Goal: Task Accomplishment & Management: Manage account settings

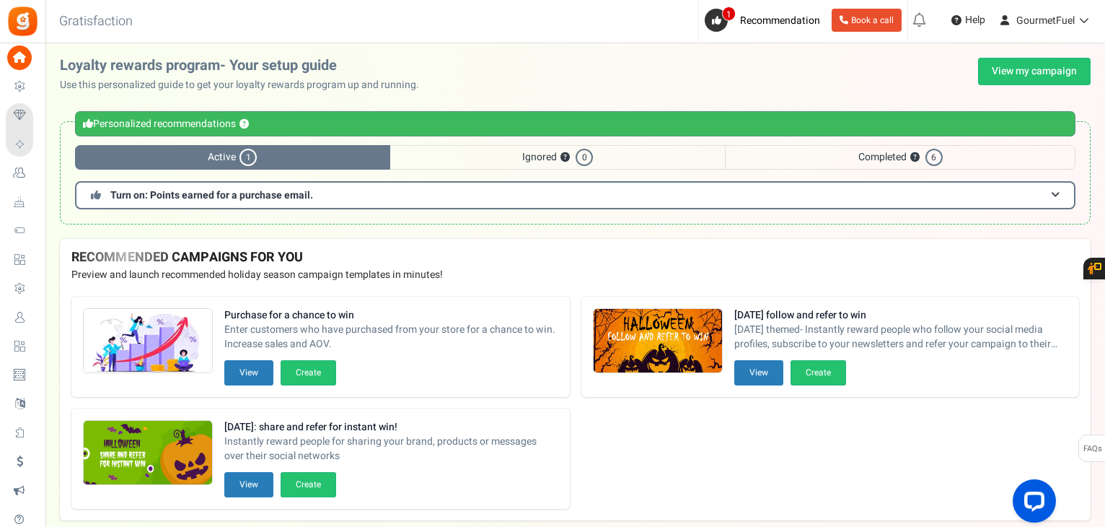
click at [129, 156] on span "Active 1" at bounding box center [232, 157] width 315 height 25
click at [594, 192] on h3 "Turn on: Points earned for a purchase email." at bounding box center [575, 195] width 1000 height 28
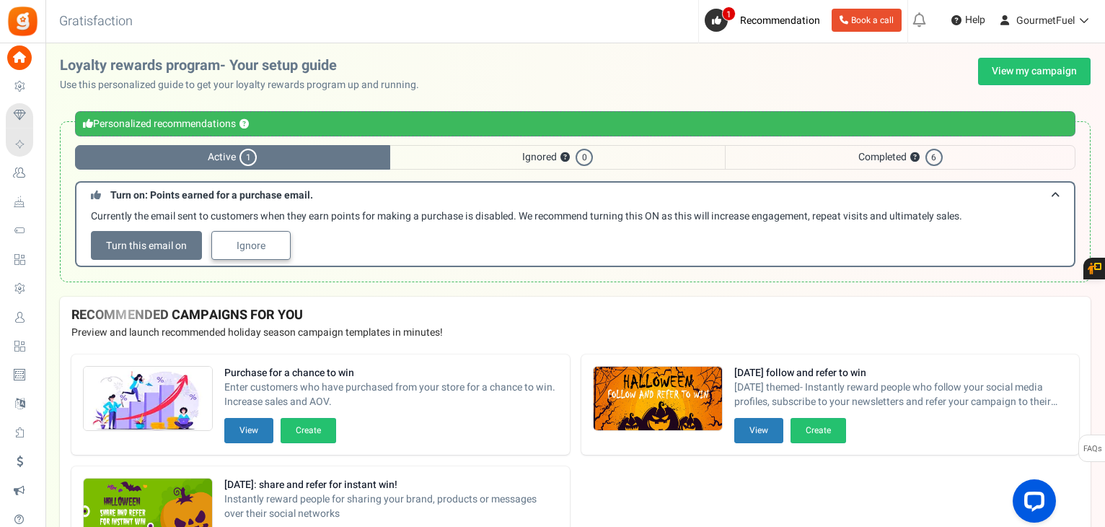
click at [245, 246] on link "Ignore" at bounding box center [250, 245] width 79 height 29
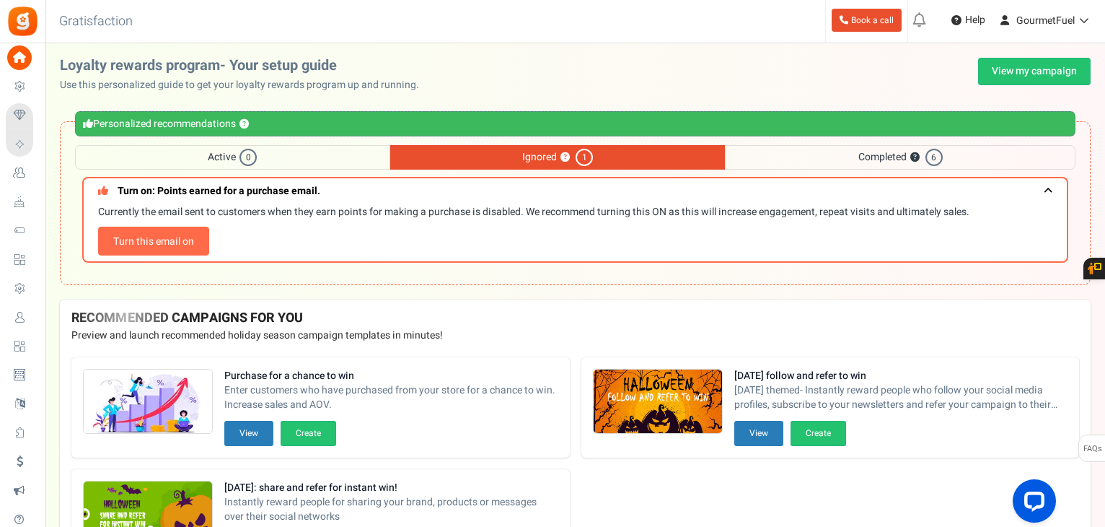
click at [568, 41] on div "Back to Home Back to program setup Gratisfaction 0 WARNING 0 Recommendation Boo…" at bounding box center [574, 21] width 1062 height 43
click at [1044, 192] on span at bounding box center [1048, 190] width 9 height 11
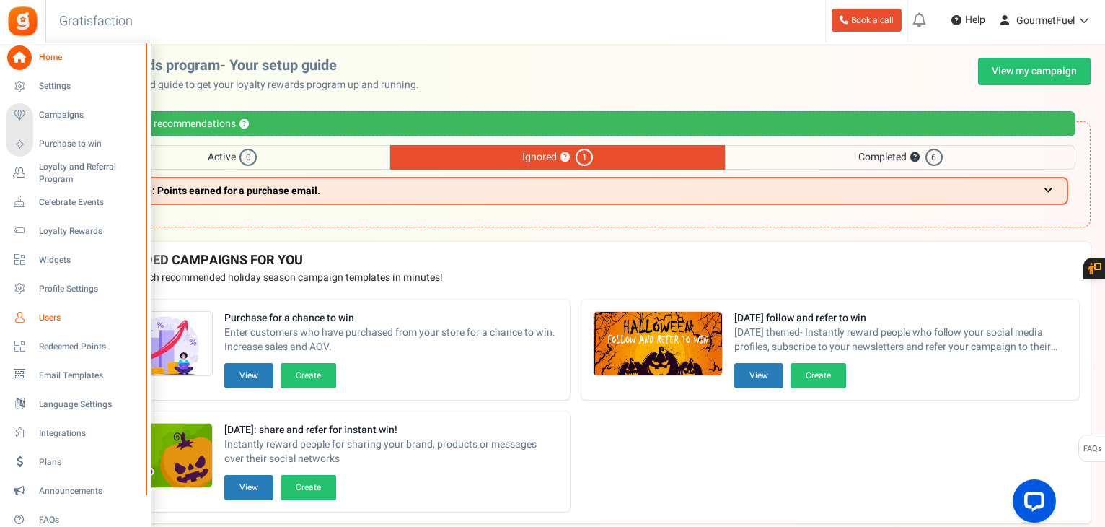
click at [51, 312] on span "Users" at bounding box center [89, 318] width 101 height 12
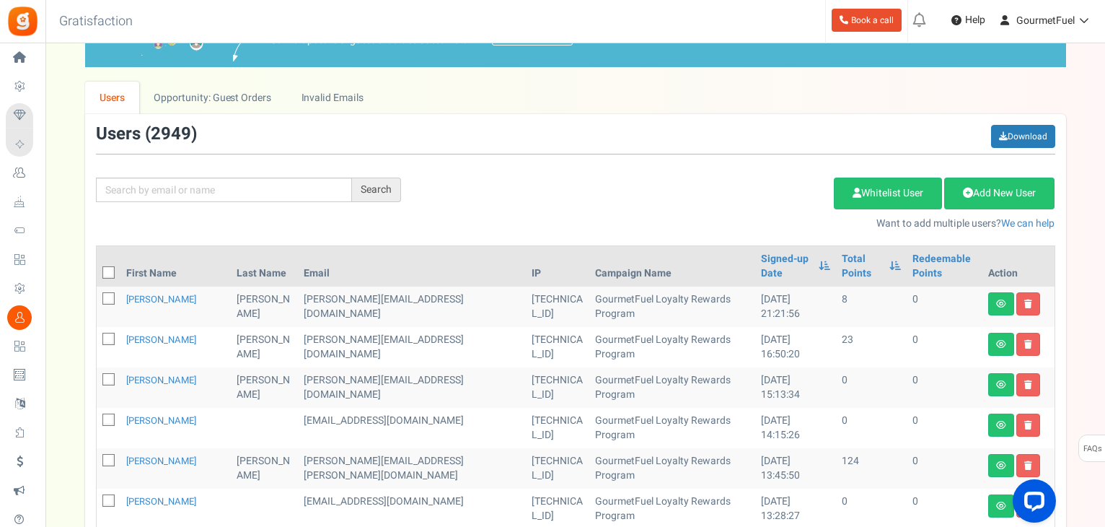
scroll to position [144, 0]
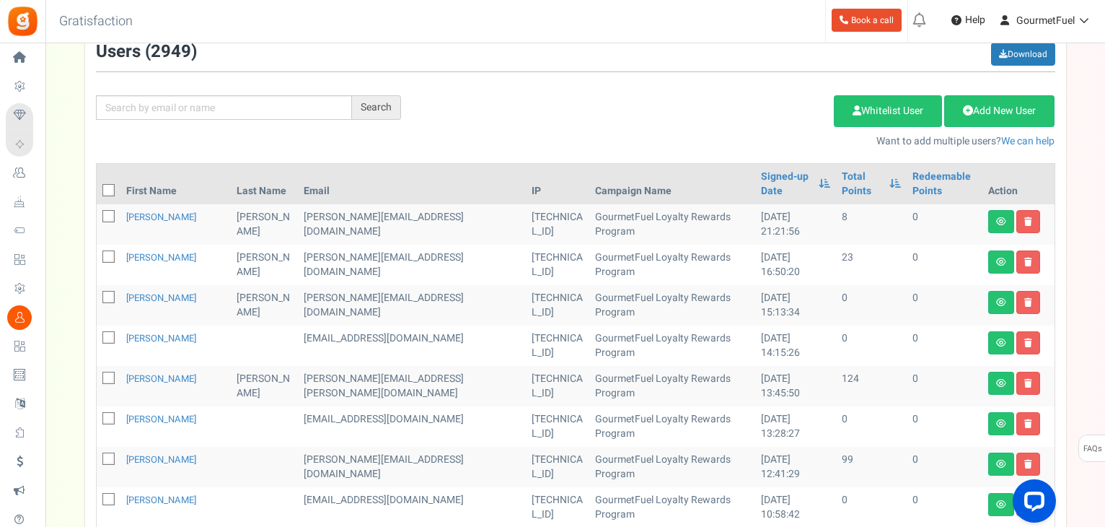
scroll to position [144, 0]
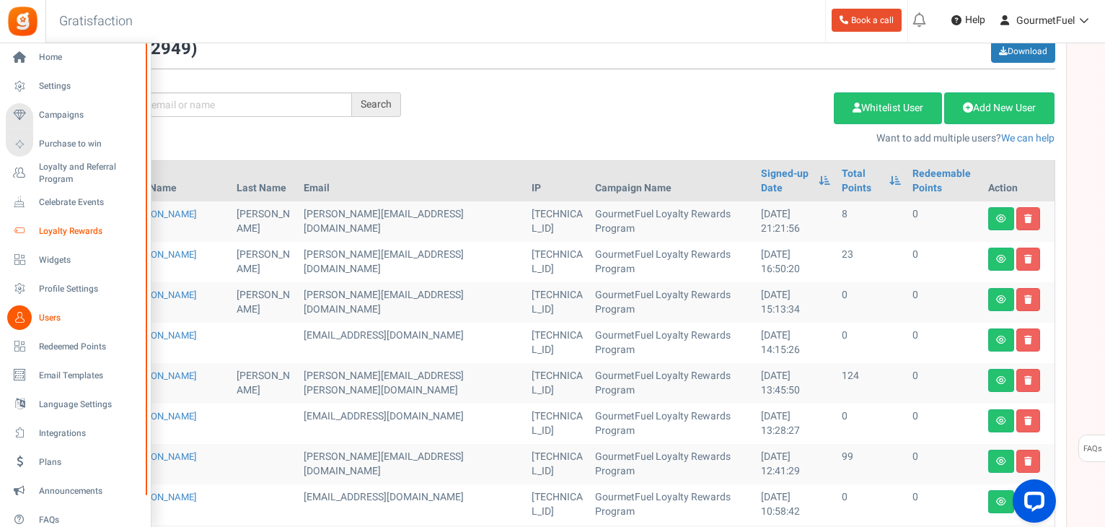
click at [67, 232] on span "Loyalty Rewards" at bounding box center [89, 231] width 101 height 12
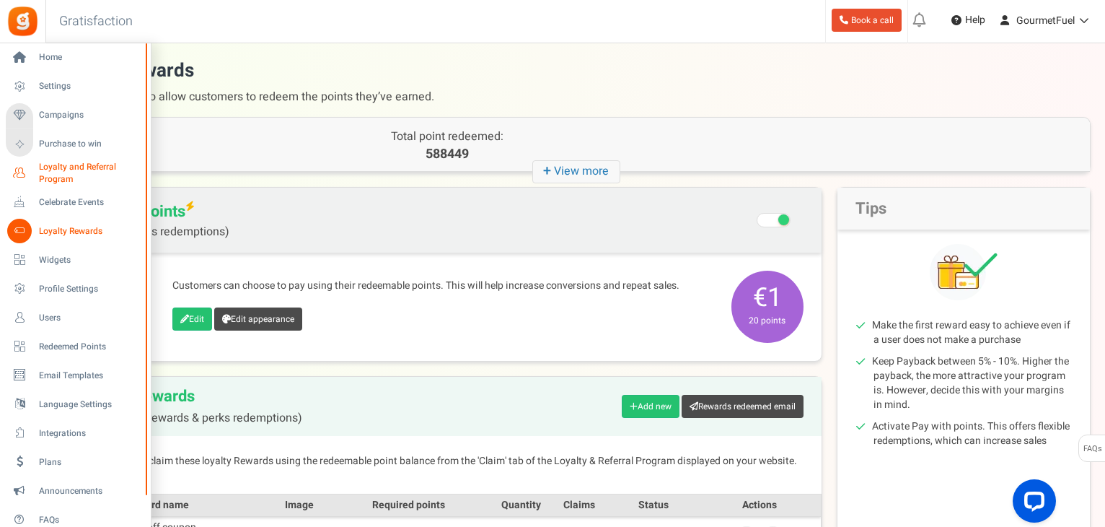
click at [69, 167] on span "Loyalty and Referral Program" at bounding box center [91, 173] width 105 height 25
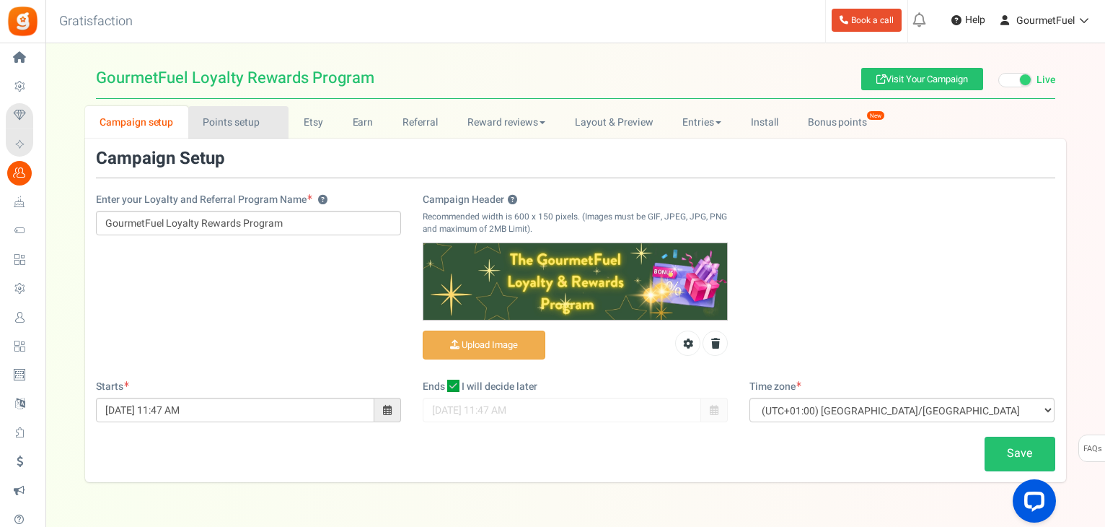
click at [236, 123] on link "Points setup New" at bounding box center [238, 122] width 100 height 32
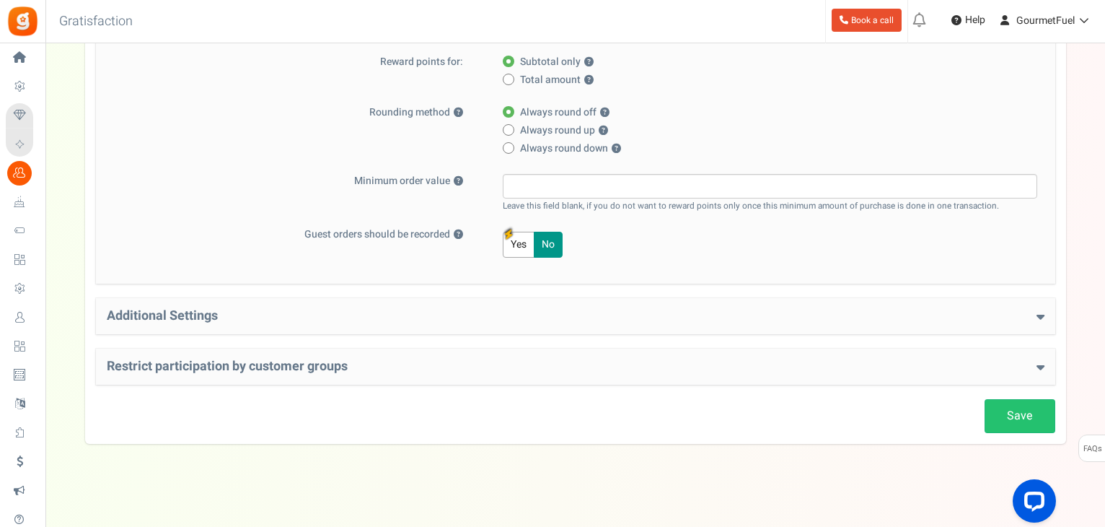
scroll to position [326, 0]
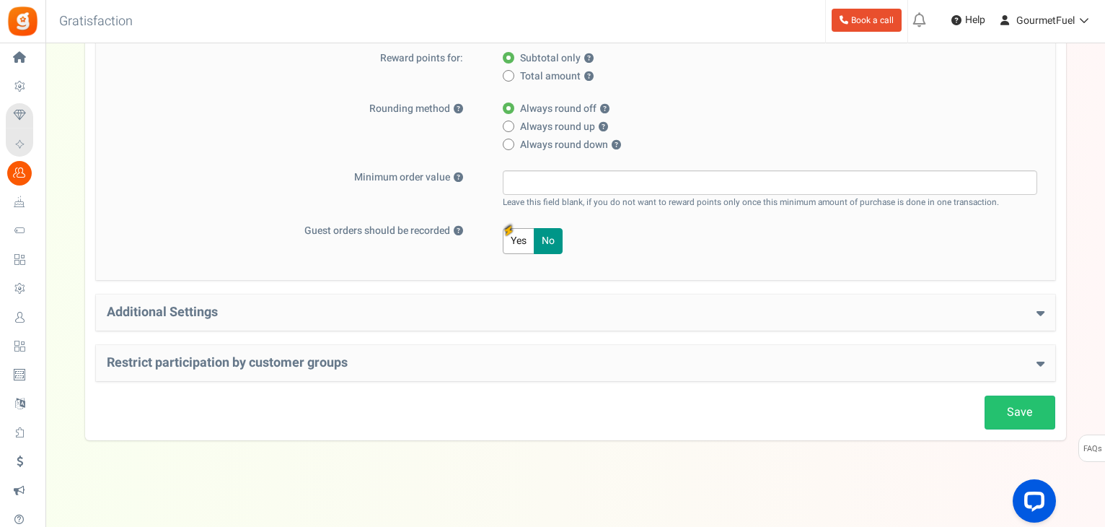
click at [1034, 307] on h4 "Additional Settings" at bounding box center [576, 312] width 938 height 14
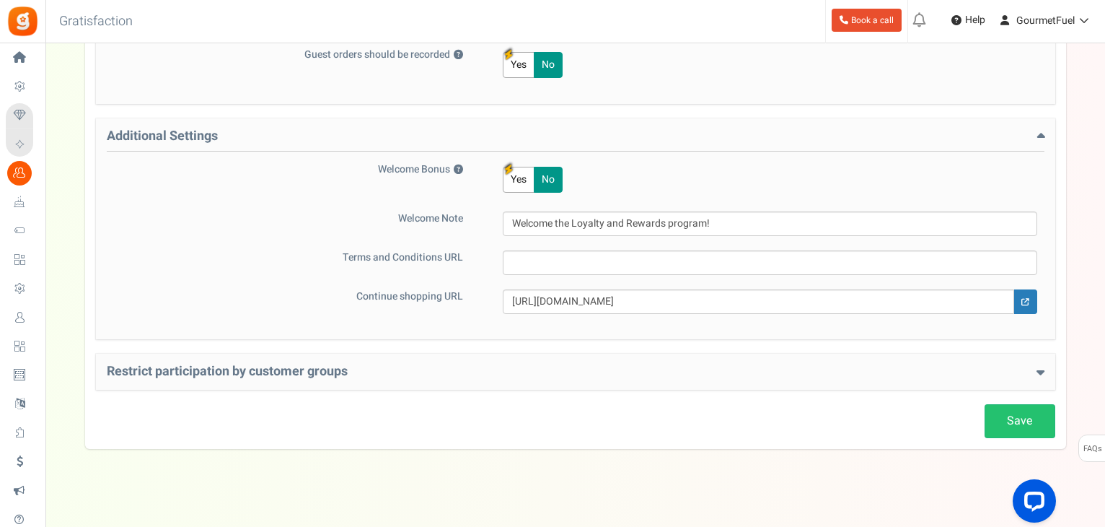
scroll to position [510, 0]
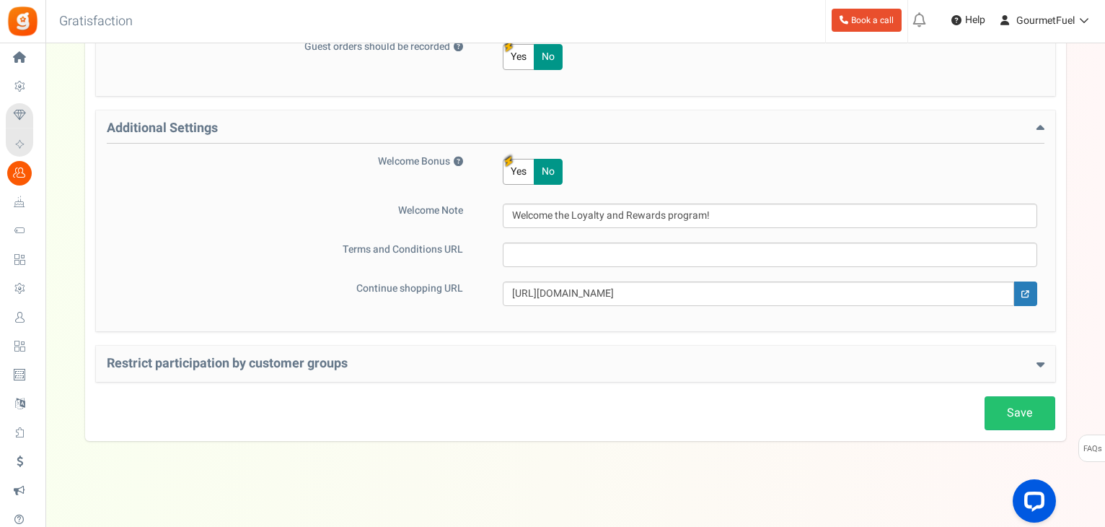
click at [1027, 360] on h4 "Restrict participation by customer groups" at bounding box center [576, 363] width 938 height 14
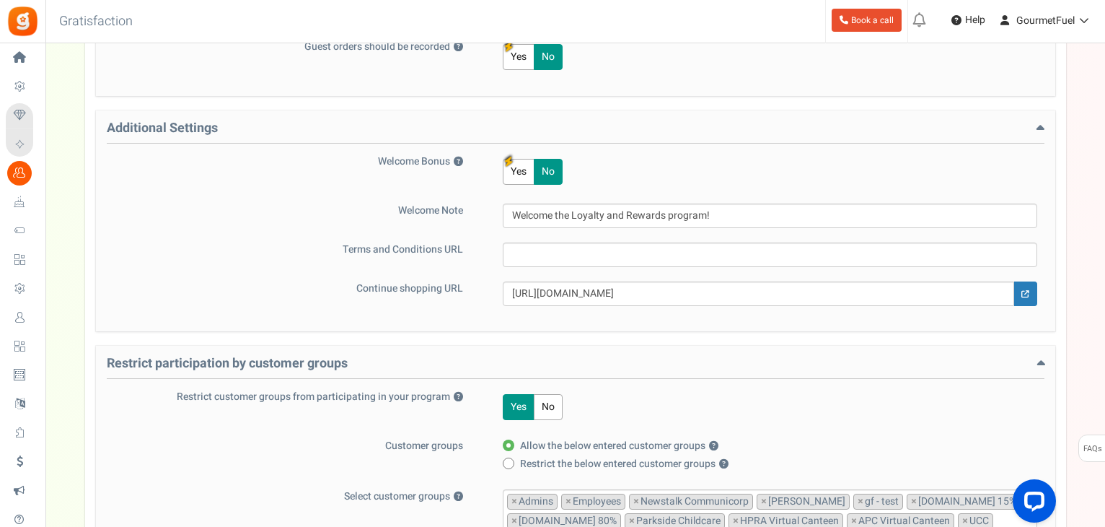
scroll to position [654, 0]
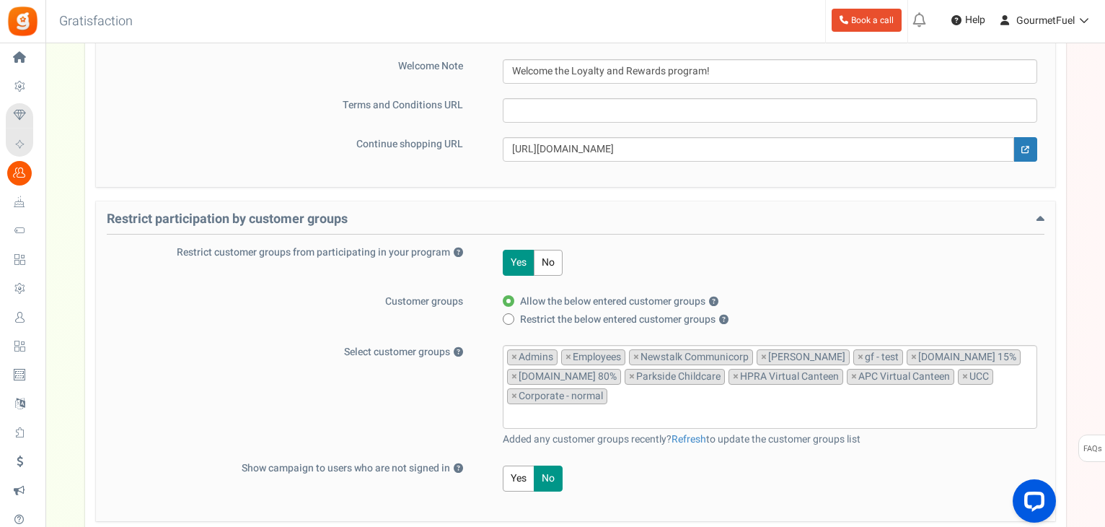
click at [511, 318] on span at bounding box center [509, 319] width 12 height 12
click at [511, 318] on input "Restrict the below entered customer groups ?" at bounding box center [507, 319] width 9 height 9
radio input "true"
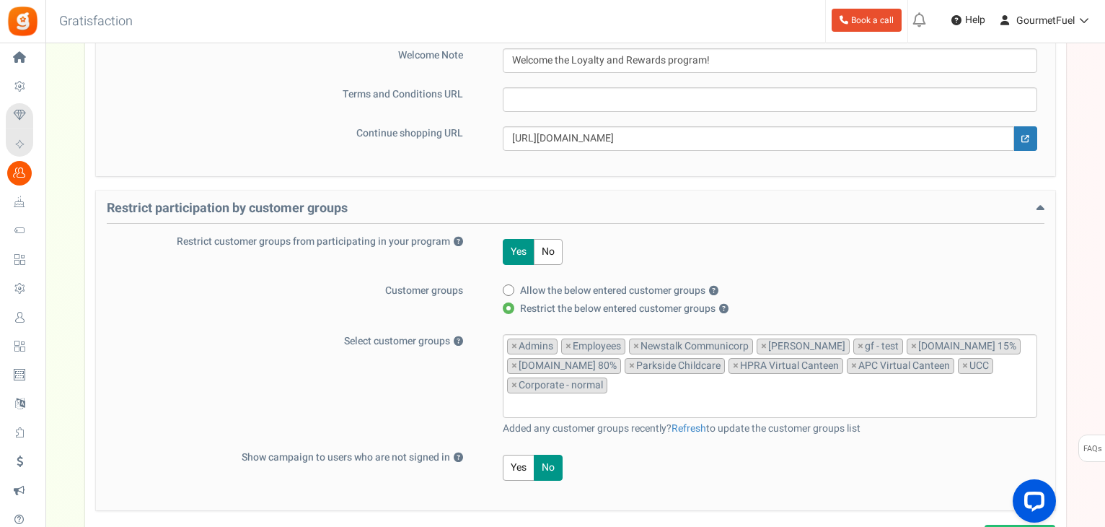
scroll to position [791, 0]
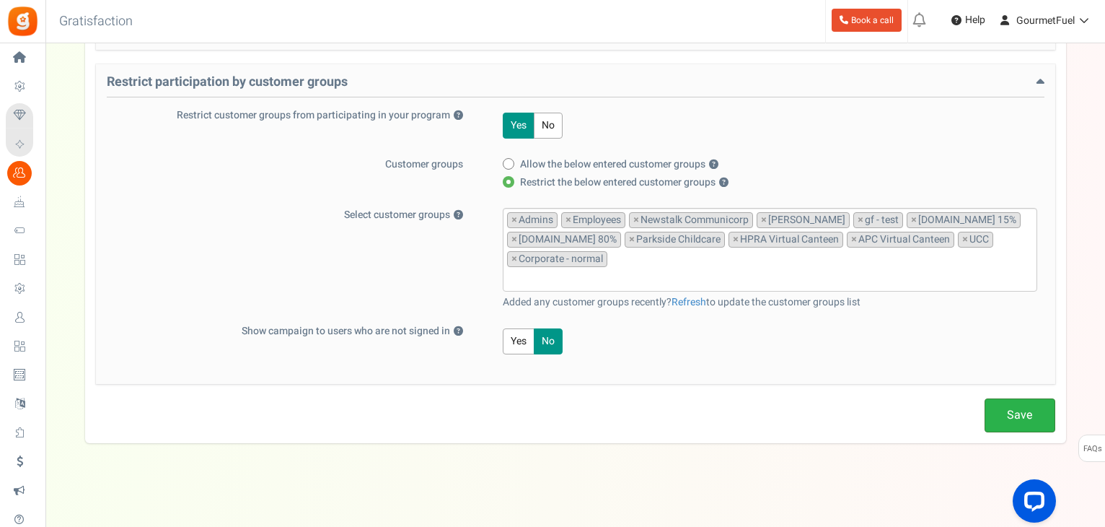
click at [1029, 419] on link "Save" at bounding box center [1020, 415] width 71 height 34
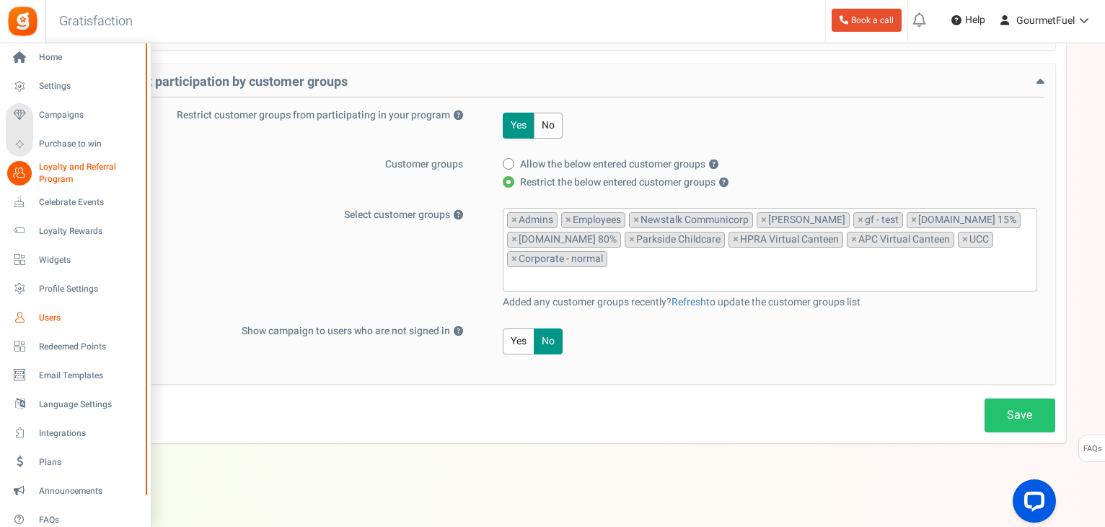
click at [53, 318] on span "Users" at bounding box center [89, 318] width 101 height 12
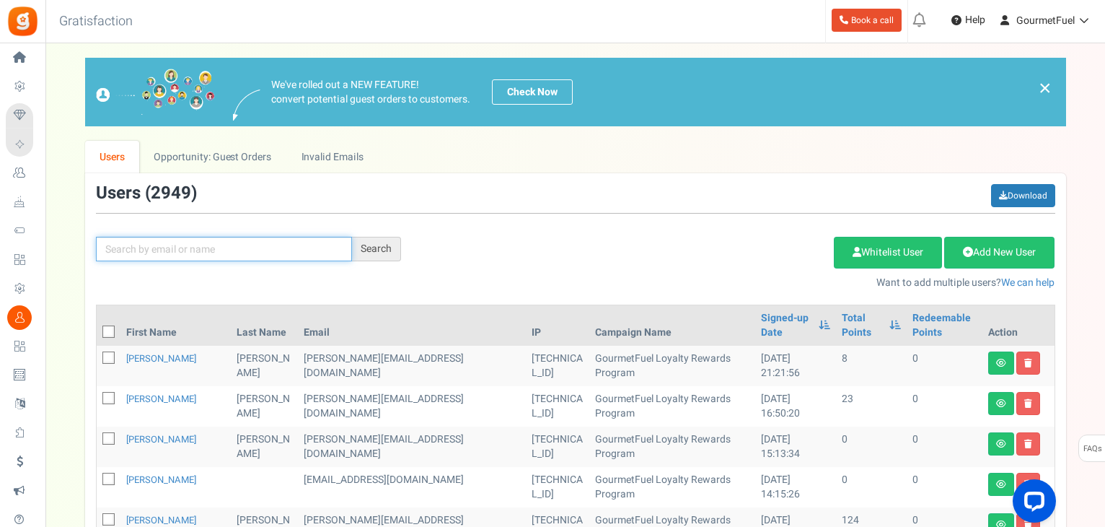
click at [224, 250] on input "text" at bounding box center [224, 249] width 256 height 25
type input "@gourmetfuel"
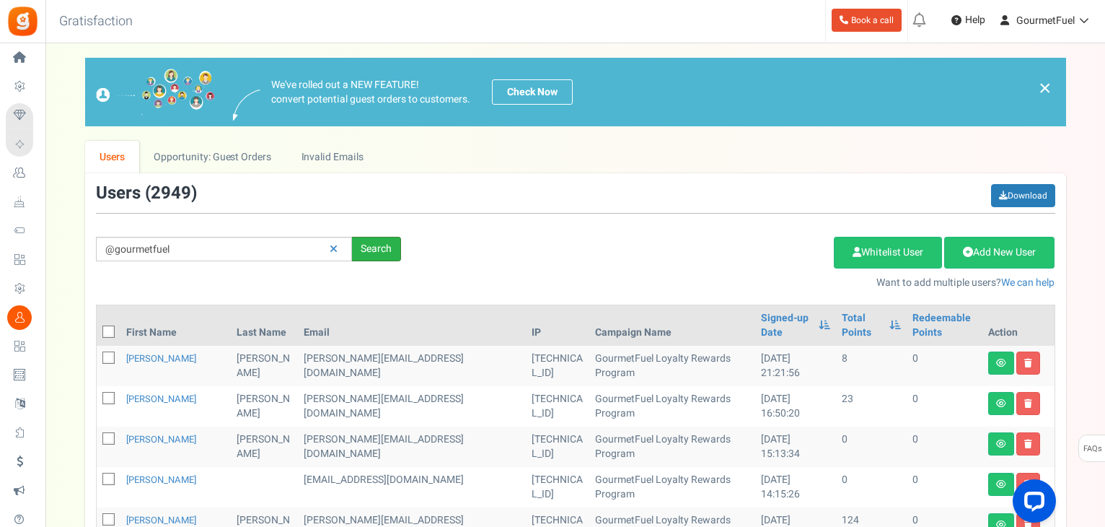
click at [374, 252] on div "Search" at bounding box center [376, 249] width 49 height 25
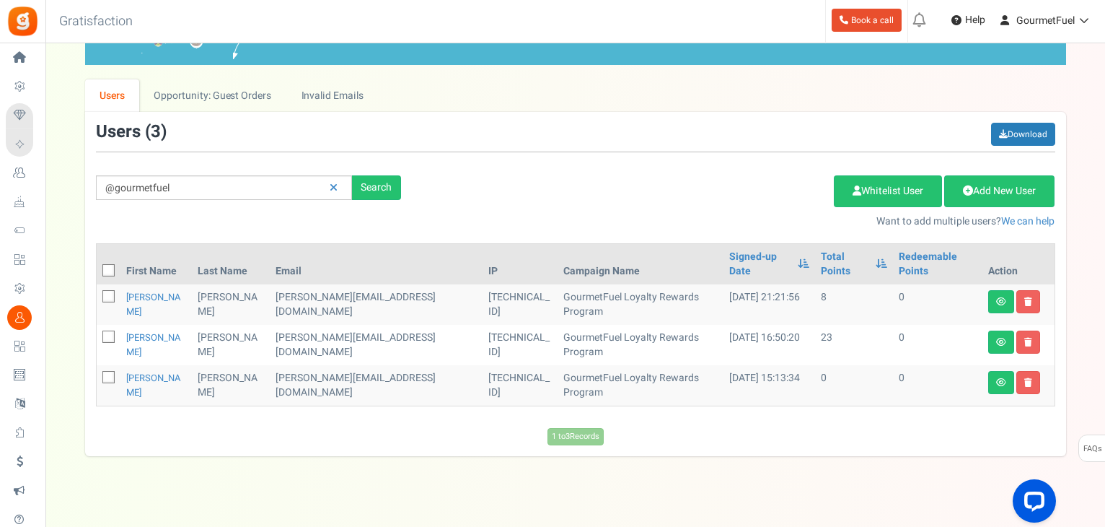
scroll to position [62, 0]
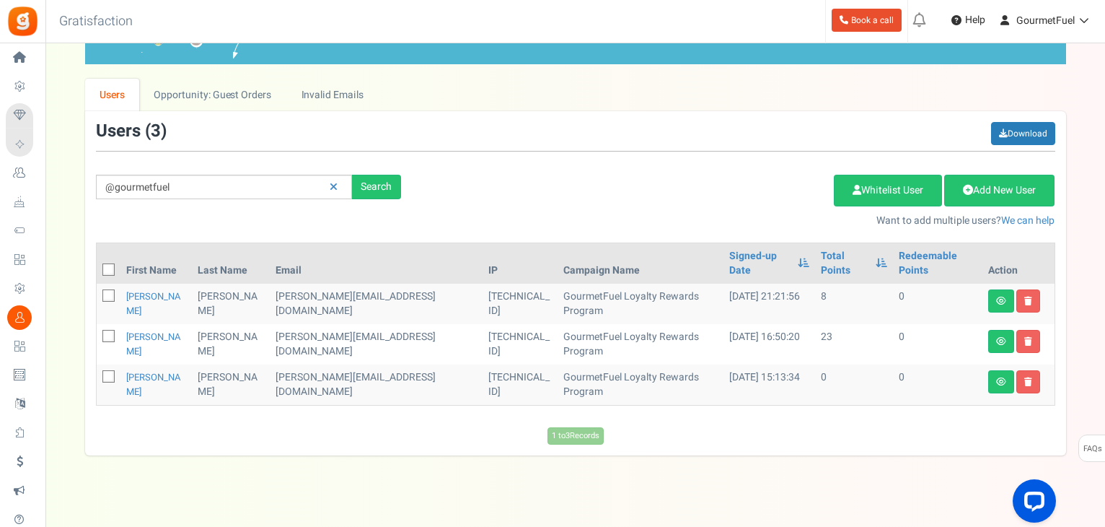
click at [107, 265] on icon at bounding box center [109, 269] width 9 height 9
click at [97, 266] on input "checkbox" at bounding box center [92, 270] width 9 height 9
checkbox input "true"
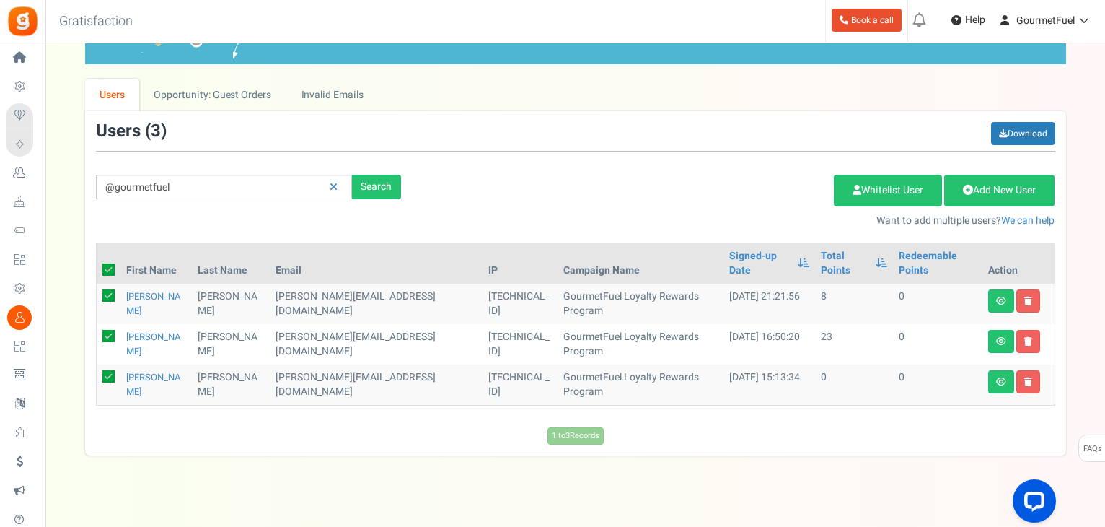
checkbox input "true"
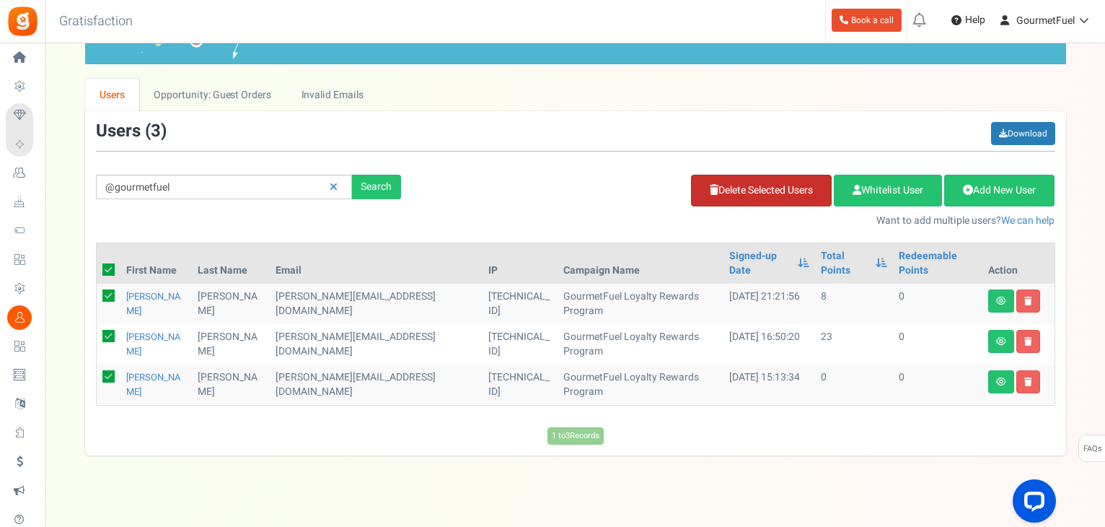
click at [773, 188] on link "Delete Selected Users" at bounding box center [761, 191] width 141 height 32
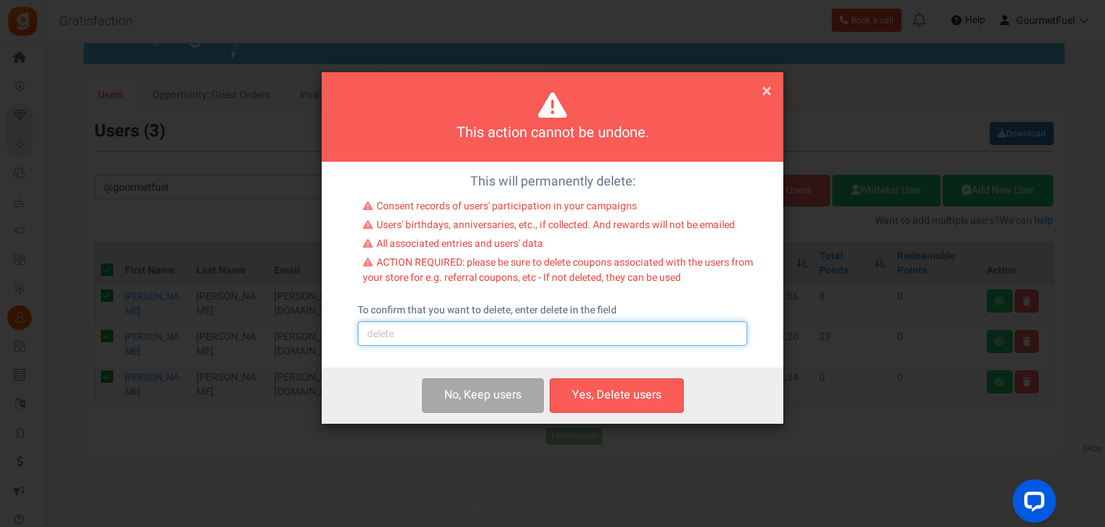
click at [499, 339] on input "text" at bounding box center [553, 333] width 390 height 25
type input "delete"
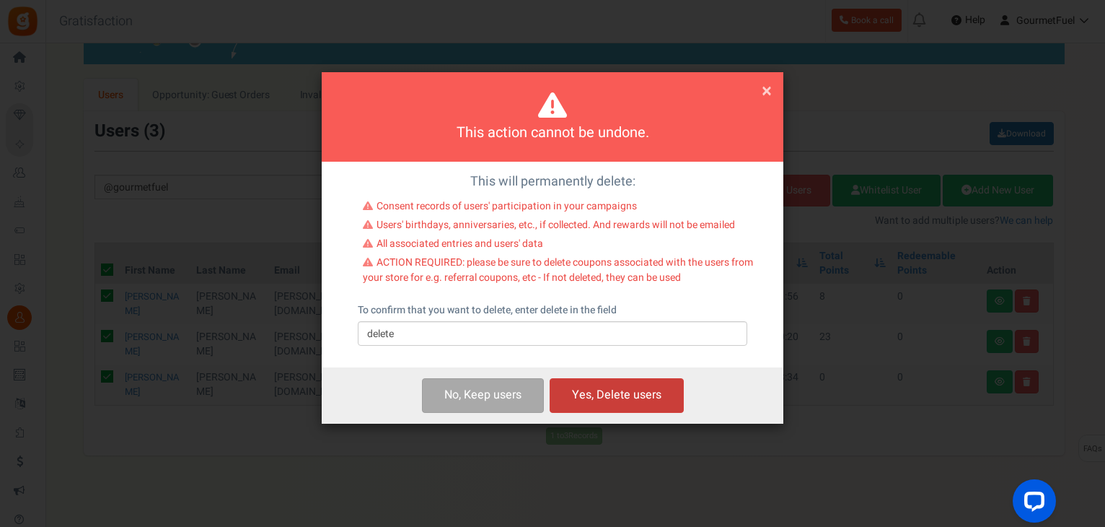
click at [622, 402] on button "Yes, Delete users" at bounding box center [617, 395] width 134 height 34
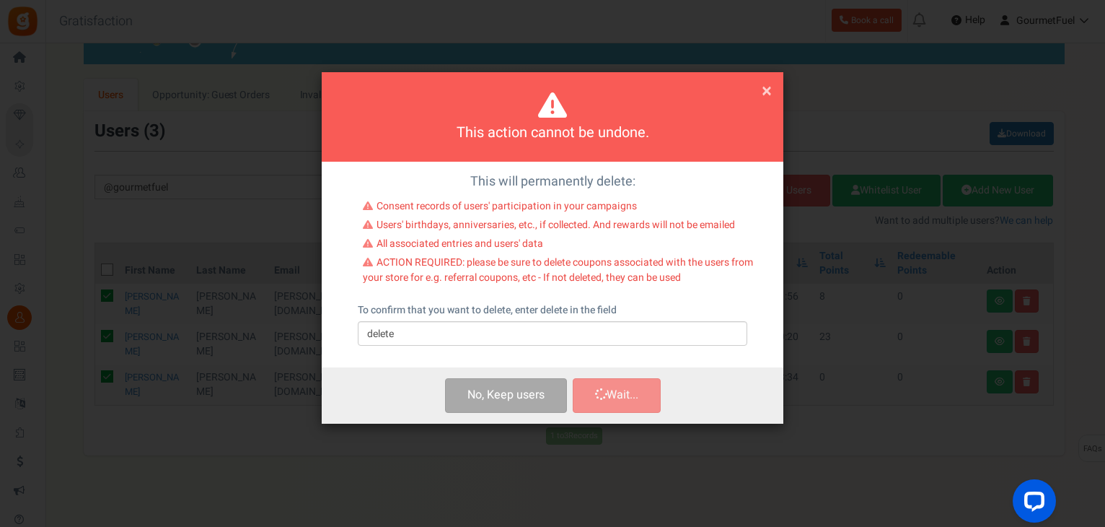
checkbox input "false"
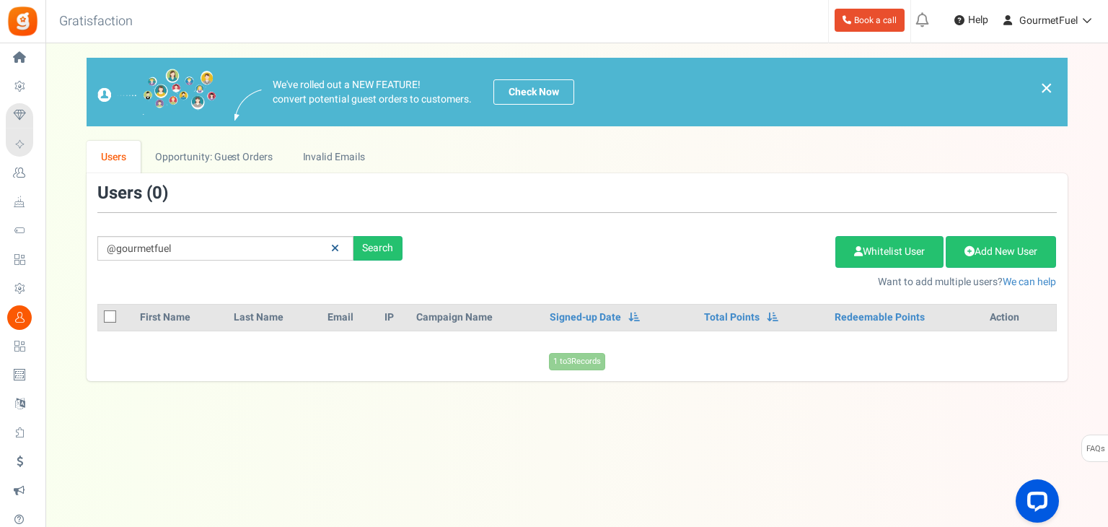
click at [333, 250] on icon at bounding box center [335, 248] width 8 height 10
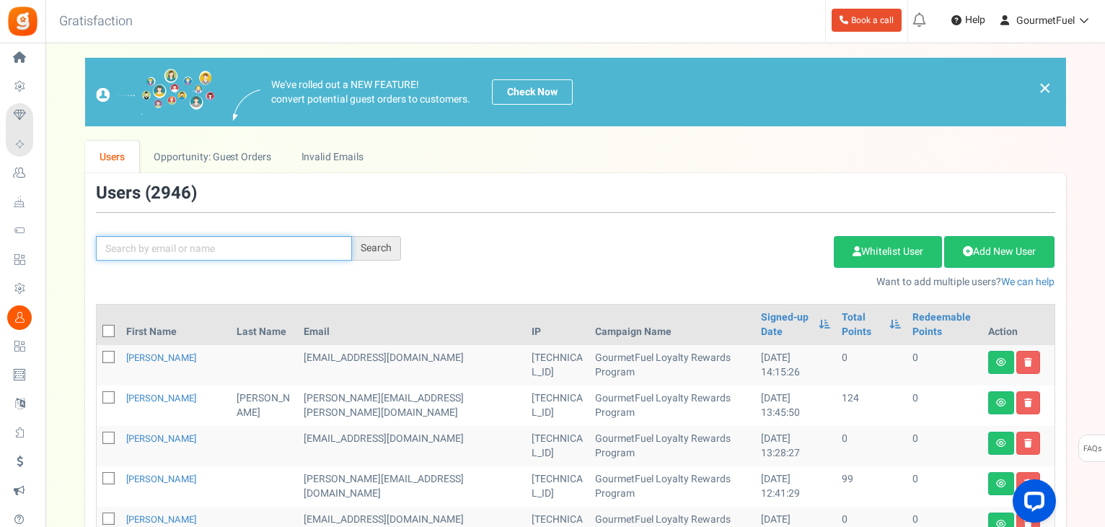
click at [233, 241] on input "text" at bounding box center [224, 248] width 256 height 25
click at [601, 222] on div "Search Add Etsy Order Delete Selected Users Import Users Spam Protection Subtra…" at bounding box center [575, 236] width 981 height 105
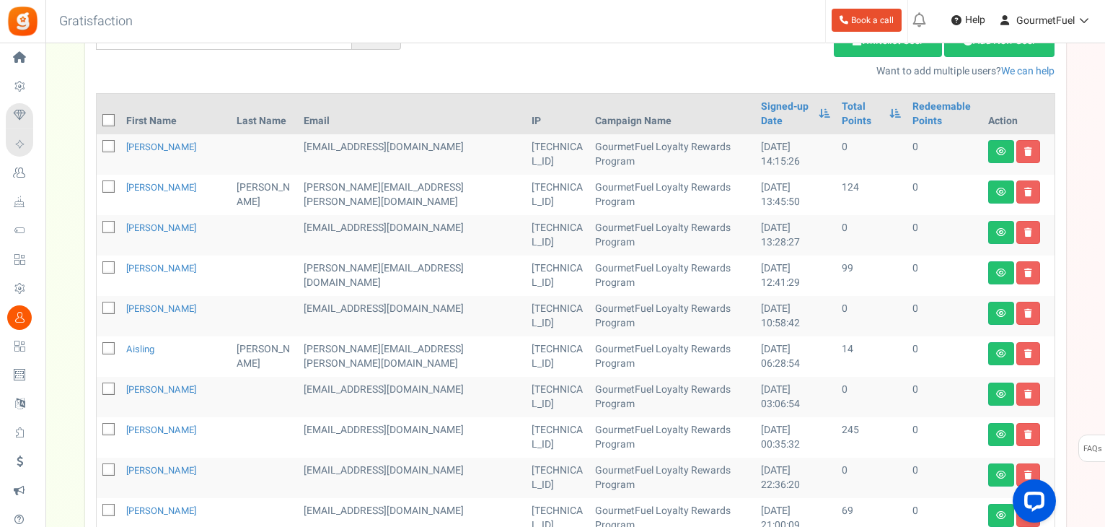
scroll to position [216, 0]
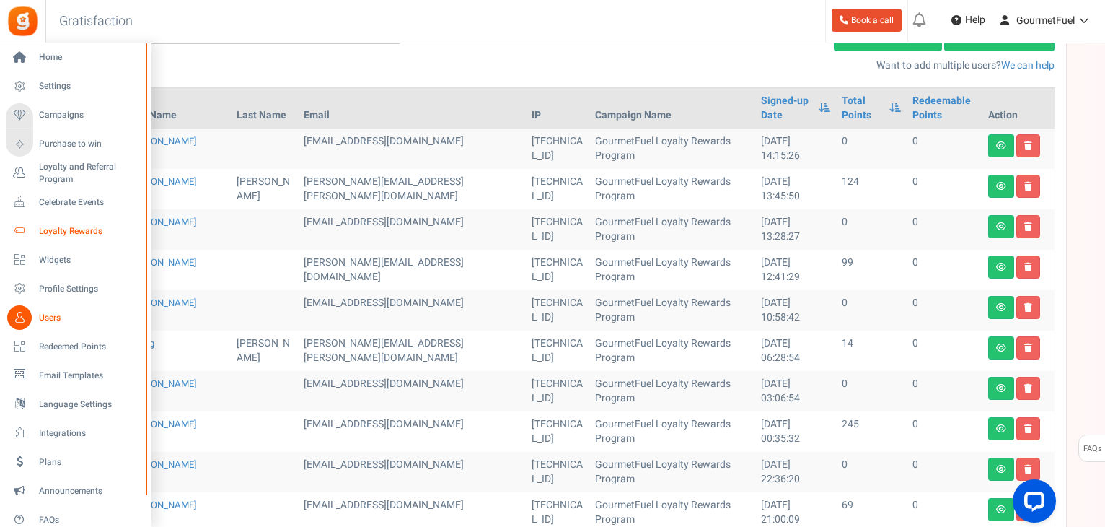
click at [66, 234] on span "Loyalty Rewards" at bounding box center [89, 231] width 101 height 12
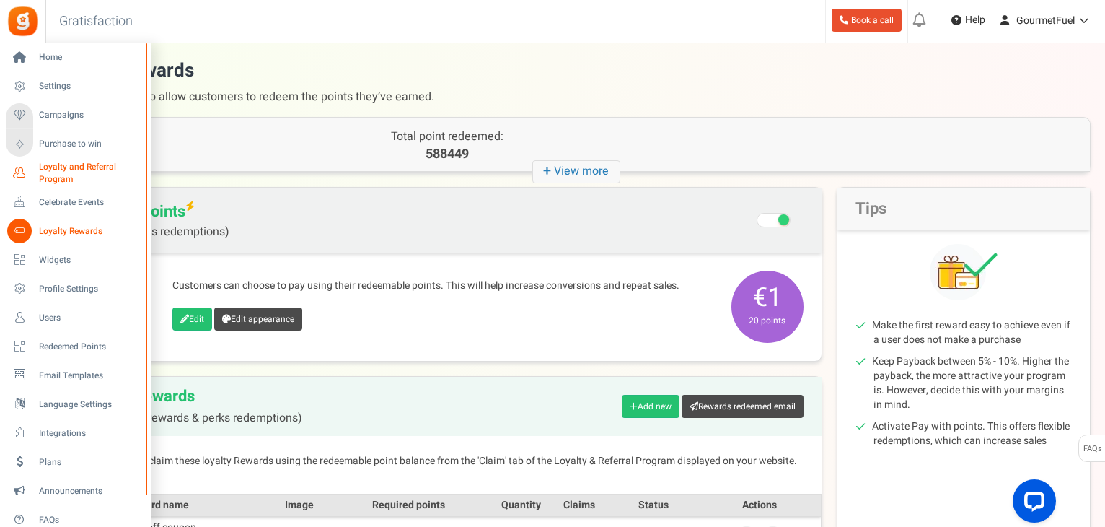
click at [61, 168] on span "Loyalty and Referral Program" at bounding box center [91, 173] width 105 height 25
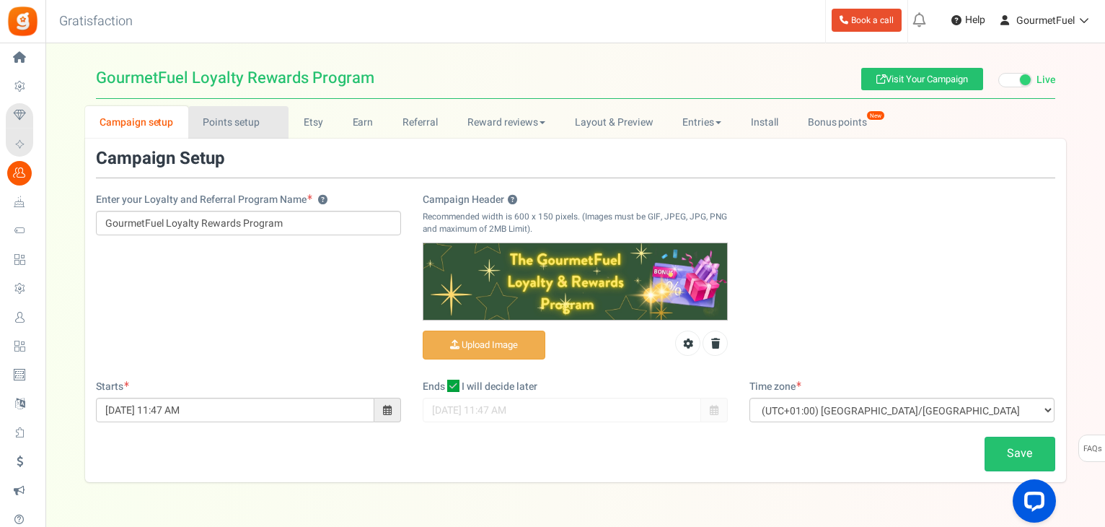
click at [242, 128] on link "Points setup New" at bounding box center [238, 122] width 100 height 32
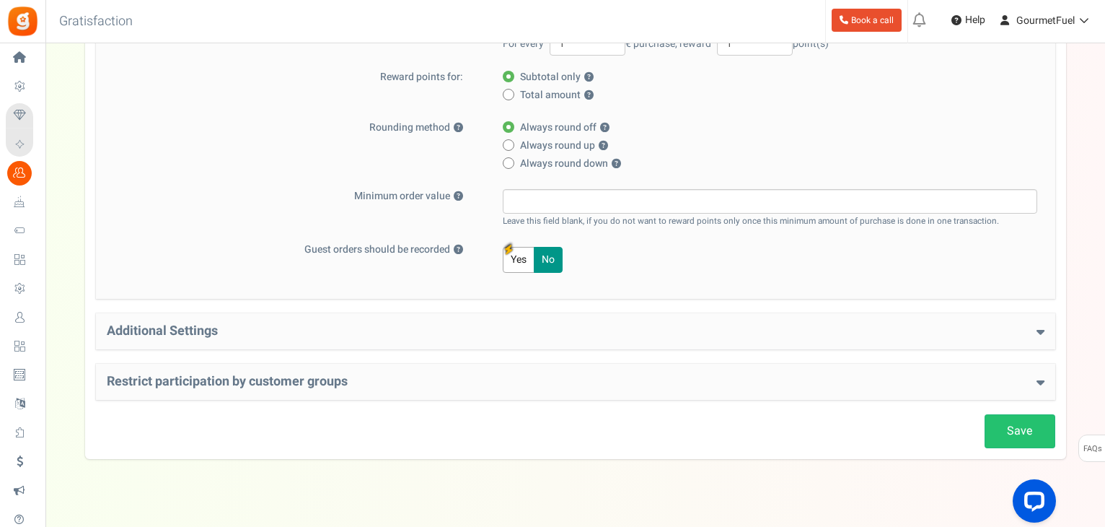
scroll to position [326, 0]
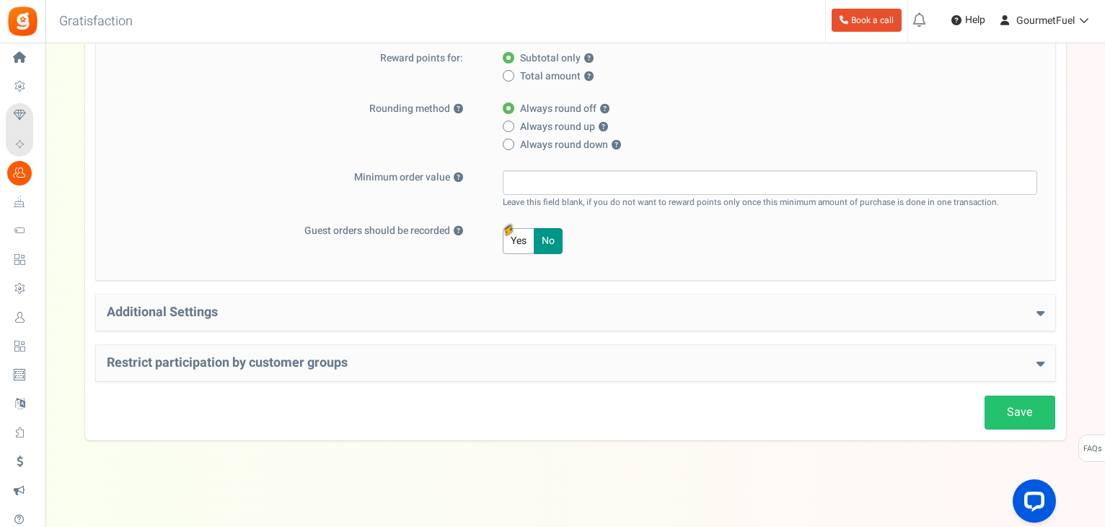
click at [1034, 363] on h4 "Restrict participation by customer groups" at bounding box center [576, 363] width 938 height 14
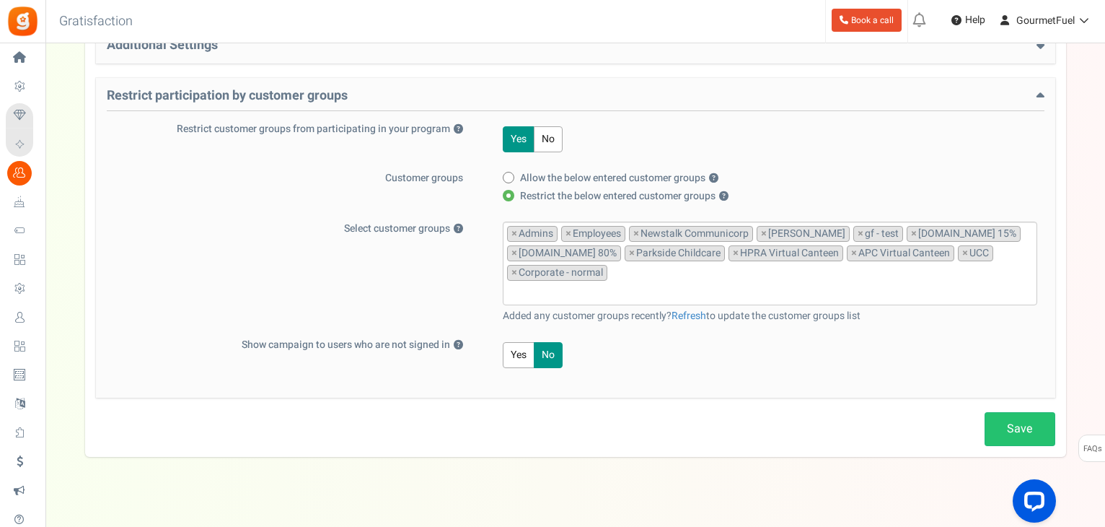
scroll to position [607, 0]
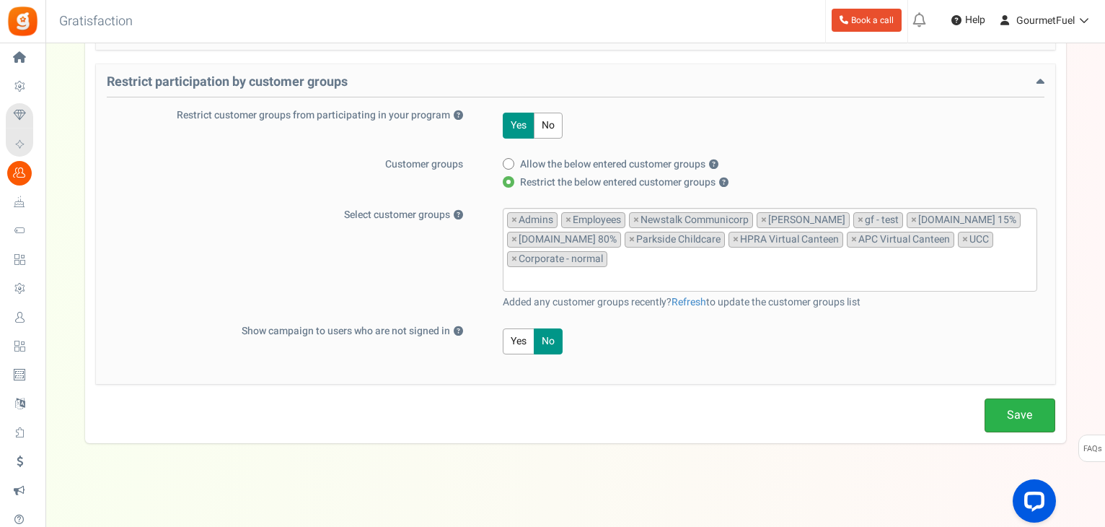
click at [1019, 415] on link "Save" at bounding box center [1020, 415] width 71 height 34
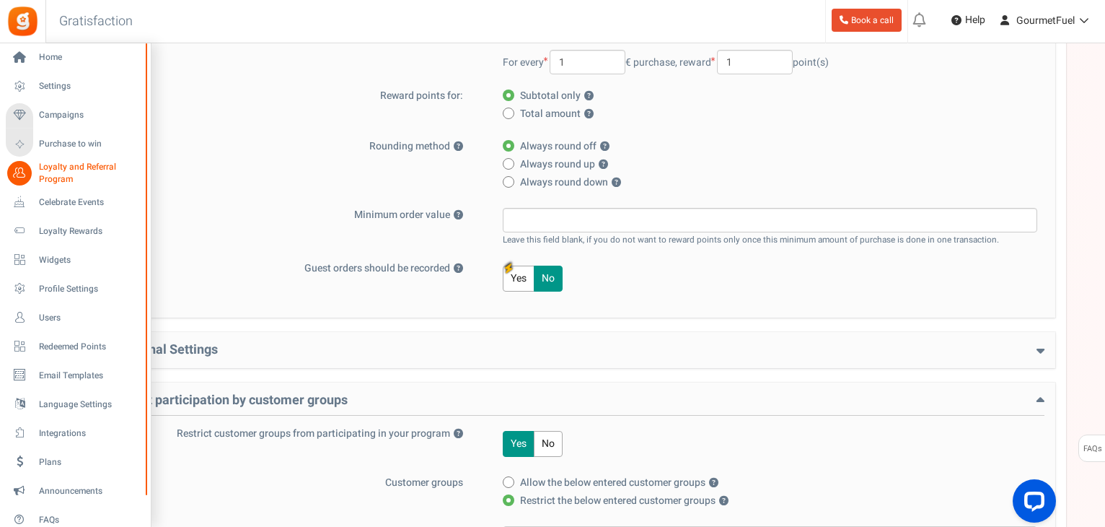
scroll to position [246, 0]
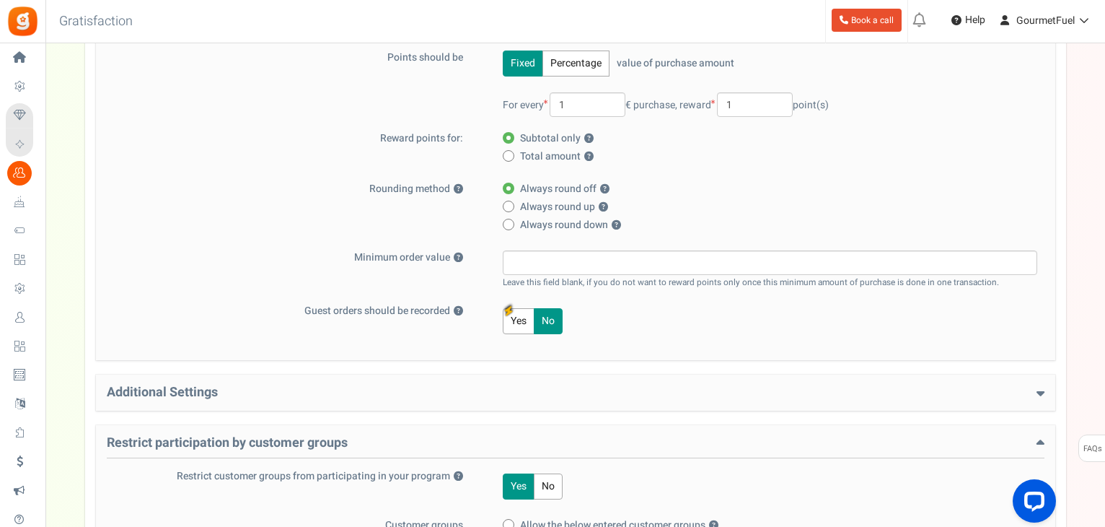
click at [0, 0] on span "Users" at bounding box center [0, 0] width 0 height 0
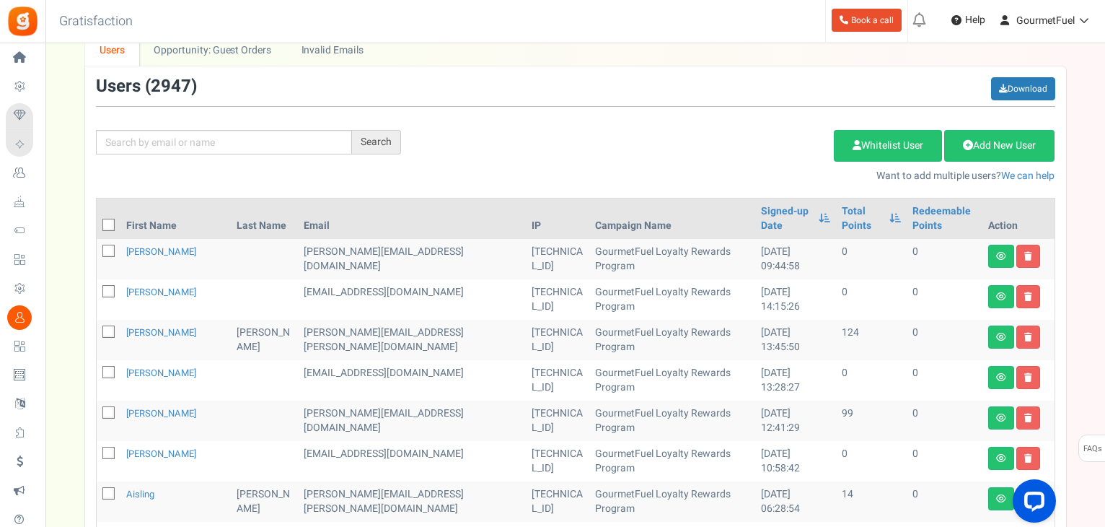
scroll to position [216, 0]
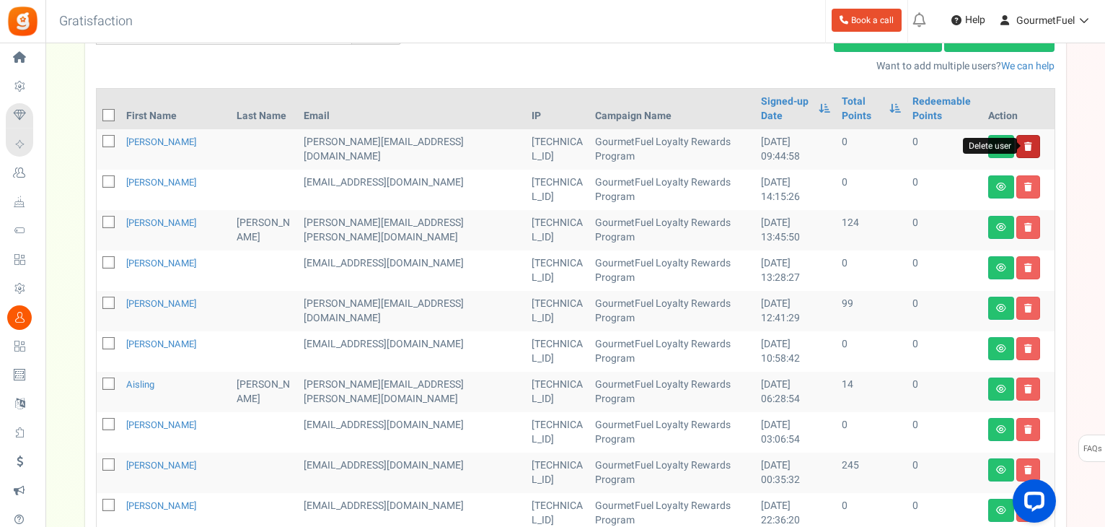
click at [1027, 145] on icon at bounding box center [1028, 146] width 8 height 9
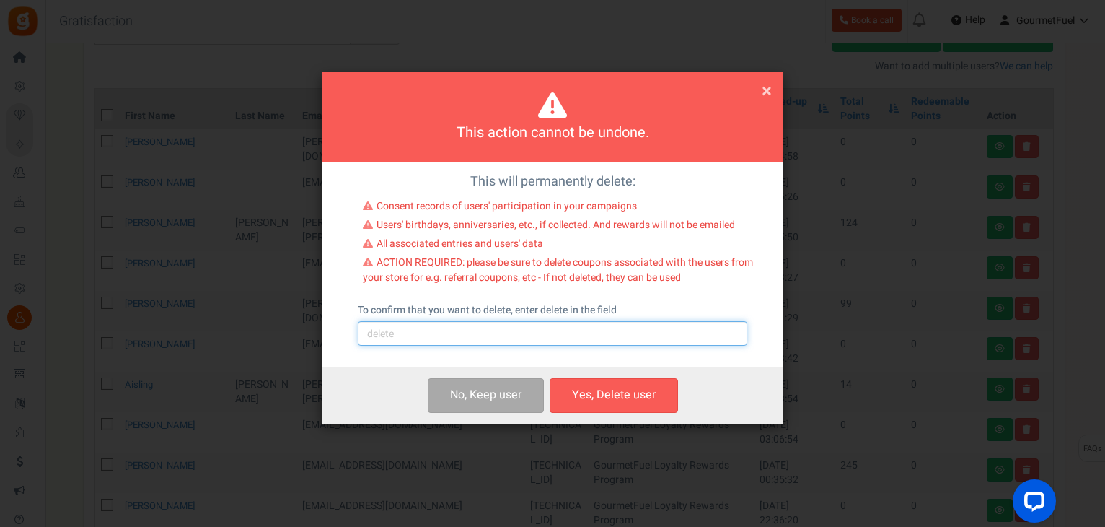
drag, startPoint x: 563, startPoint y: 336, endPoint x: 532, endPoint y: 345, distance: 31.5
click at [562, 336] on input "text" at bounding box center [553, 333] width 390 height 25
type input "delete"
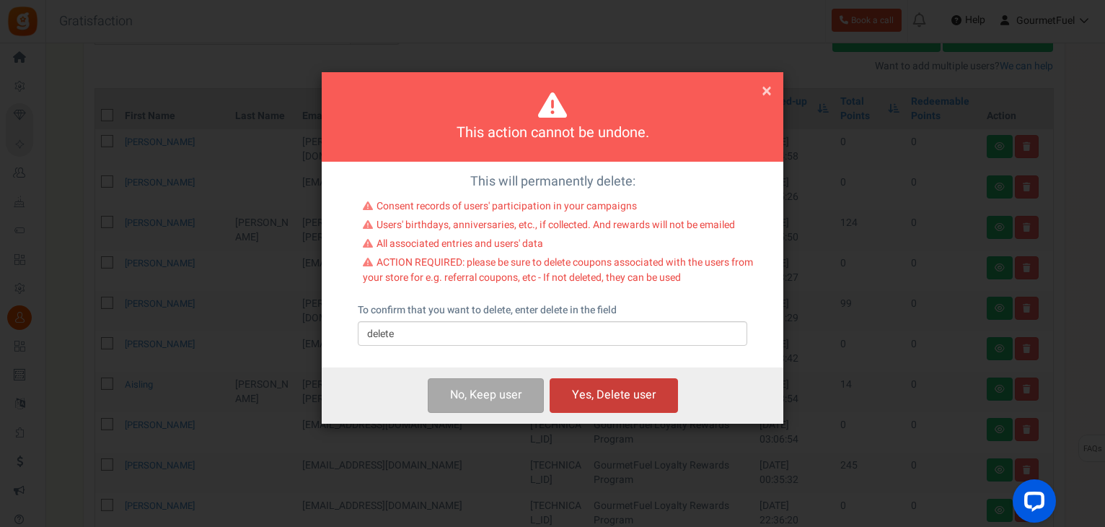
click at [622, 397] on button "Yes, Delete user" at bounding box center [614, 395] width 128 height 34
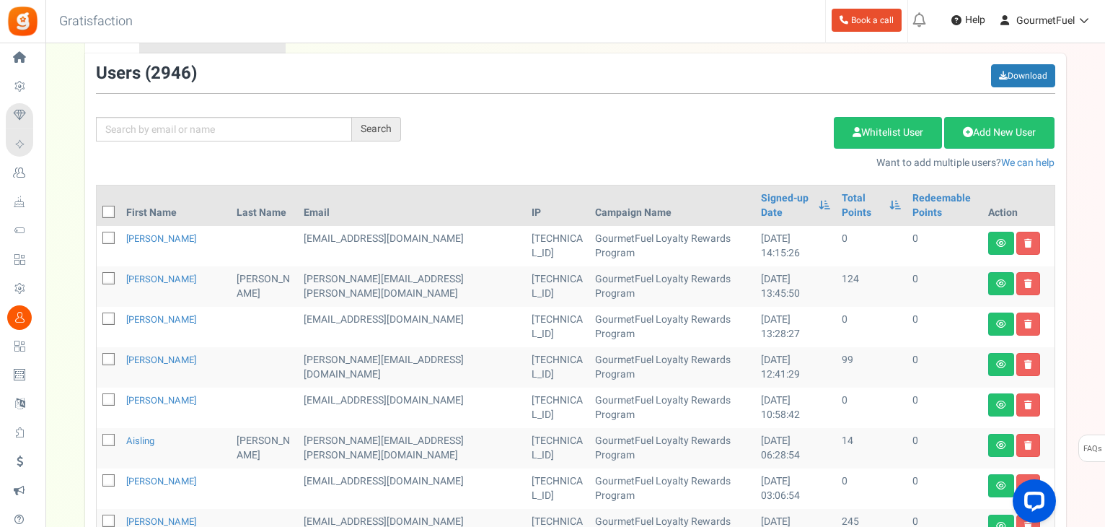
scroll to position [0, 0]
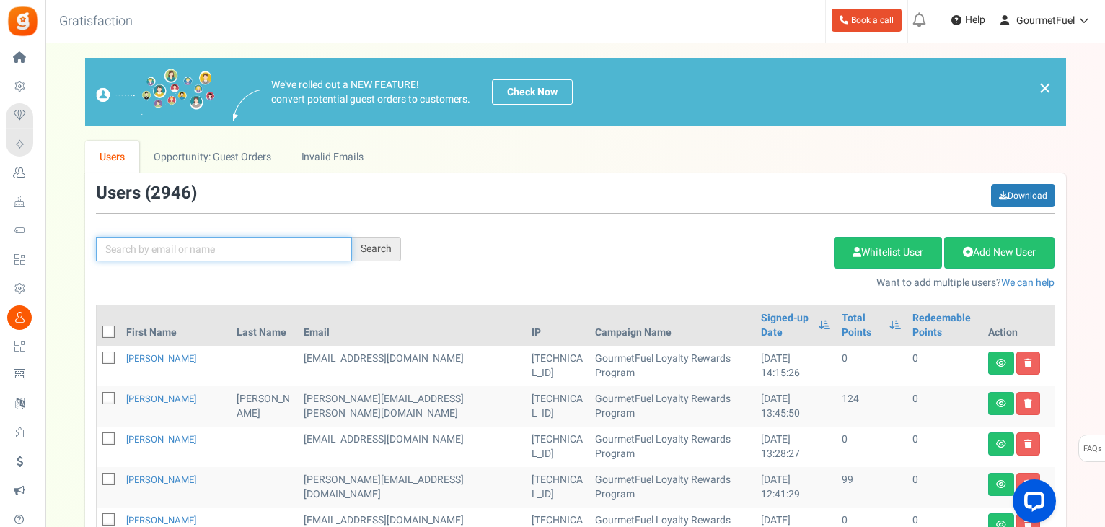
click at [229, 258] on input "text" at bounding box center [224, 249] width 256 height 25
type input "@gourmetfuel"
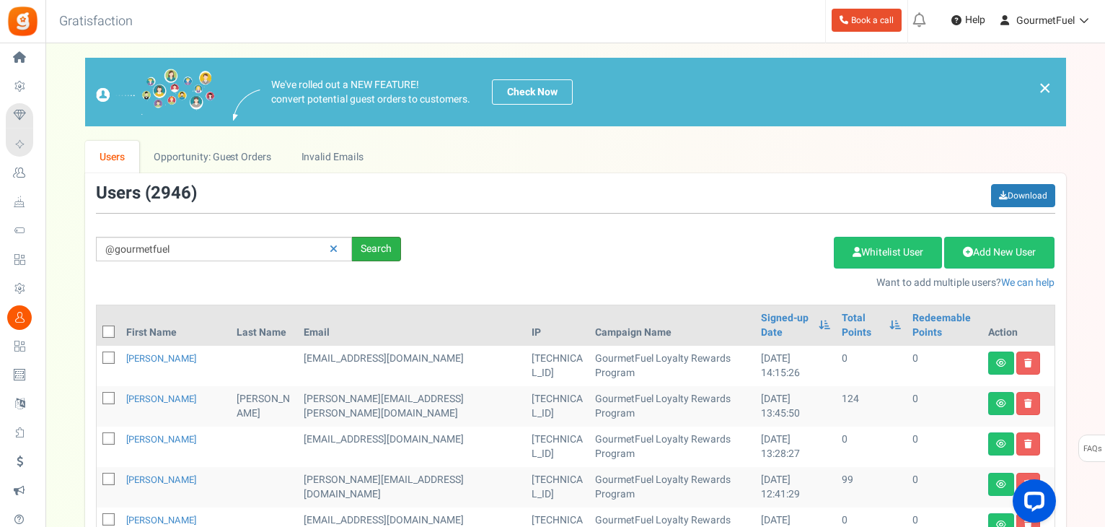
click at [377, 245] on div "Search" at bounding box center [376, 249] width 49 height 25
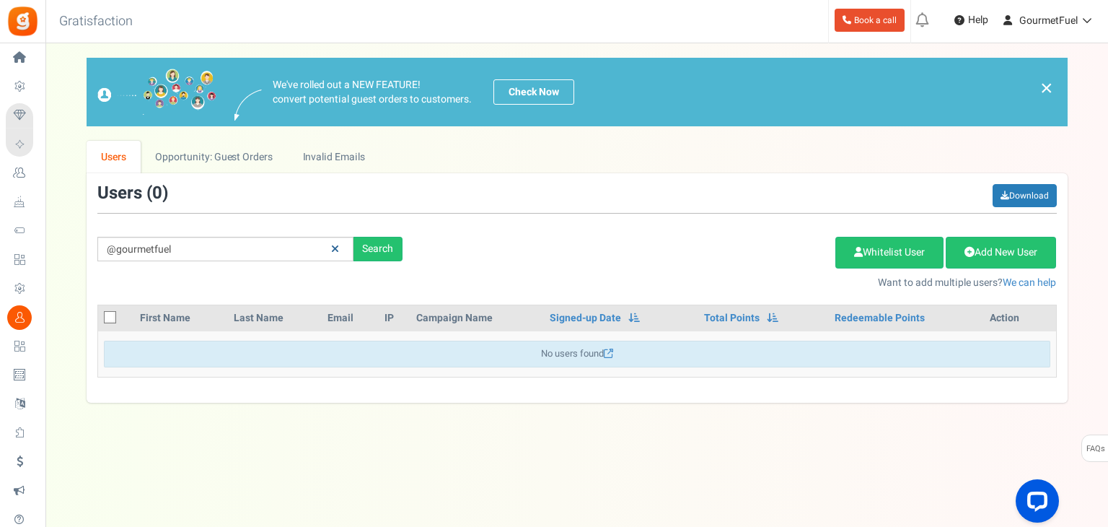
click at [332, 246] on icon at bounding box center [335, 249] width 8 height 10
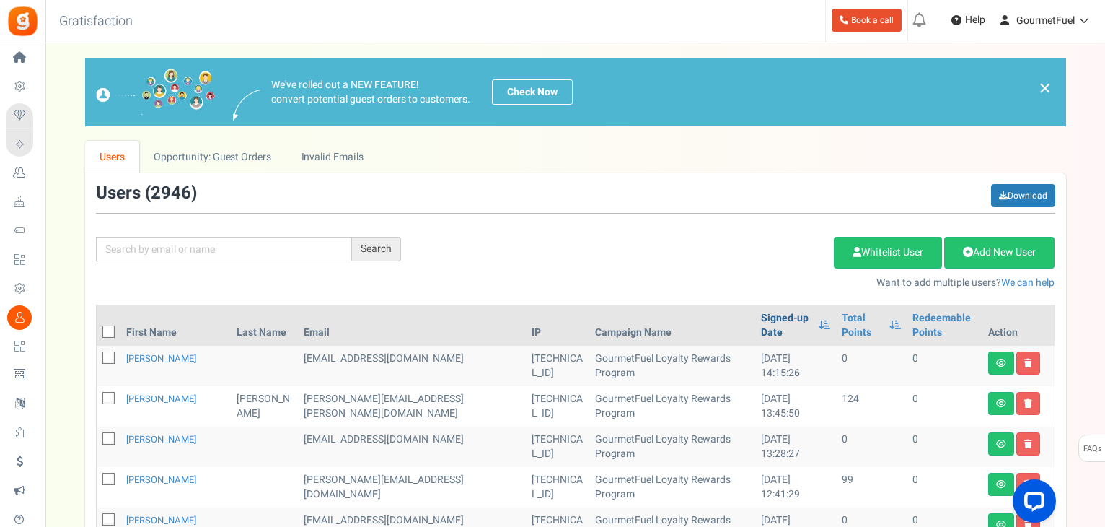
click at [761, 333] on link "Signed-up Date" at bounding box center [786, 325] width 50 height 29
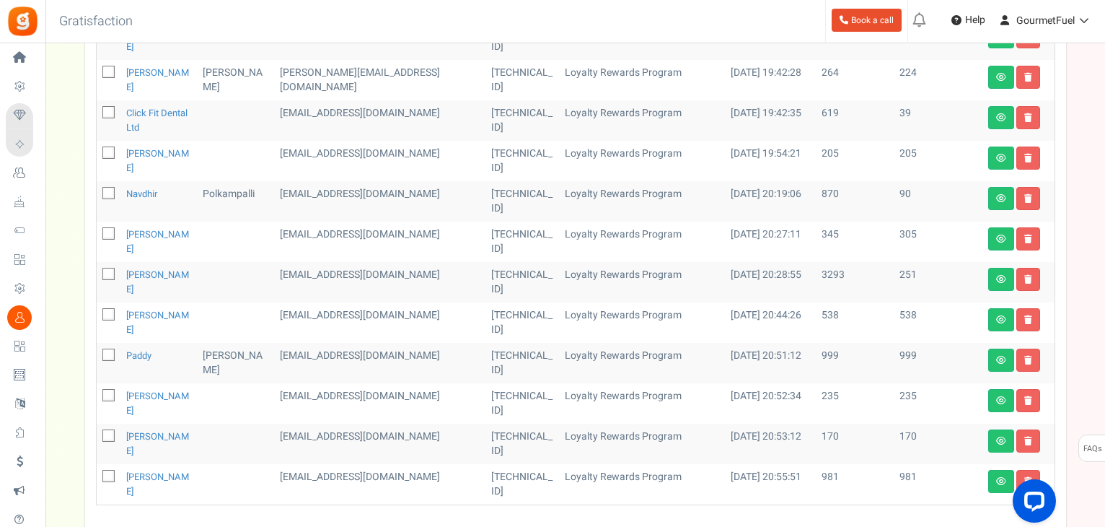
scroll to position [763, 0]
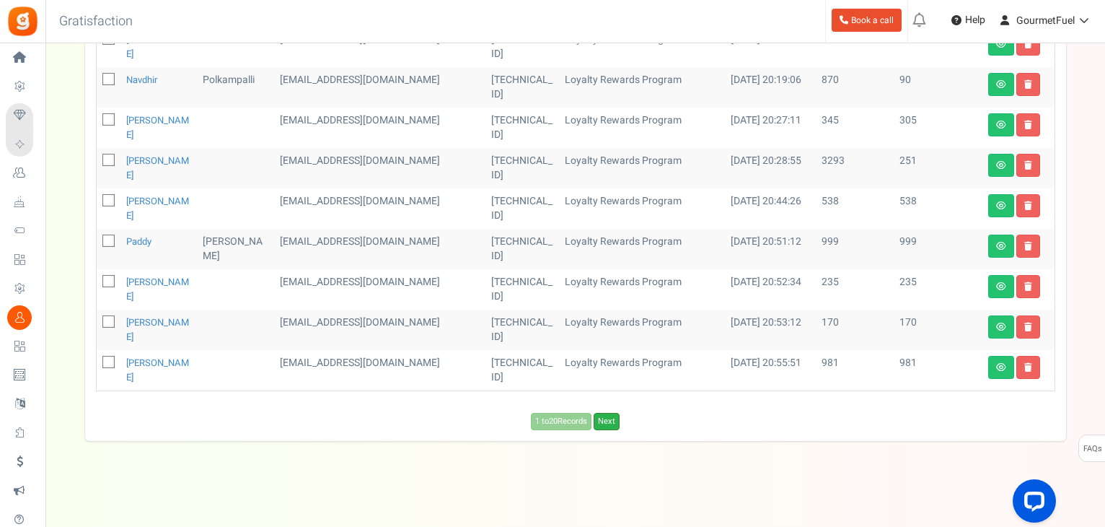
click at [615, 416] on link "Next" at bounding box center [607, 421] width 26 height 17
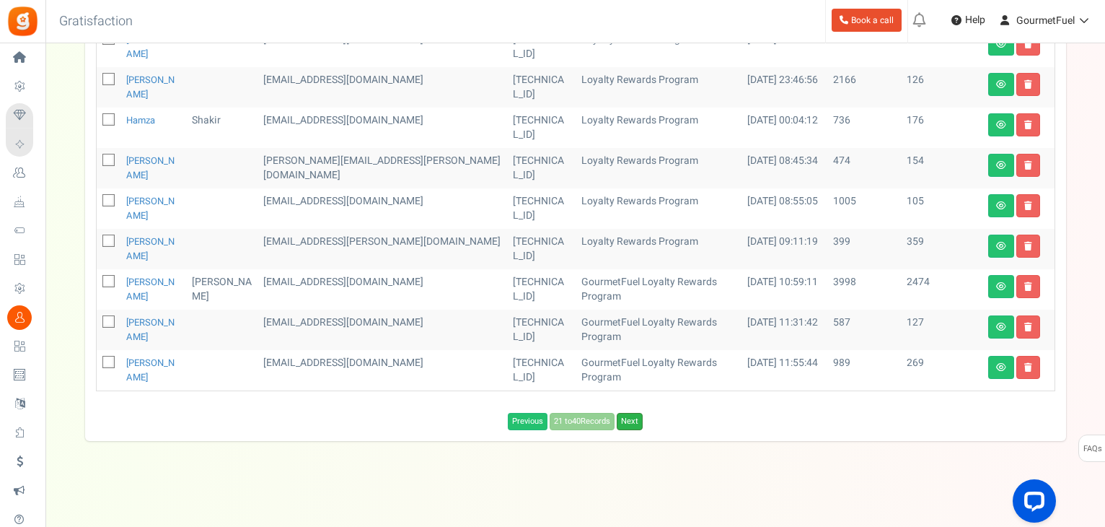
click at [632, 419] on link "Next" at bounding box center [630, 421] width 26 height 17
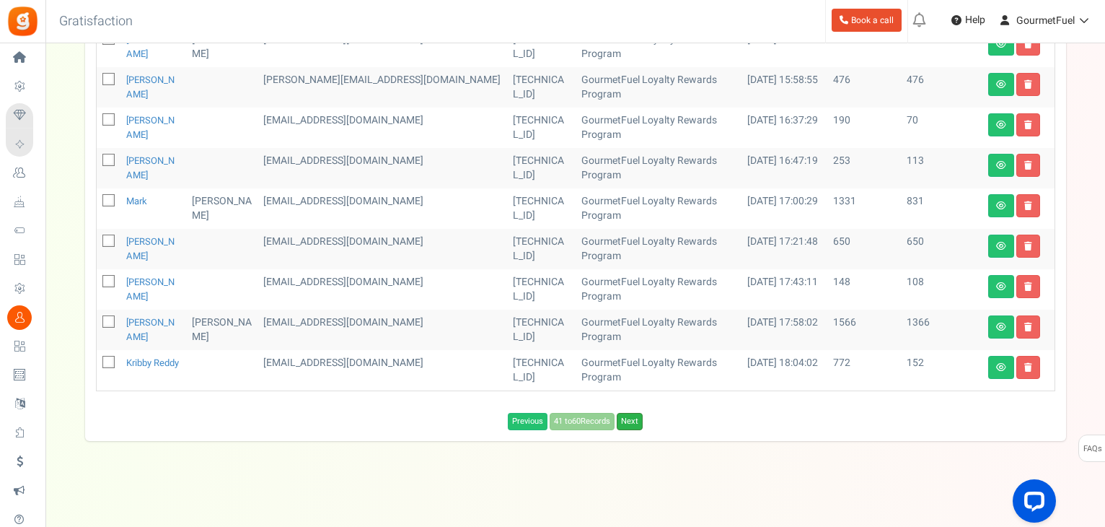
click at [633, 420] on link "Next" at bounding box center [630, 421] width 26 height 17
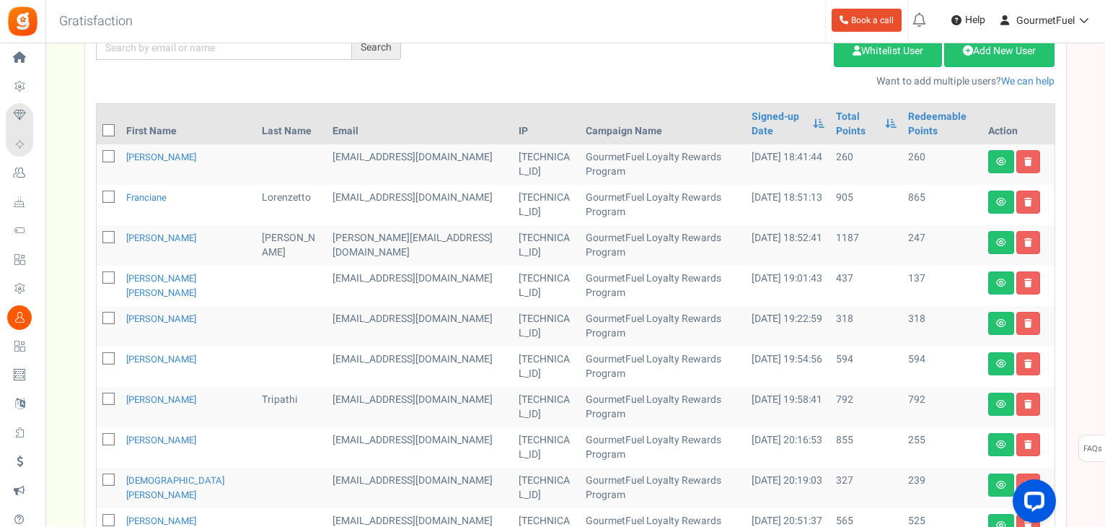
scroll to position [0, 0]
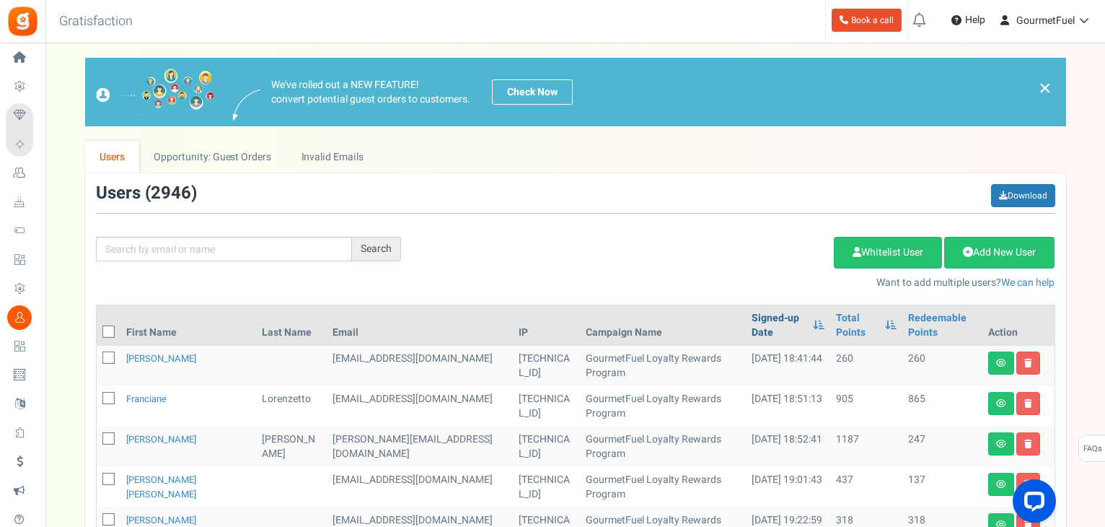
click at [752, 318] on link "Signed-up Date" at bounding box center [779, 325] width 54 height 29
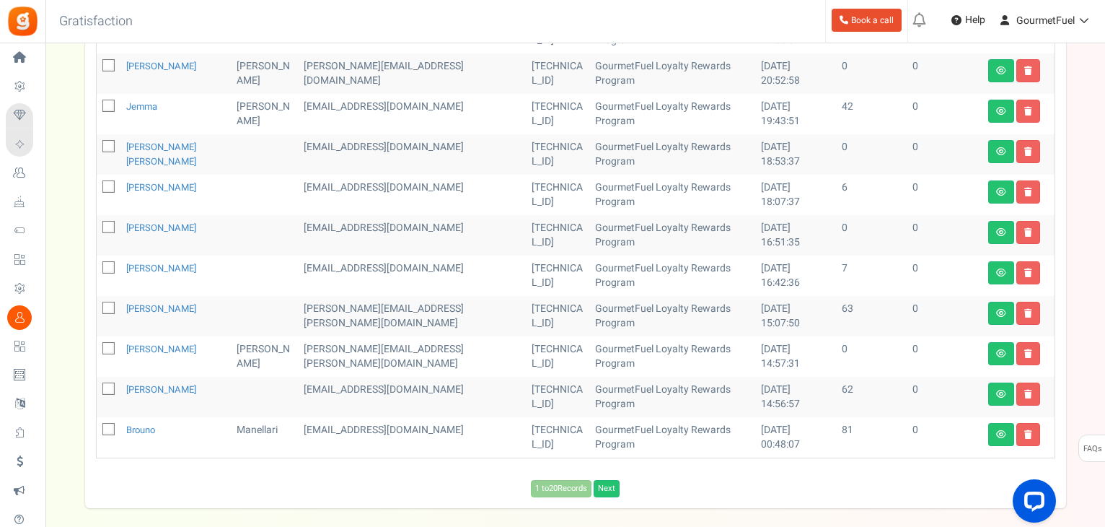
scroll to position [763, 0]
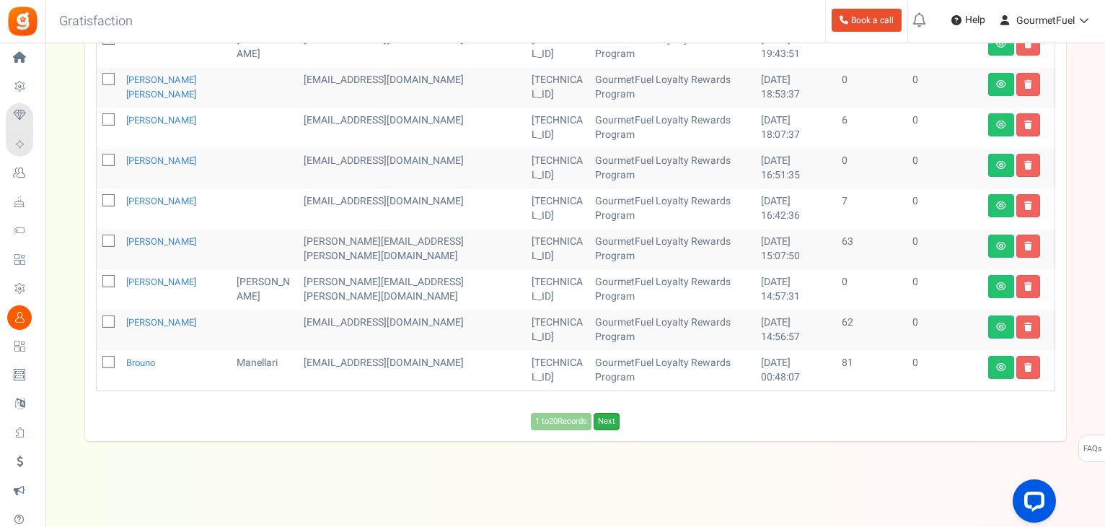
click at [612, 423] on link "Next" at bounding box center [607, 421] width 26 height 17
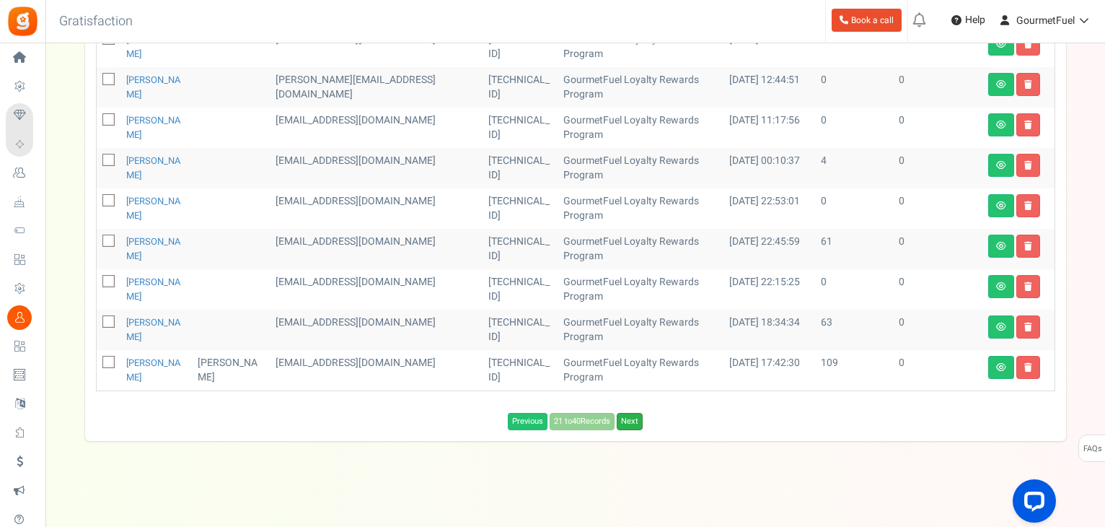
click at [638, 420] on link "Next" at bounding box center [630, 421] width 26 height 17
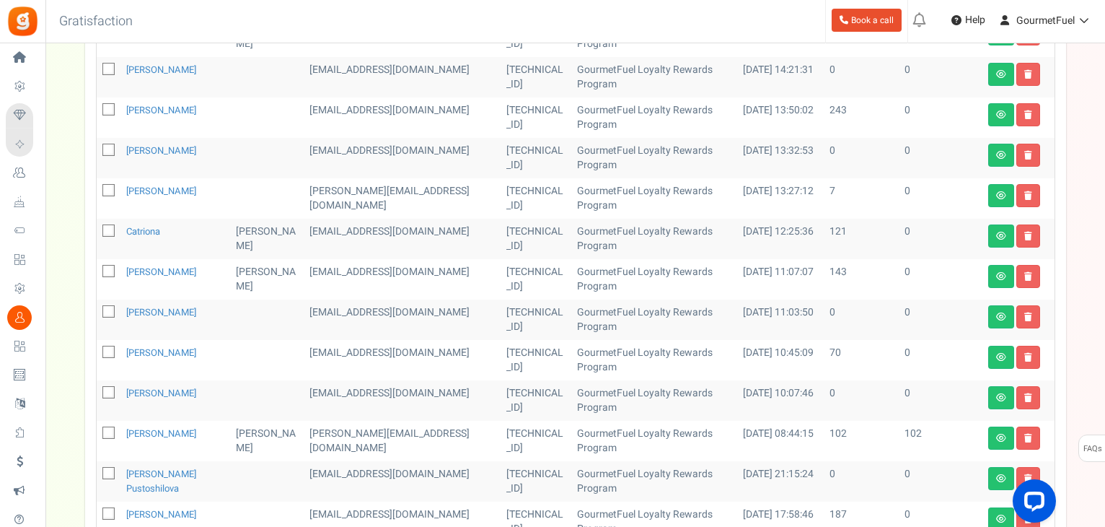
scroll to position [475, 0]
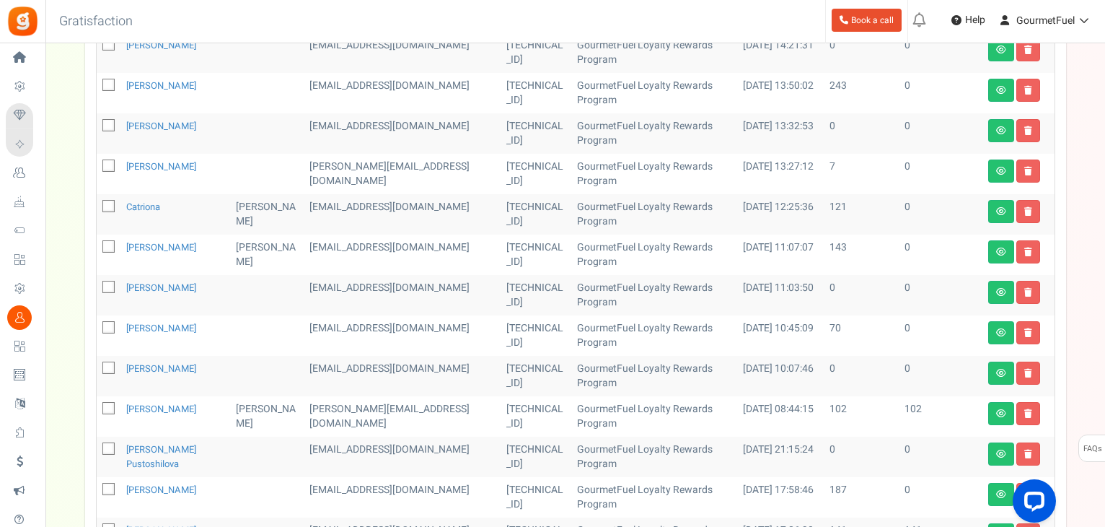
click at [107, 124] on icon at bounding box center [109, 125] width 9 height 9
click at [97, 124] on input "checkbox" at bounding box center [92, 126] width 9 height 9
checkbox input "true"
click at [110, 283] on icon at bounding box center [109, 287] width 9 height 9
click at [97, 283] on input "checkbox" at bounding box center [92, 287] width 9 height 9
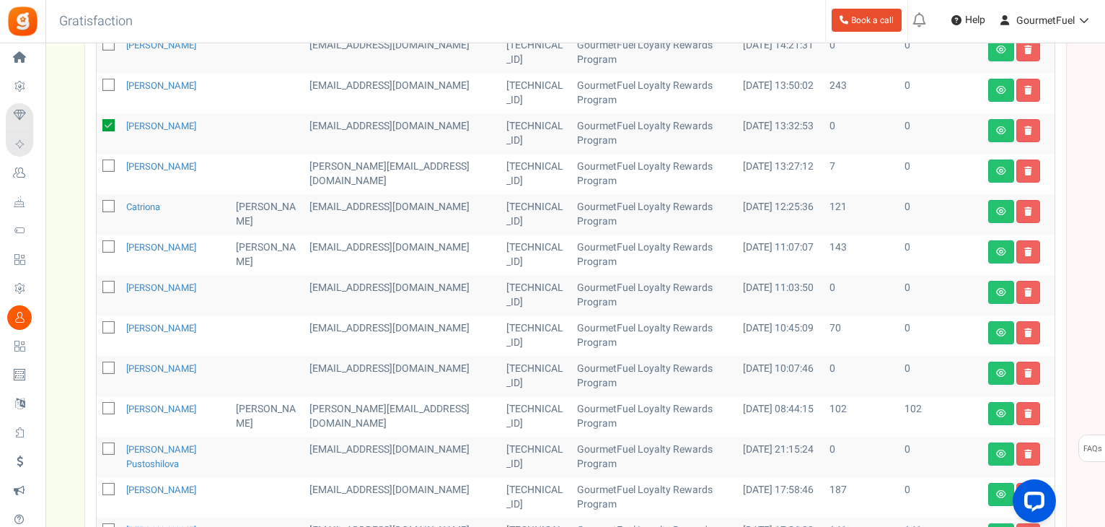
checkbox input "true"
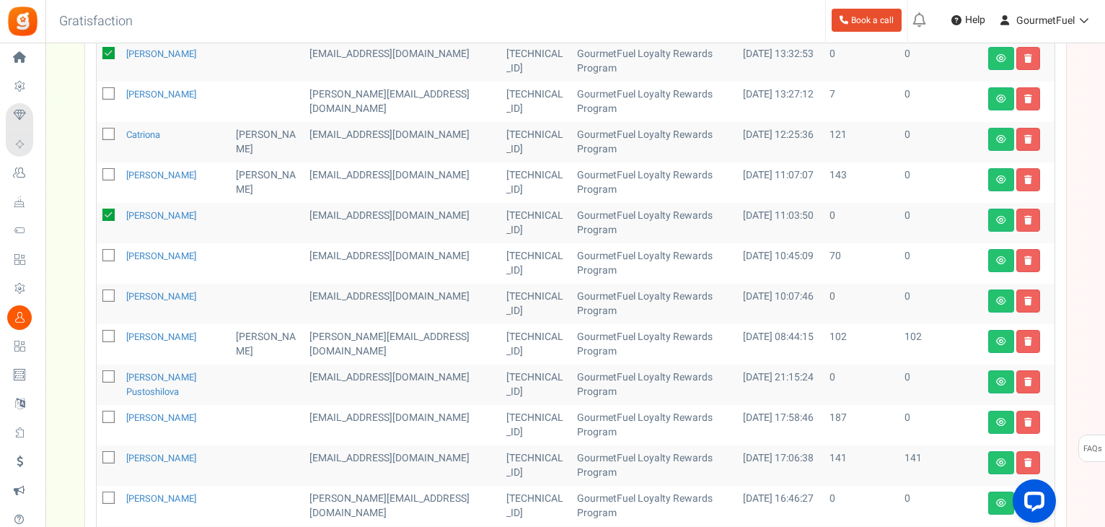
click at [105, 295] on icon at bounding box center [109, 295] width 9 height 9
click at [97, 295] on input "checkbox" at bounding box center [92, 296] width 9 height 9
checkbox input "true"
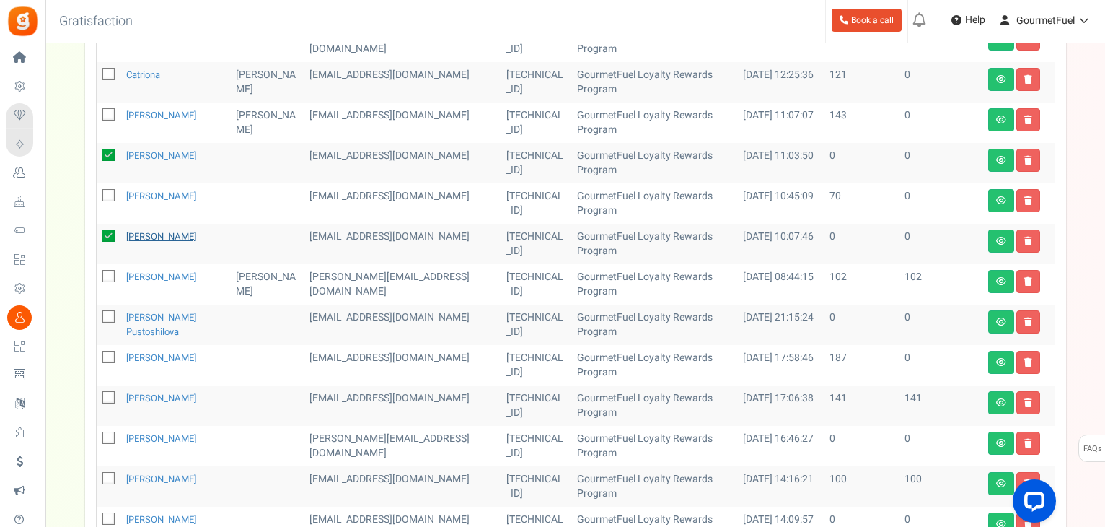
scroll to position [691, 0]
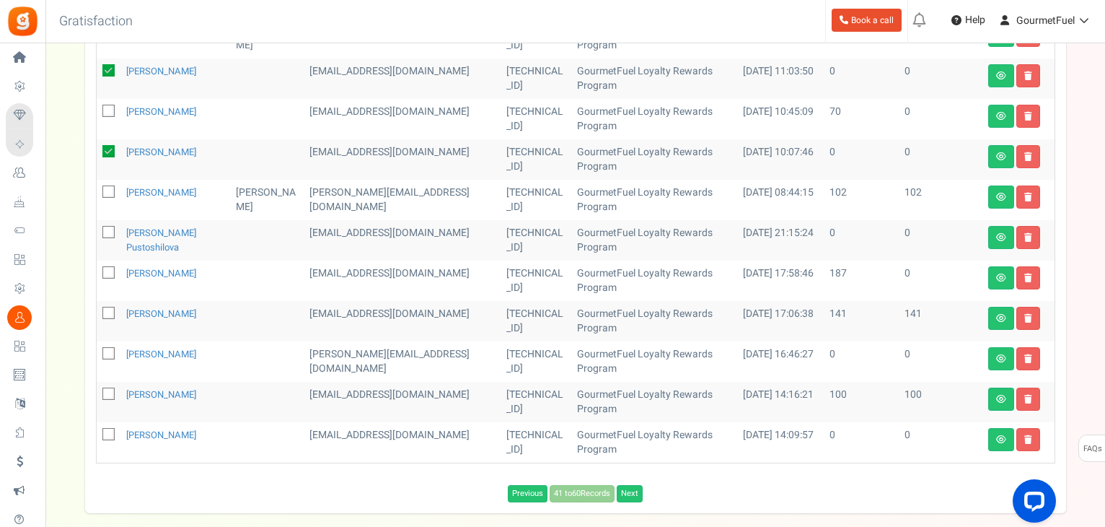
click at [102, 233] on span at bounding box center [108, 232] width 12 height 12
click at [97, 233] on input "checkbox" at bounding box center [92, 233] width 9 height 9
checkbox input "true"
click at [107, 353] on icon at bounding box center [109, 353] width 9 height 9
click at [97, 353] on input "checkbox" at bounding box center [92, 354] width 9 height 9
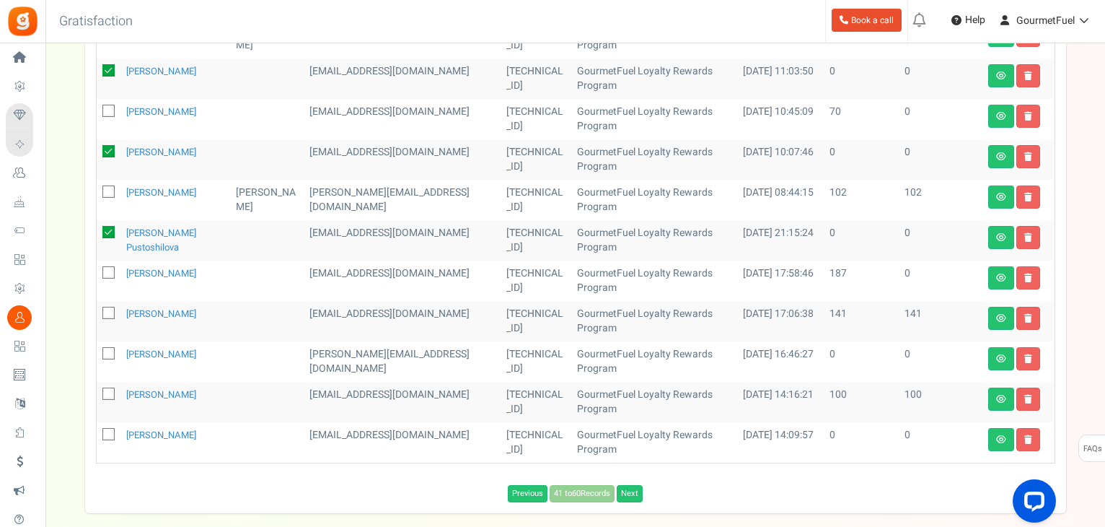
checkbox input "true"
drag, startPoint x: 105, startPoint y: 436, endPoint x: 490, endPoint y: 369, distance: 390.3
click at [107, 436] on icon at bounding box center [109, 434] width 9 height 9
click at [97, 436] on input "checkbox" at bounding box center [92, 435] width 9 height 9
checkbox input "true"
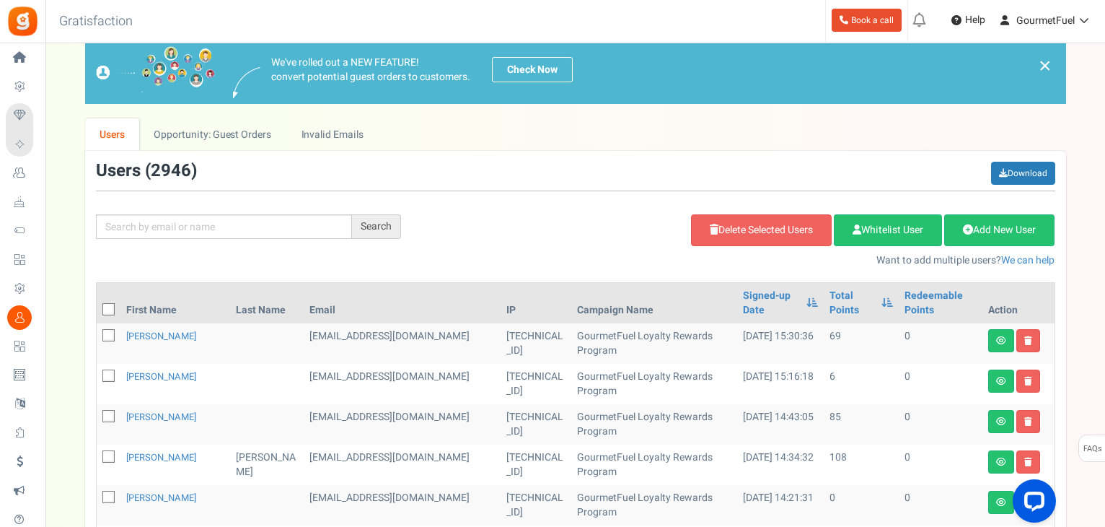
scroll to position [0, 0]
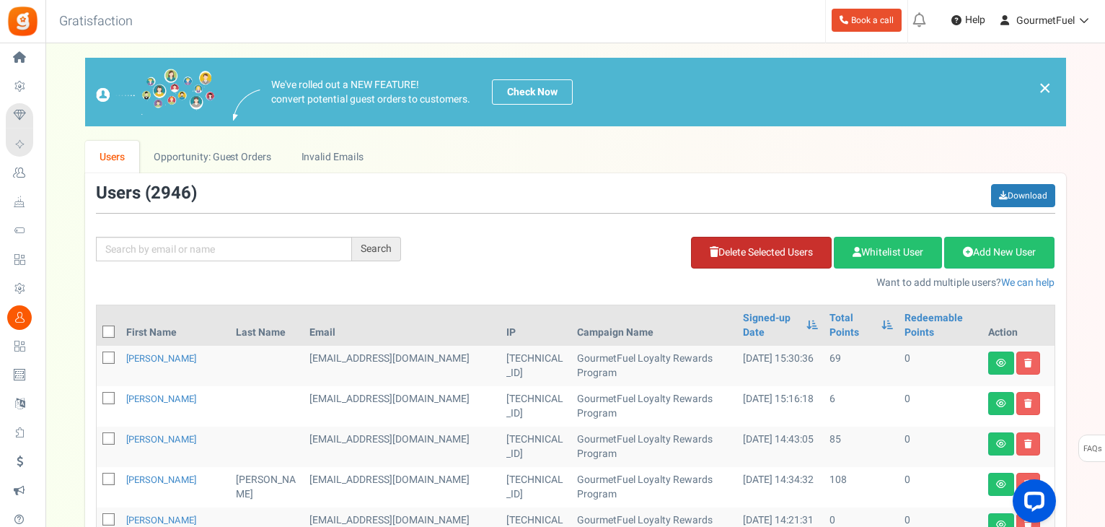
click at [765, 253] on link "Delete Selected Users" at bounding box center [761, 253] width 141 height 32
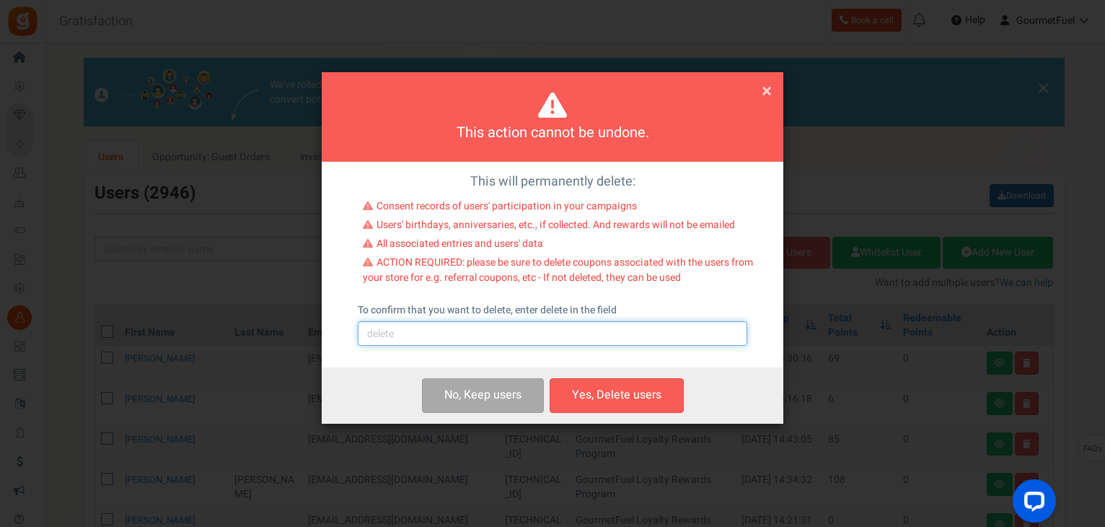
click at [452, 331] on input "text" at bounding box center [553, 333] width 390 height 25
type input "delete"
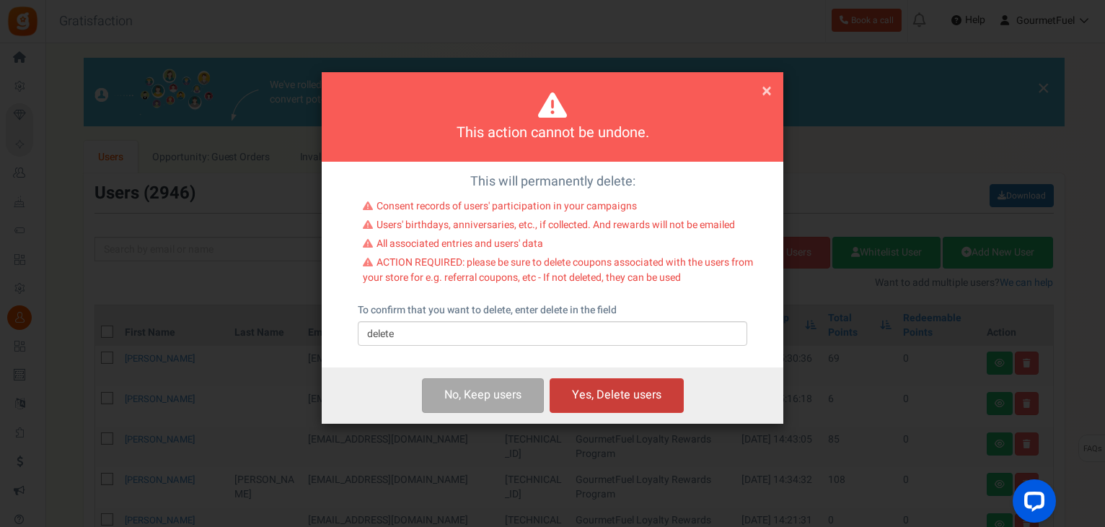
click at [610, 396] on button "Yes, Delete users" at bounding box center [617, 395] width 134 height 34
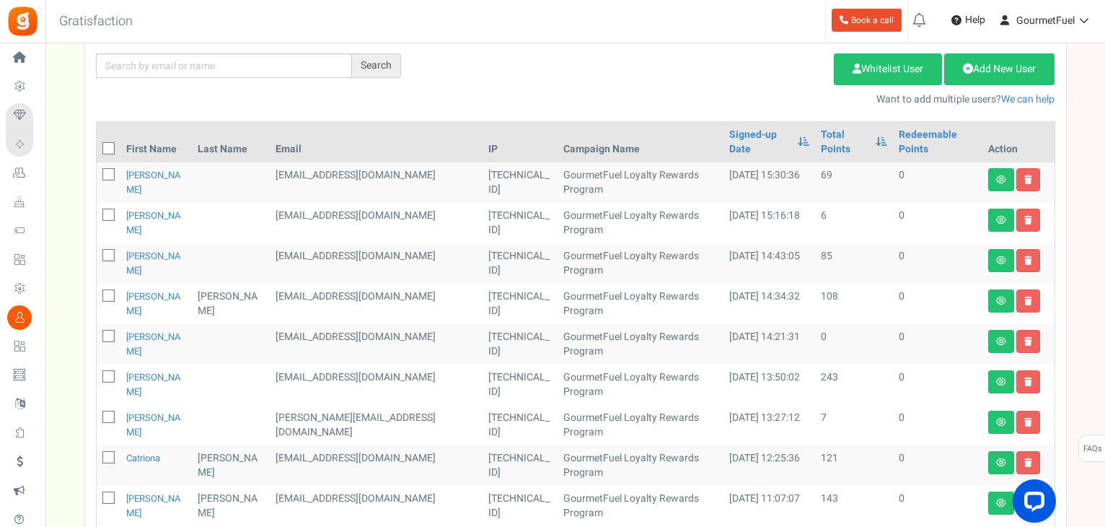
scroll to position [361, 0]
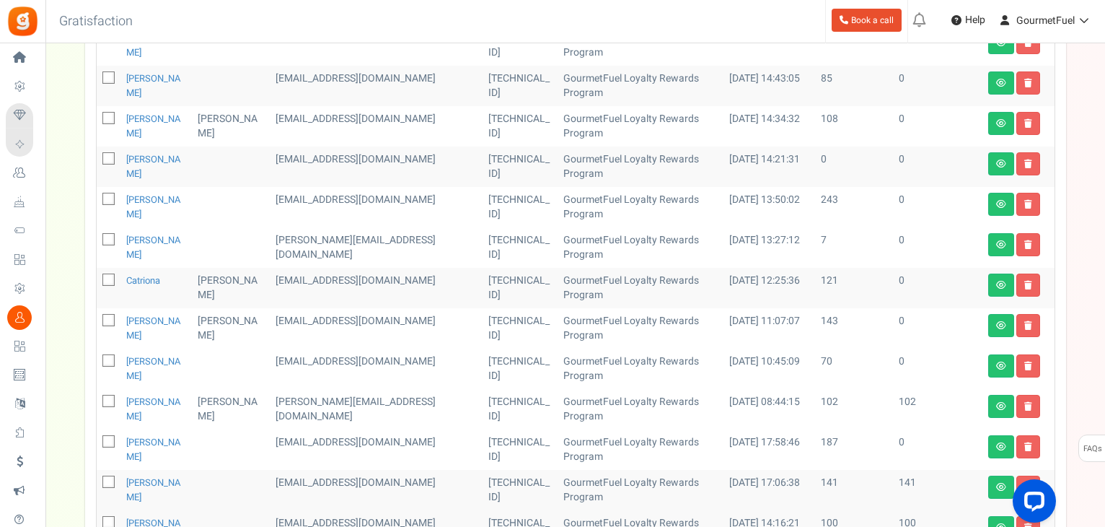
click at [112, 154] on icon at bounding box center [109, 158] width 9 height 9
click at [97, 155] on input "checkbox" at bounding box center [92, 159] width 9 height 9
checkbox input "true"
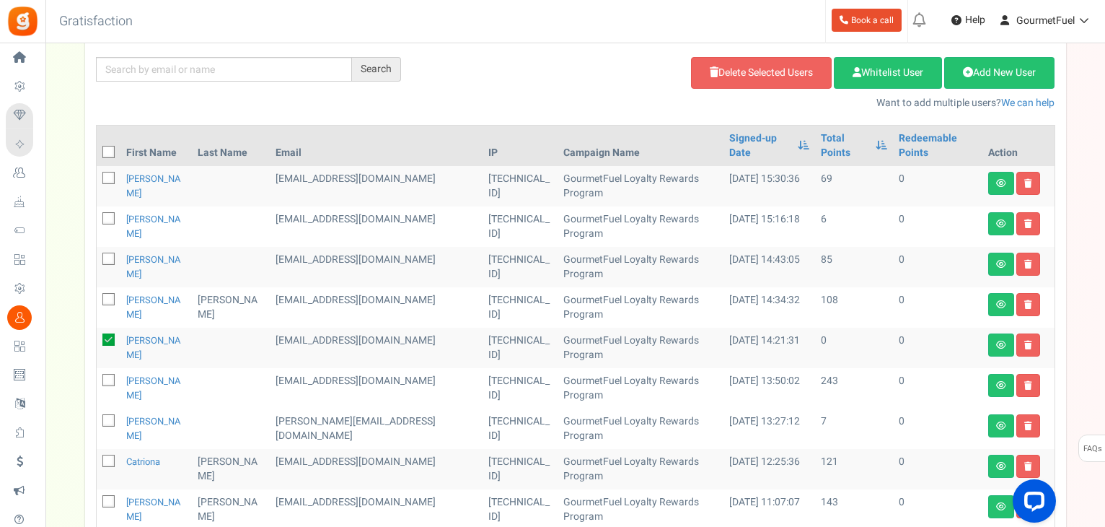
scroll to position [146, 0]
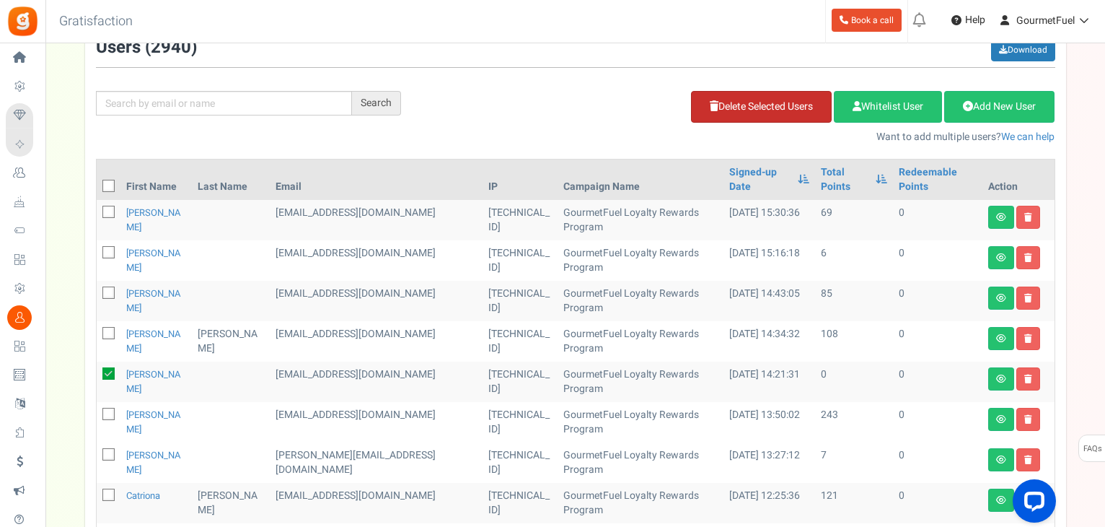
click at [776, 107] on link "Delete Selected Users" at bounding box center [761, 107] width 141 height 32
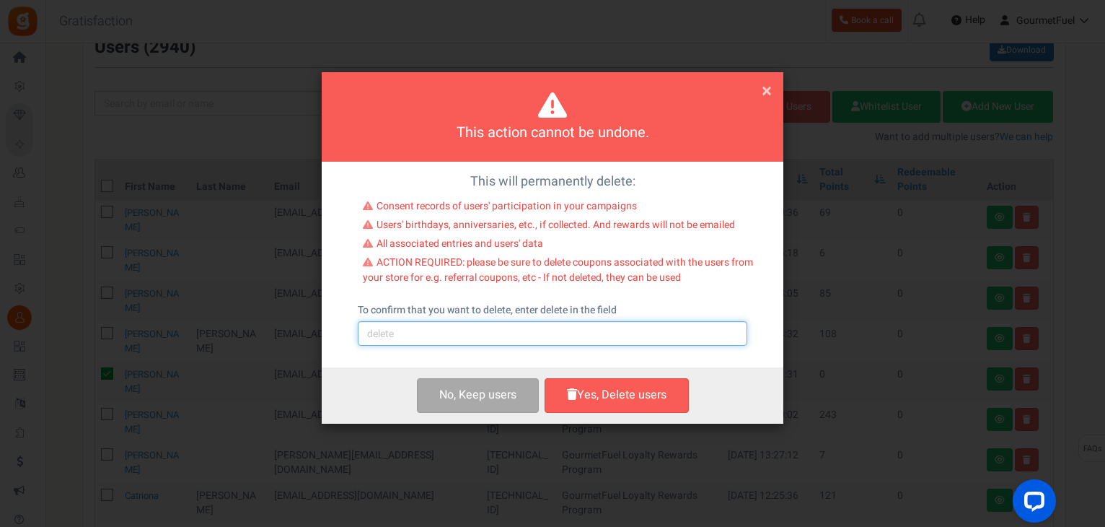
click at [529, 338] on input "text" at bounding box center [553, 333] width 390 height 25
type input "delete"
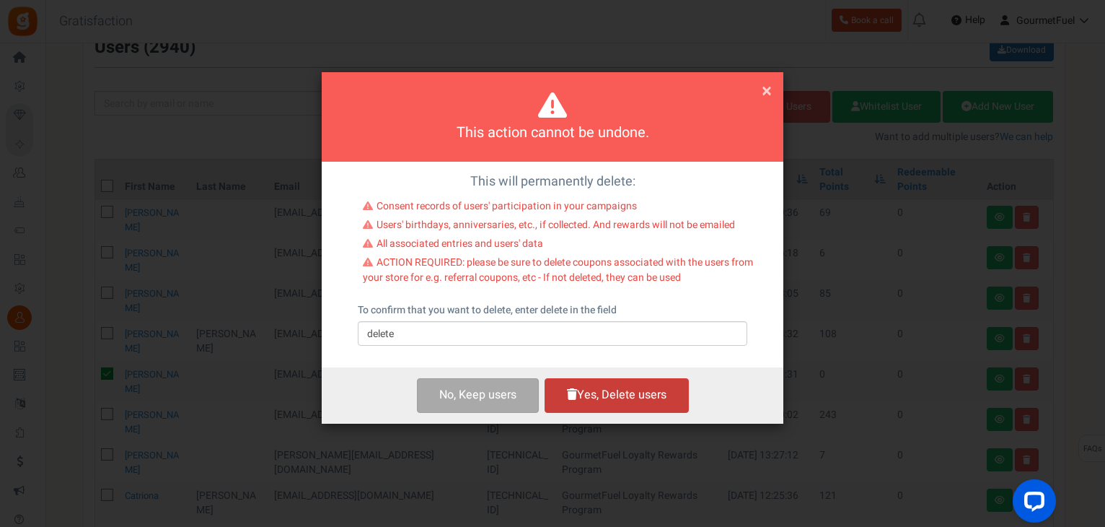
click at [611, 402] on button "Yes, Delete users" at bounding box center [617, 395] width 144 height 34
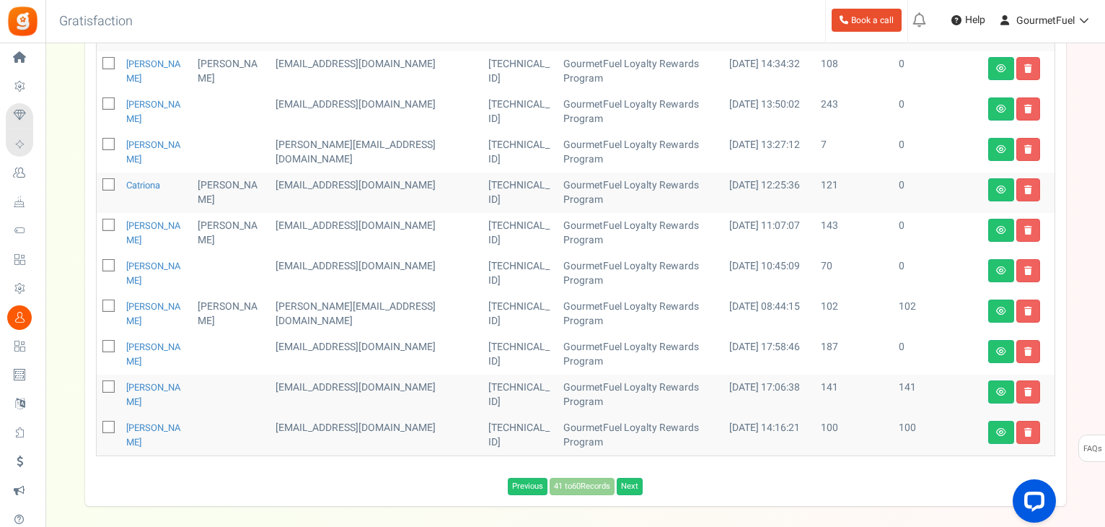
scroll to position [466, 0]
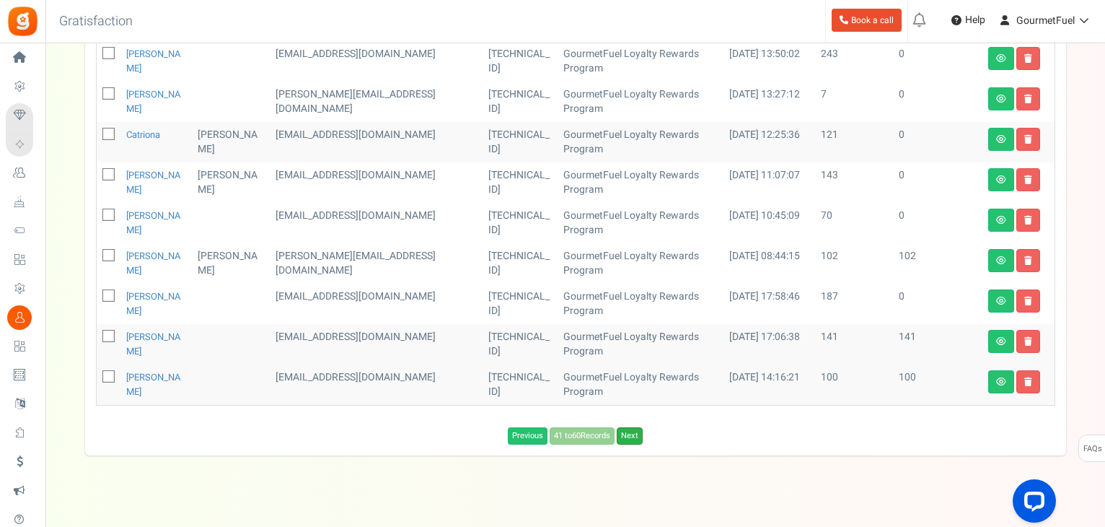
click at [635, 427] on link "Next" at bounding box center [630, 435] width 26 height 17
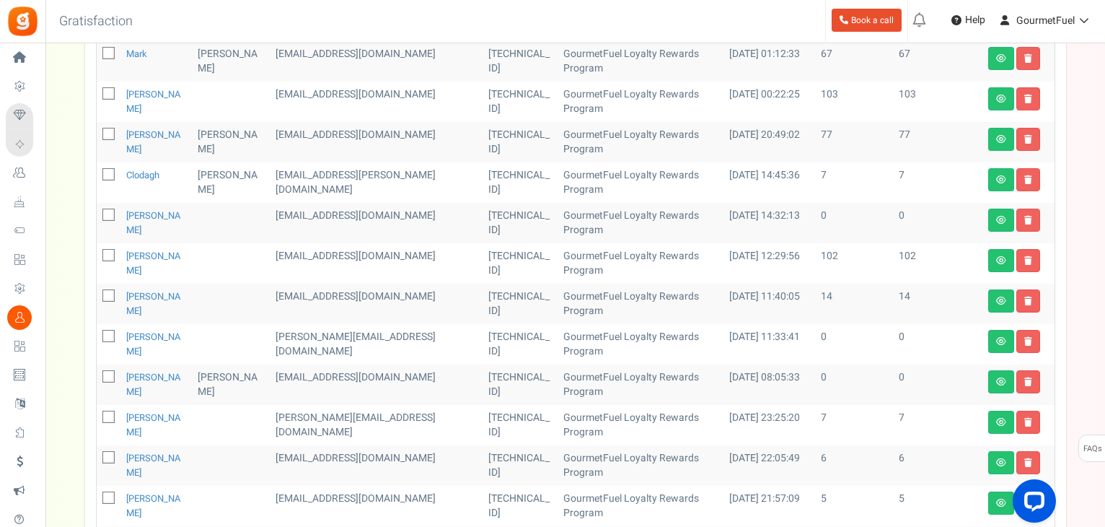
click at [110, 211] on icon at bounding box center [109, 215] width 9 height 9
click at [97, 211] on input "checkbox" at bounding box center [92, 215] width 9 height 9
checkbox input "true"
click at [107, 332] on icon at bounding box center [109, 336] width 9 height 9
click at [97, 333] on input "checkbox" at bounding box center [92, 337] width 9 height 9
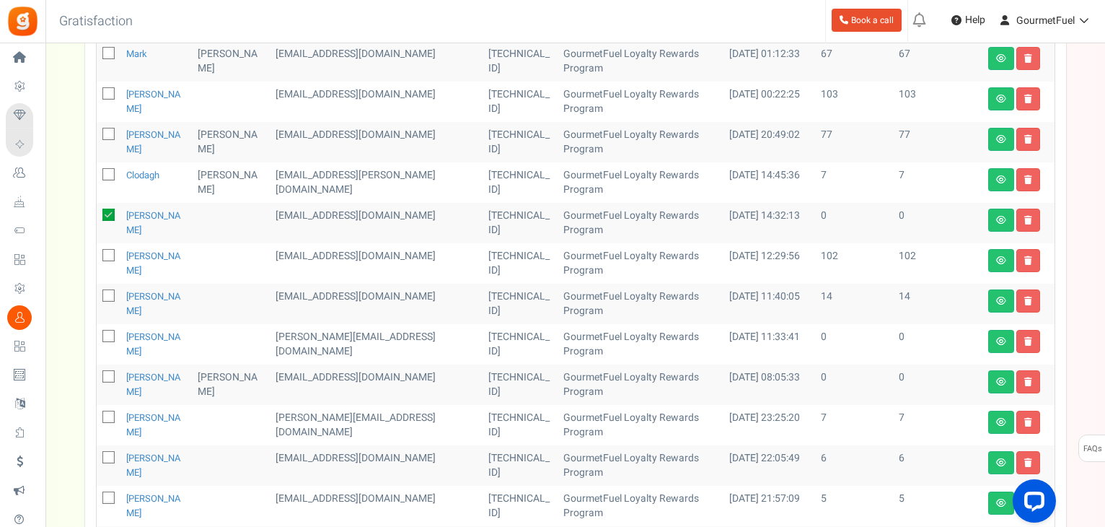
checkbox input "true"
click at [107, 372] on icon at bounding box center [109, 376] width 9 height 9
click at [97, 373] on input "checkbox" at bounding box center [92, 377] width 9 height 9
checkbox input "true"
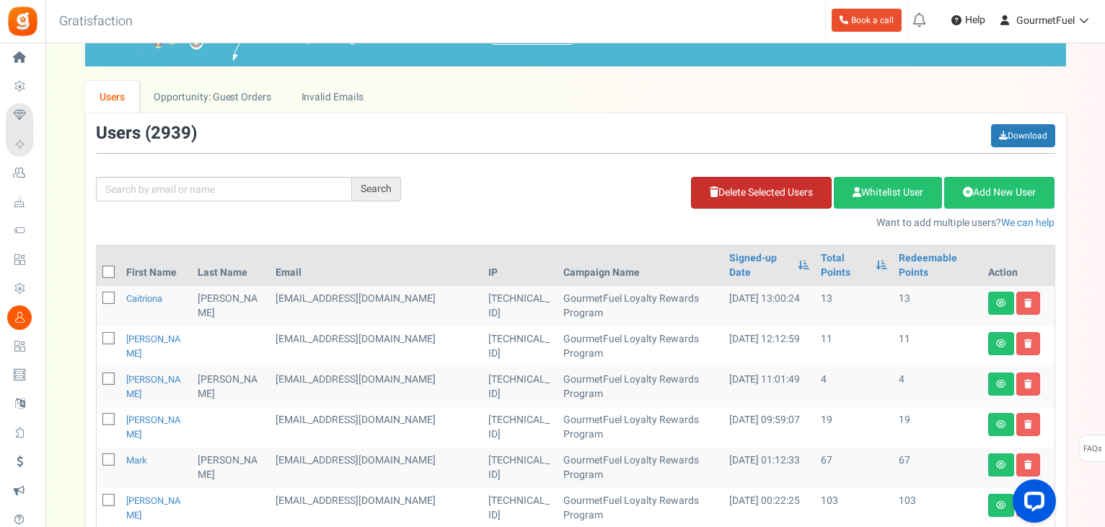
scroll to position [27, 0]
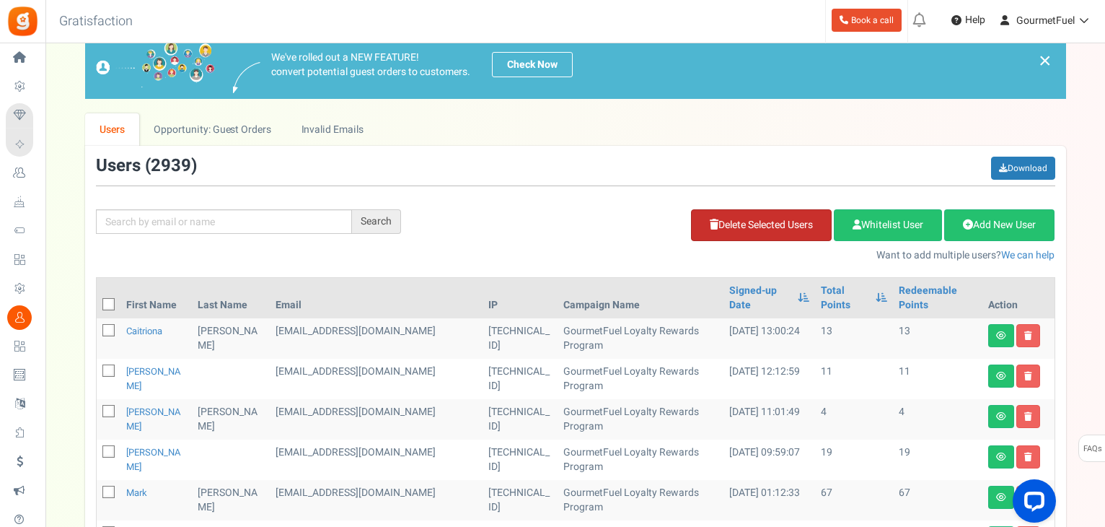
click at [767, 224] on link "Delete Selected Users" at bounding box center [761, 225] width 141 height 32
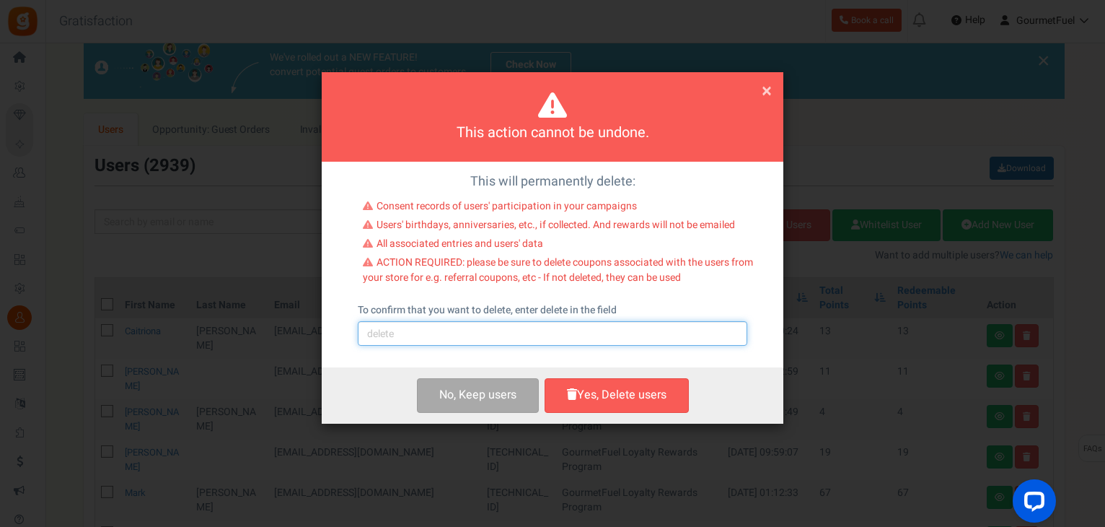
click at [451, 339] on input "text" at bounding box center [553, 333] width 390 height 25
type input "delete"
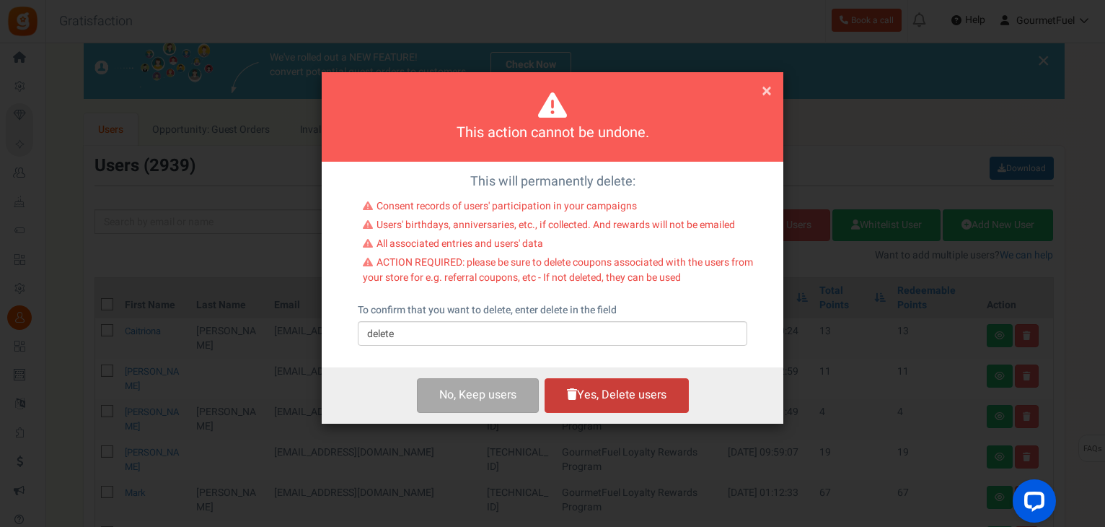
click at [617, 395] on button "Yes, Delete users" at bounding box center [617, 395] width 144 height 34
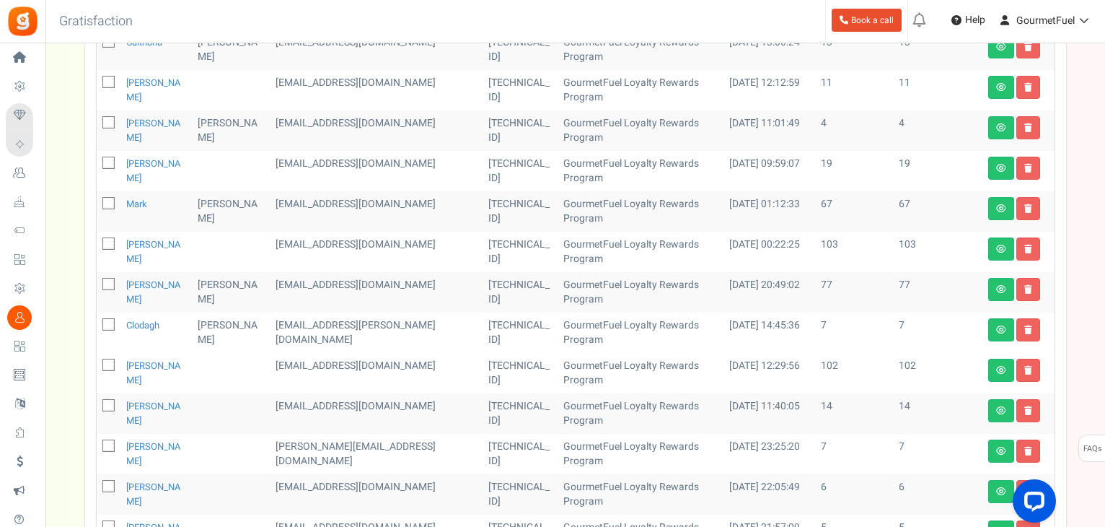
scroll to position [604, 0]
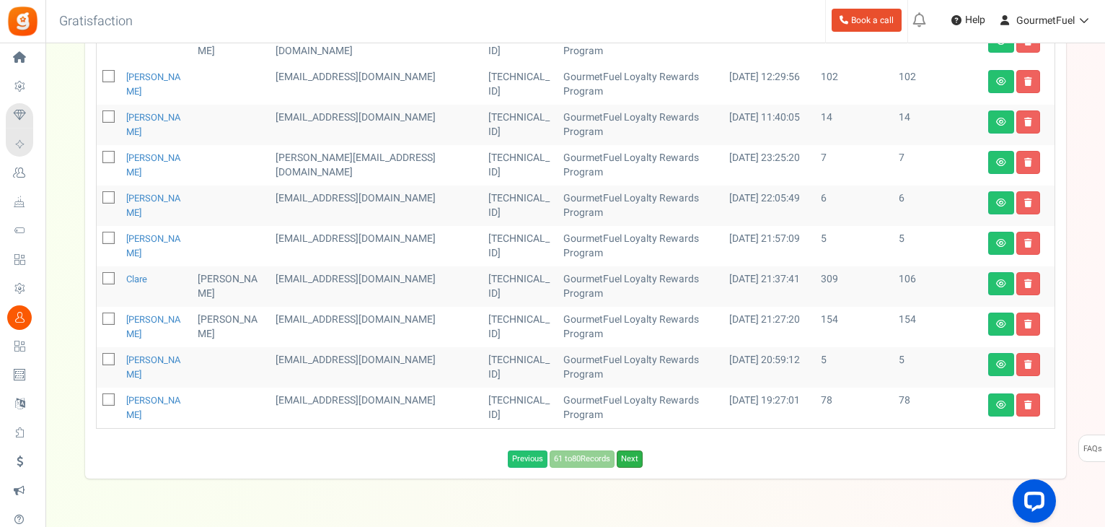
click at [637, 450] on link "Next" at bounding box center [630, 458] width 26 height 17
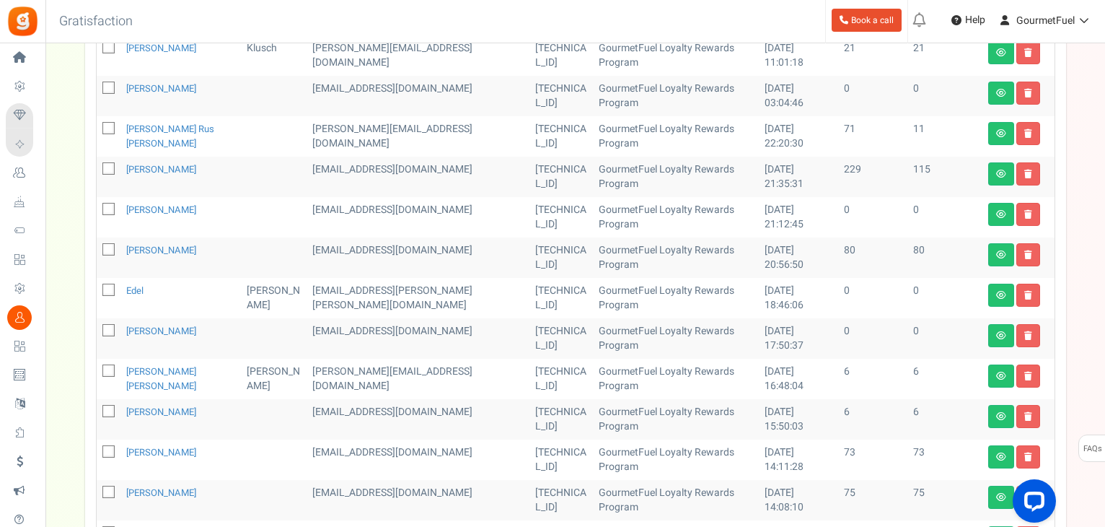
scroll to position [475, 0]
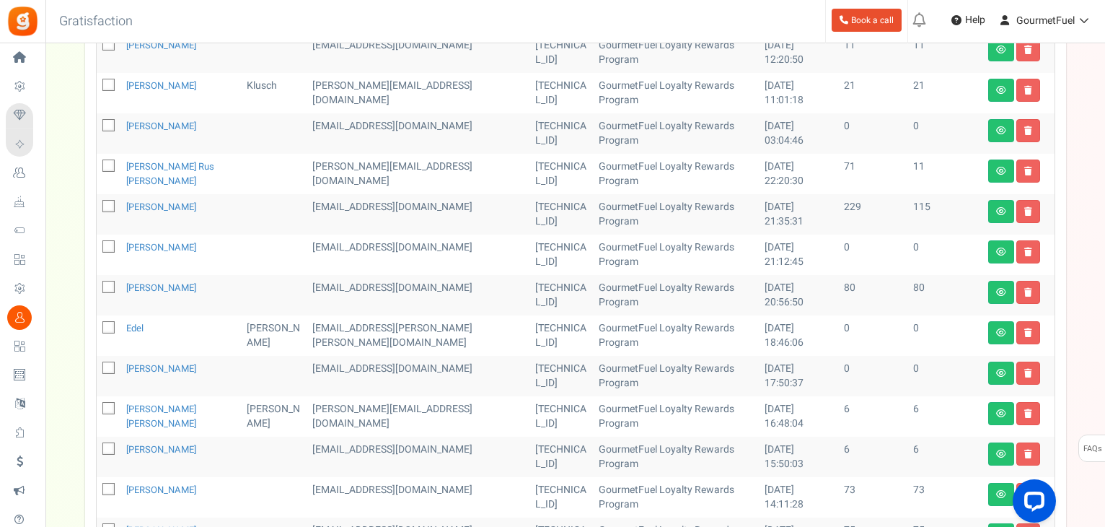
click at [110, 127] on icon at bounding box center [109, 125] width 9 height 9
click at [97, 127] on input "checkbox" at bounding box center [92, 126] width 9 height 9
checkbox input "true"
click at [109, 247] on icon at bounding box center [109, 246] width 9 height 9
click at [97, 247] on input "checkbox" at bounding box center [92, 247] width 9 height 9
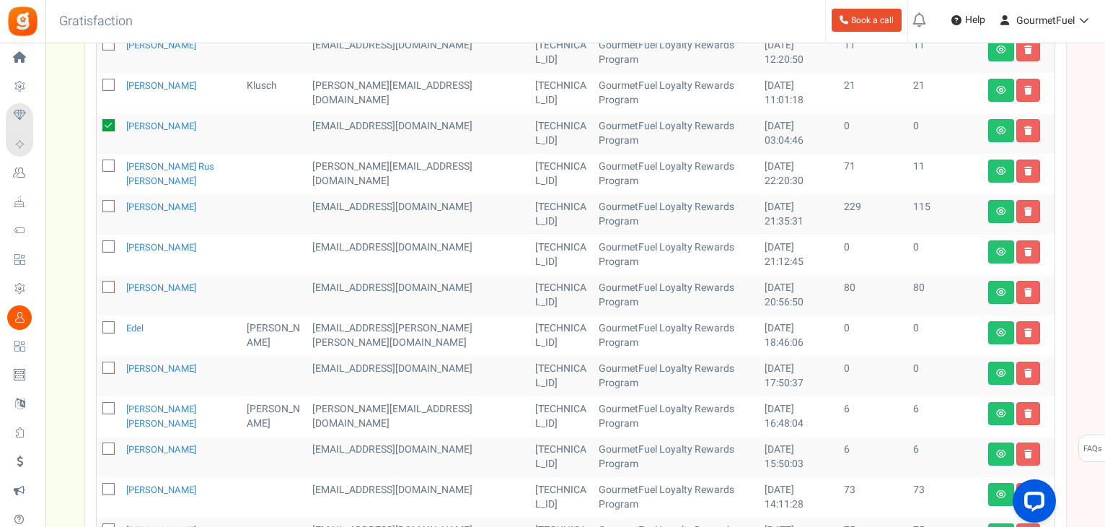
checkbox input "true"
click at [110, 325] on icon at bounding box center [109, 327] width 9 height 9
click at [97, 325] on input "checkbox" at bounding box center [92, 328] width 9 height 9
checkbox input "true"
click at [107, 370] on icon at bounding box center [109, 368] width 9 height 9
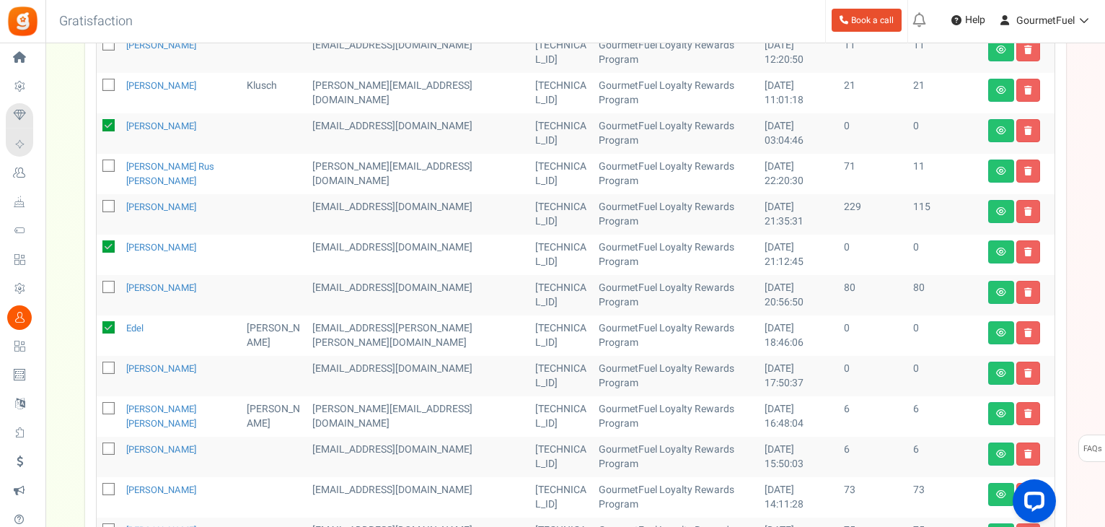
click at [97, 370] on input "checkbox" at bounding box center [92, 368] width 9 height 9
checkbox input "true"
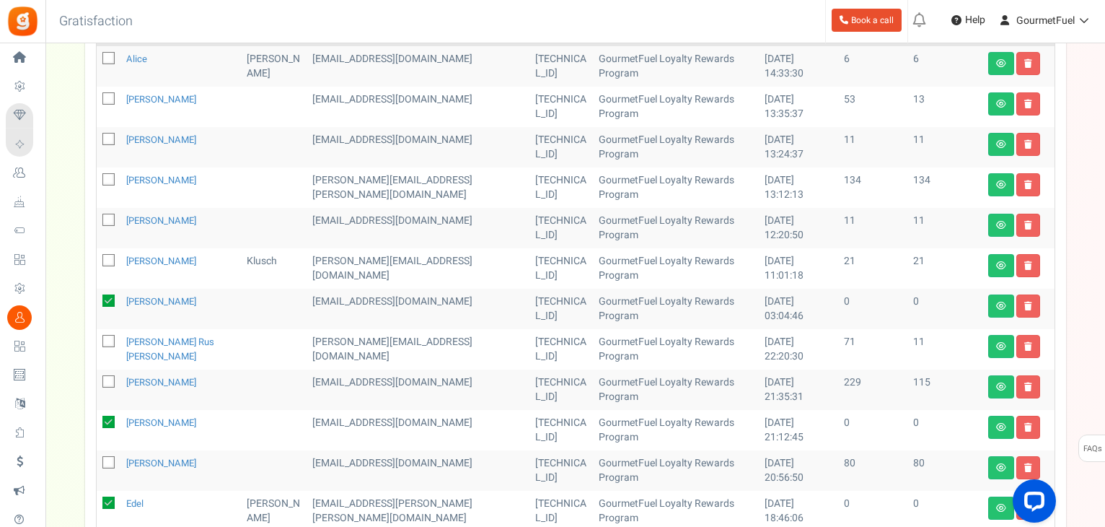
scroll to position [186, 0]
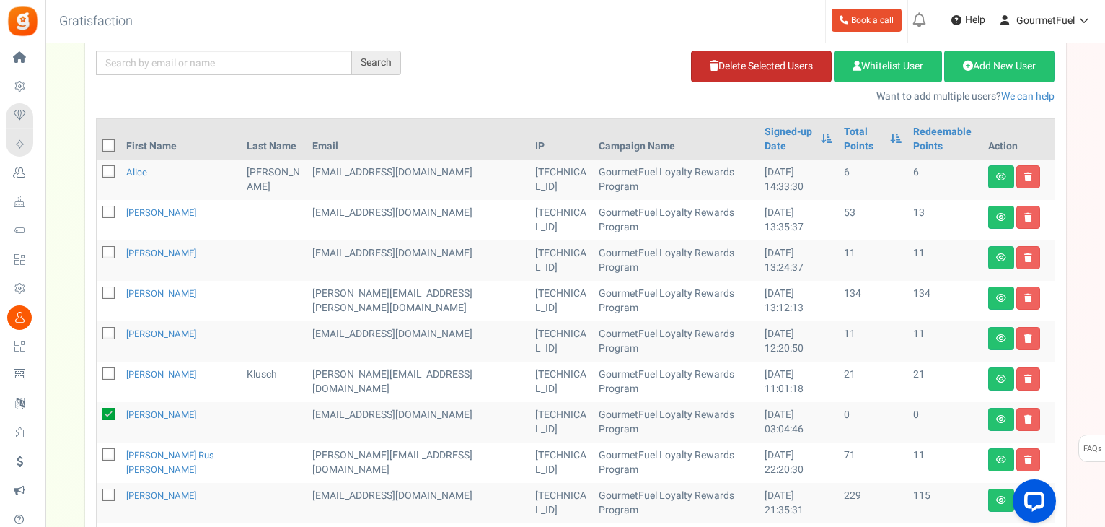
click at [773, 66] on link "Delete Selected Users" at bounding box center [761, 66] width 141 height 32
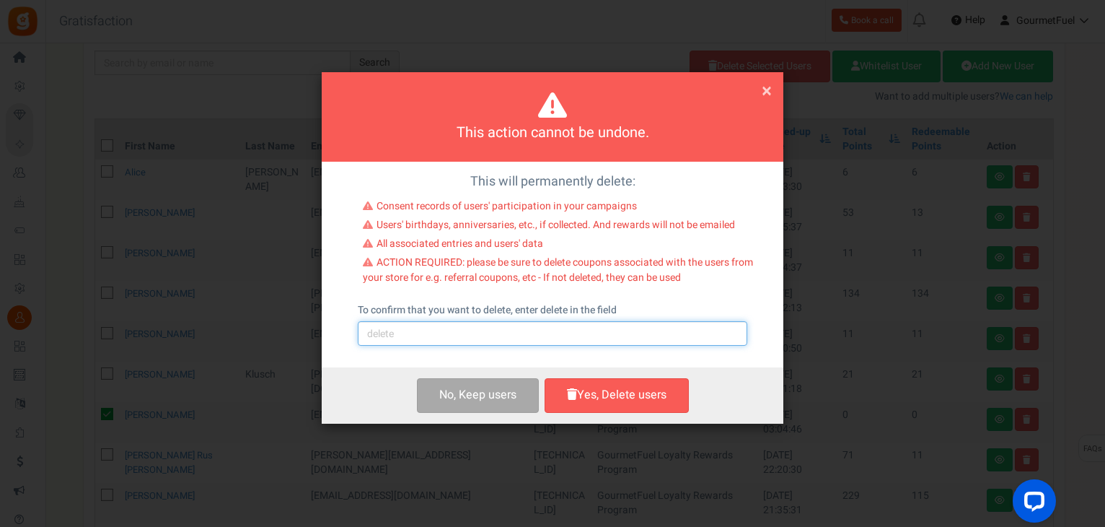
click at [404, 339] on input "text" at bounding box center [553, 333] width 390 height 25
type input "delete"
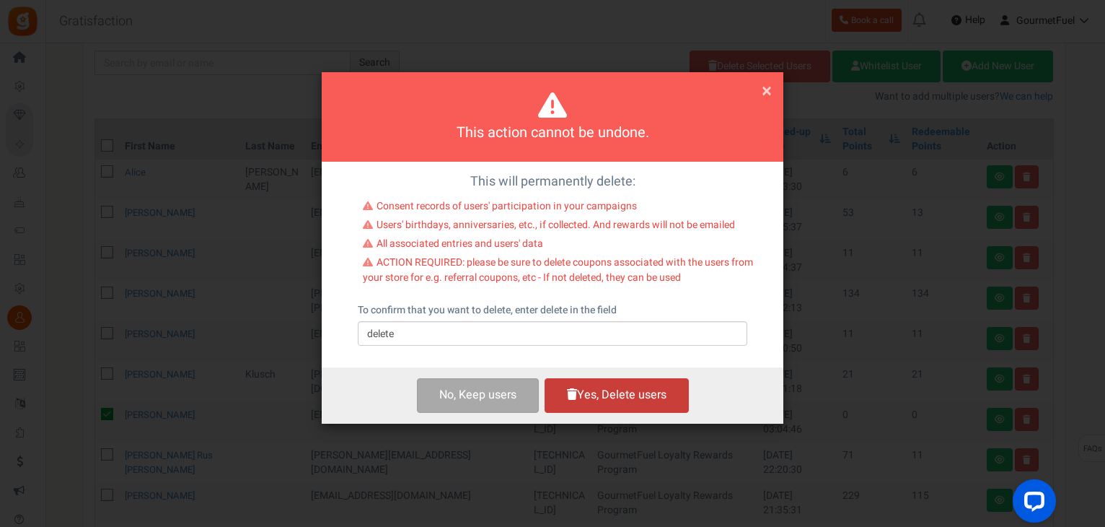
click at [638, 402] on button "Yes, Delete users" at bounding box center [617, 395] width 144 height 34
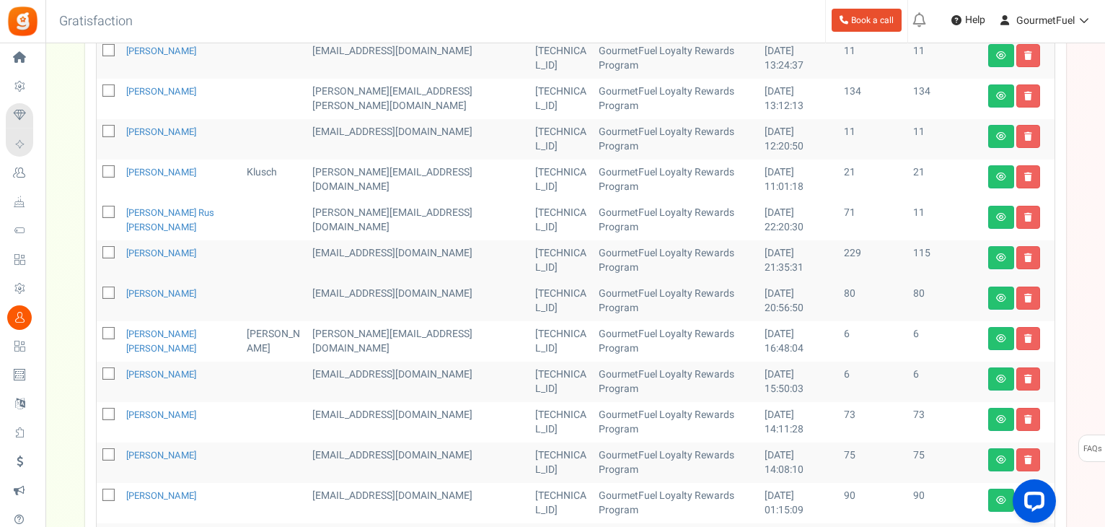
scroll to position [547, 0]
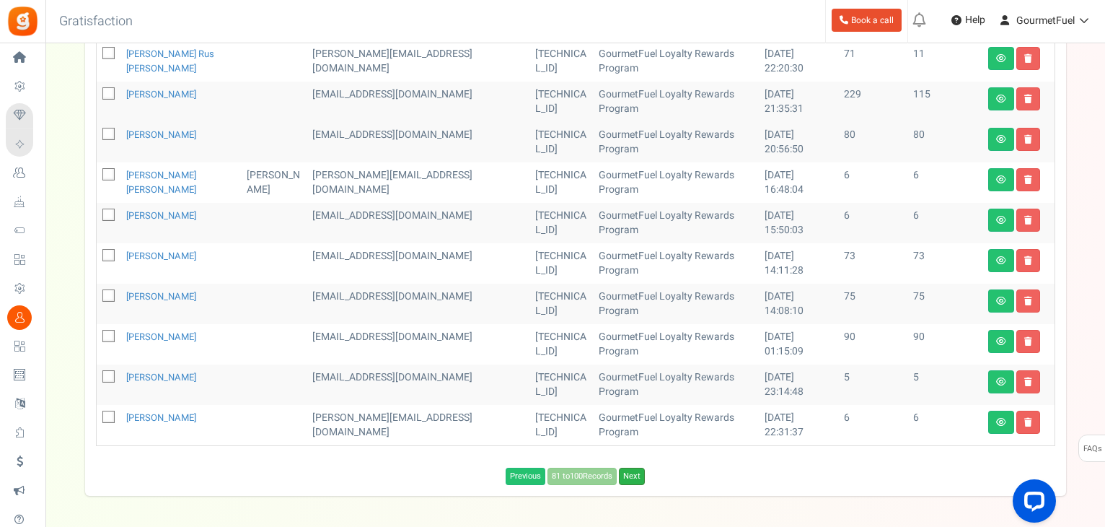
click at [638, 477] on link "Next" at bounding box center [632, 475] width 26 height 17
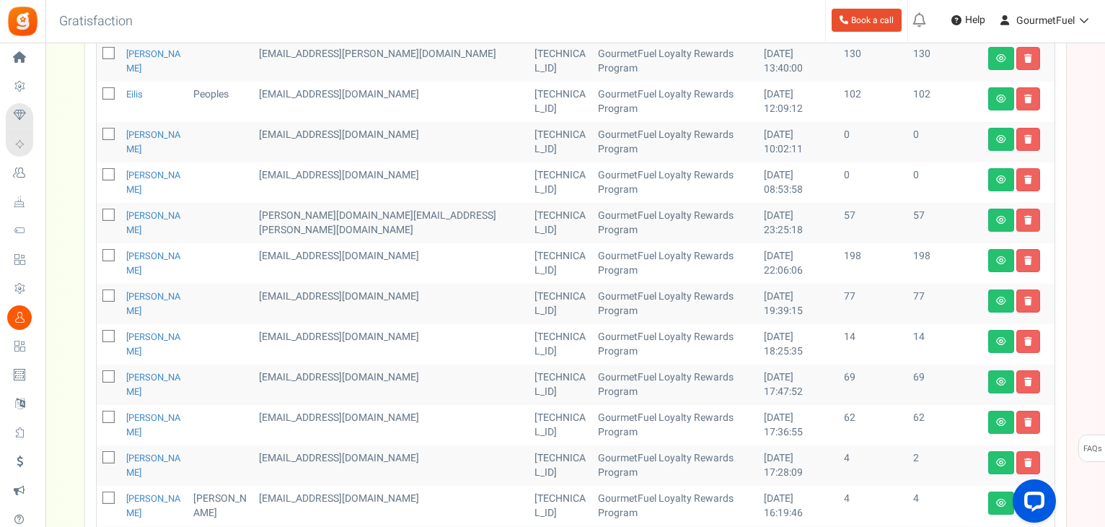
click at [105, 133] on icon at bounding box center [109, 134] width 9 height 9
click at [97, 133] on input "checkbox" at bounding box center [92, 135] width 9 height 9
checkbox input "true"
click at [107, 172] on icon at bounding box center [109, 174] width 9 height 9
click at [97, 172] on input "checkbox" at bounding box center [92, 175] width 9 height 9
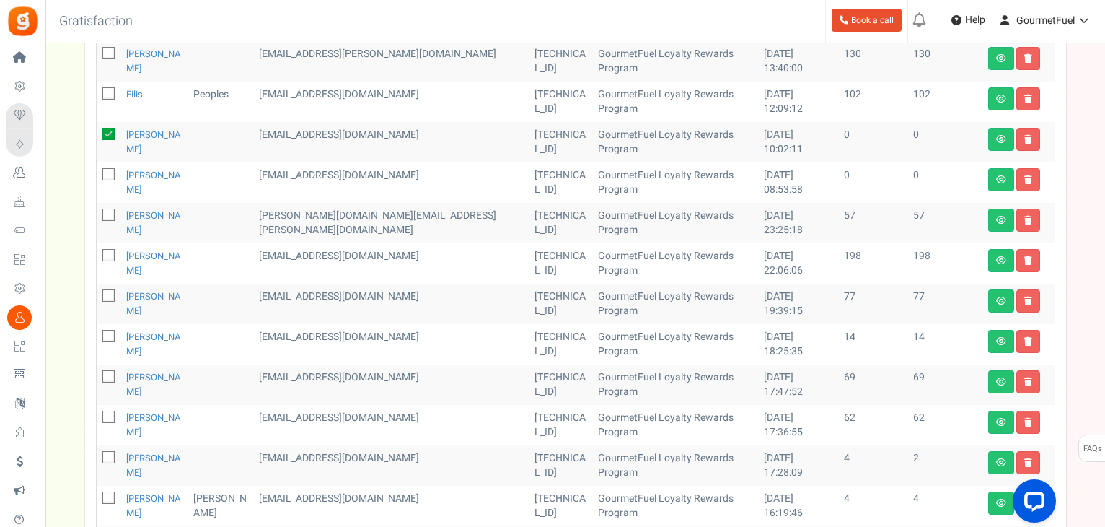
checkbox input "true"
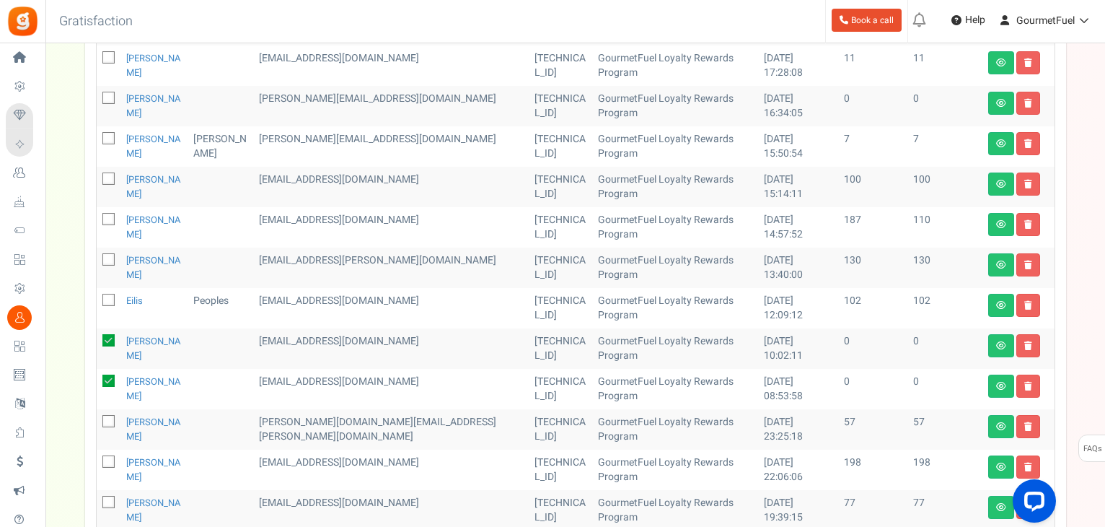
scroll to position [186, 0]
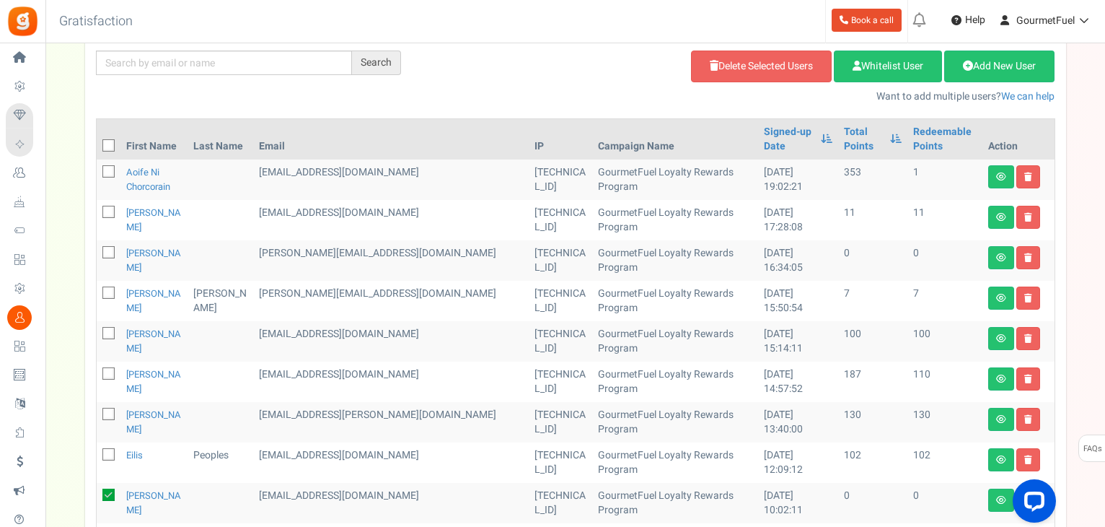
click at [106, 251] on icon at bounding box center [109, 252] width 9 height 9
click at [97, 251] on input "checkbox" at bounding box center [92, 253] width 9 height 9
checkbox input "true"
click at [750, 60] on link "Delete Selected Users" at bounding box center [761, 66] width 141 height 32
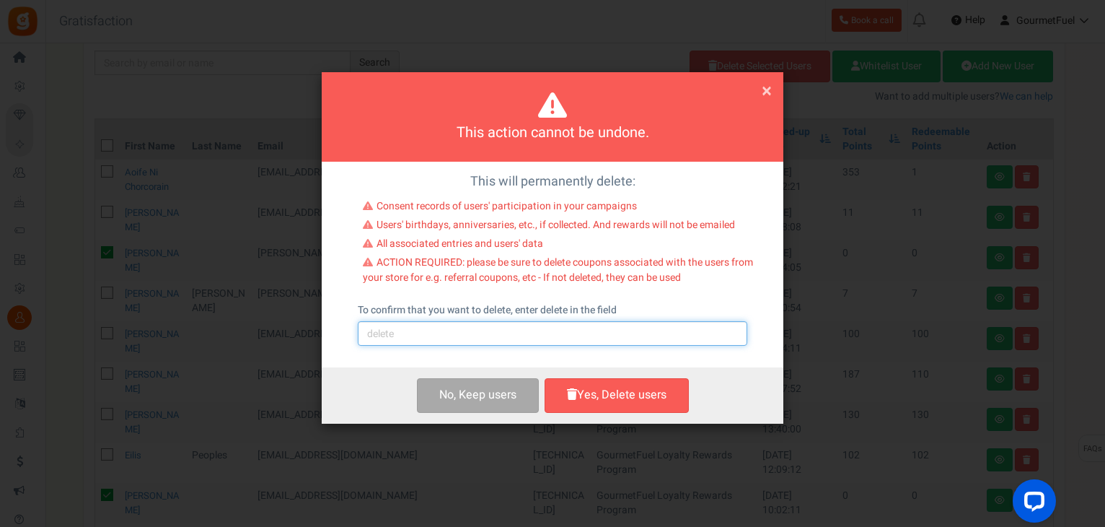
click at [433, 333] on input "text" at bounding box center [553, 333] width 390 height 25
type input "delete"
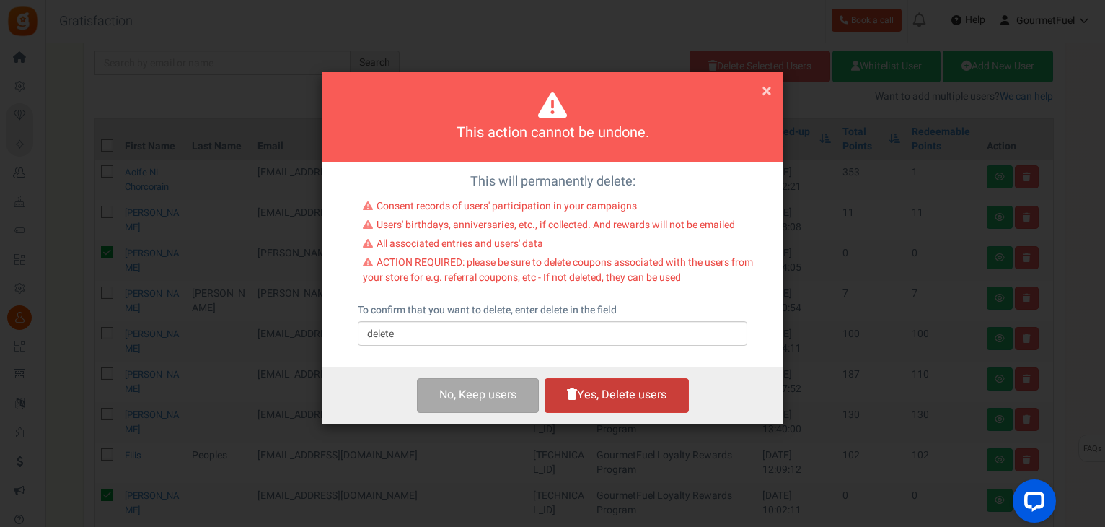
click at [600, 396] on button "Yes, Delete users" at bounding box center [617, 395] width 144 height 34
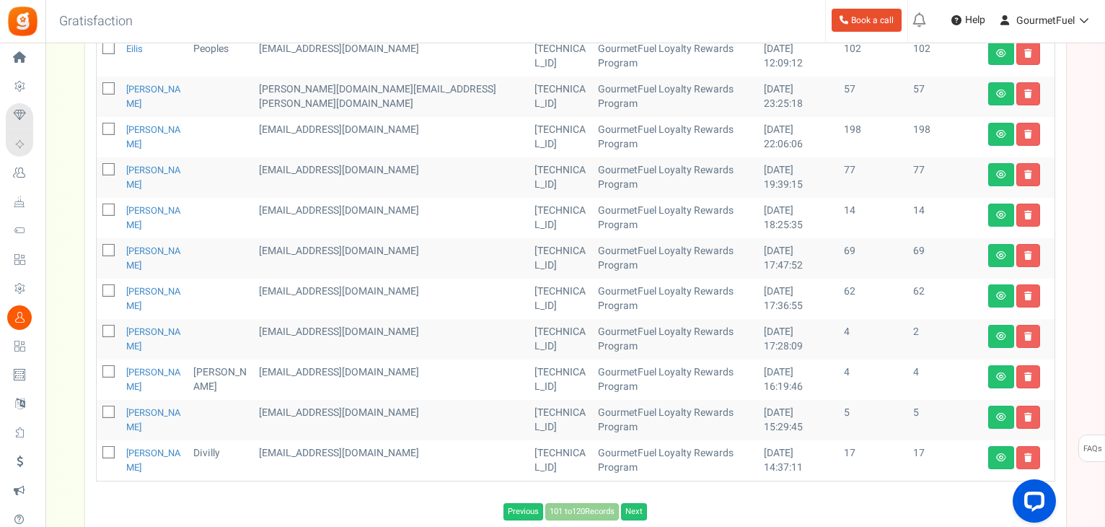
scroll to position [642, 0]
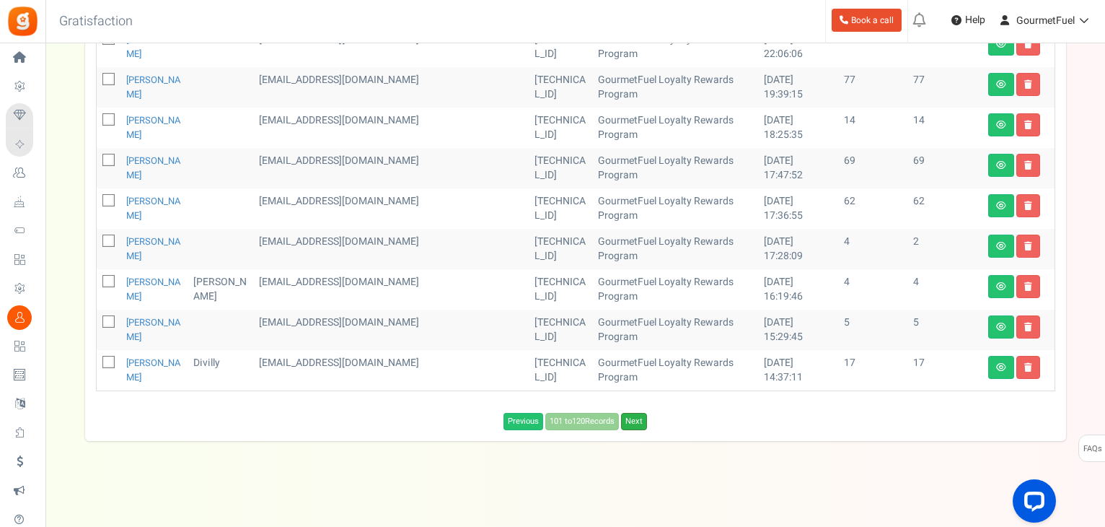
click at [644, 423] on link "Next" at bounding box center [634, 421] width 26 height 17
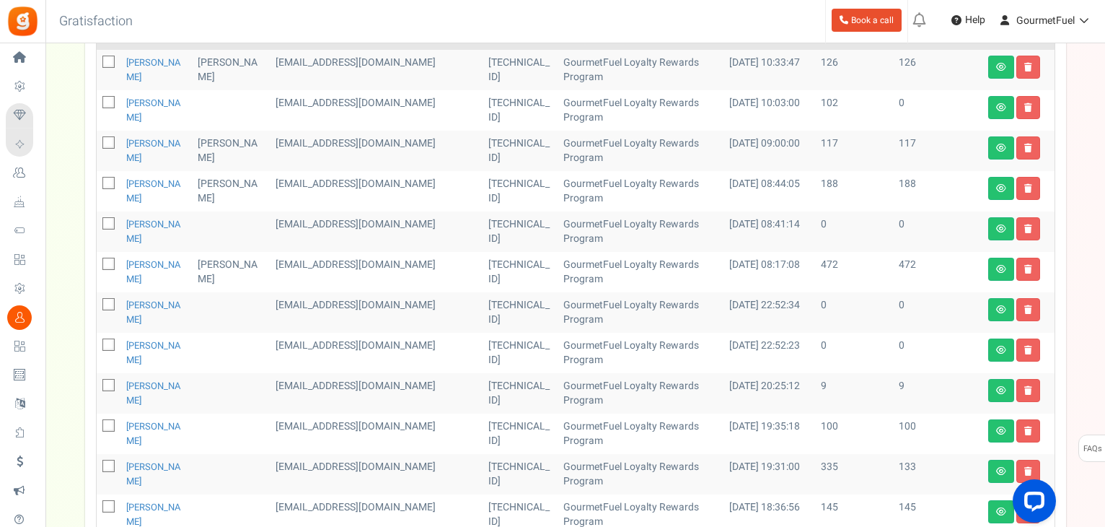
scroll to position [281, 0]
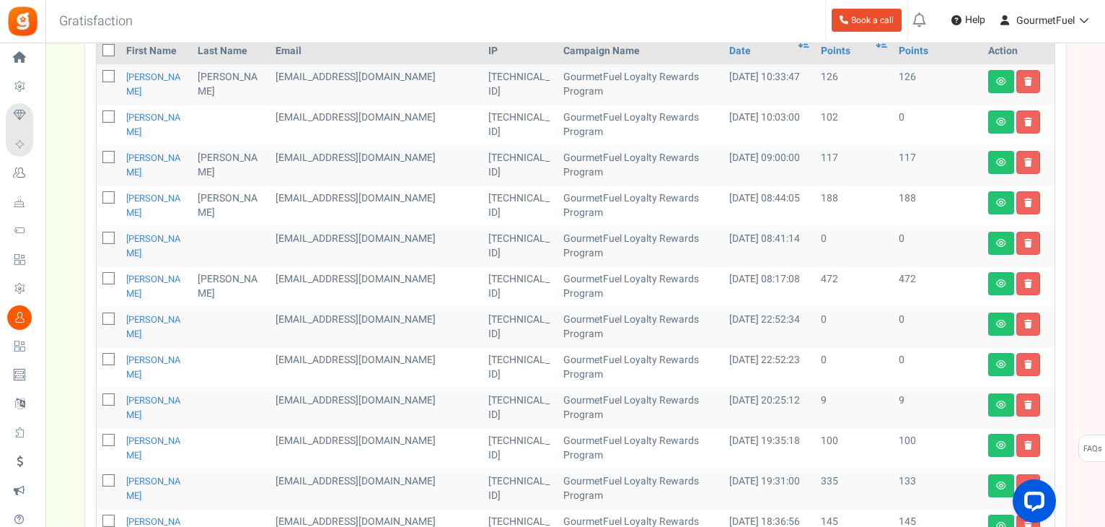
click at [110, 237] on icon at bounding box center [109, 238] width 9 height 9
click at [97, 237] on input "checkbox" at bounding box center [92, 238] width 9 height 9
checkbox input "true"
click at [110, 318] on icon at bounding box center [109, 318] width 9 height 9
click at [97, 318] on input "checkbox" at bounding box center [92, 319] width 9 height 9
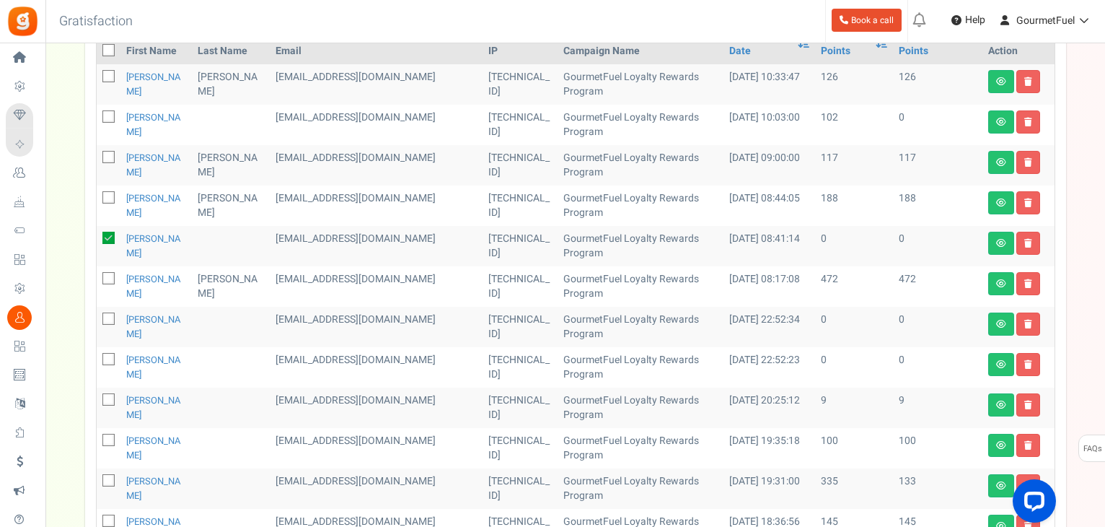
checkbox input "true"
click at [107, 358] on icon at bounding box center [109, 359] width 9 height 9
click at [97, 358] on input "checkbox" at bounding box center [92, 360] width 9 height 9
checkbox input "true"
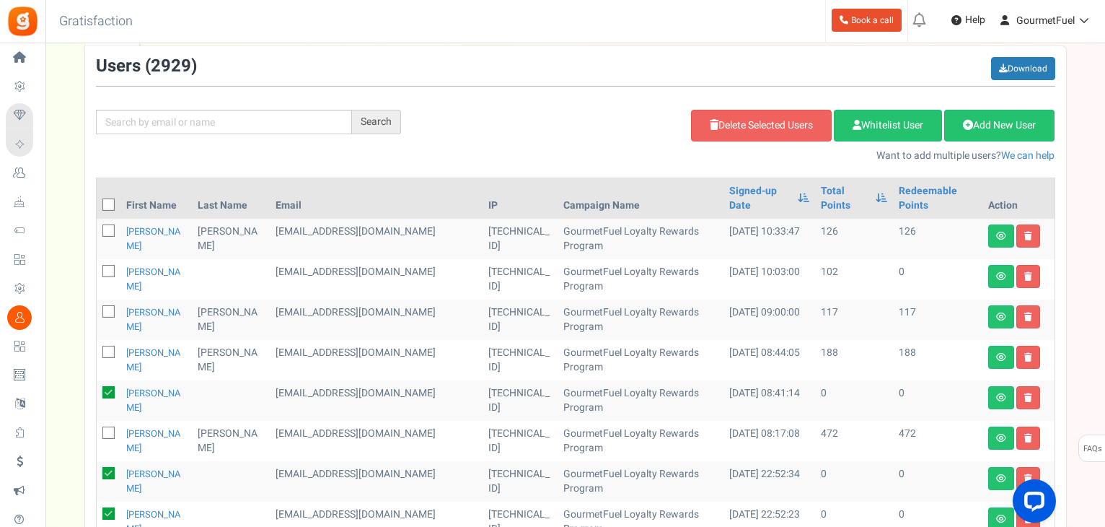
scroll to position [114, 0]
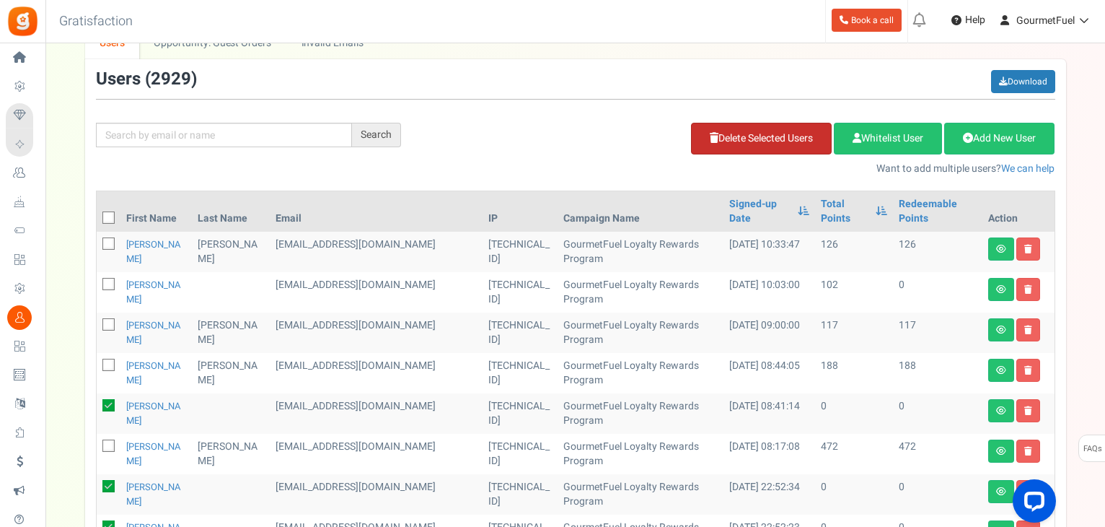
click at [770, 144] on link "Delete Selected Users" at bounding box center [761, 139] width 141 height 32
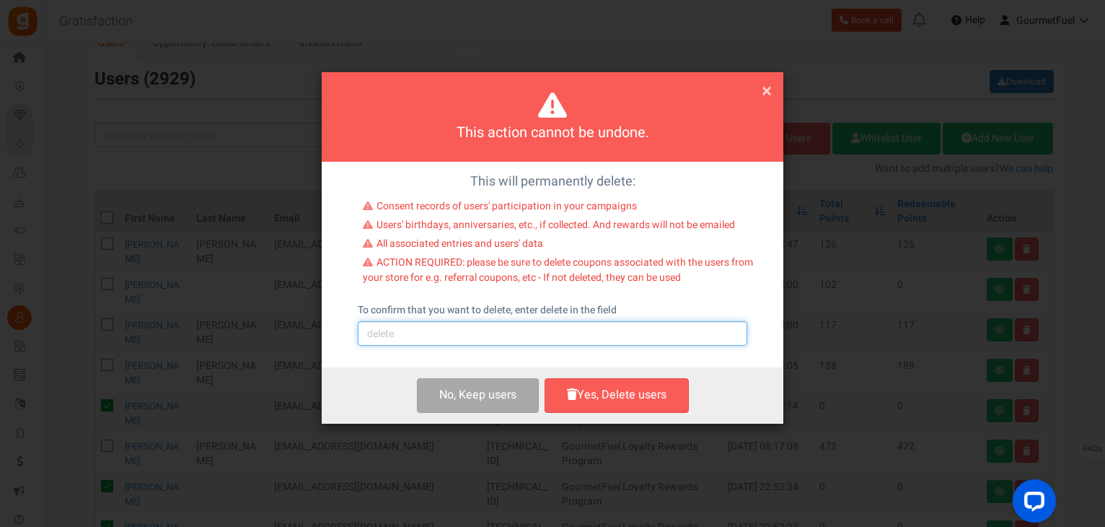
click at [508, 331] on input "text" at bounding box center [553, 333] width 390 height 25
type input "delete"
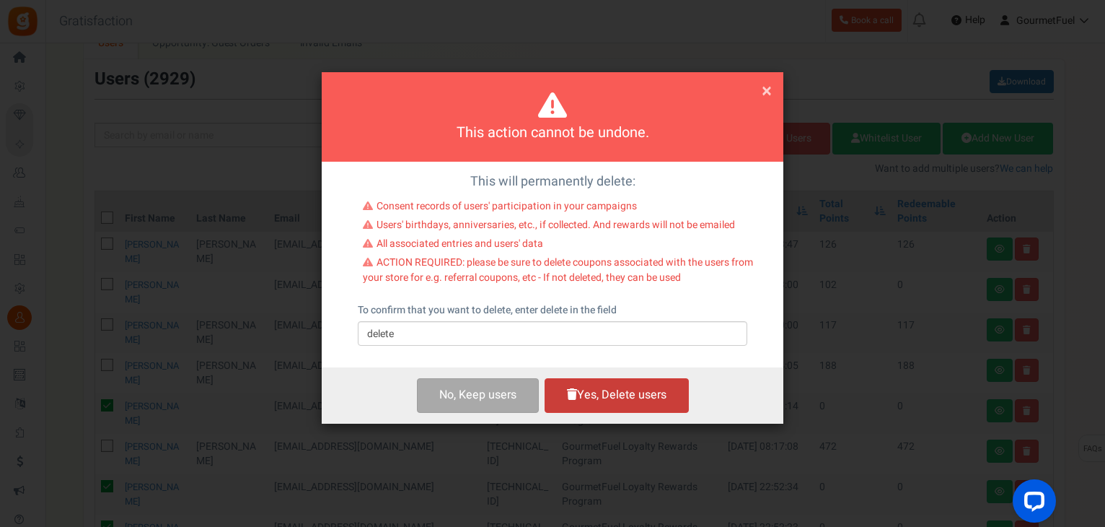
click at [605, 400] on button "Yes, Delete users" at bounding box center [617, 395] width 144 height 34
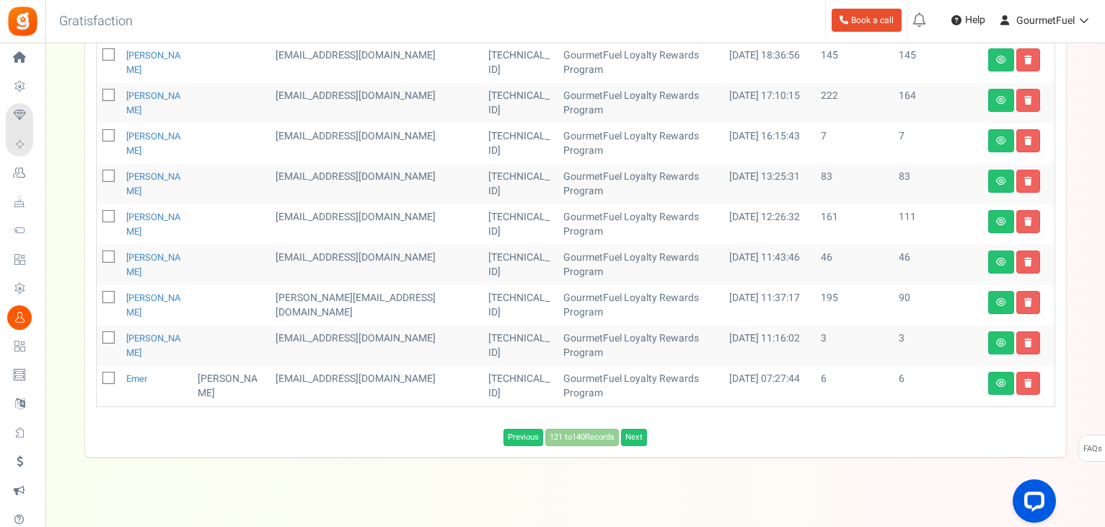
scroll to position [642, 0]
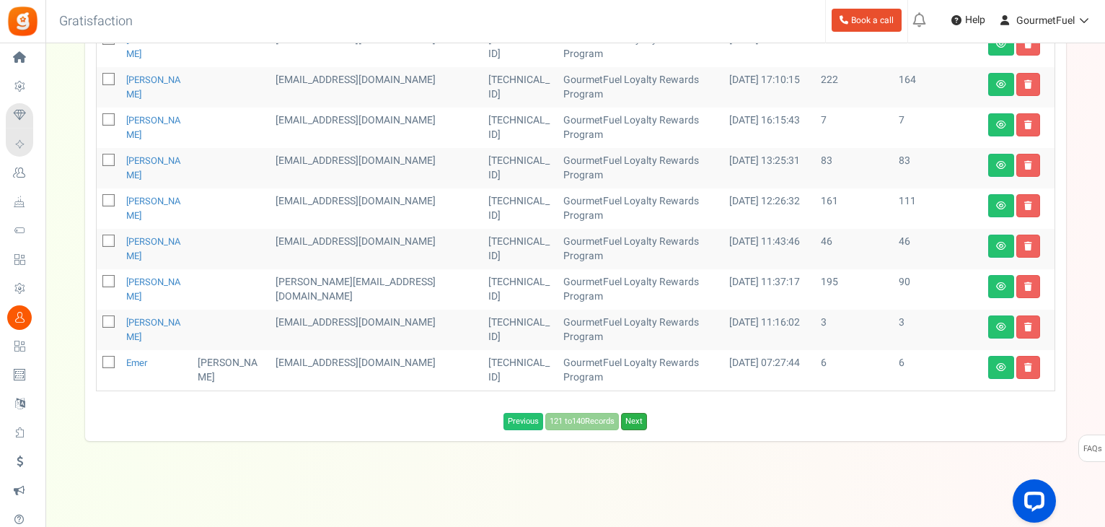
click at [633, 421] on link "Next" at bounding box center [634, 421] width 26 height 17
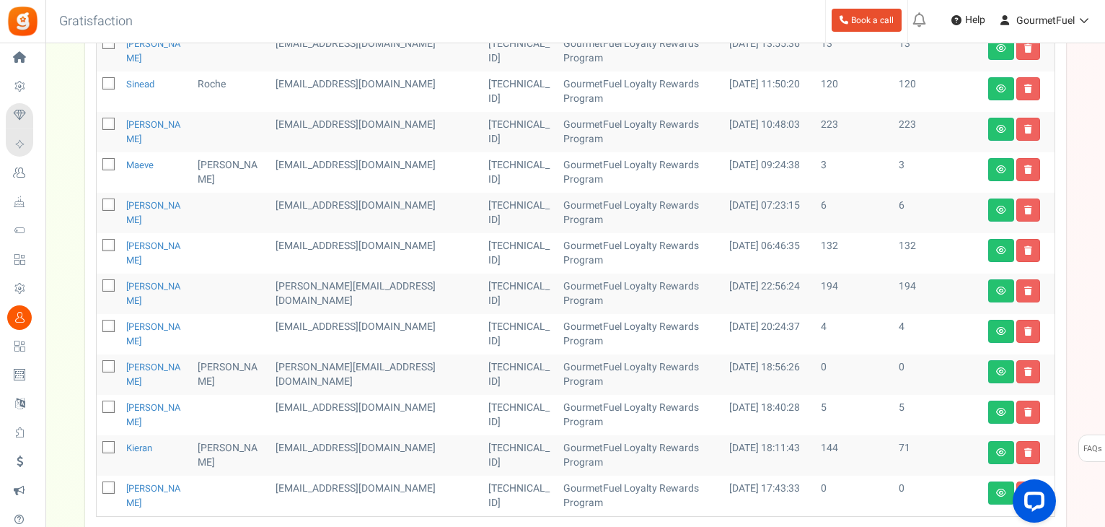
scroll to position [764, 0]
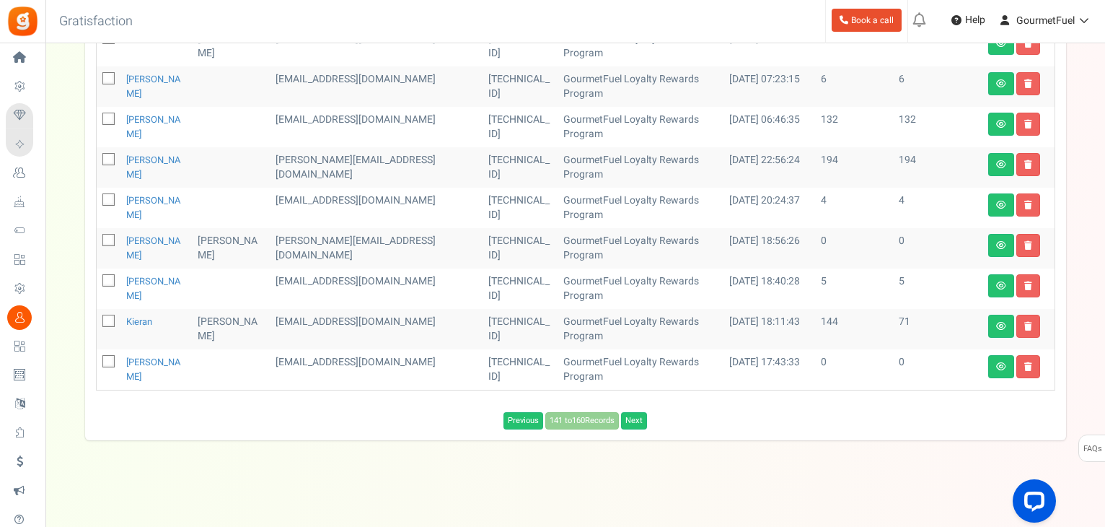
click at [102, 361] on span at bounding box center [108, 361] width 12 height 12
click at [97, 361] on input "checkbox" at bounding box center [92, 362] width 9 height 9
checkbox input "true"
click at [106, 237] on icon at bounding box center [109, 240] width 9 height 9
click at [97, 237] on input "checkbox" at bounding box center [92, 241] width 9 height 9
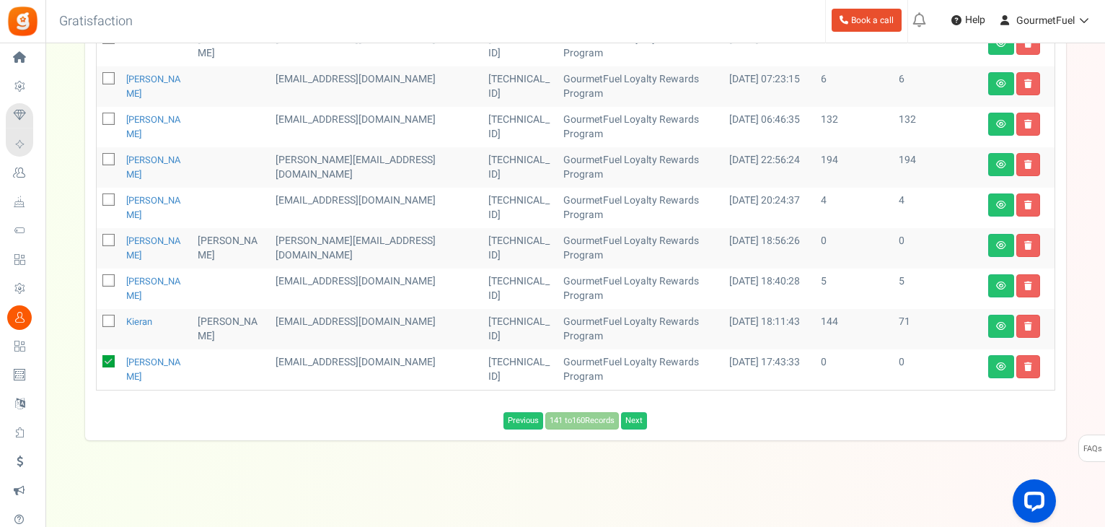
checkbox input "true"
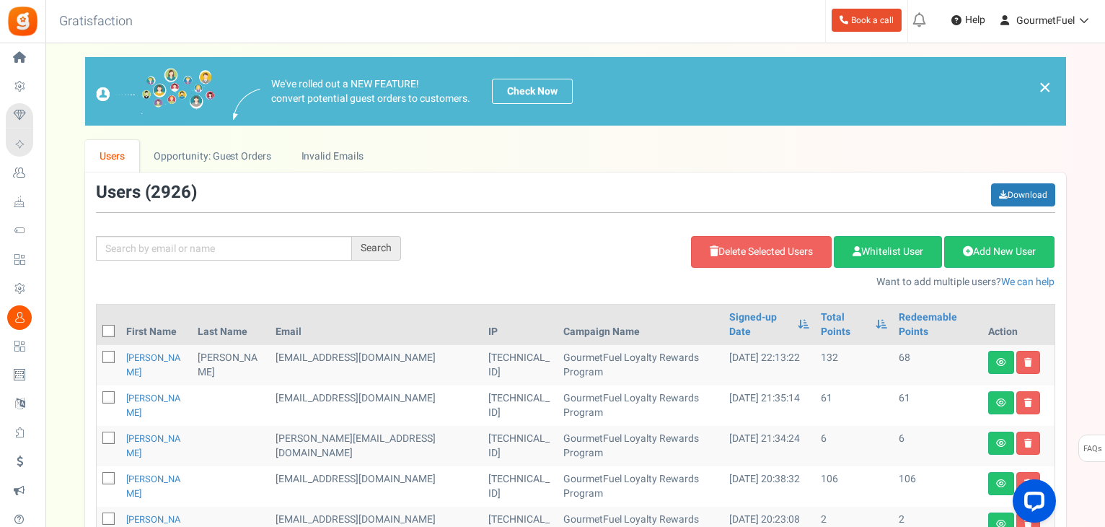
scroll to position [0, 0]
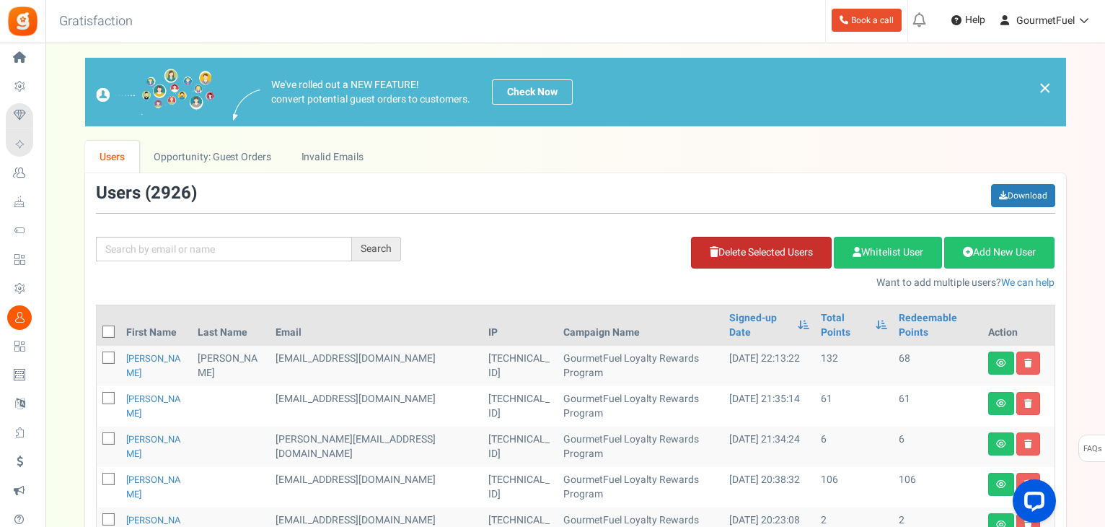
click at [767, 255] on link "Delete Selected Users" at bounding box center [761, 253] width 141 height 32
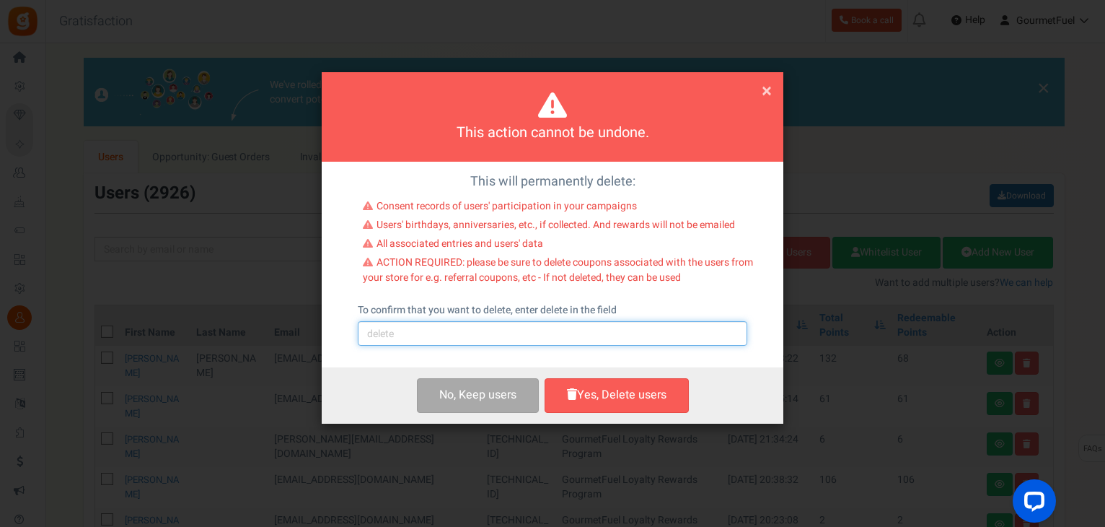
click at [485, 333] on input "text" at bounding box center [553, 333] width 390 height 25
type input "delete"
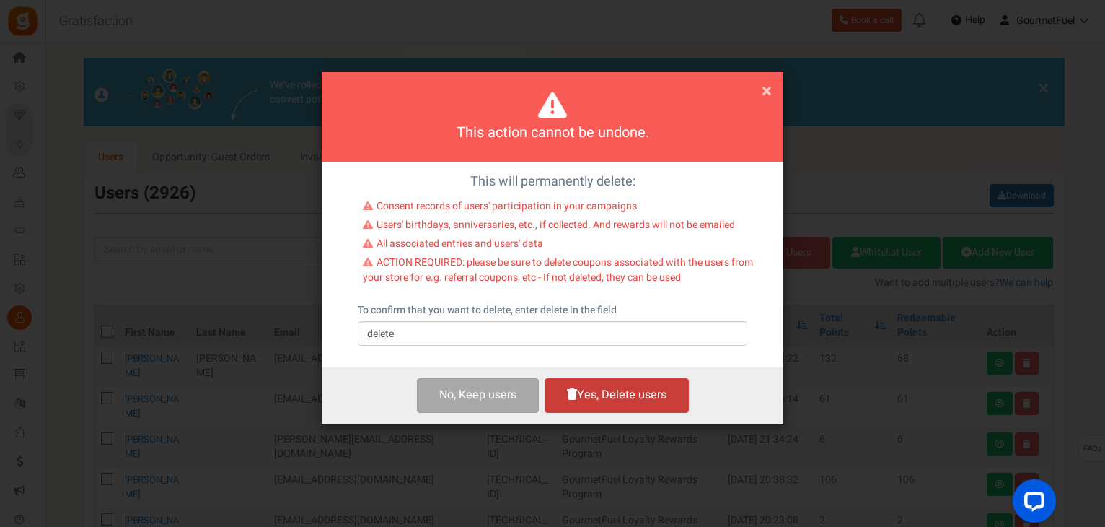
click at [623, 408] on button "Yes, Delete users" at bounding box center [617, 395] width 144 height 34
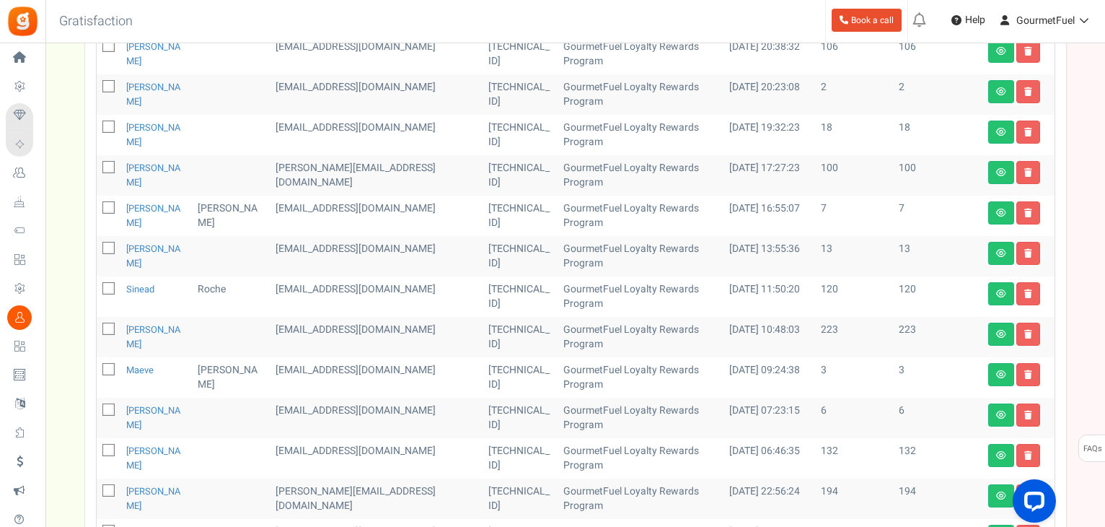
scroll to position [682, 0]
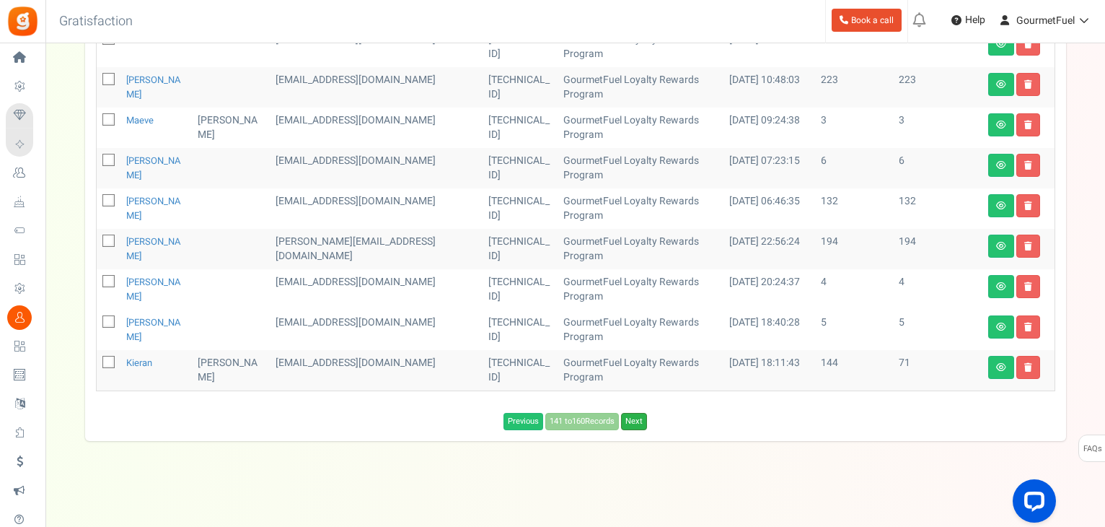
click at [632, 425] on link "Next" at bounding box center [634, 421] width 26 height 17
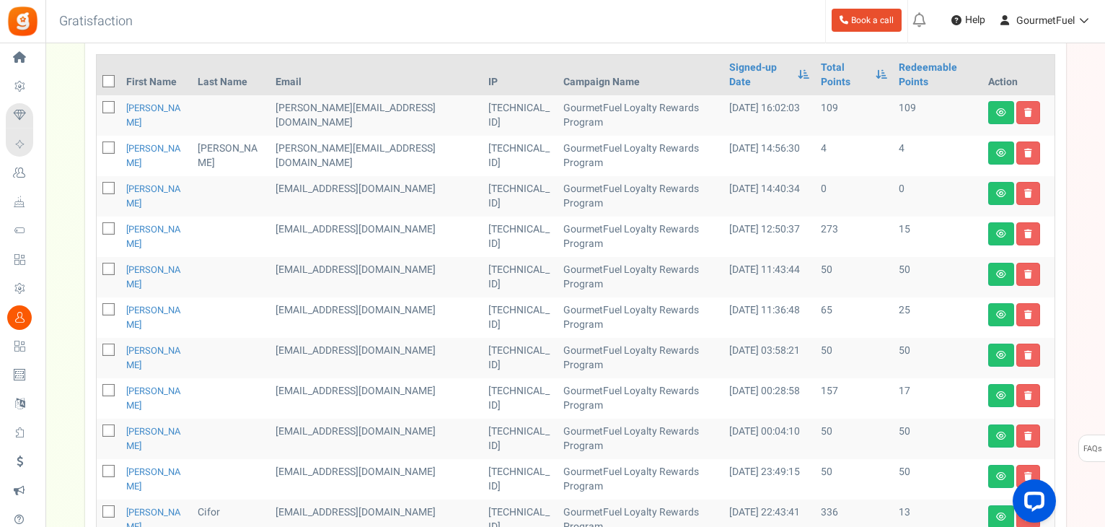
scroll to position [250, 0]
click at [105, 190] on icon at bounding box center [109, 189] width 9 height 9
click at [97, 190] on input "checkbox" at bounding box center [92, 189] width 9 height 9
checkbox input "true"
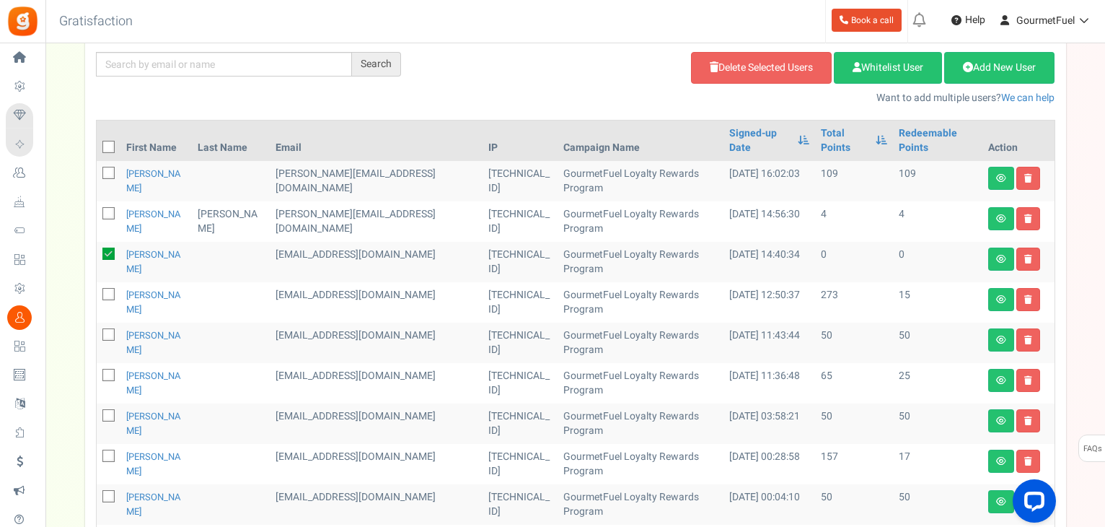
scroll to position [33, 0]
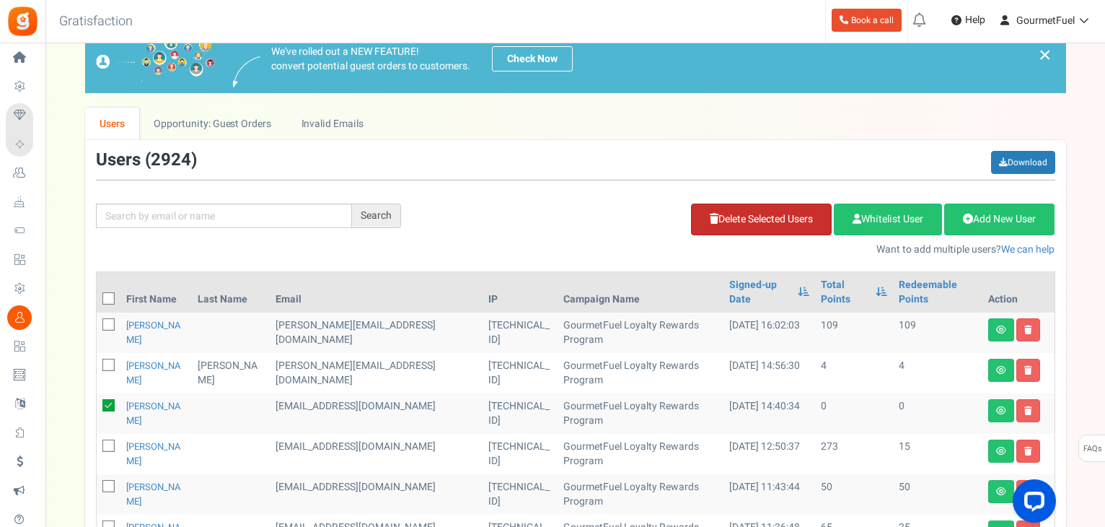
click at [781, 219] on link "Delete Selected Users" at bounding box center [761, 219] width 141 height 32
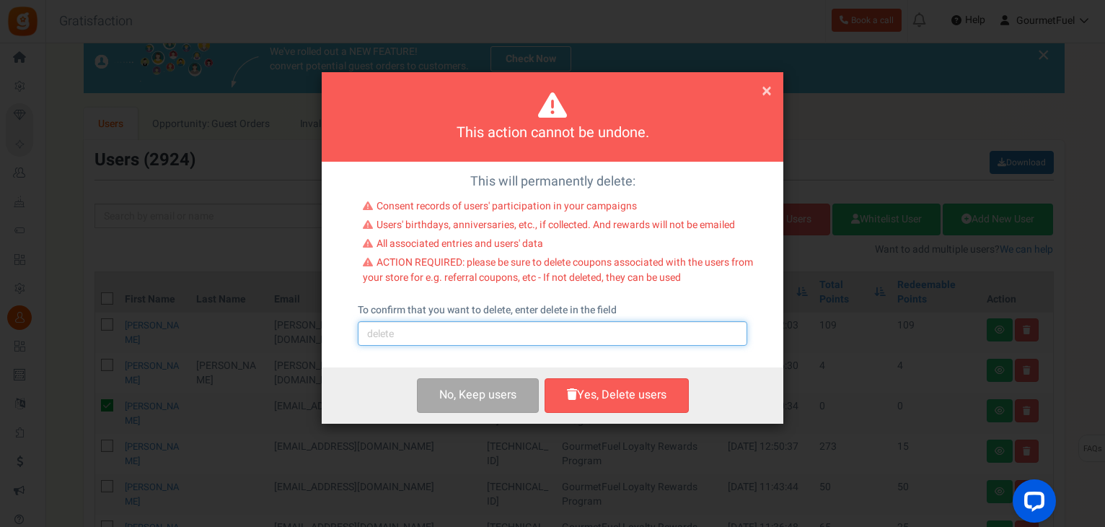
click at [470, 330] on input "text" at bounding box center [553, 333] width 390 height 25
type input "delete"
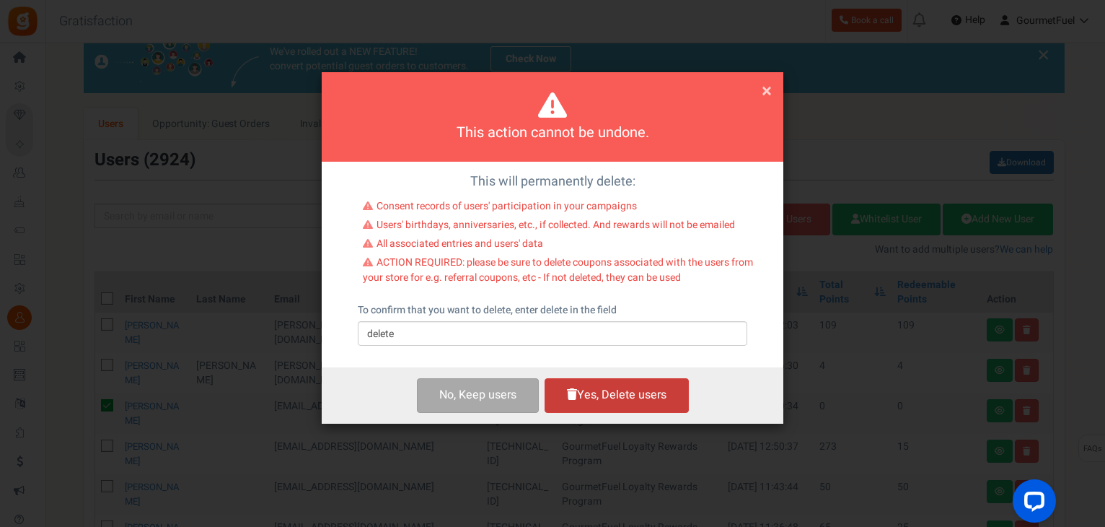
click at [609, 399] on button "Yes, Delete users" at bounding box center [617, 395] width 144 height 34
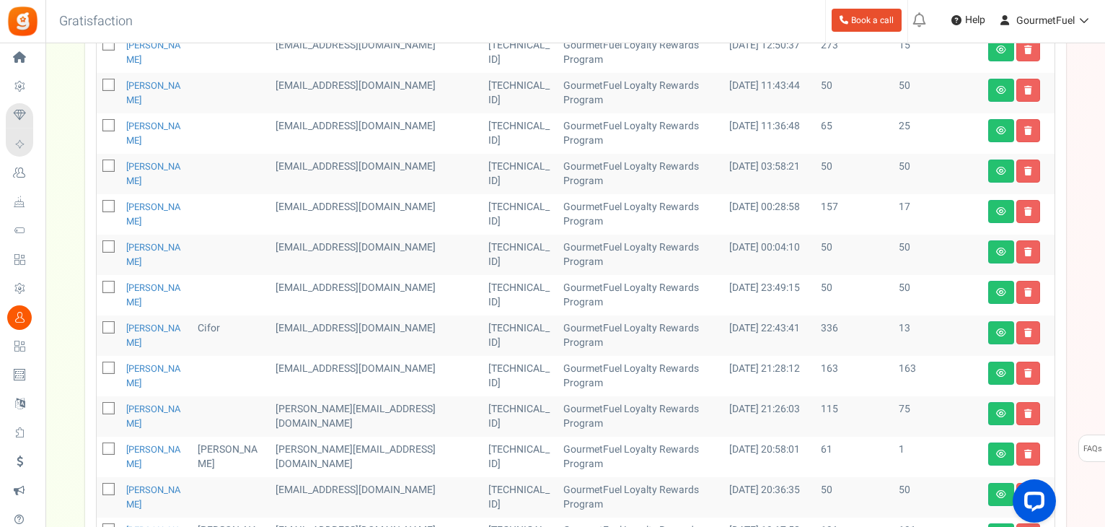
scroll to position [682, 0]
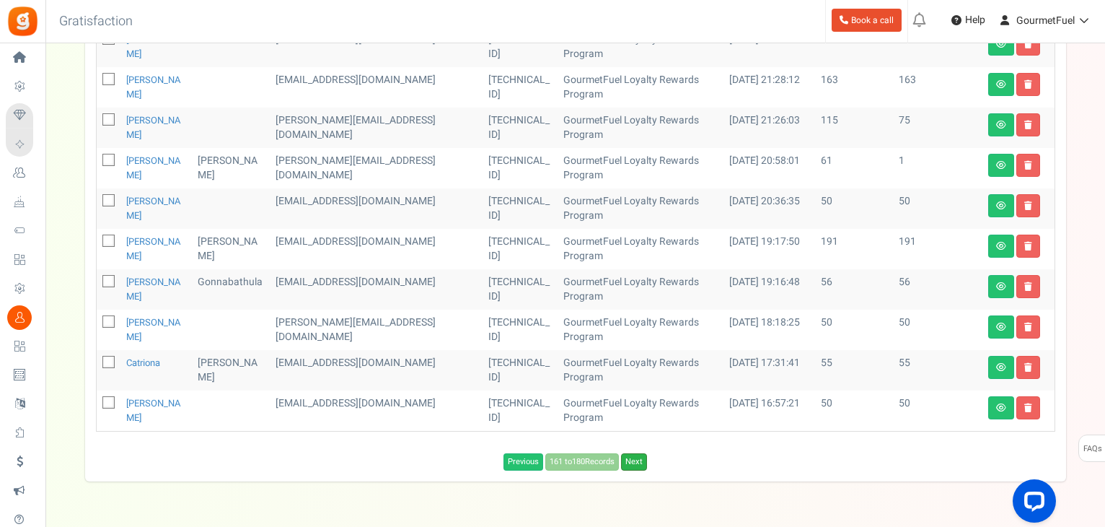
click at [637, 460] on link "Next" at bounding box center [634, 461] width 26 height 17
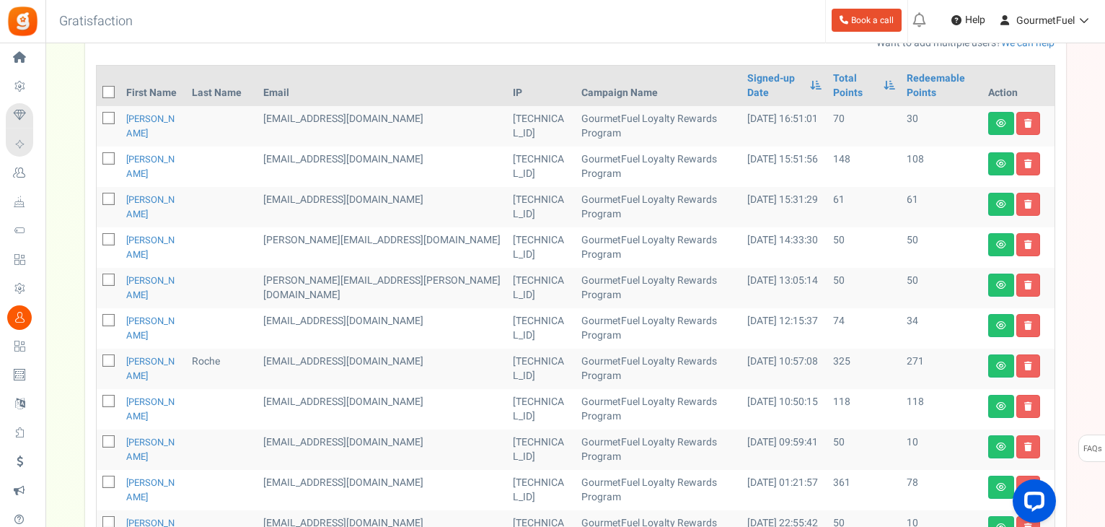
scroll to position [668, 0]
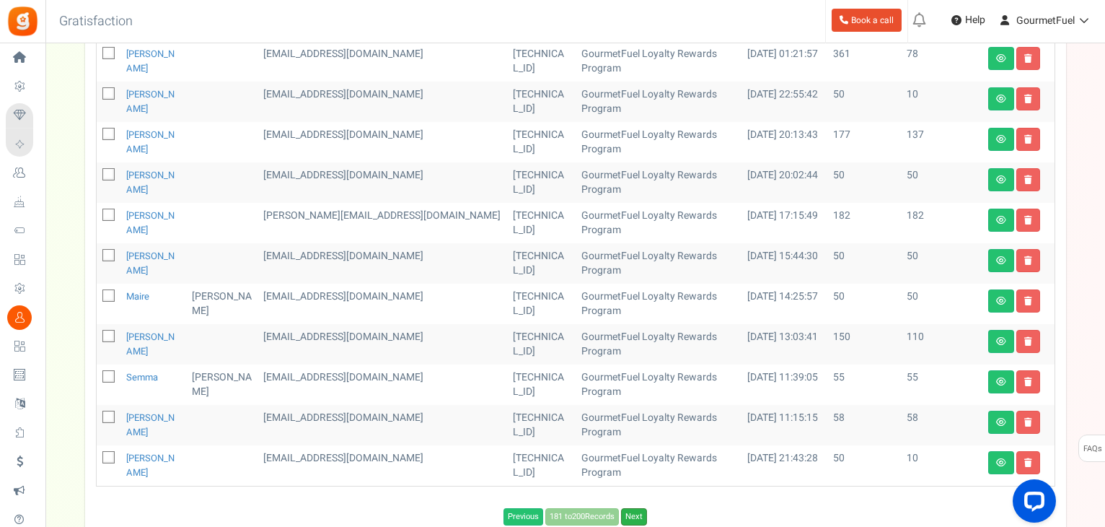
click at [634, 508] on link "Next" at bounding box center [634, 516] width 26 height 17
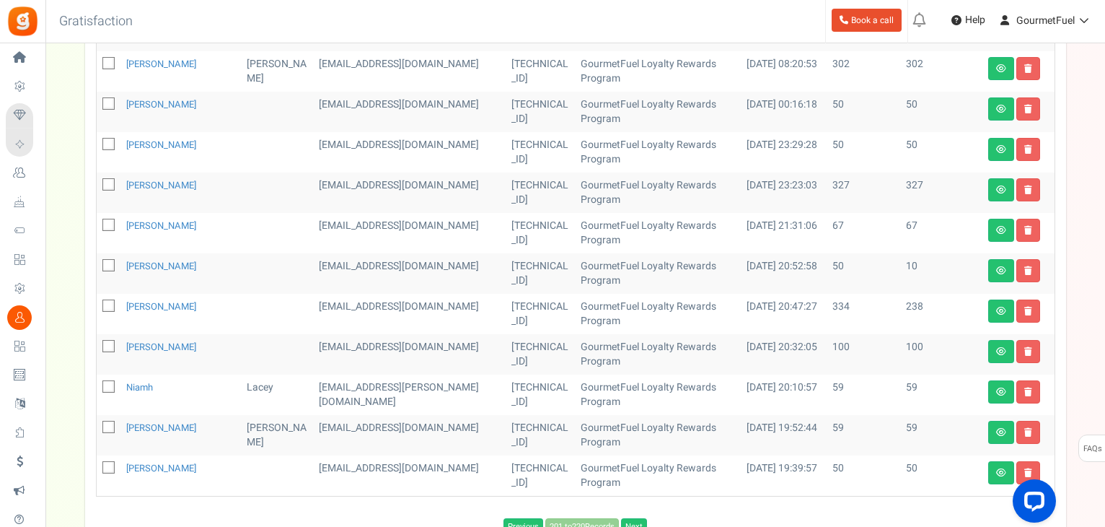
scroll to position [749, 0]
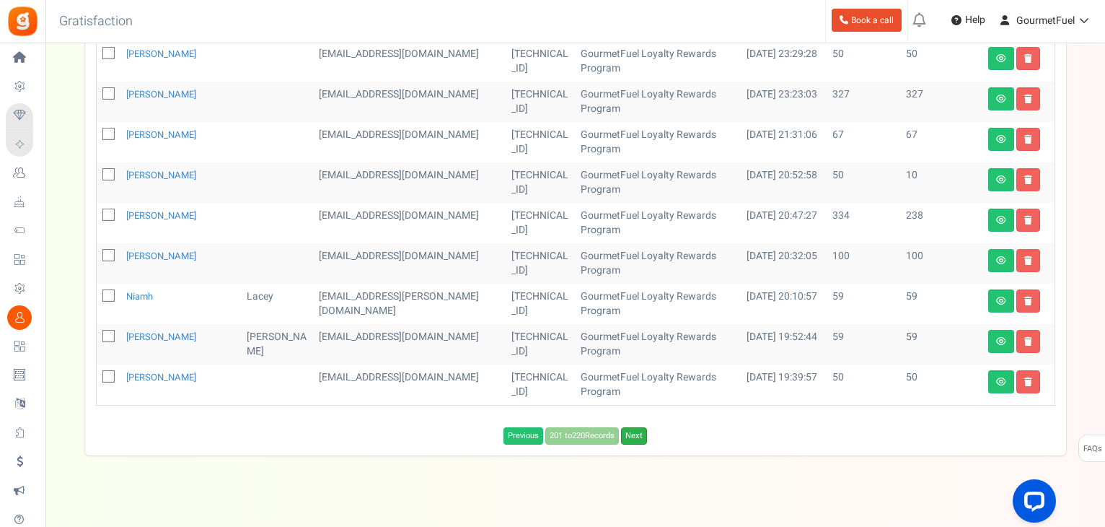
click at [639, 427] on link "Next" at bounding box center [634, 435] width 26 height 17
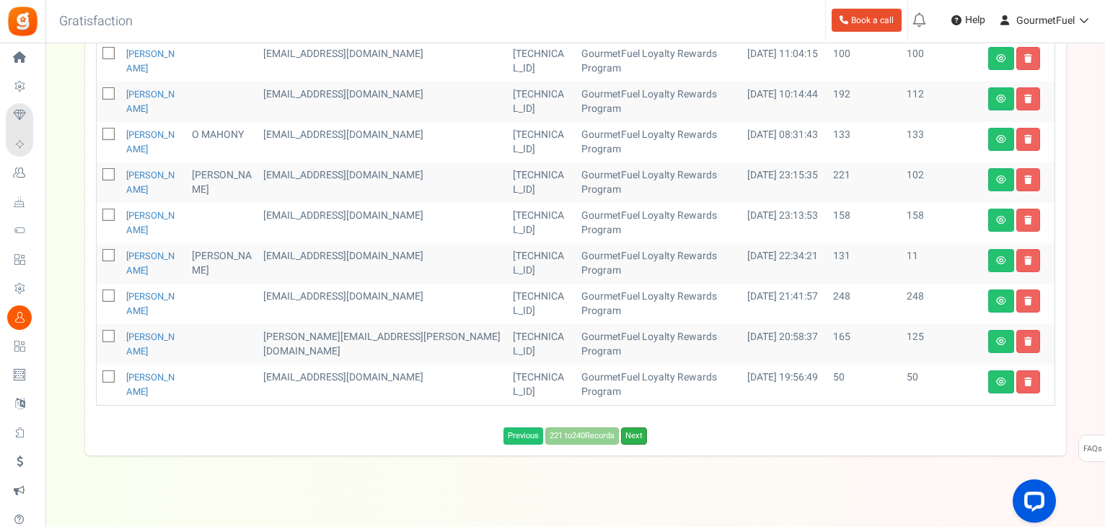
click at [640, 427] on link "Next" at bounding box center [634, 435] width 26 height 17
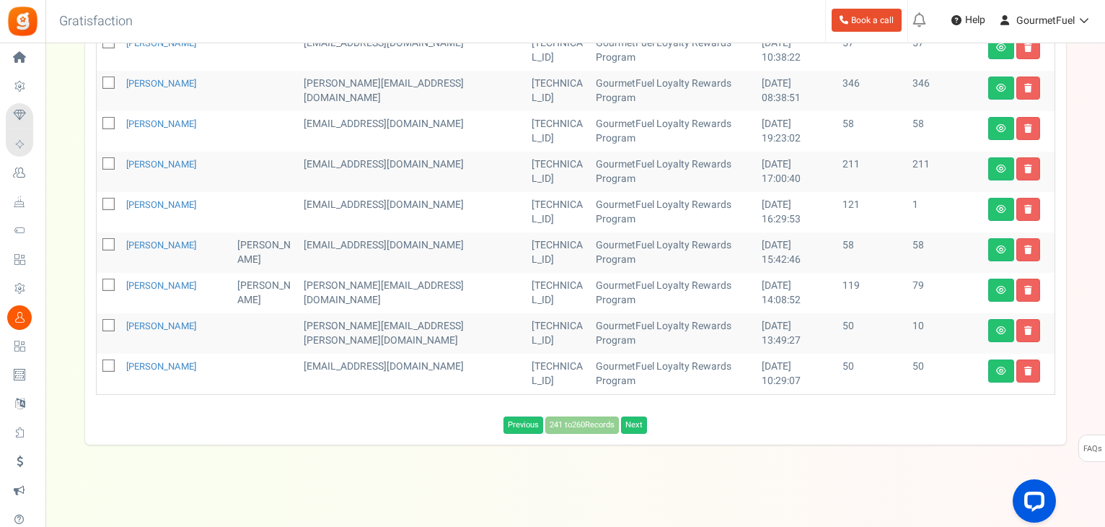
scroll to position [763, 0]
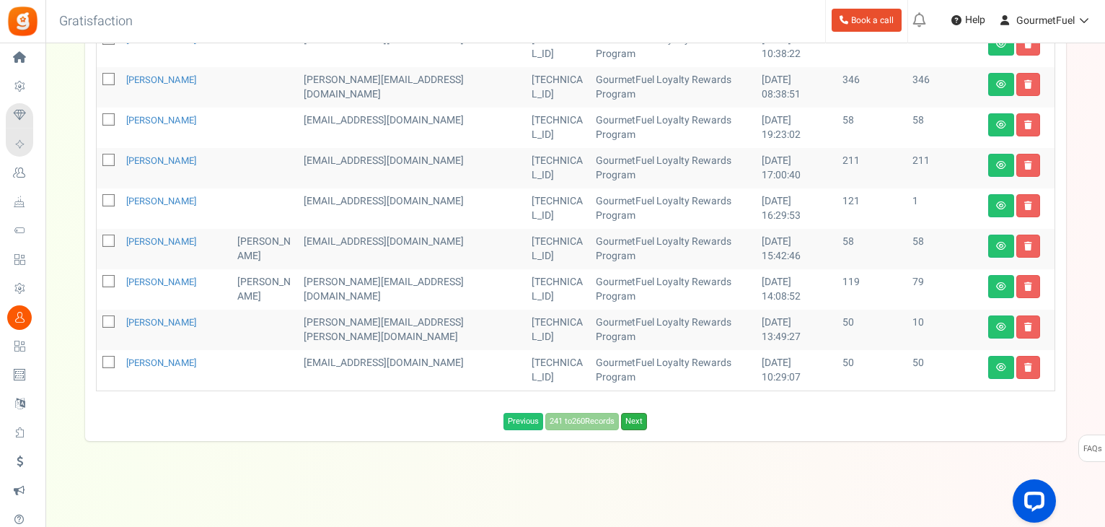
click at [635, 419] on link "Next" at bounding box center [634, 421] width 26 height 17
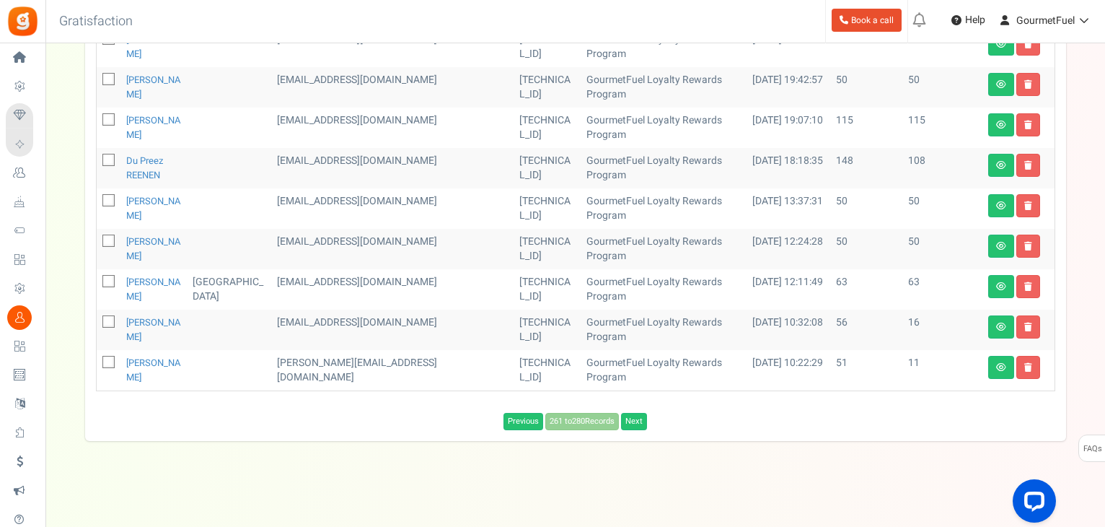
scroll to position [749, 0]
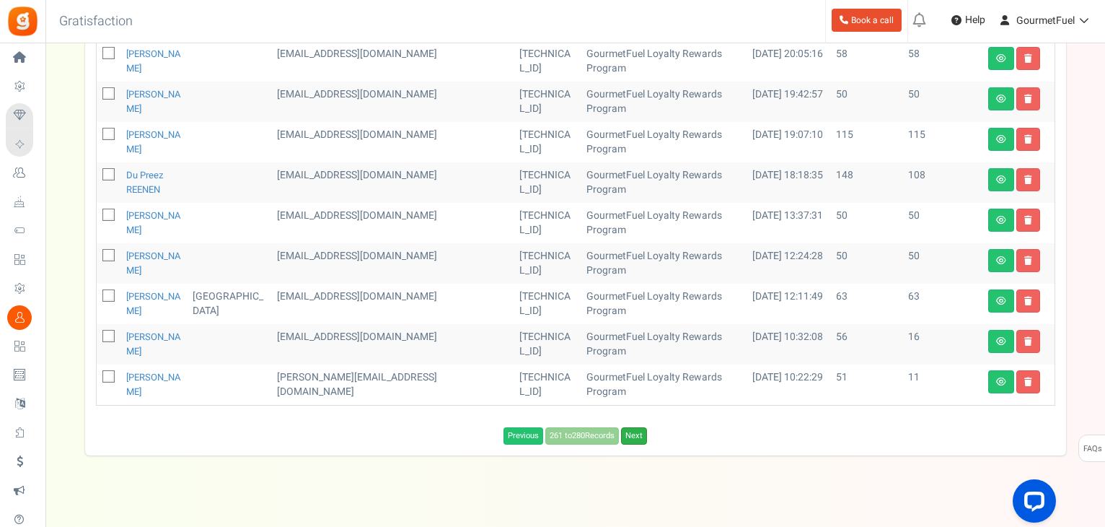
click at [637, 427] on link "Next" at bounding box center [634, 435] width 26 height 17
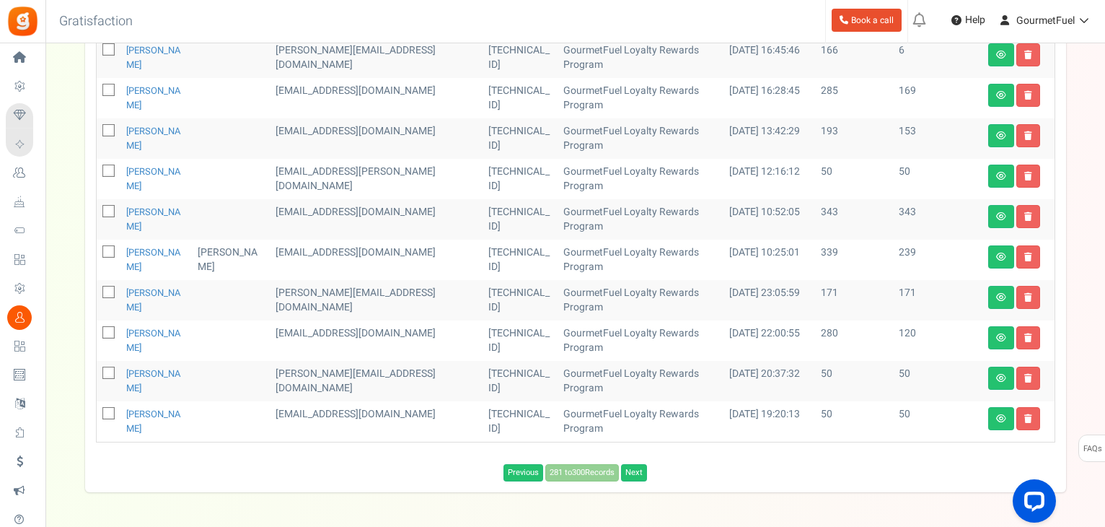
scroll to position [677, 0]
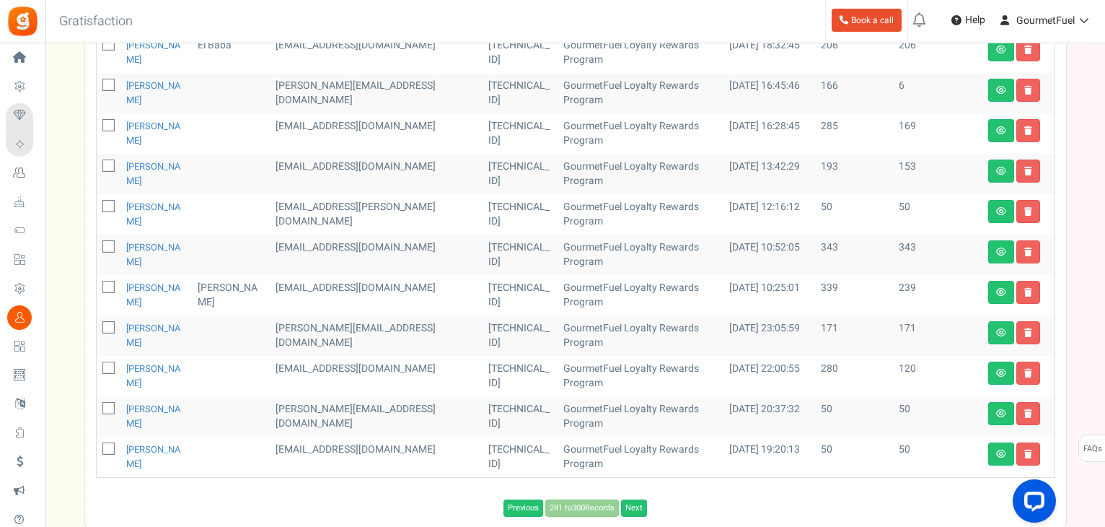
click at [107, 444] on icon at bounding box center [109, 448] width 9 height 9
click at [97, 445] on input "checkbox" at bounding box center [92, 449] width 9 height 9
checkbox input "true"
click at [108, 404] on icon at bounding box center [109, 408] width 9 height 9
click at [97, 405] on input "checkbox" at bounding box center [92, 409] width 9 height 9
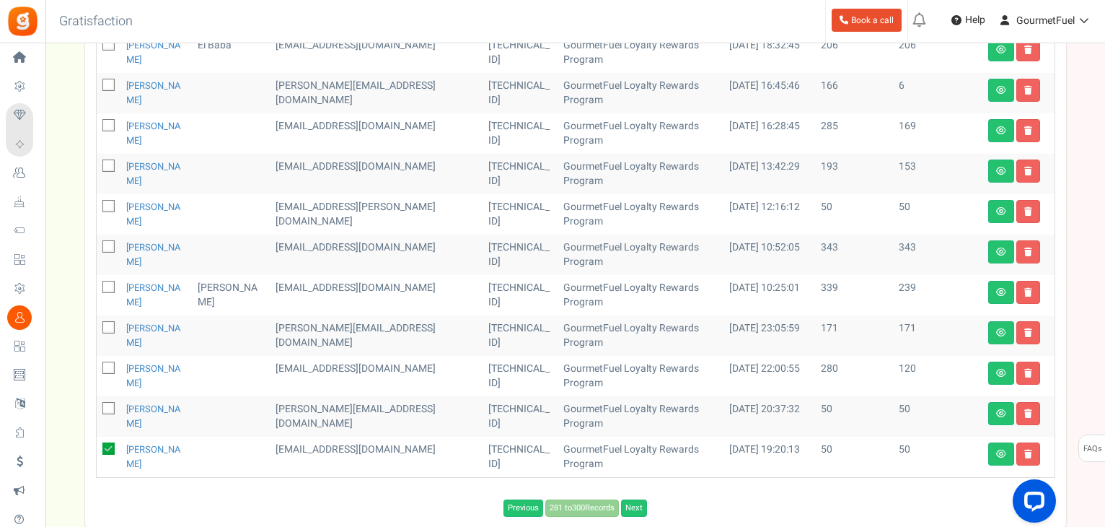
checkbox input "true"
click at [112, 202] on icon at bounding box center [109, 206] width 9 height 9
click at [97, 203] on input "checkbox" at bounding box center [92, 207] width 9 height 9
checkbox input "true"
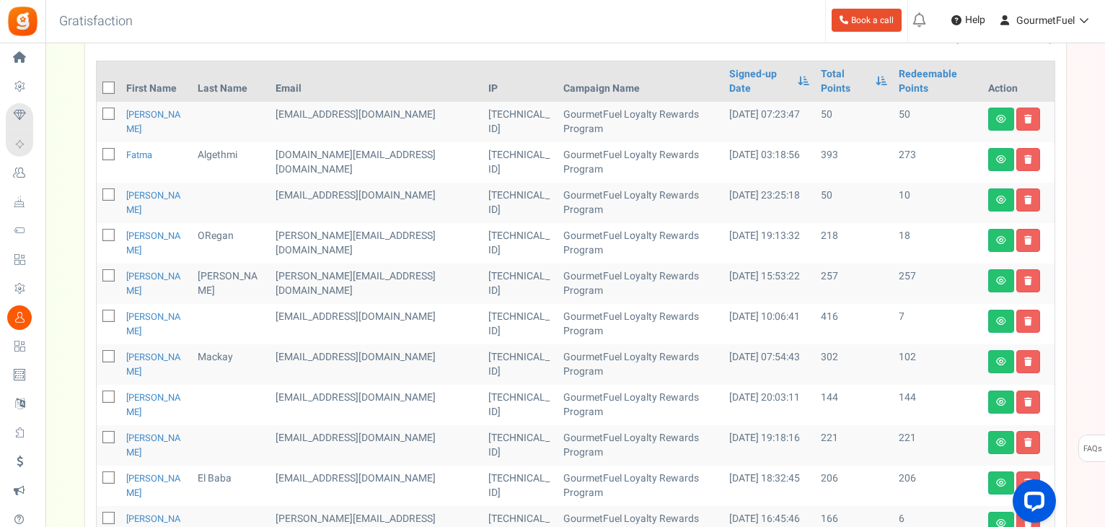
scroll to position [172, 0]
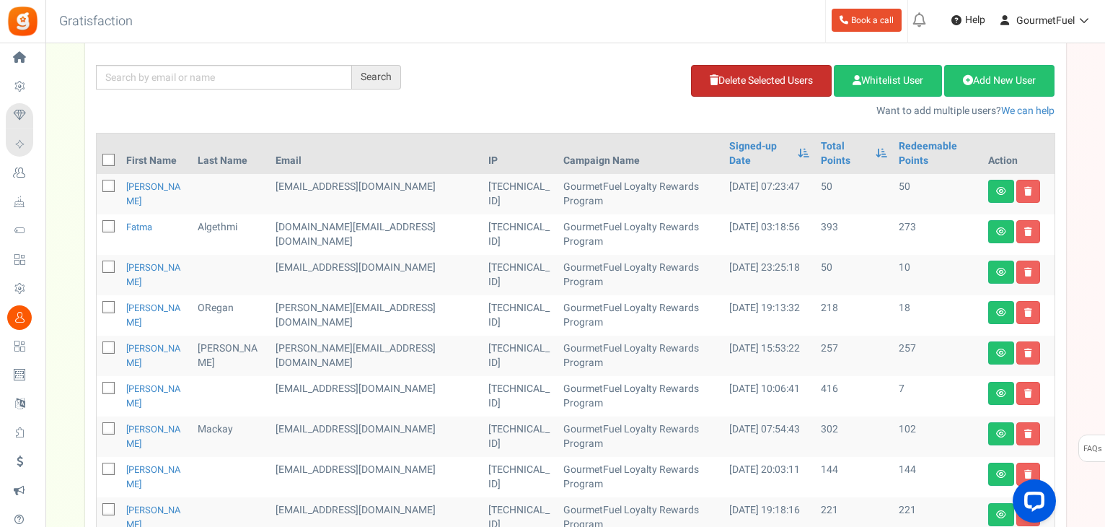
click at [781, 82] on link "Delete Selected Users" at bounding box center [761, 81] width 141 height 32
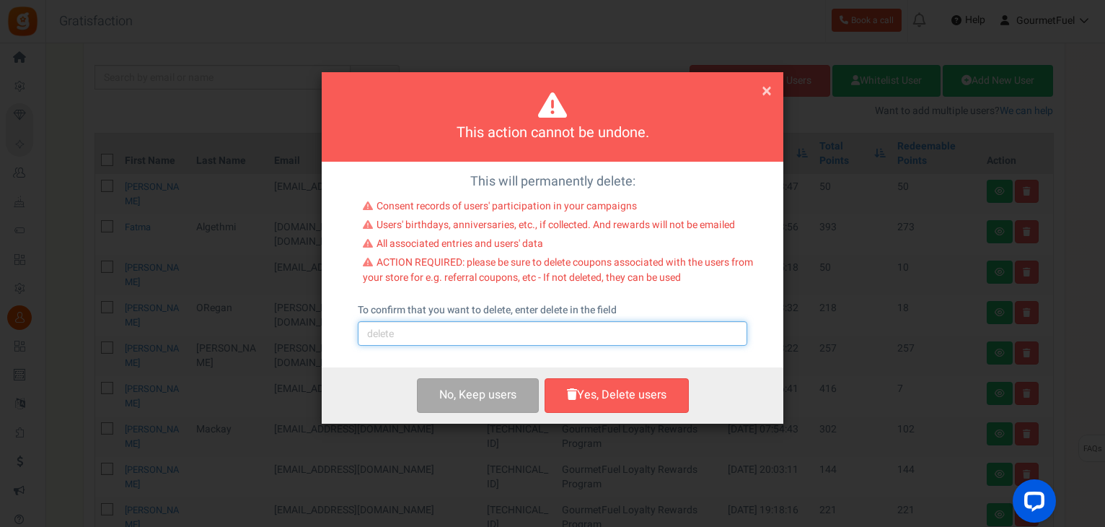
click at [438, 330] on input "text" at bounding box center [553, 333] width 390 height 25
type input "delete"
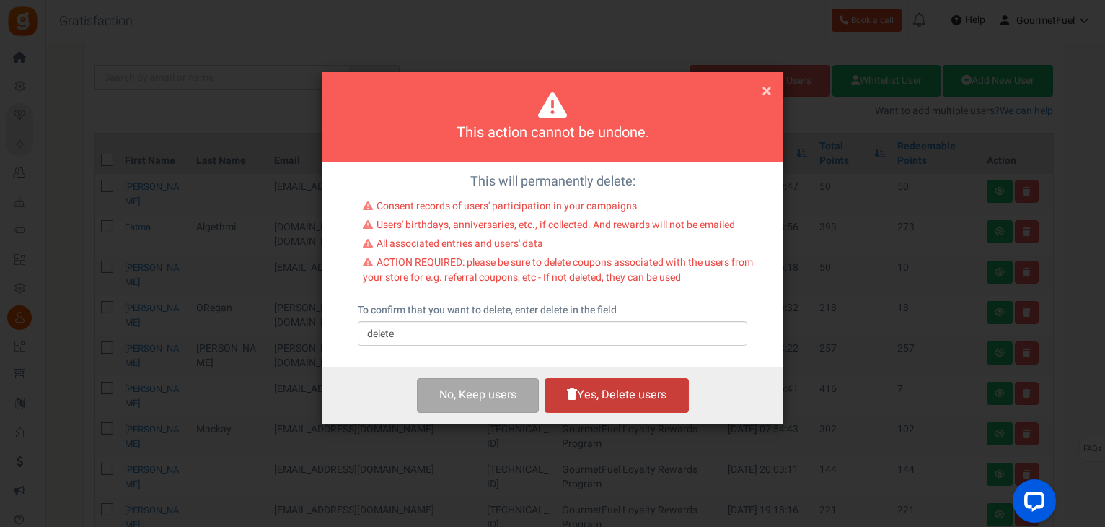
click at [605, 408] on button "Yes, Delete users" at bounding box center [617, 395] width 144 height 34
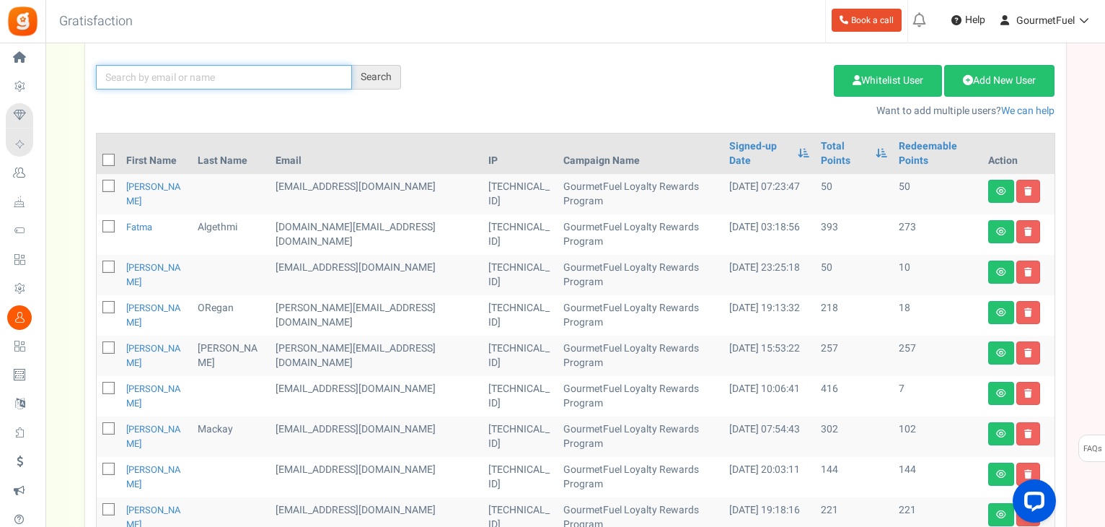
click at [175, 70] on input "text" at bounding box center [224, 77] width 256 height 25
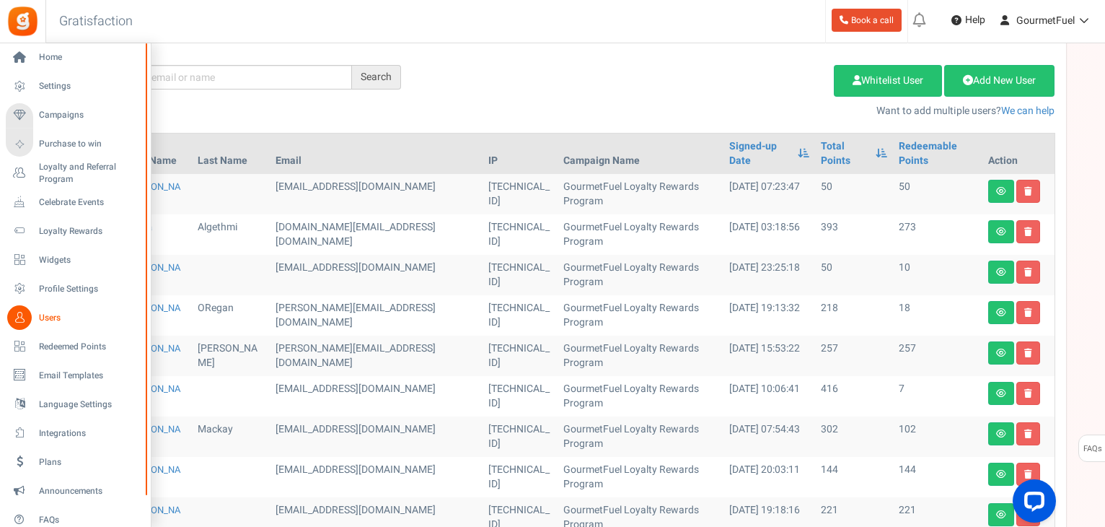
click at [47, 320] on span "Users" at bounding box center [89, 318] width 101 height 12
click at [53, 317] on span "Users" at bounding box center [89, 318] width 101 height 12
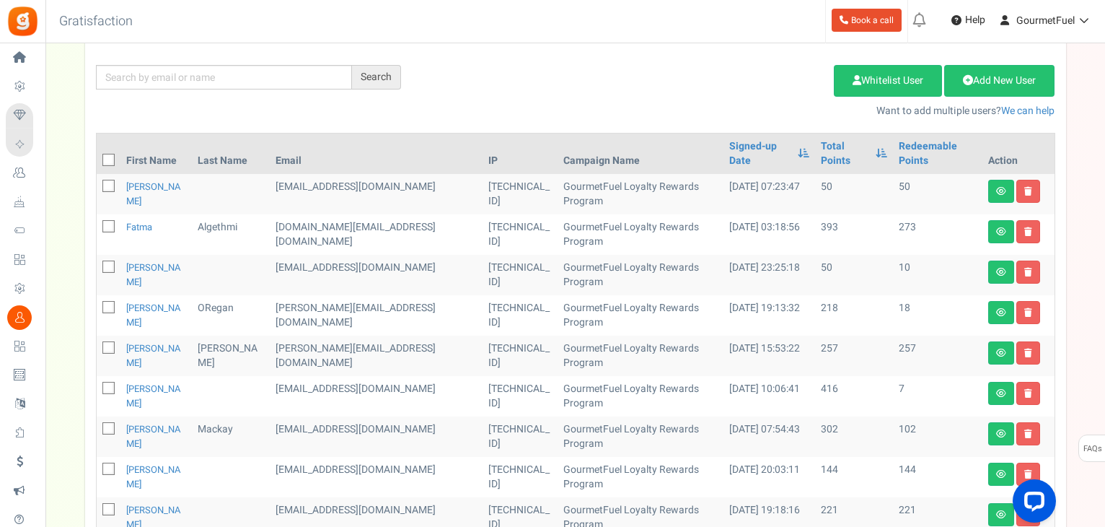
click at [532, 81] on div "Add Etsy Order Delete Selected Users Import Users Spam Protection Subtract Poin…" at bounding box center [739, 87] width 654 height 62
click at [730, 146] on link "Signed-up Date" at bounding box center [759, 153] width 61 height 29
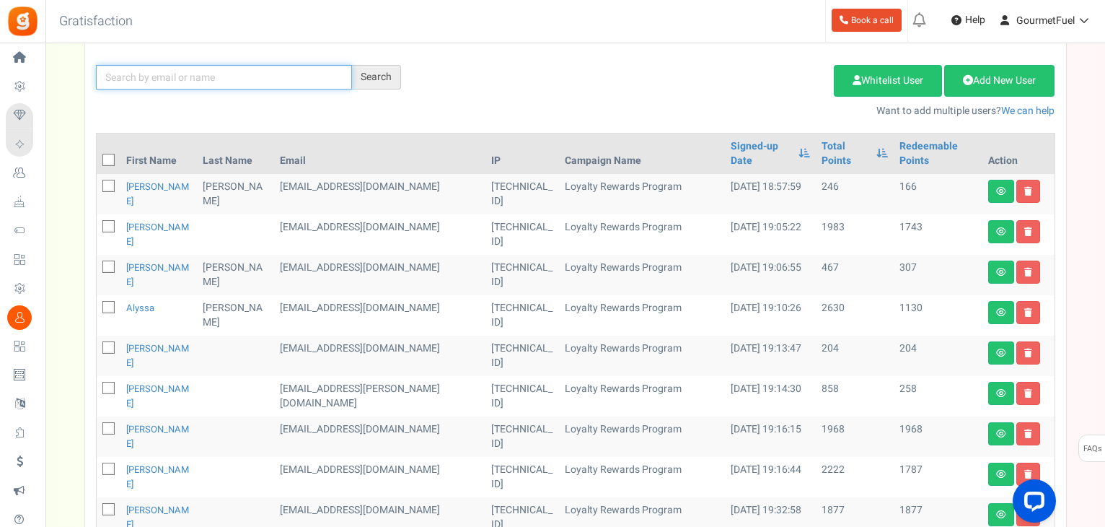
click at [196, 73] on input "text" at bounding box center [224, 77] width 256 height 25
type input "@gourmetfuel"
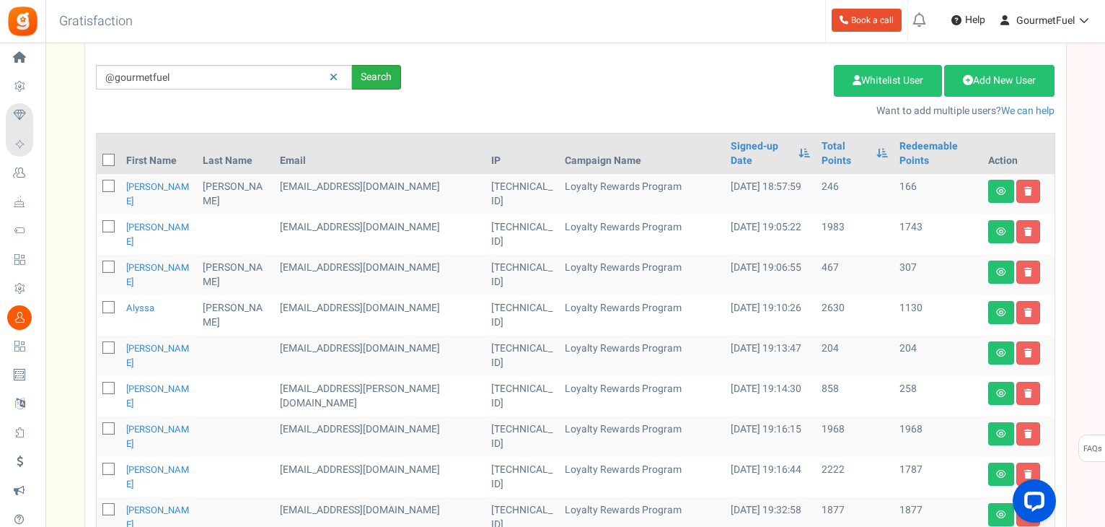
click at [375, 79] on div "Search" at bounding box center [376, 77] width 49 height 25
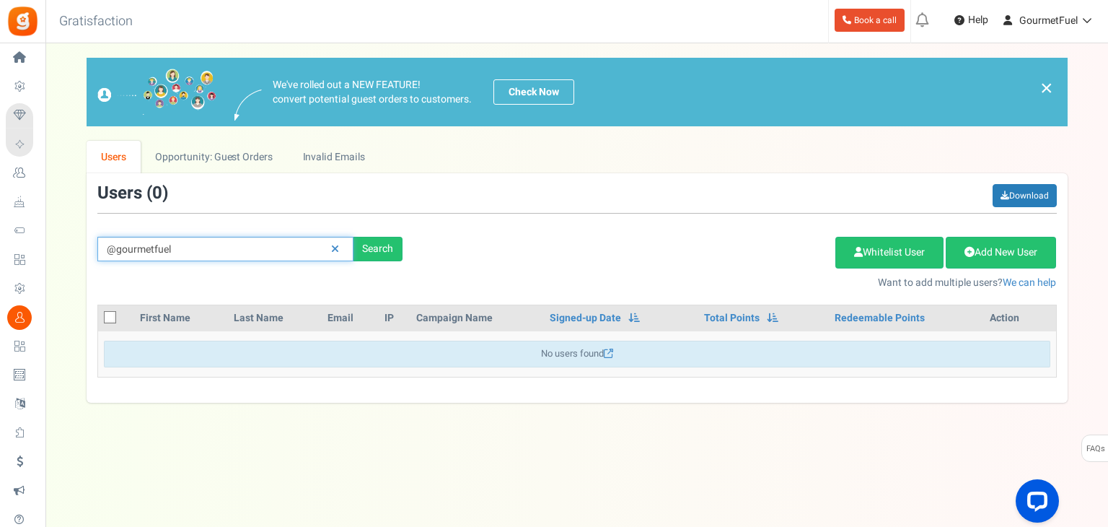
drag, startPoint x: 193, startPoint y: 239, endPoint x: 104, endPoint y: 247, distance: 89.1
click at [104, 247] on input "@gourmetfuel" at bounding box center [225, 249] width 256 height 25
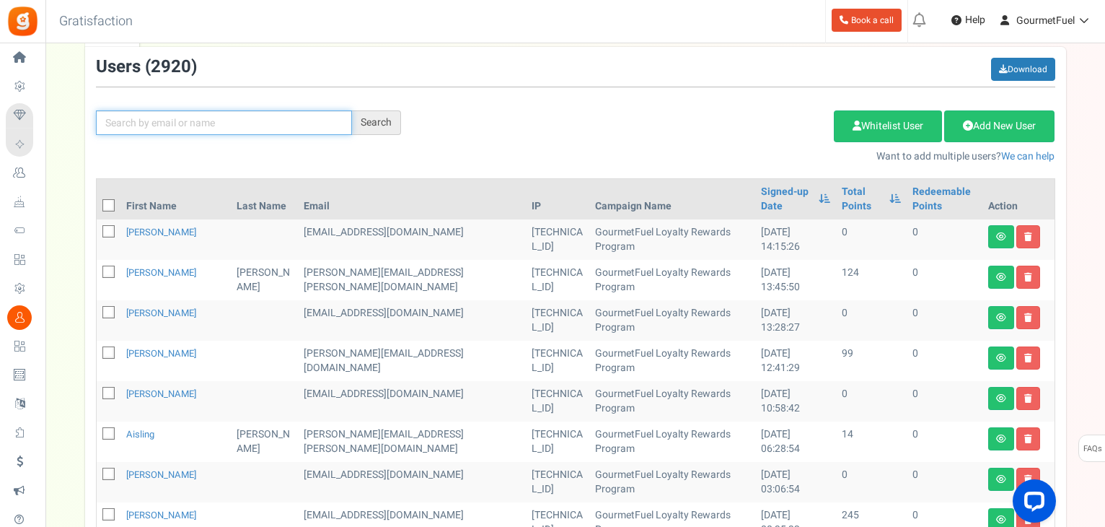
scroll to position [216, 0]
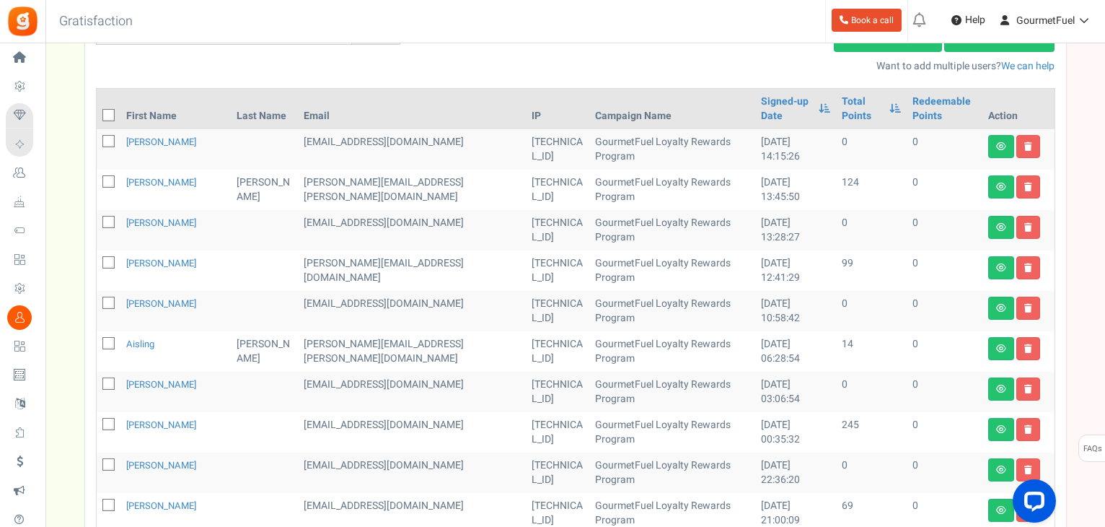
click at [110, 142] on icon at bounding box center [109, 141] width 9 height 9
click at [97, 142] on input "checkbox" at bounding box center [92, 142] width 9 height 9
checkbox input "true"
click at [105, 222] on icon at bounding box center [109, 222] width 9 height 9
click at [97, 222] on input "checkbox" at bounding box center [92, 223] width 9 height 9
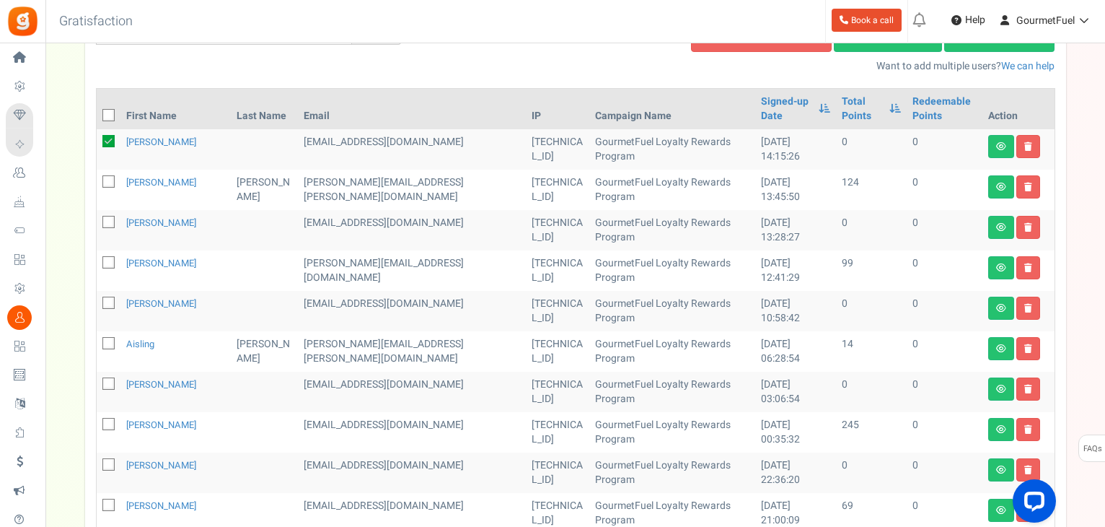
checkbox input "true"
click at [109, 301] on icon at bounding box center [109, 303] width 9 height 9
click at [97, 301] on input "checkbox" at bounding box center [92, 303] width 9 height 9
checkbox input "true"
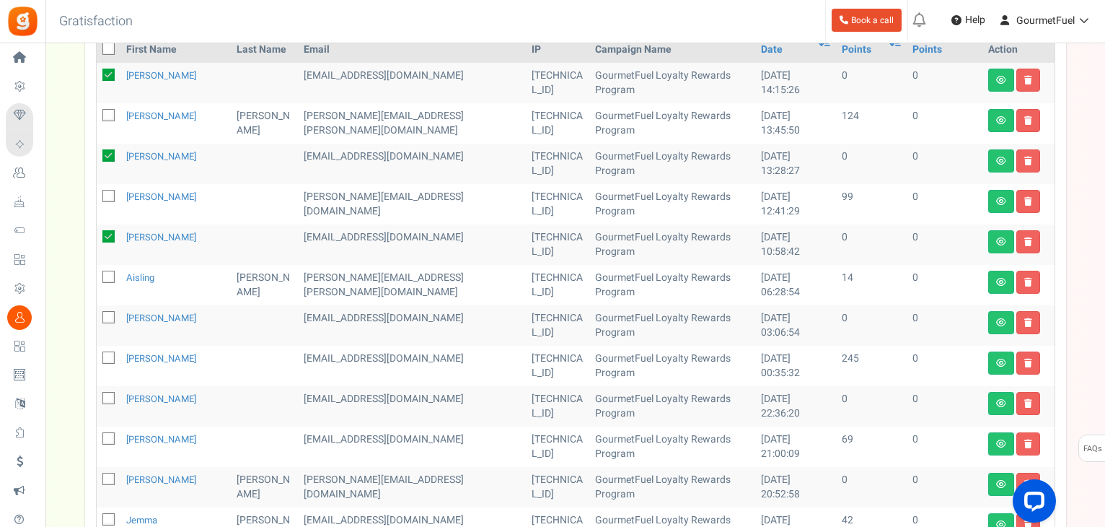
scroll to position [361, 0]
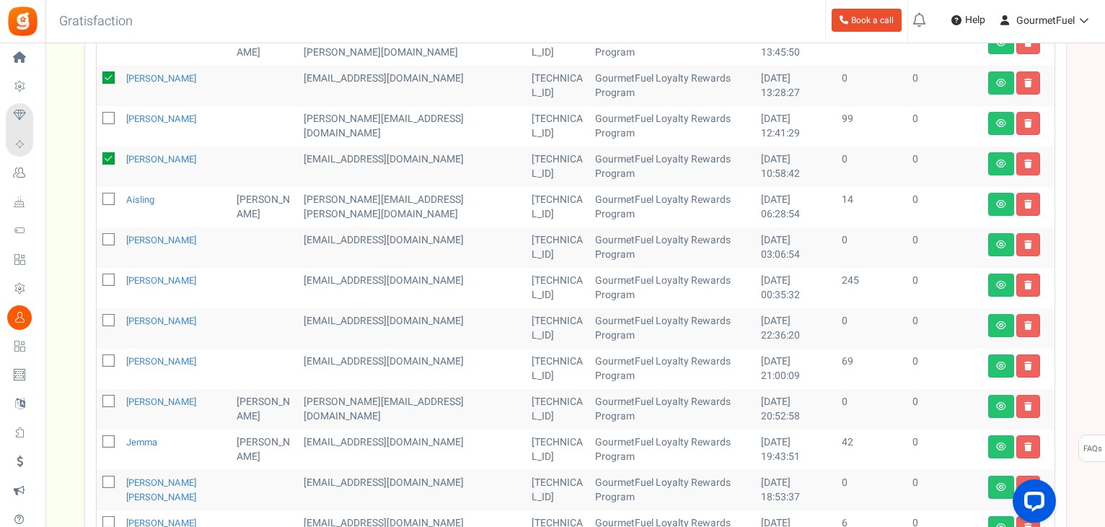
click at [106, 240] on icon at bounding box center [109, 239] width 9 height 9
click at [97, 240] on input "checkbox" at bounding box center [92, 240] width 9 height 9
checkbox input "true"
click at [107, 320] on icon at bounding box center [109, 320] width 9 height 9
click at [97, 320] on input "checkbox" at bounding box center [92, 321] width 9 height 9
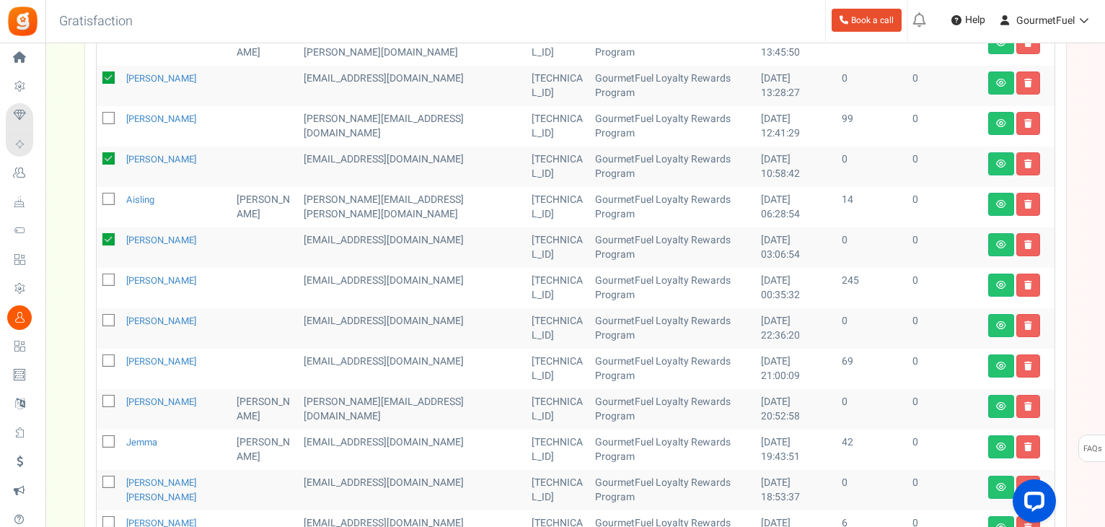
checkbox input "true"
click at [103, 398] on span at bounding box center [108, 401] width 12 height 12
click at [97, 398] on input "checkbox" at bounding box center [92, 401] width 9 height 9
checkbox input "true"
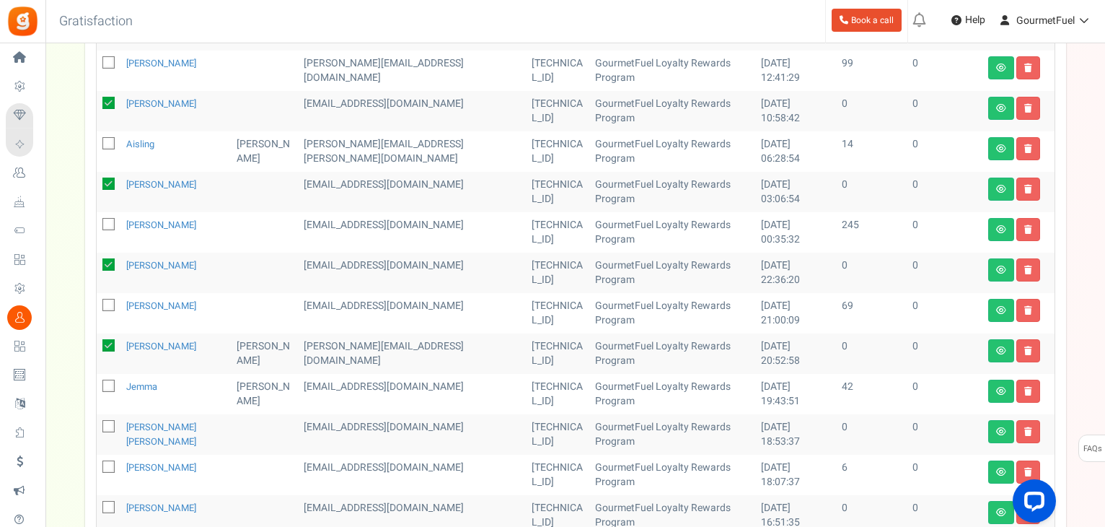
scroll to position [505, 0]
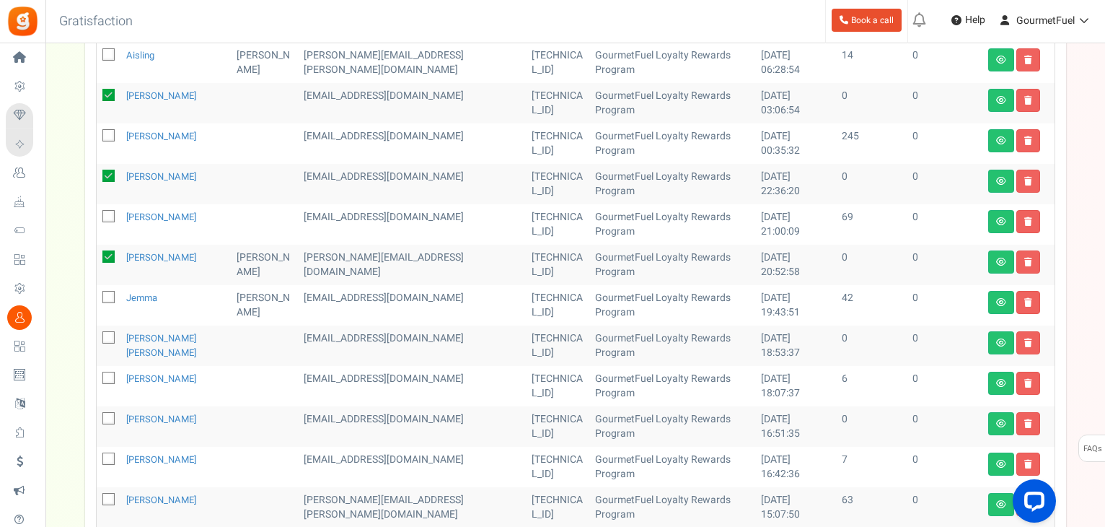
click at [105, 337] on icon at bounding box center [109, 337] width 9 height 9
click at [97, 337] on input "checkbox" at bounding box center [92, 338] width 9 height 9
checkbox input "true"
click at [108, 379] on icon at bounding box center [109, 378] width 9 height 9
click at [97, 379] on input "checkbox" at bounding box center [92, 378] width 9 height 9
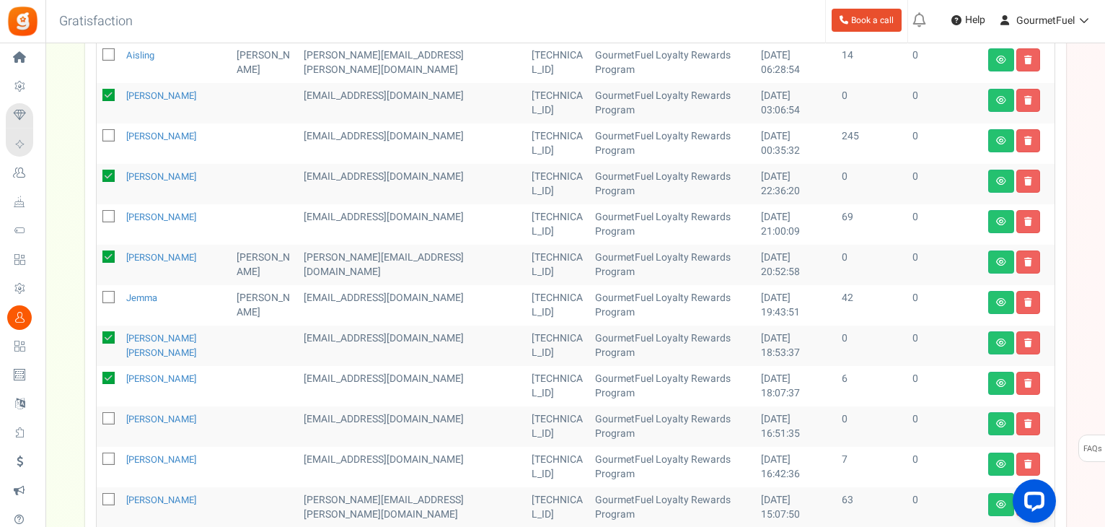
click at [108, 379] on icon at bounding box center [108, 377] width 12 height 12
click at [97, 379] on input "checkbox" at bounding box center [92, 378] width 9 height 9
checkbox input "false"
click at [107, 415] on icon at bounding box center [109, 418] width 9 height 9
click at [97, 415] on input "checkbox" at bounding box center [92, 419] width 9 height 9
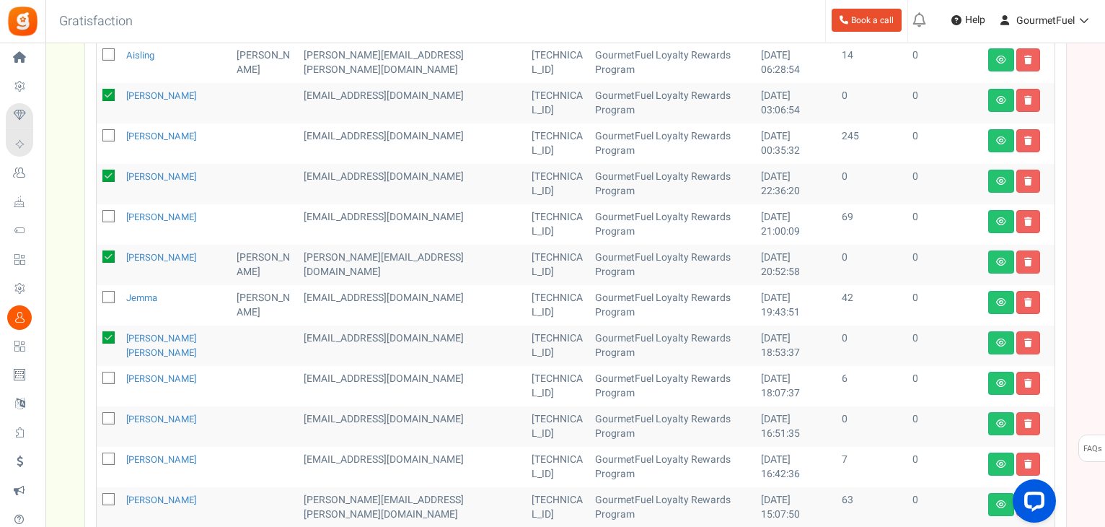
checkbox input "true"
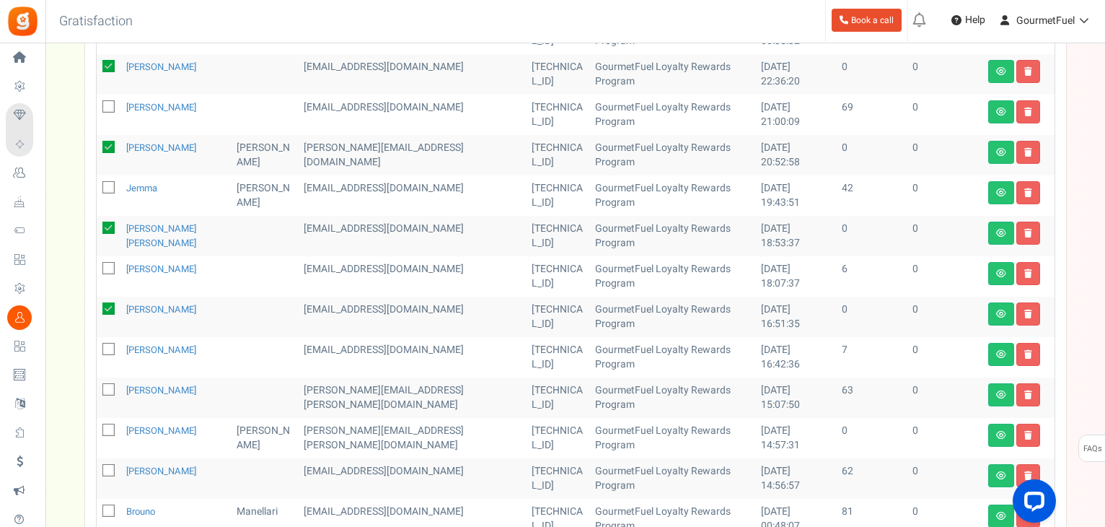
scroll to position [649, 0]
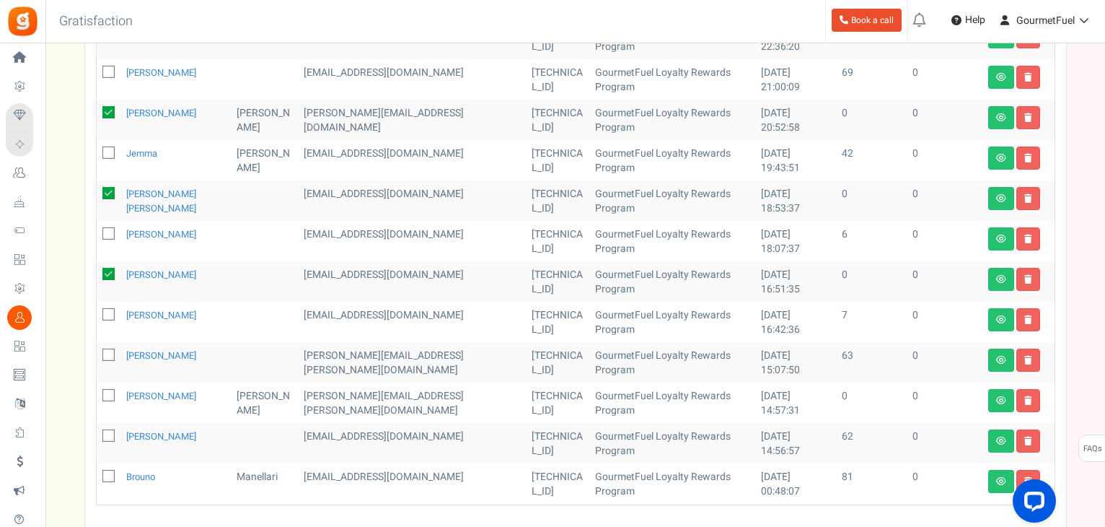
click at [107, 399] on icon at bounding box center [109, 395] width 9 height 9
click at [97, 399] on input "checkbox" at bounding box center [92, 396] width 9 height 9
checkbox input "true"
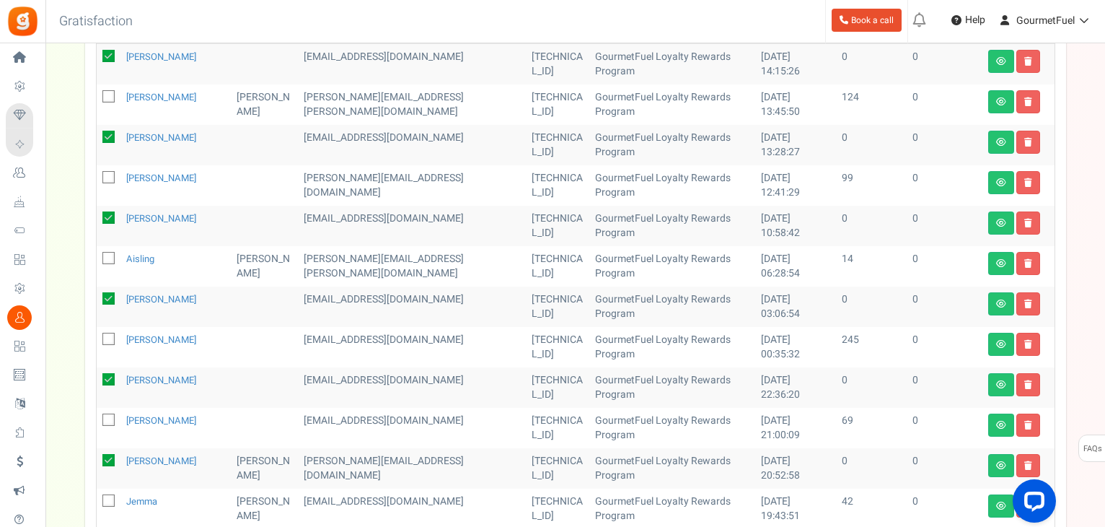
scroll to position [72, 0]
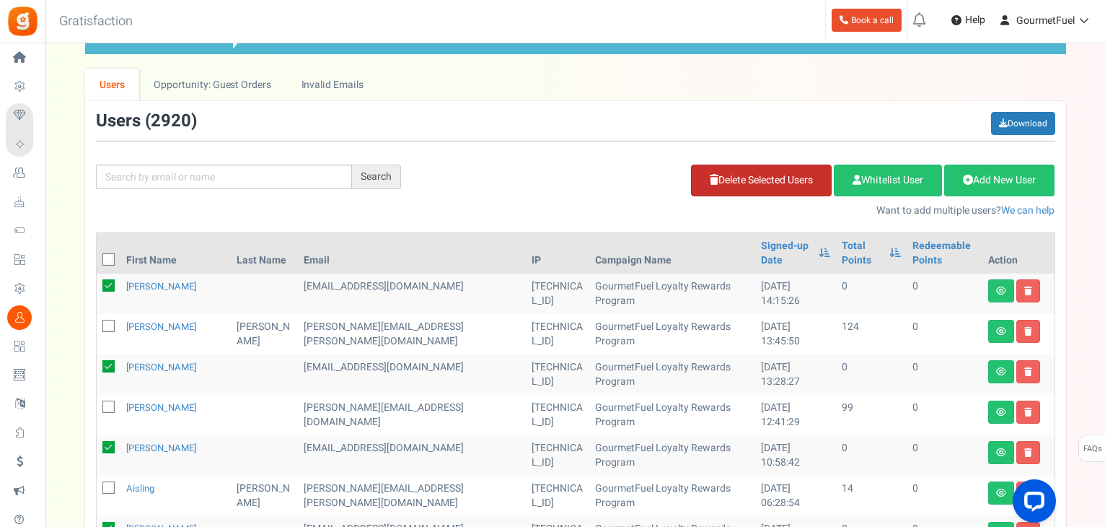
click at [752, 177] on link "Delete Selected Users" at bounding box center [761, 180] width 141 height 32
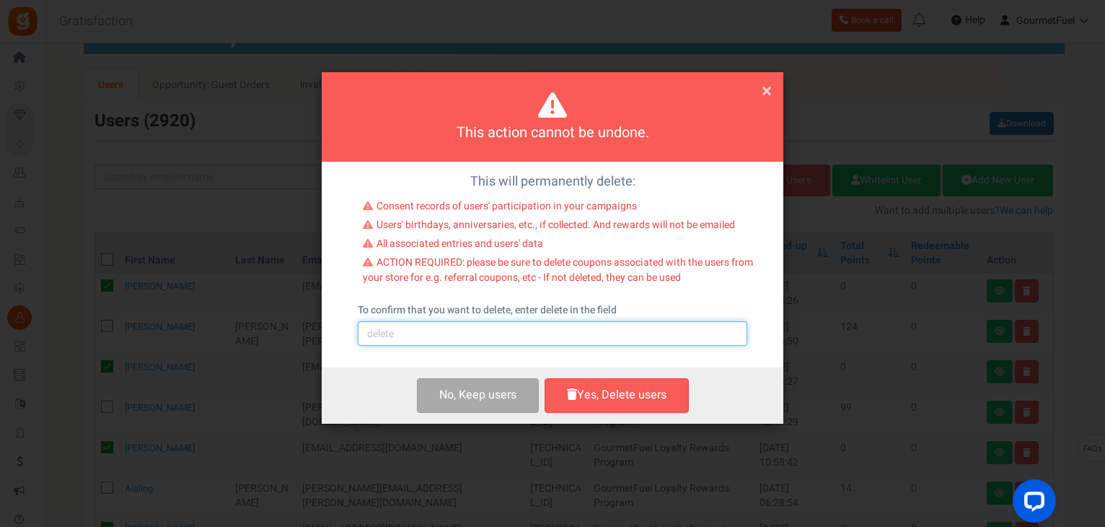
click at [413, 336] on input "text" at bounding box center [553, 333] width 390 height 25
type input "delete"
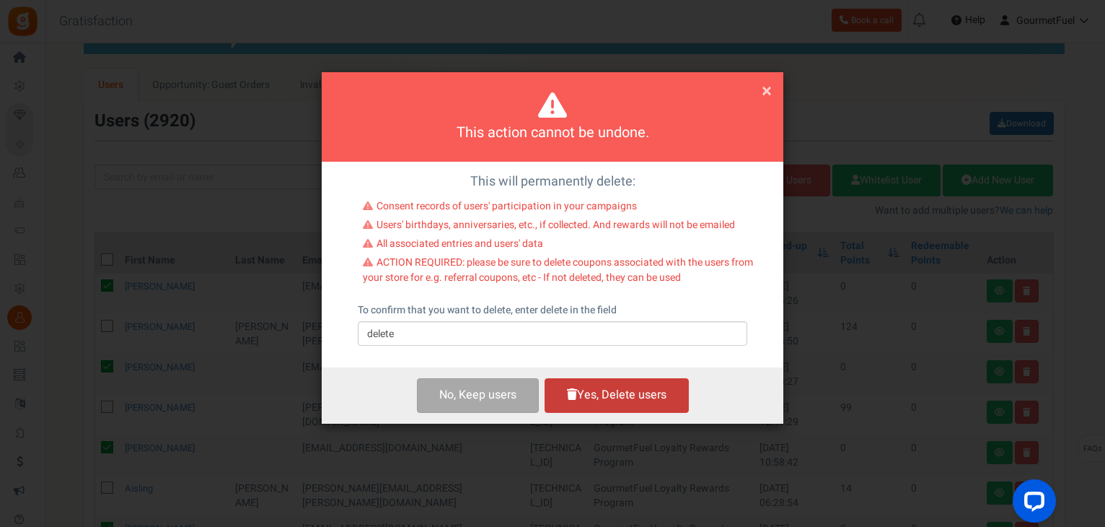
click at [641, 390] on button "Yes, Delete users" at bounding box center [617, 395] width 144 height 34
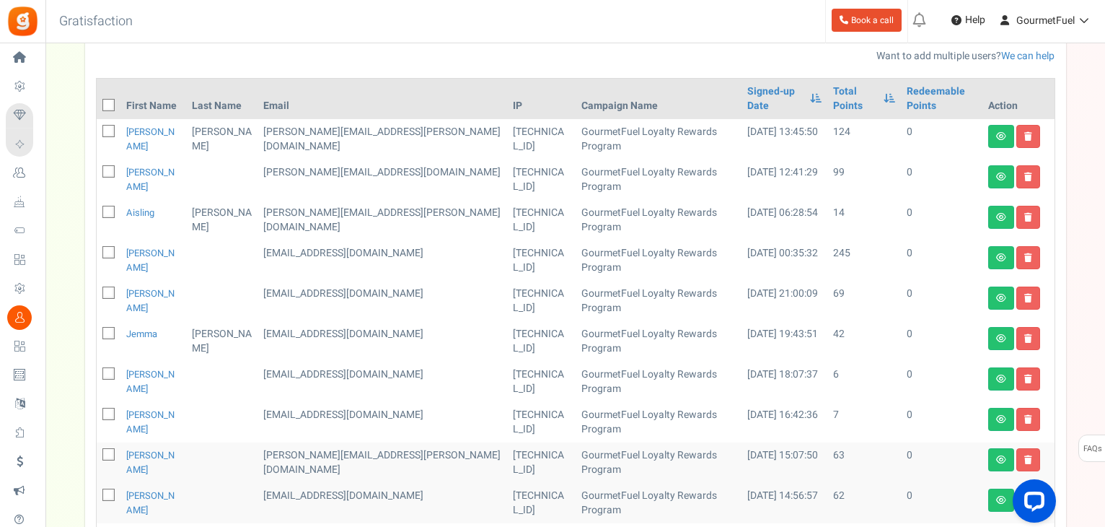
scroll to position [289, 0]
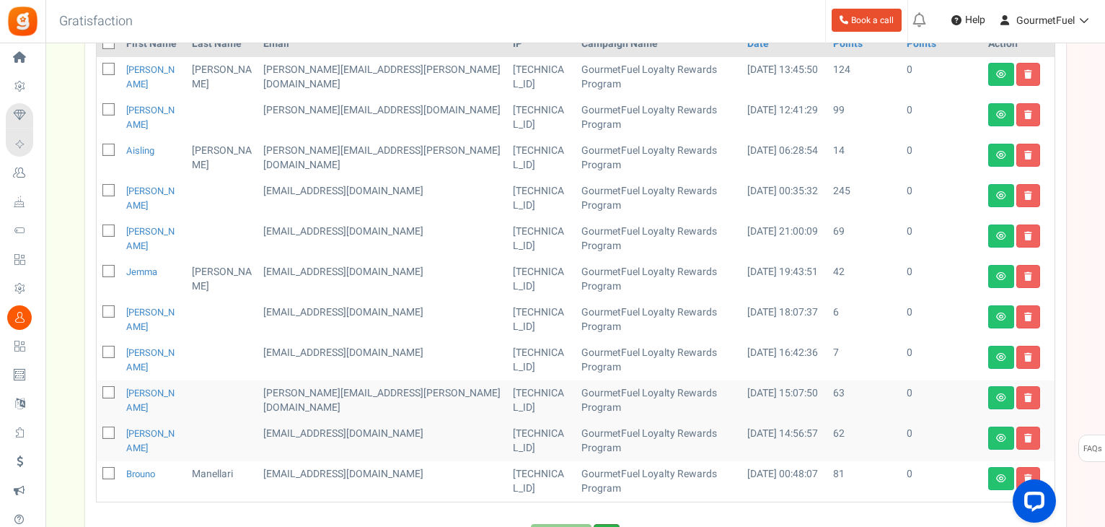
click at [615, 524] on link "Next" at bounding box center [607, 532] width 26 height 17
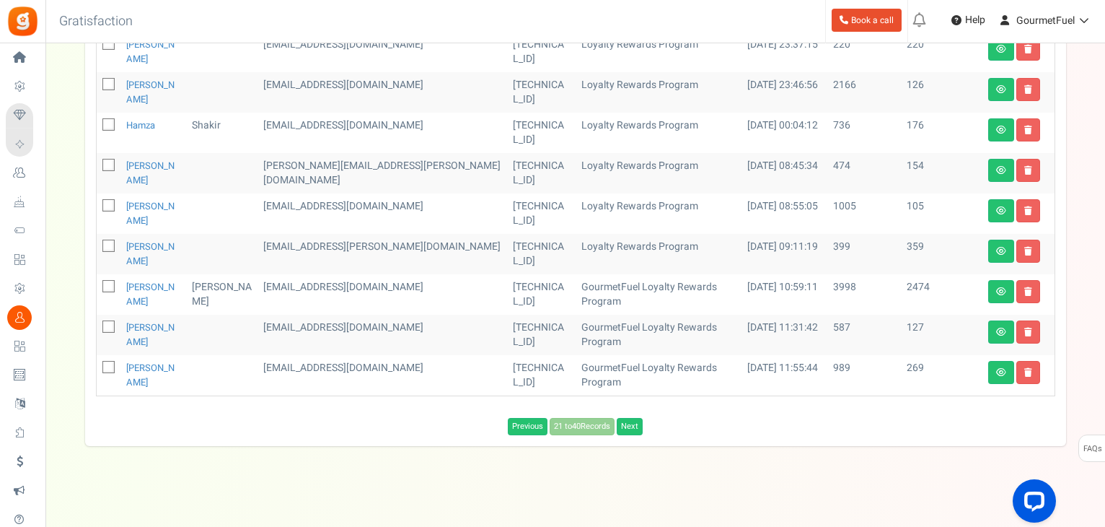
scroll to position [763, 0]
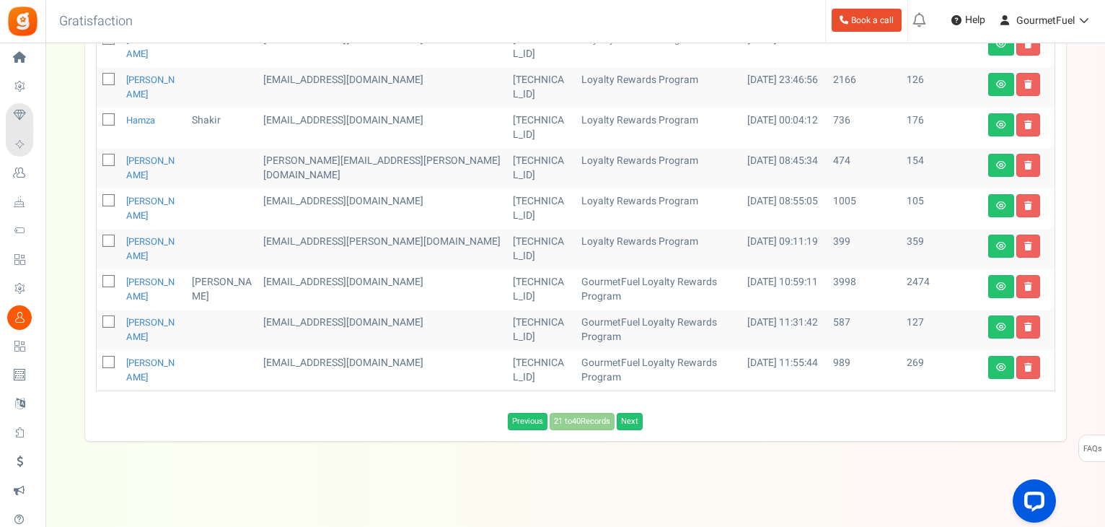
click at [645, 420] on div "Previous 21 to 40 Records Next Loading..." at bounding box center [575, 421] width 981 height 17
click at [631, 426] on link "Next" at bounding box center [630, 421] width 26 height 17
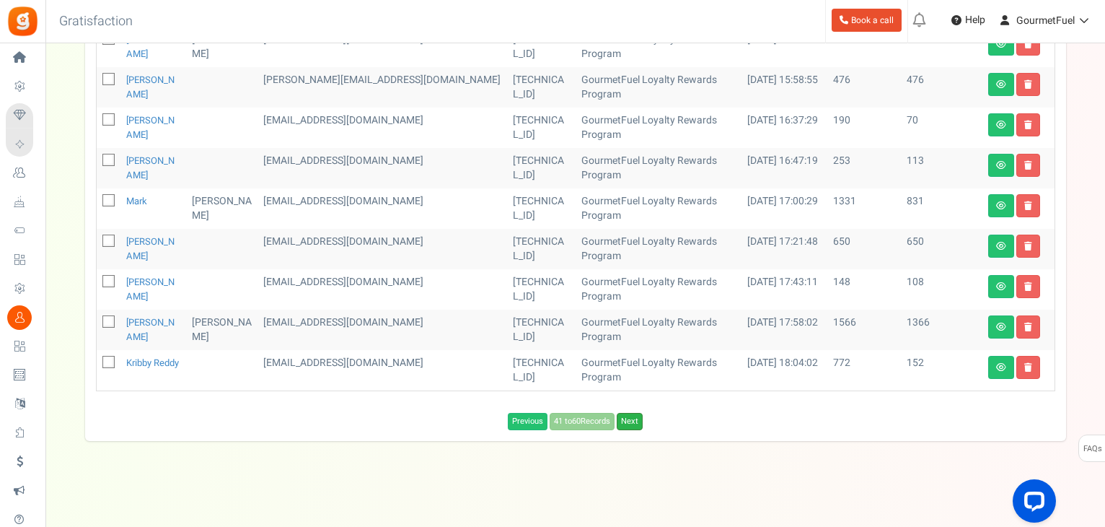
click at [631, 416] on link "Next" at bounding box center [630, 421] width 26 height 17
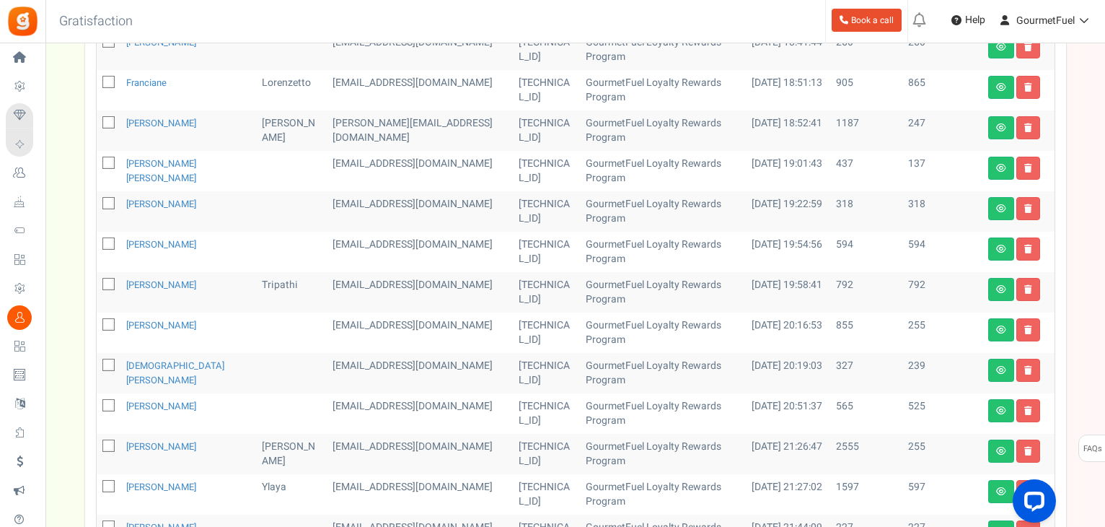
scroll to position [0, 0]
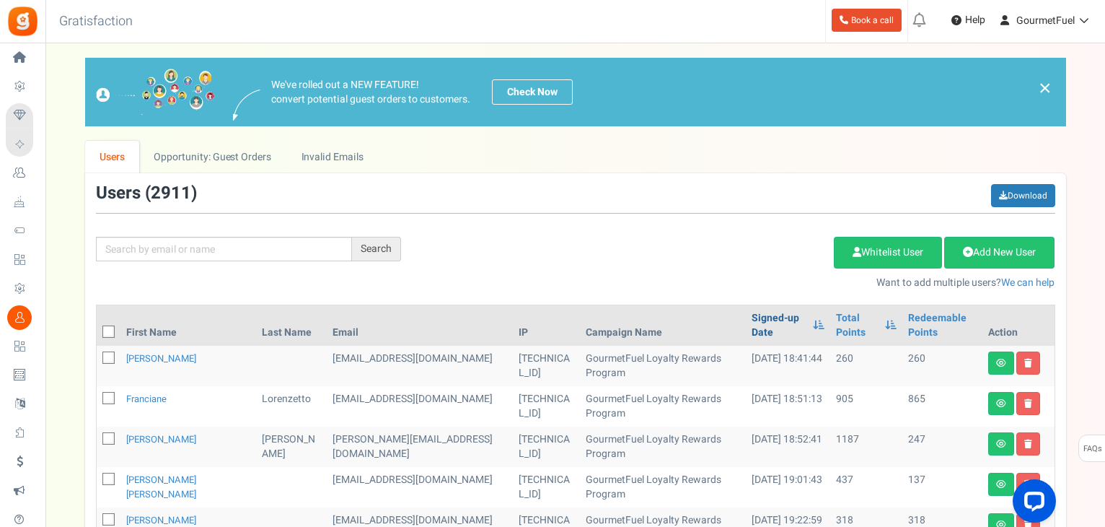
click at [752, 317] on link "Signed-up Date" at bounding box center [779, 325] width 54 height 29
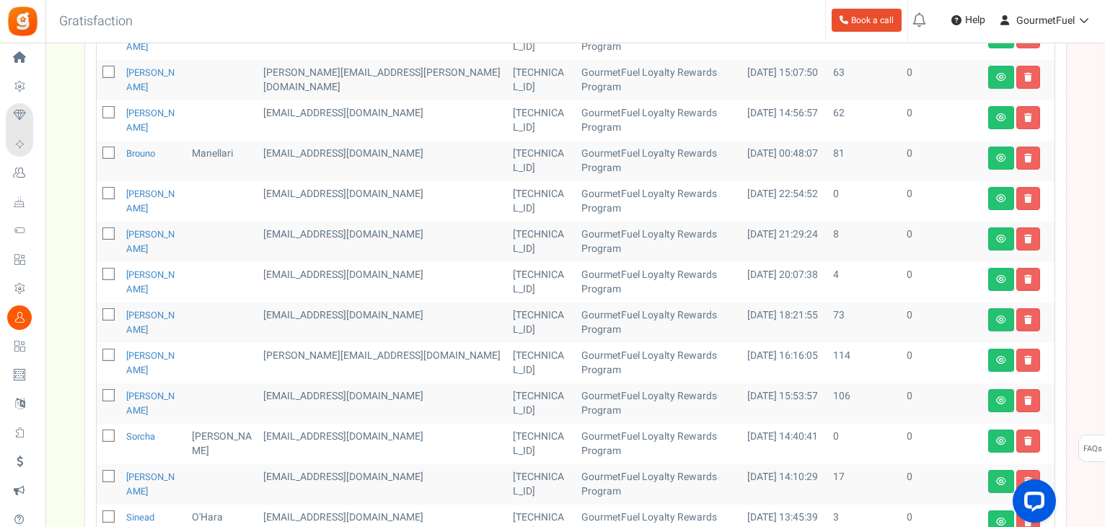
scroll to position [649, 0]
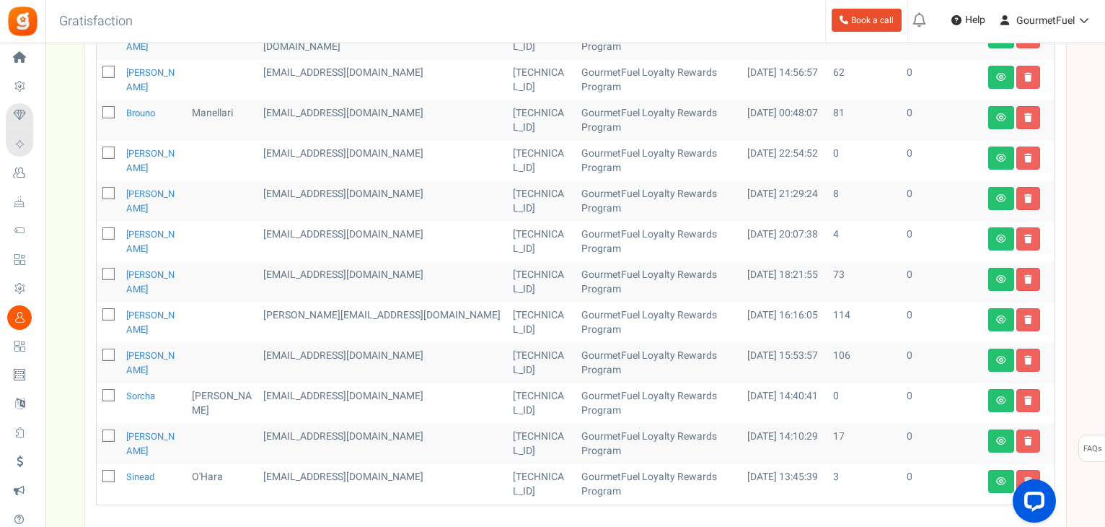
click at [110, 149] on icon at bounding box center [109, 153] width 9 height 9
click at [97, 149] on input "checkbox" at bounding box center [92, 153] width 9 height 9
checkbox input "true"
click at [110, 391] on icon at bounding box center [109, 395] width 9 height 9
click at [97, 392] on input "checkbox" at bounding box center [92, 396] width 9 height 9
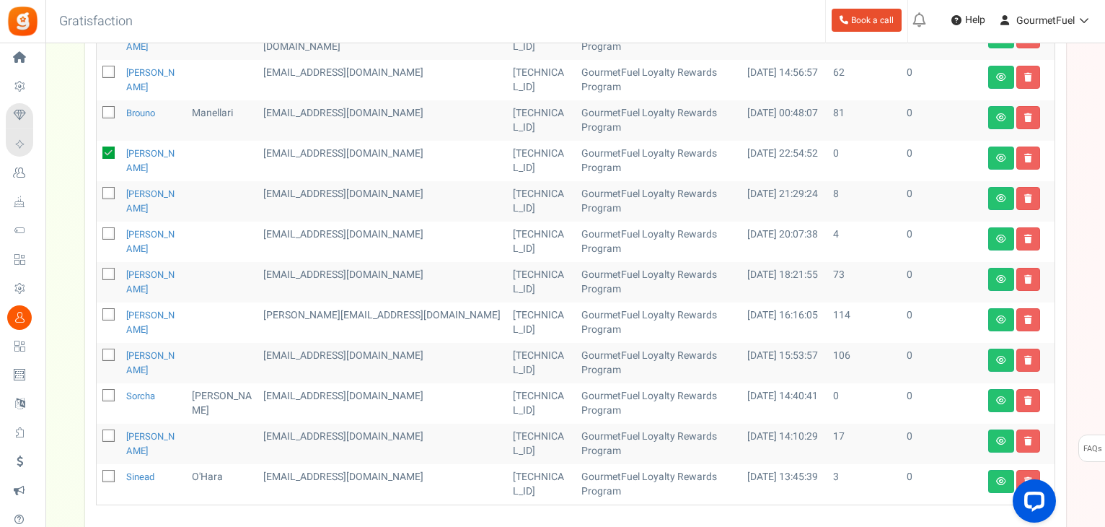
checkbox input "true"
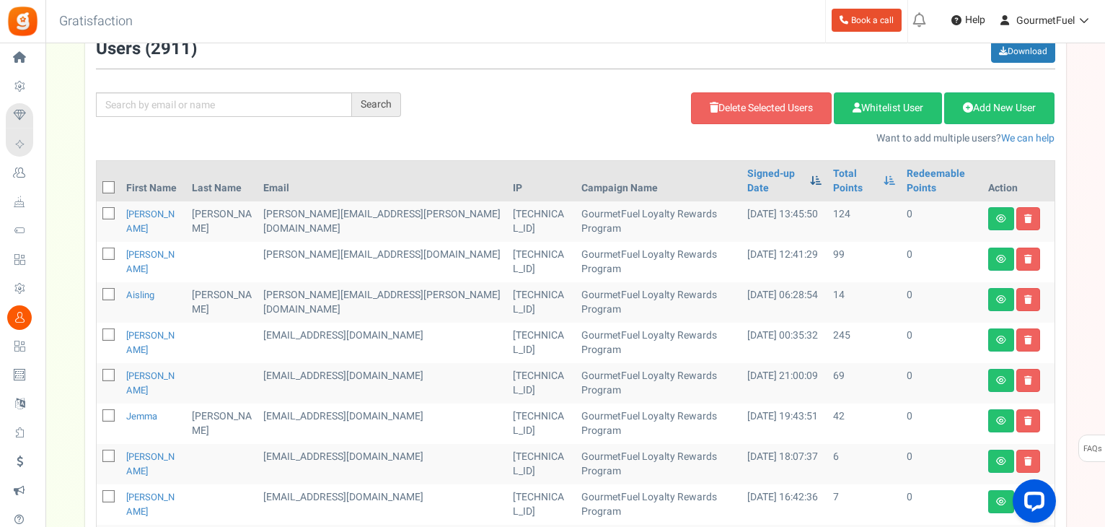
scroll to position [144, 0]
click at [756, 110] on link "Delete Selected Users" at bounding box center [761, 108] width 141 height 32
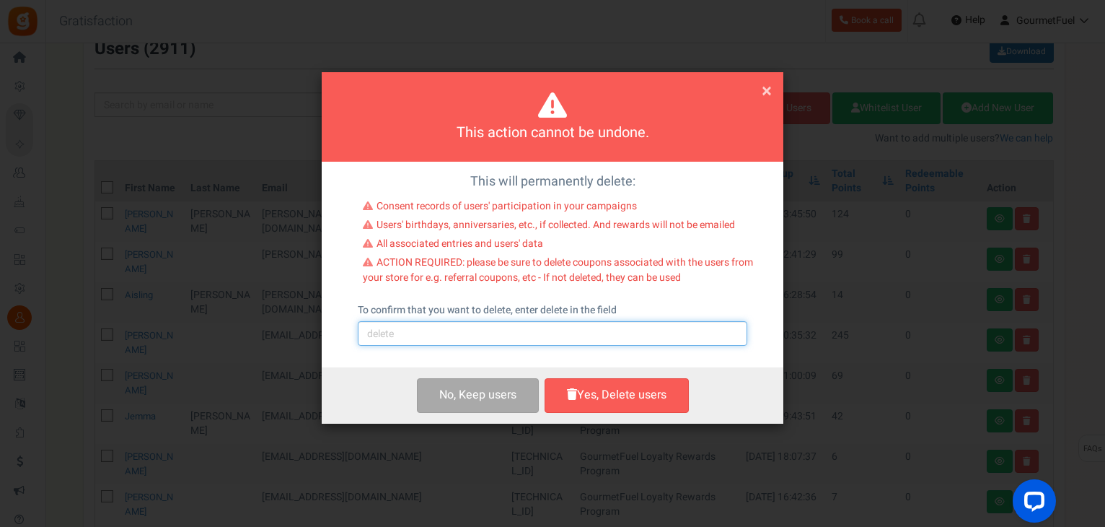
click at [453, 341] on input "text" at bounding box center [553, 333] width 390 height 25
type input "delete"
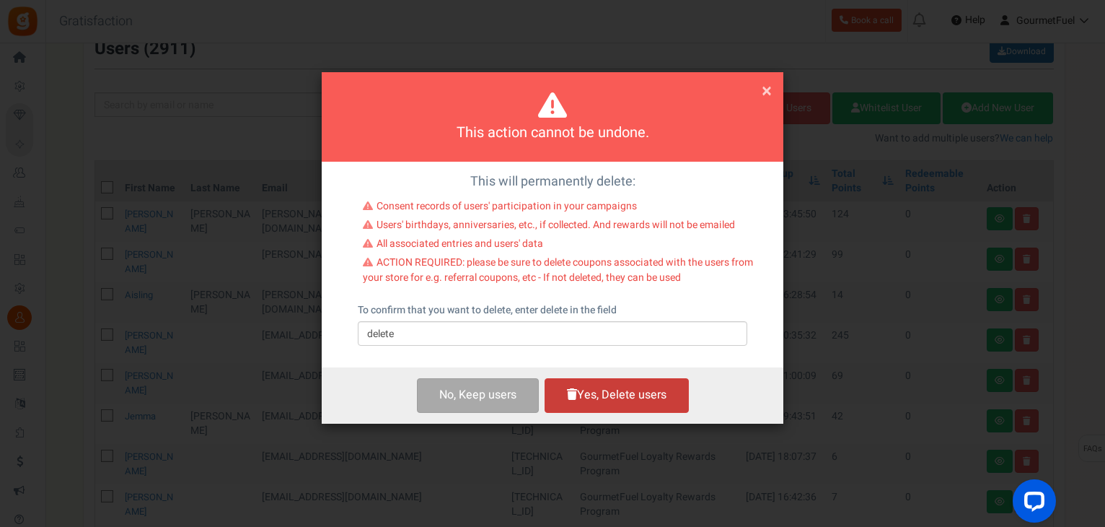
click at [612, 402] on button "Yes, Delete users" at bounding box center [617, 395] width 144 height 34
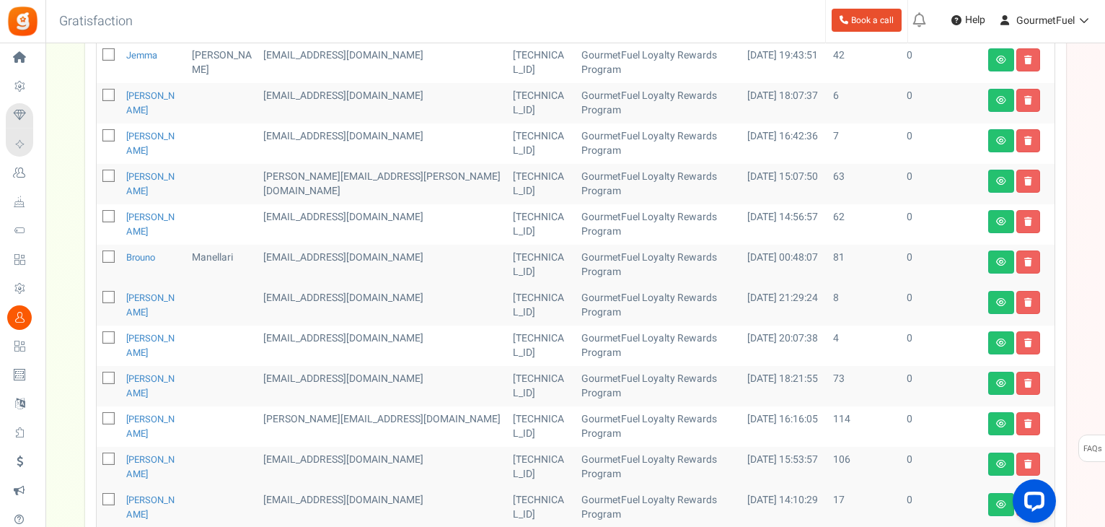
scroll to position [668, 0]
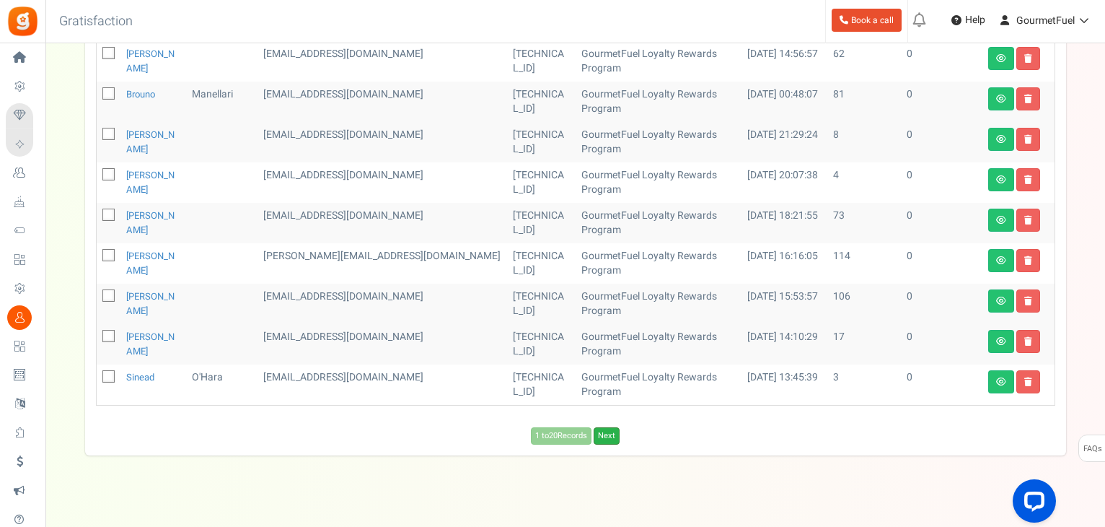
click at [603, 427] on link "Next" at bounding box center [607, 435] width 26 height 17
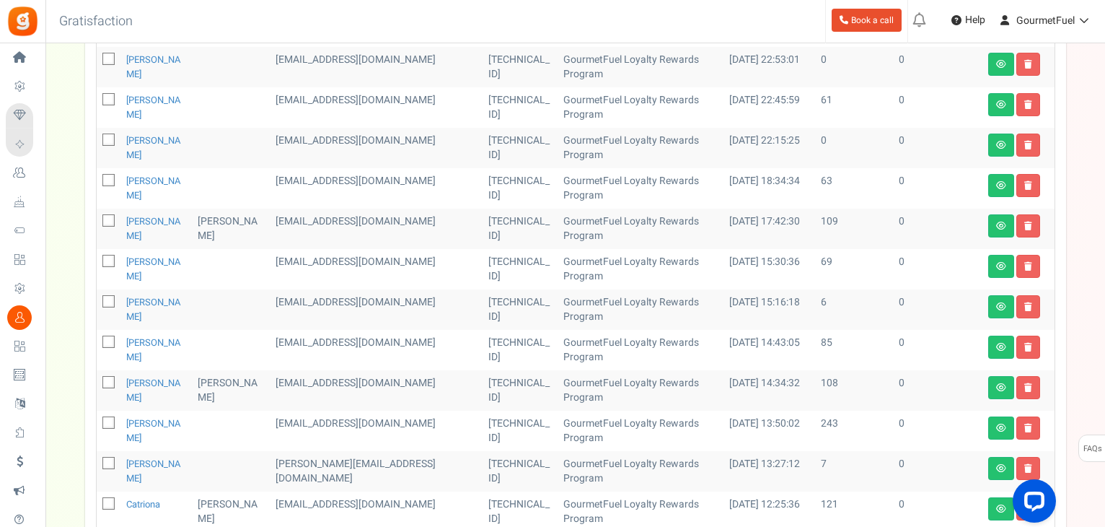
scroll to position [307, 0]
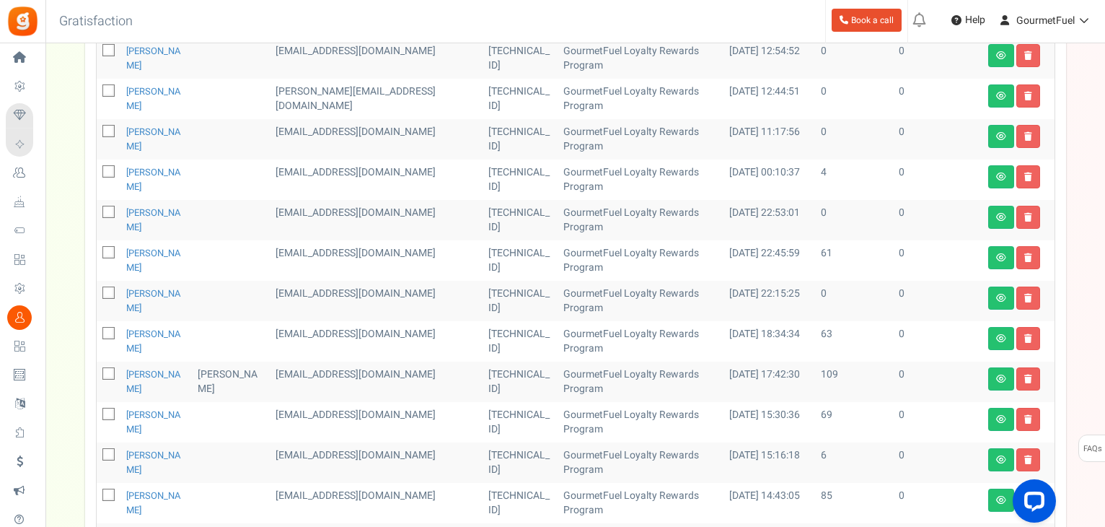
click at [107, 208] on icon at bounding box center [109, 212] width 9 height 9
click at [97, 208] on input "checkbox" at bounding box center [92, 212] width 9 height 9
checkbox input "true"
click at [110, 127] on icon at bounding box center [109, 131] width 9 height 9
click at [97, 128] on input "checkbox" at bounding box center [92, 132] width 9 height 9
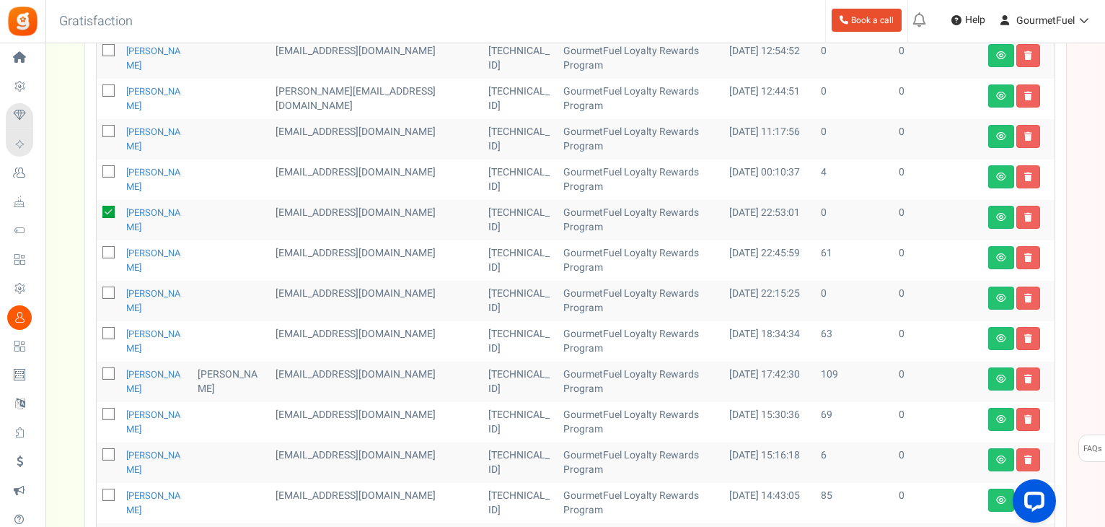
checkbox input "true"
click at [105, 87] on icon at bounding box center [109, 91] width 9 height 9
click at [97, 87] on input "checkbox" at bounding box center [92, 91] width 9 height 9
checkbox input "true"
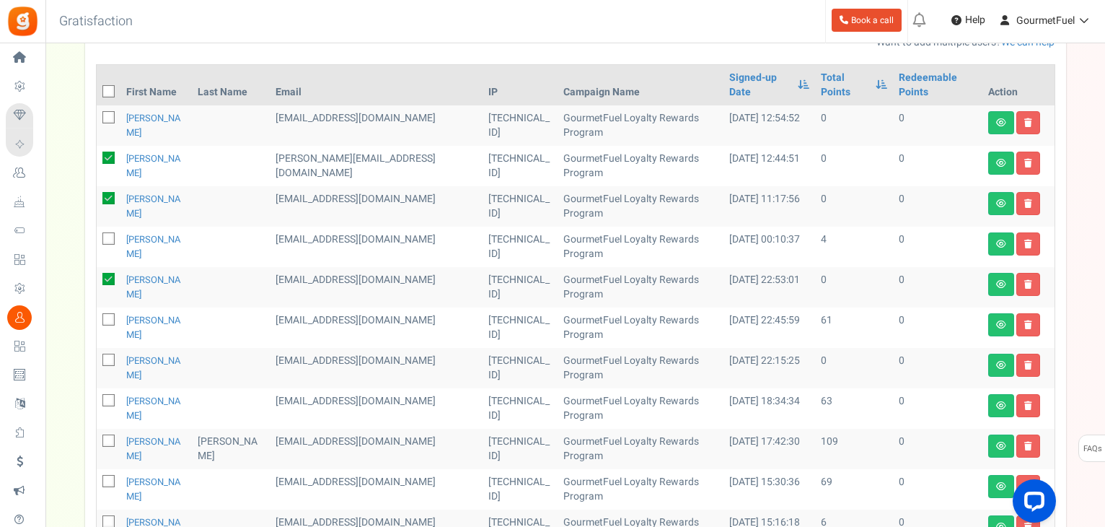
scroll to position [163, 0]
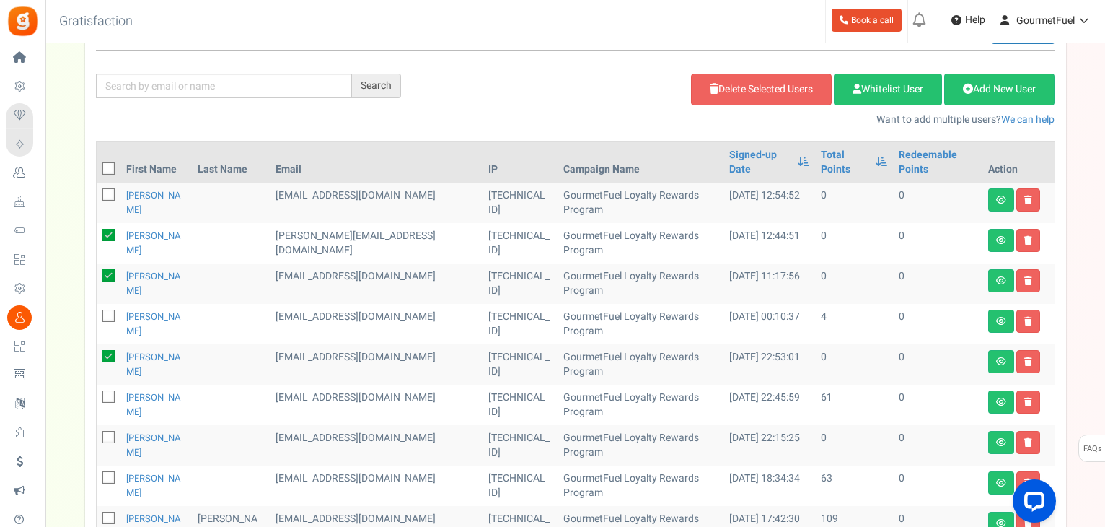
click at [110, 190] on icon at bounding box center [109, 194] width 9 height 9
click at [97, 191] on input "checkbox" at bounding box center [92, 195] width 9 height 9
checkbox input "true"
click at [750, 96] on link "Delete Selected Users" at bounding box center [761, 90] width 141 height 32
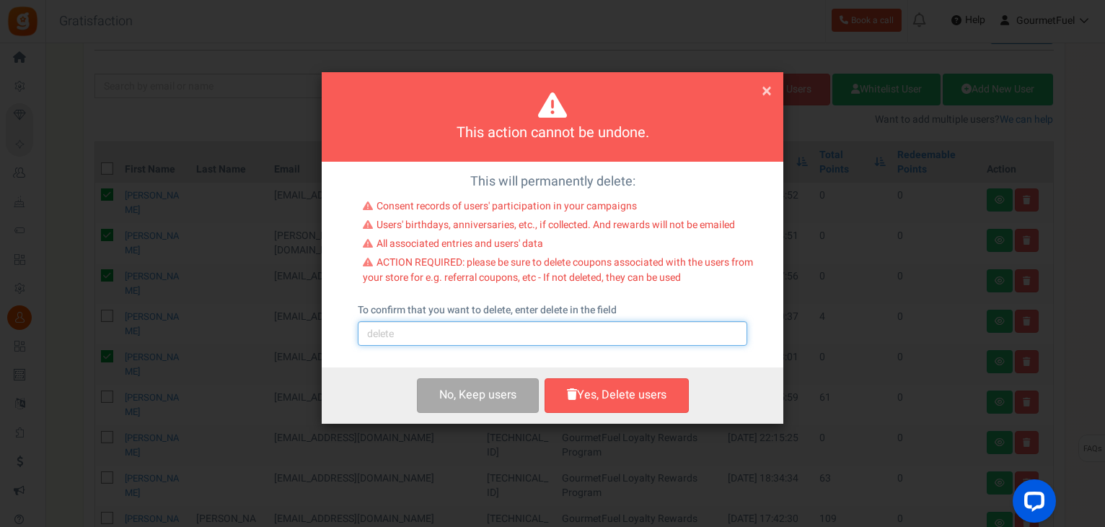
drag, startPoint x: 592, startPoint y: 333, endPoint x: 549, endPoint y: 338, distance: 43.7
click at [592, 333] on input "text" at bounding box center [553, 333] width 390 height 25
type input "delete"
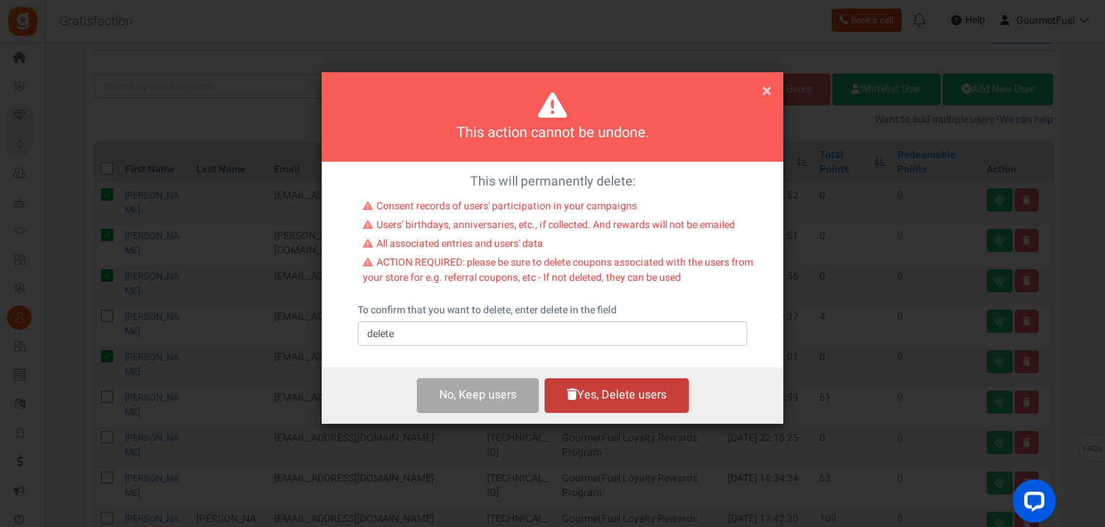
click at [622, 390] on button "Yes, Delete users" at bounding box center [617, 395] width 144 height 34
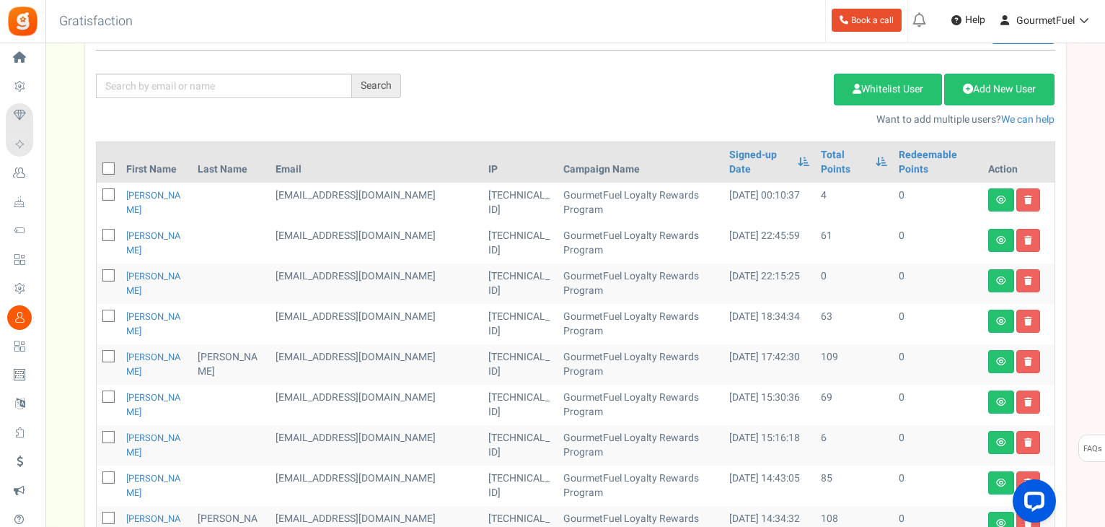
click at [106, 271] on icon at bounding box center [109, 275] width 9 height 9
click at [97, 272] on input "checkbox" at bounding box center [92, 276] width 9 height 9
checkbox input "true"
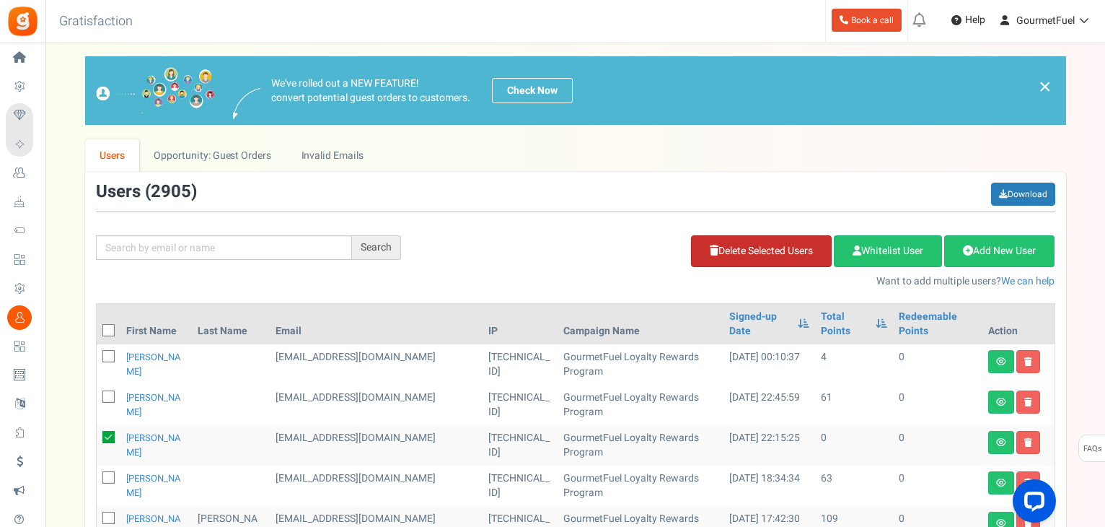
scroll to position [0, 0]
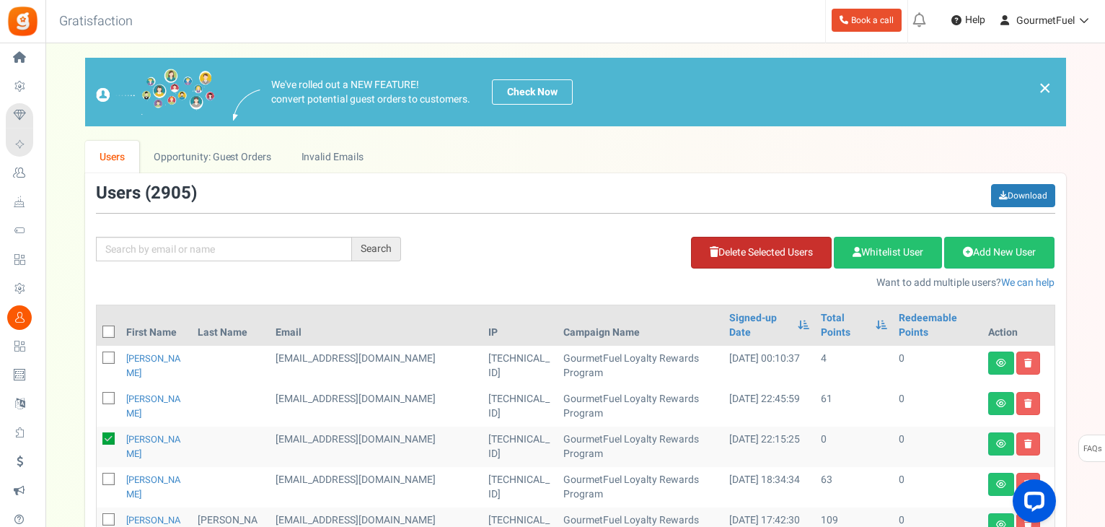
click at [739, 249] on link "Delete Selected Users" at bounding box center [761, 253] width 141 height 32
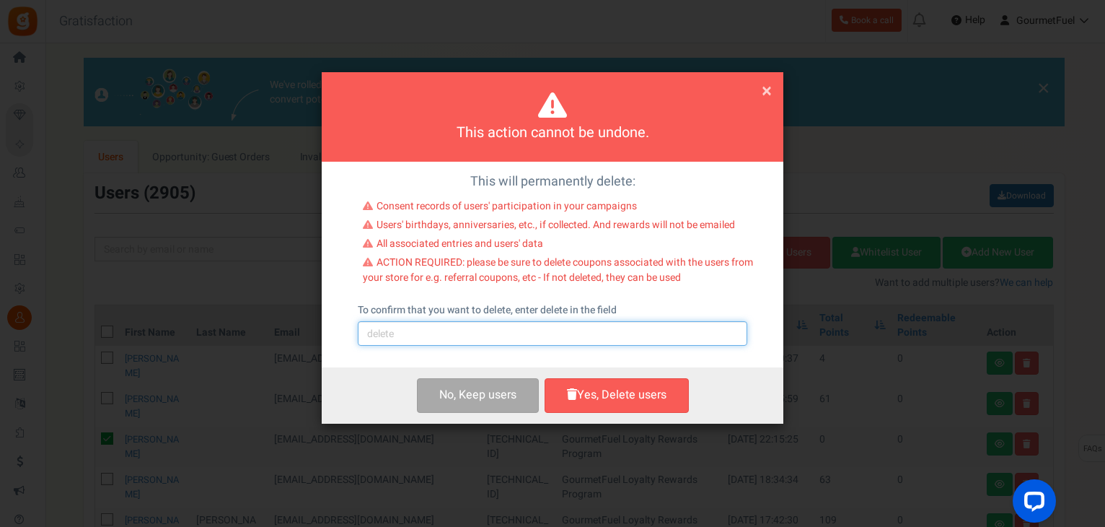
click at [517, 330] on input "text" at bounding box center [553, 333] width 390 height 25
type input "delete"
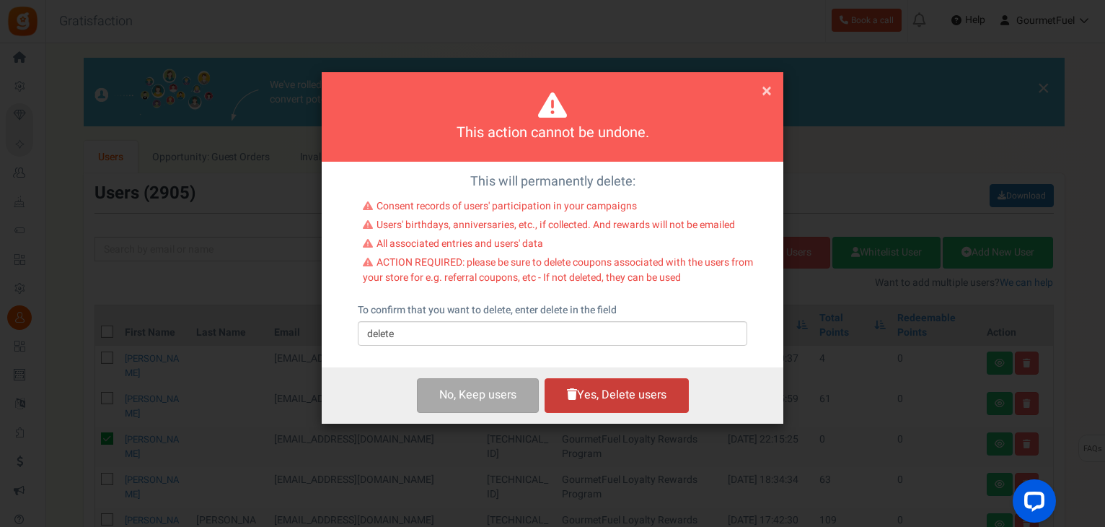
click at [602, 393] on button "Yes, Delete users" at bounding box center [617, 395] width 144 height 34
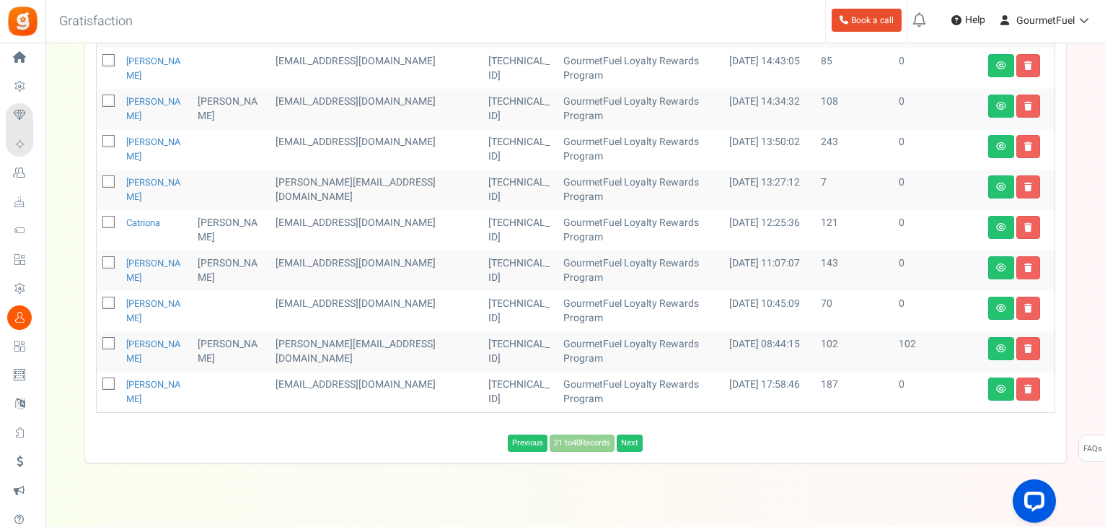
scroll to position [547, 0]
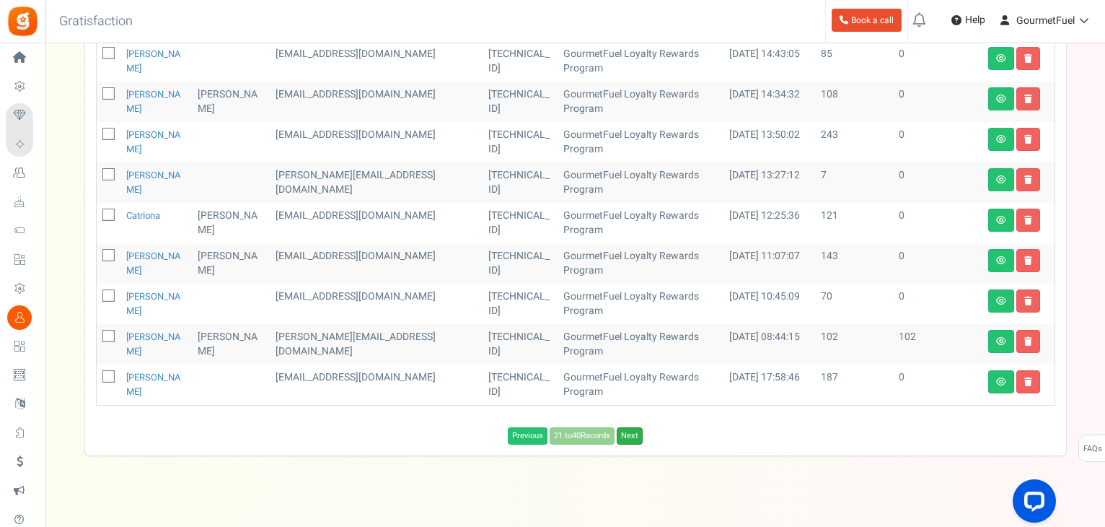
click at [635, 427] on link "Next" at bounding box center [630, 435] width 26 height 17
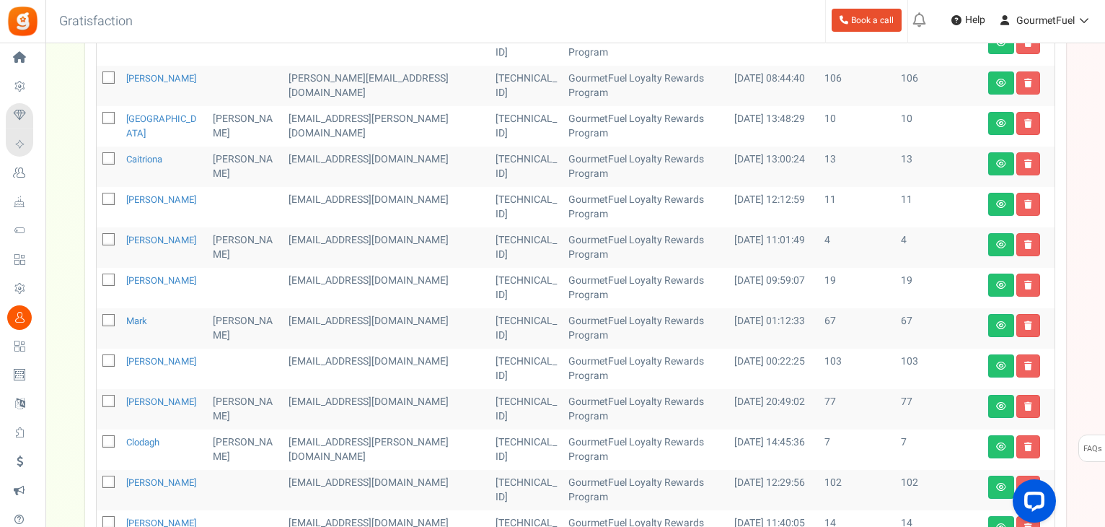
scroll to position [186, 0]
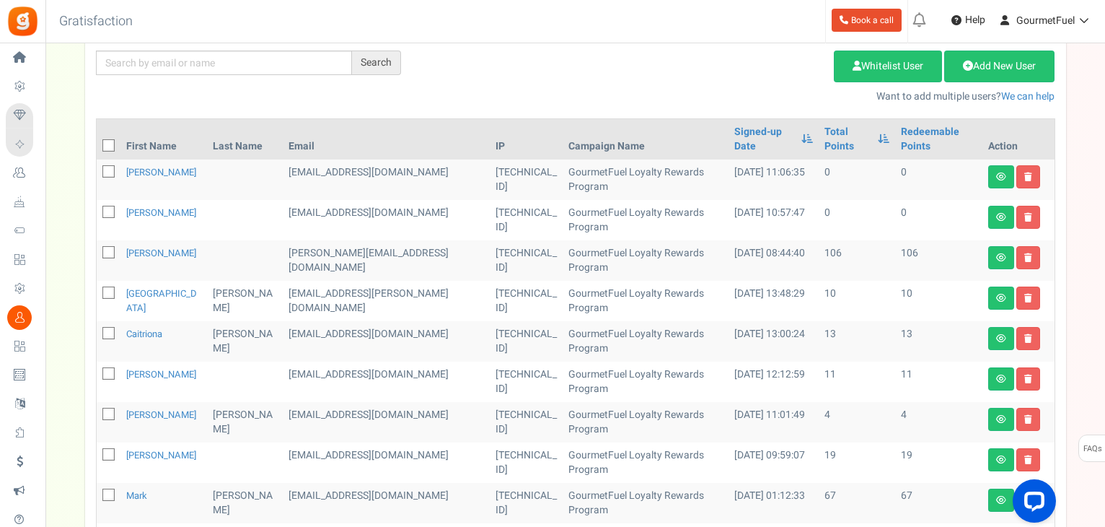
click at [105, 167] on icon at bounding box center [109, 171] width 9 height 9
click at [97, 168] on input "checkbox" at bounding box center [92, 172] width 9 height 9
checkbox input "true"
click at [106, 208] on icon at bounding box center [109, 212] width 9 height 9
click at [97, 208] on input "checkbox" at bounding box center [92, 212] width 9 height 9
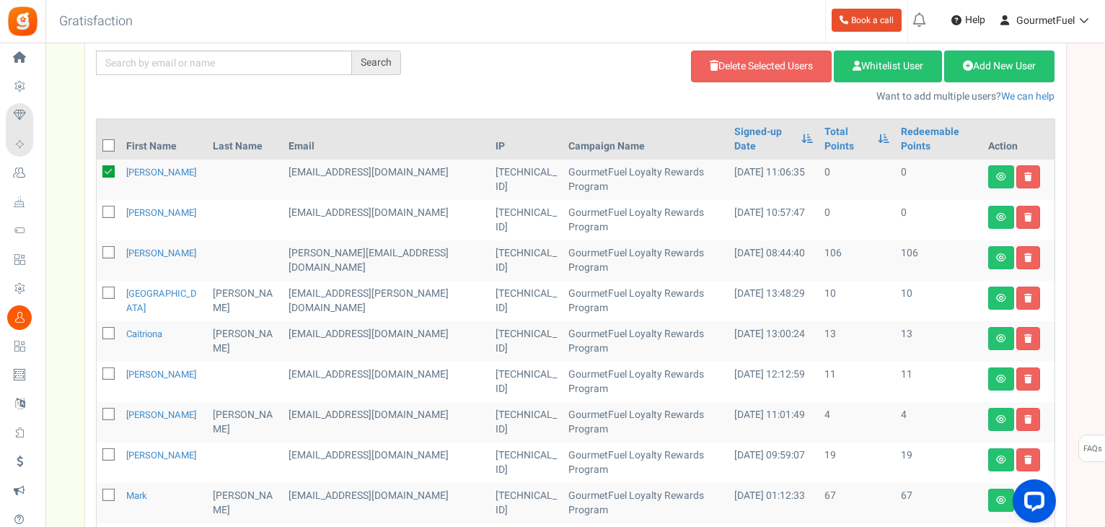
checkbox input "true"
click at [738, 69] on link "Delete Selected Users" at bounding box center [761, 66] width 141 height 32
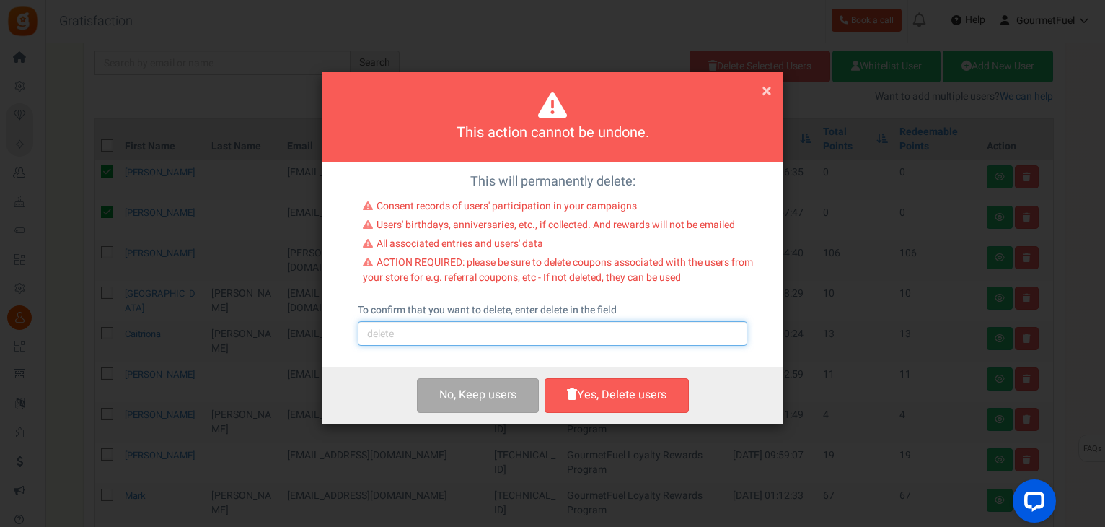
click at [500, 339] on input "text" at bounding box center [553, 333] width 390 height 25
type input "delete"
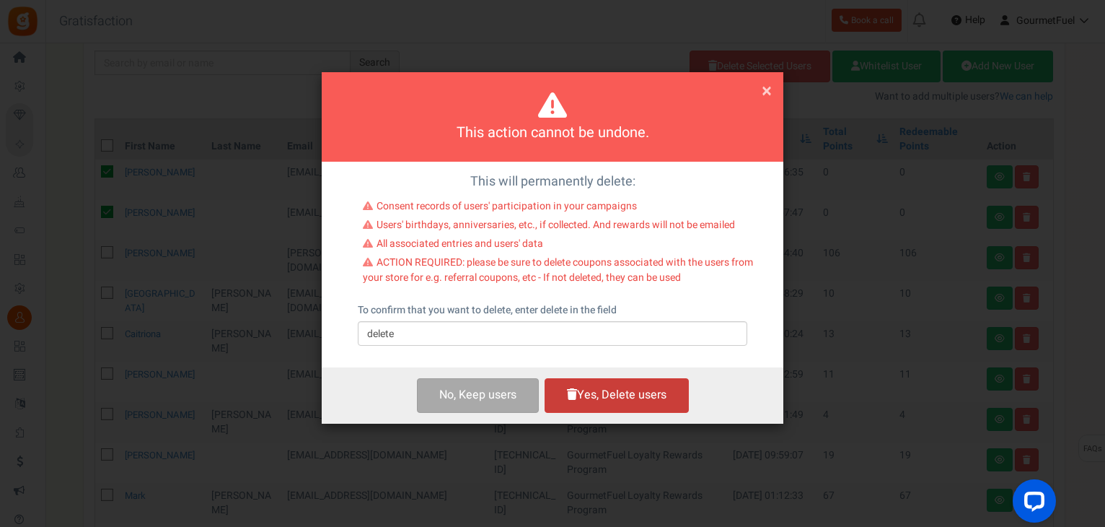
click at [602, 392] on button "Yes, Delete users" at bounding box center [617, 395] width 144 height 34
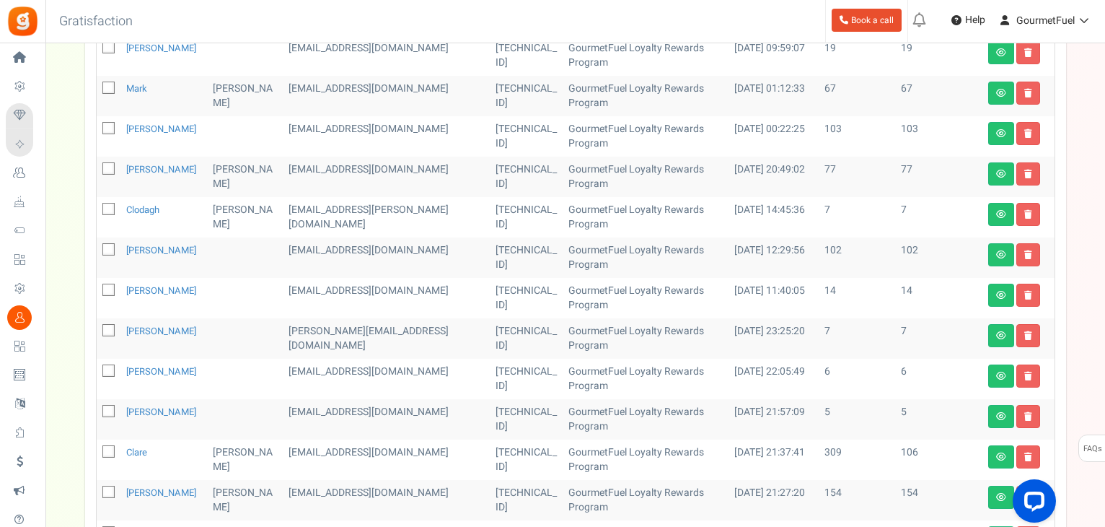
scroll to position [619, 0]
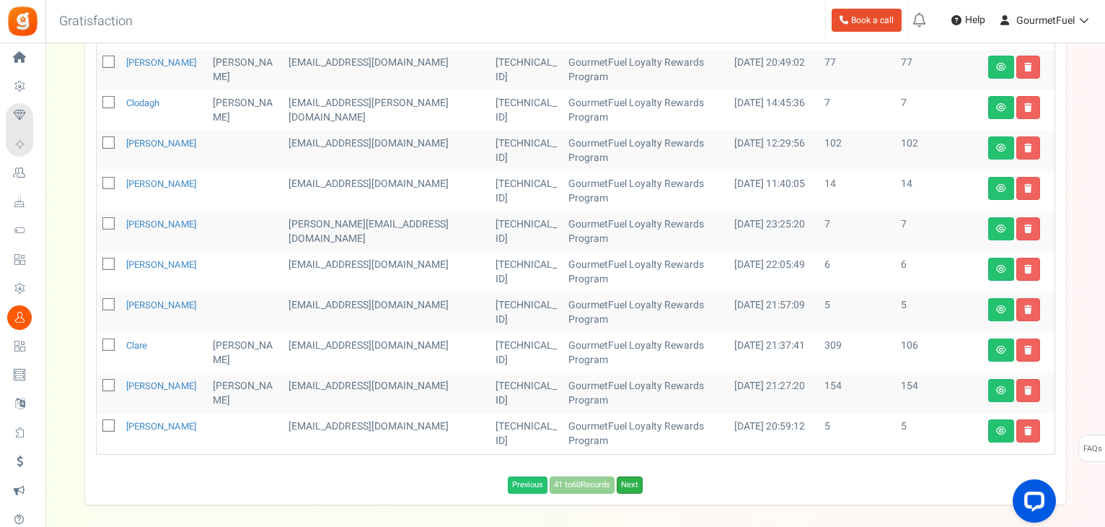
click at [638, 476] on link "Next" at bounding box center [630, 484] width 26 height 17
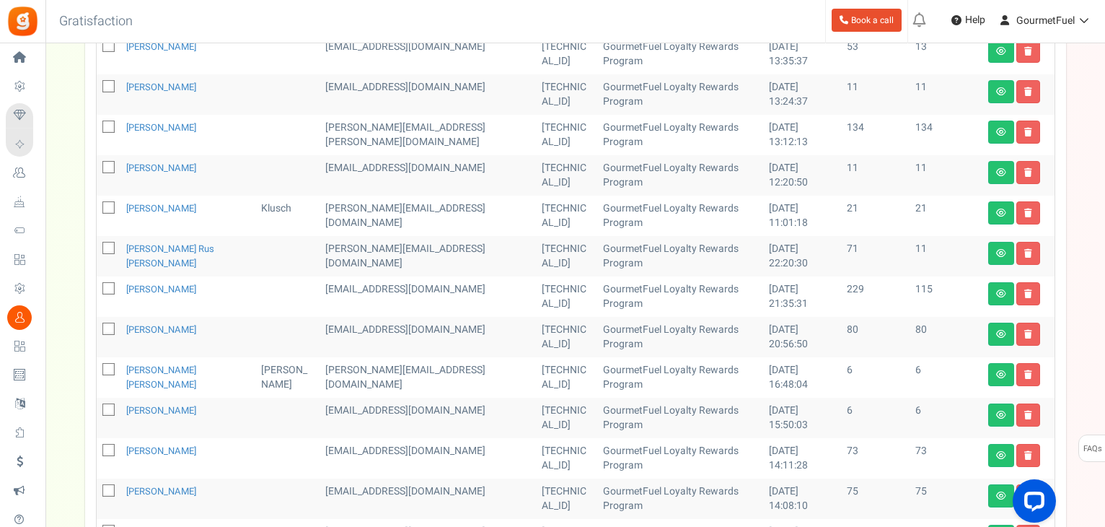
scroll to position [763, 0]
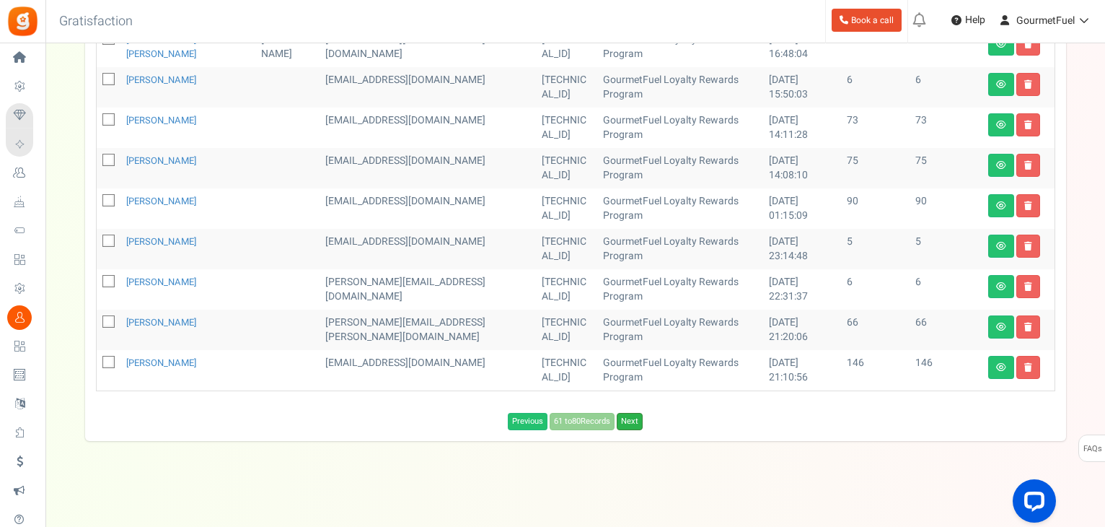
click at [633, 420] on link "Next" at bounding box center [630, 421] width 26 height 17
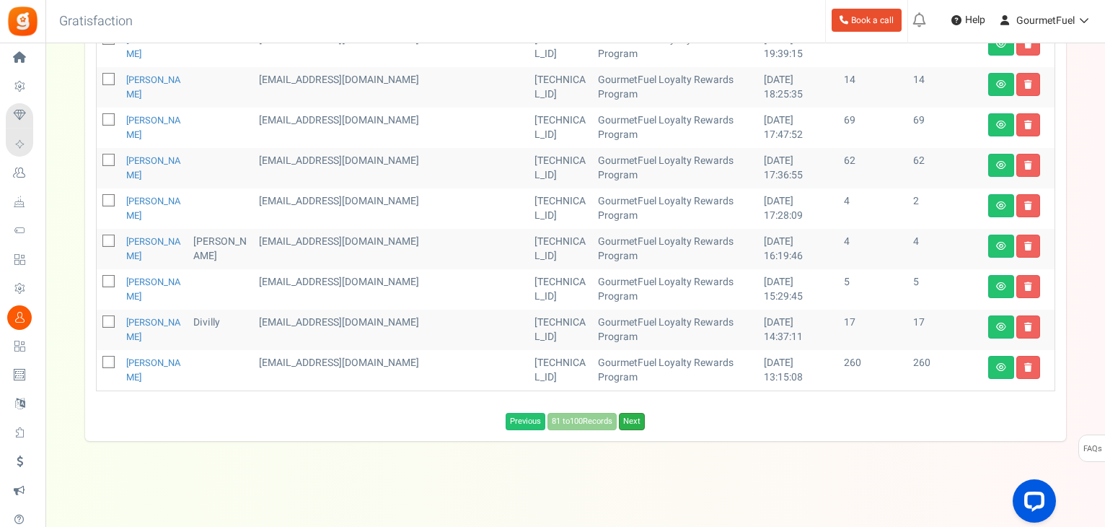
click at [643, 422] on link "Next" at bounding box center [632, 421] width 26 height 17
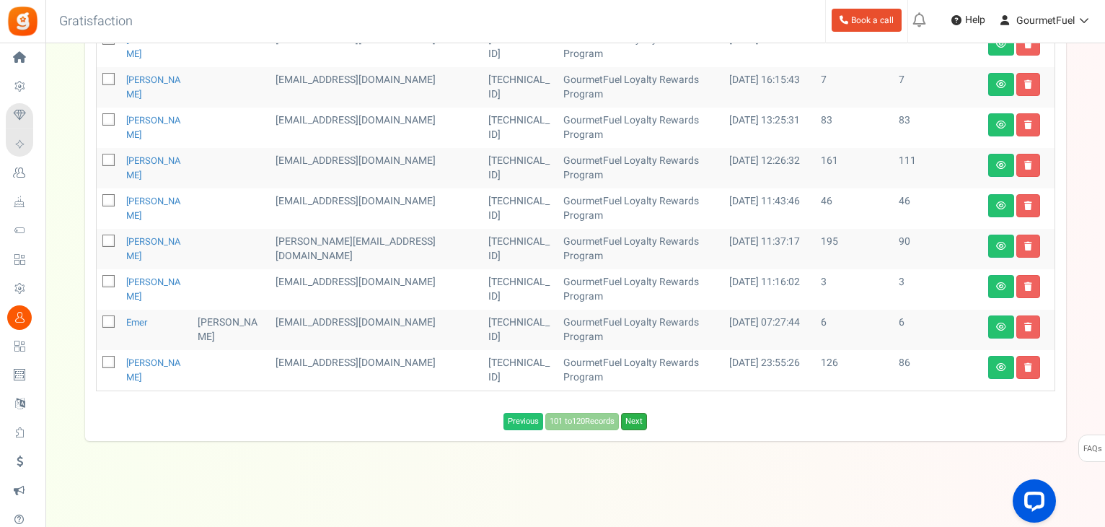
click at [634, 422] on link "Next" at bounding box center [634, 421] width 26 height 17
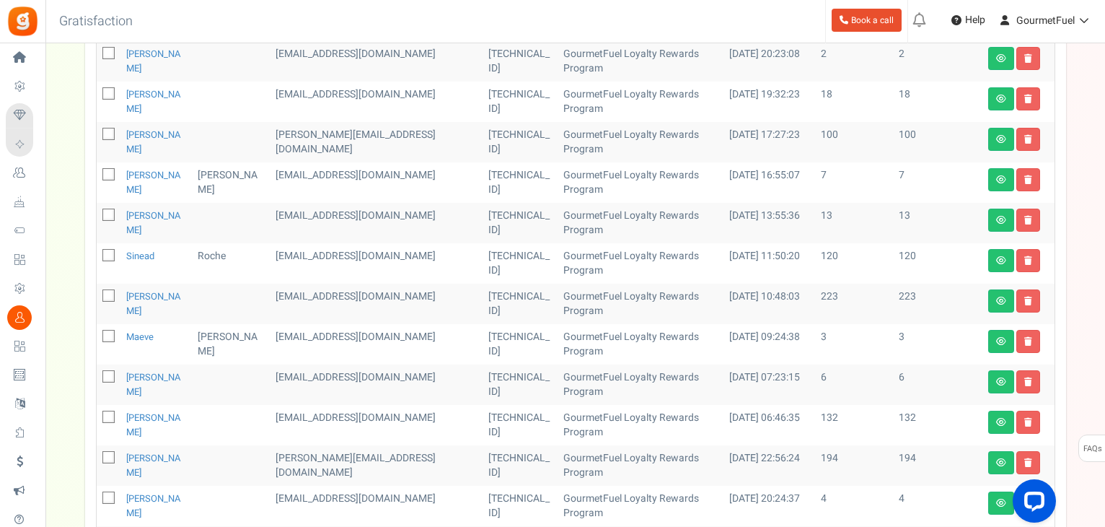
scroll to position [764, 0]
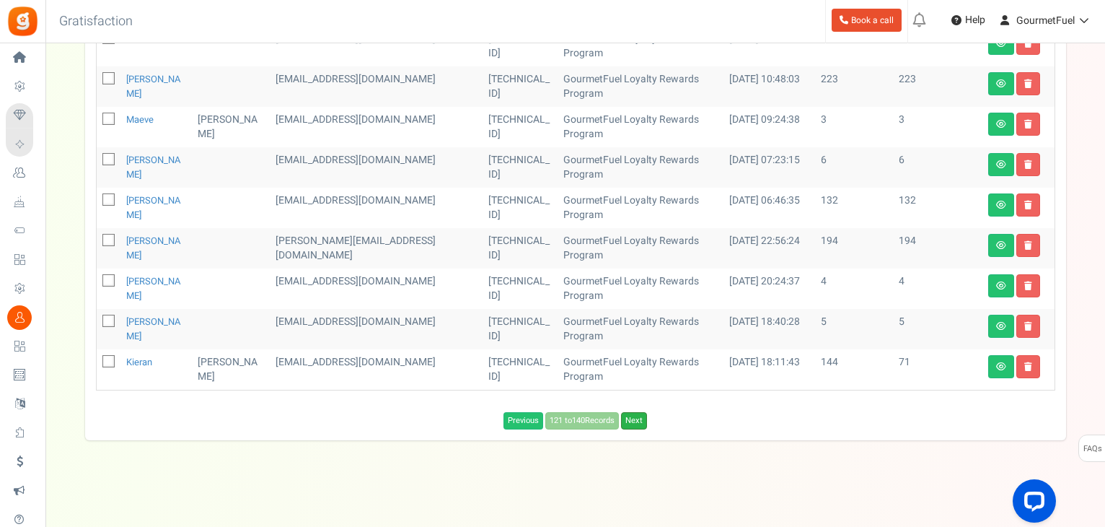
click at [640, 422] on link "Next" at bounding box center [634, 420] width 26 height 17
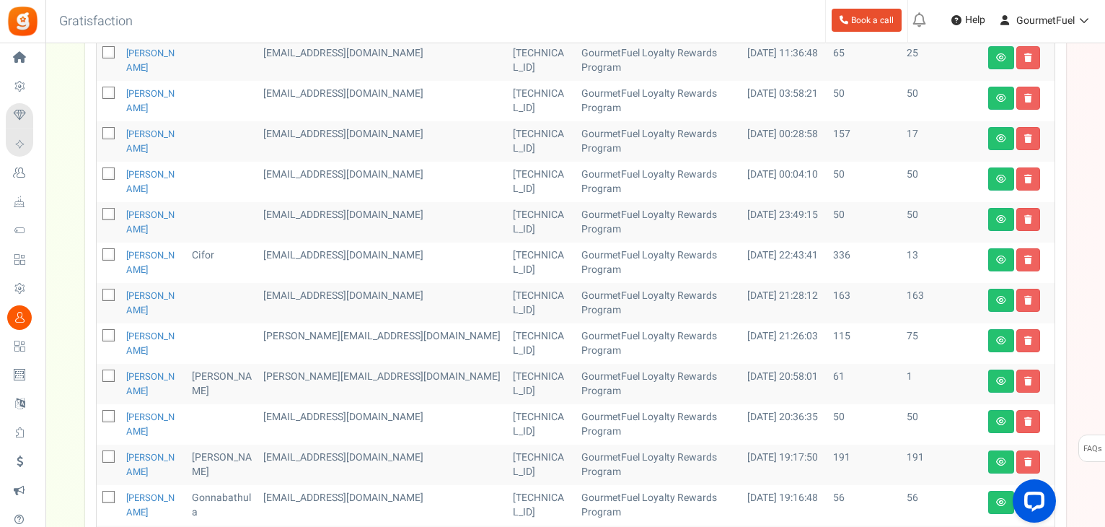
scroll to position [475, 0]
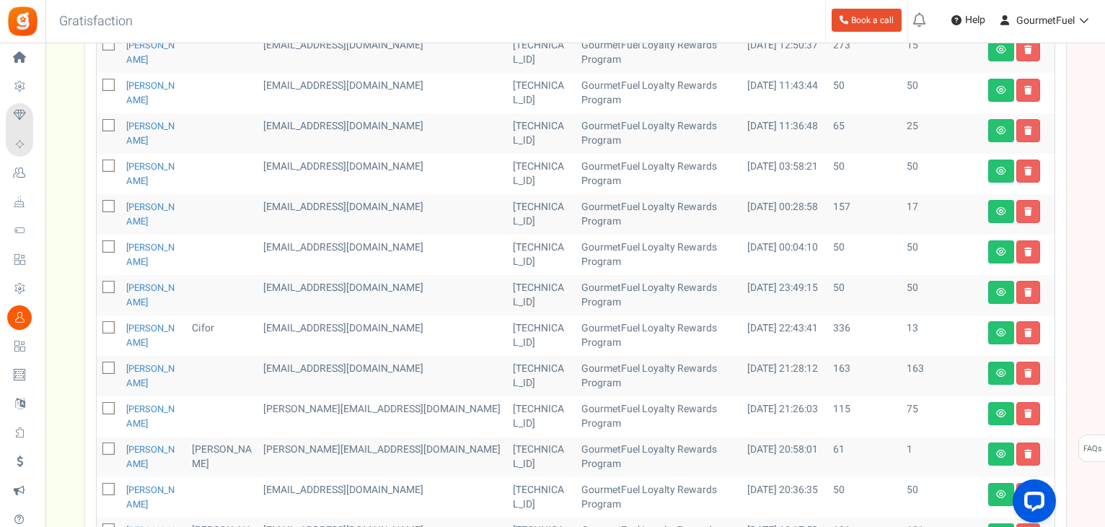
click at [107, 167] on icon at bounding box center [109, 166] width 9 height 9
click at [97, 167] on input "checkbox" at bounding box center [92, 166] width 9 height 9
checkbox input "true"
click at [108, 246] on icon at bounding box center [109, 246] width 9 height 9
click at [97, 246] on input "checkbox" at bounding box center [92, 247] width 9 height 9
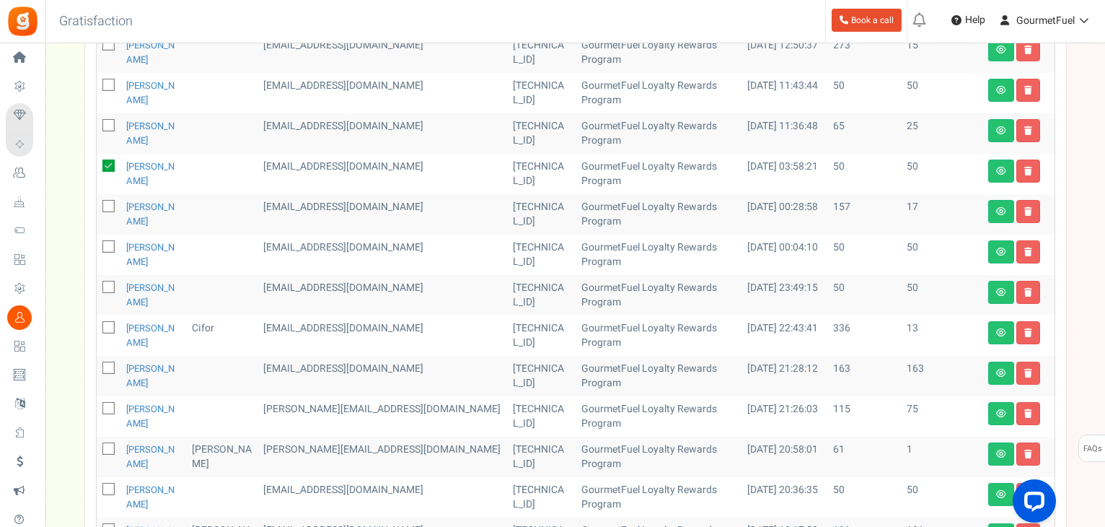
checkbox input "true"
click at [110, 283] on icon at bounding box center [109, 287] width 9 height 9
click at [97, 283] on input "checkbox" at bounding box center [92, 287] width 9 height 9
checkbox input "true"
click at [105, 488] on icon at bounding box center [109, 489] width 9 height 9
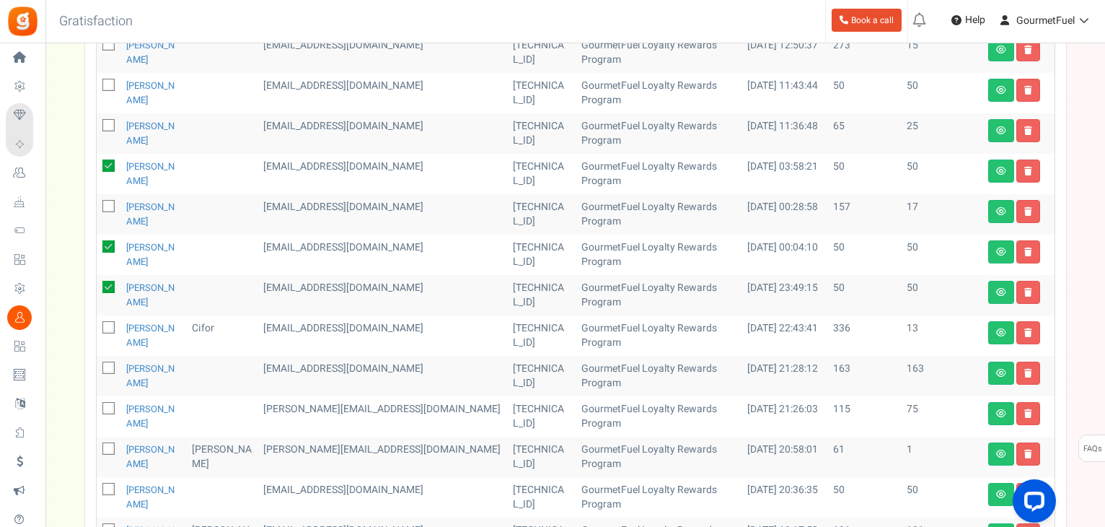
click at [97, 488] on input "checkbox" at bounding box center [92, 489] width 9 height 9
checkbox input "true"
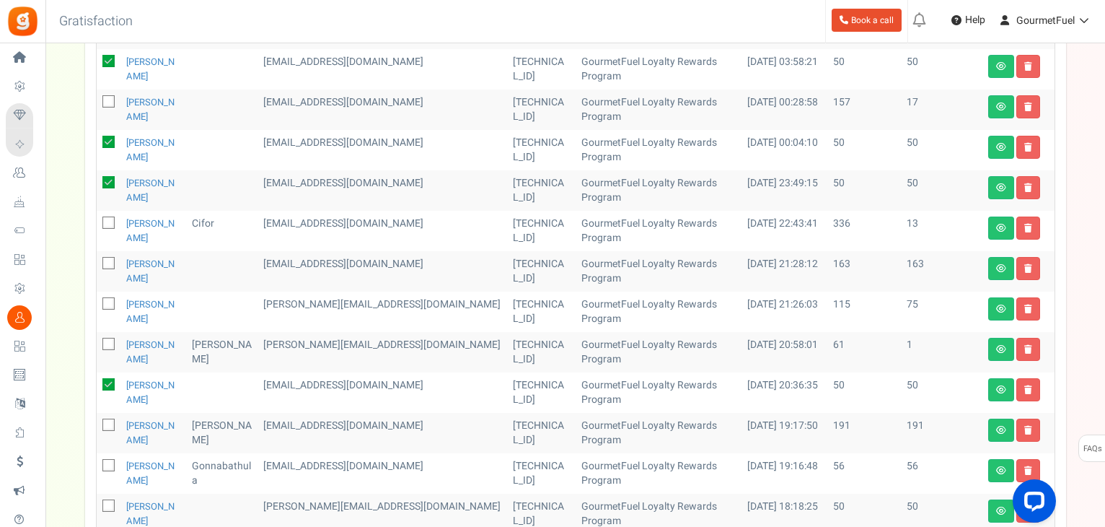
scroll to position [691, 0]
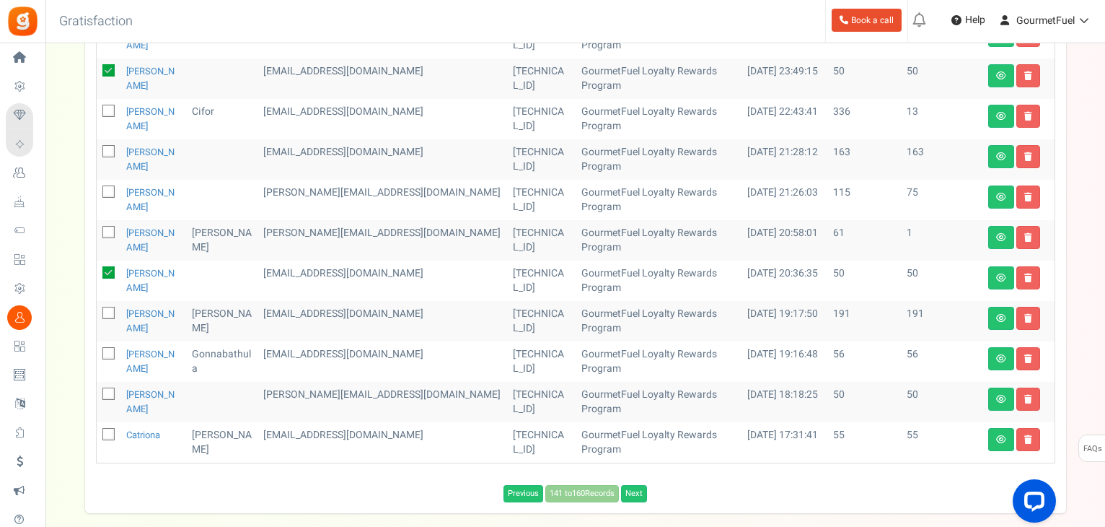
click at [105, 390] on icon at bounding box center [109, 394] width 9 height 9
click at [97, 390] on input "checkbox" at bounding box center [92, 394] width 9 height 9
checkbox input "true"
click at [105, 431] on icon at bounding box center [109, 434] width 9 height 9
click at [97, 431] on input "checkbox" at bounding box center [92, 435] width 9 height 9
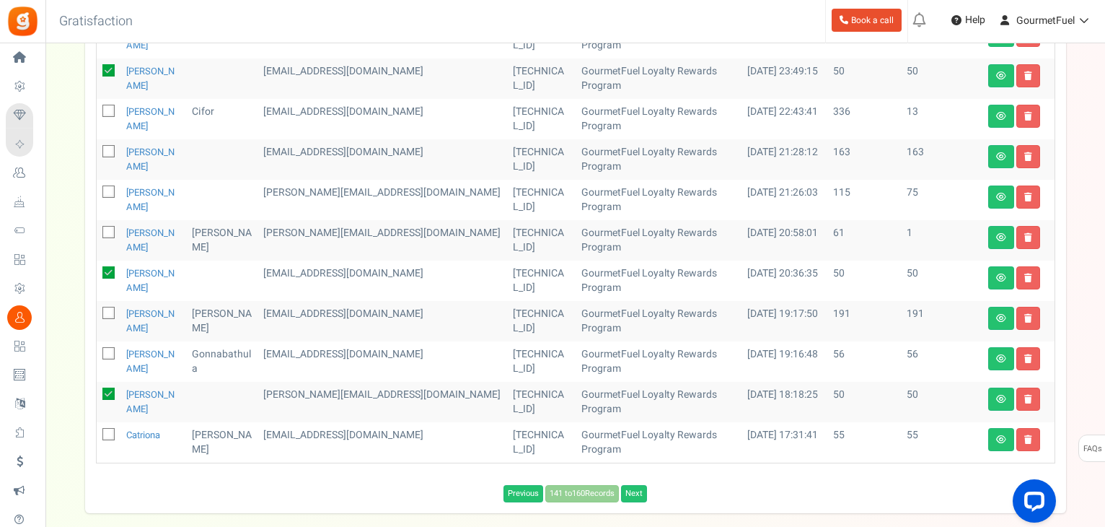
checkbox input "true"
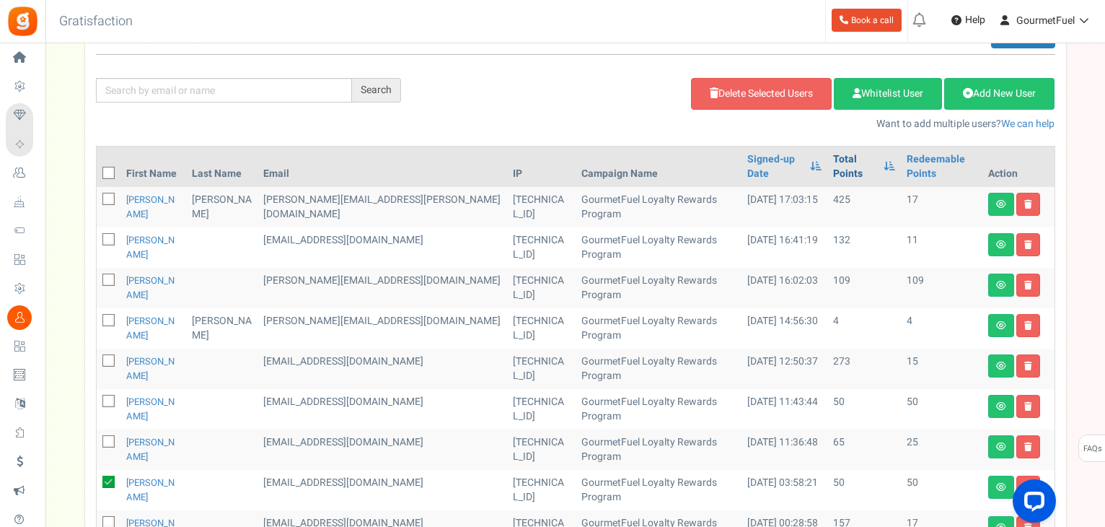
scroll to position [0, 0]
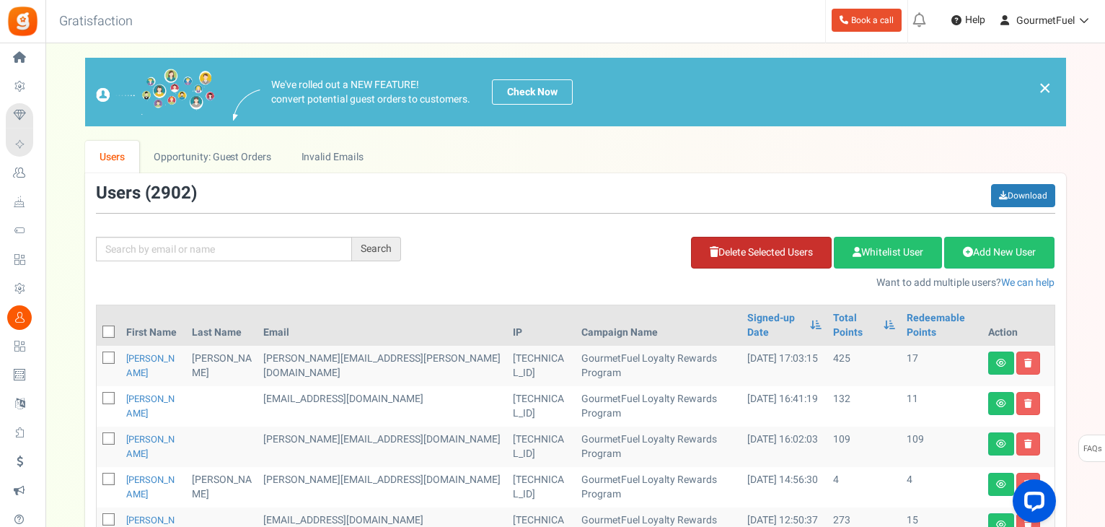
click at [762, 255] on link "Delete Selected Users" at bounding box center [761, 253] width 141 height 32
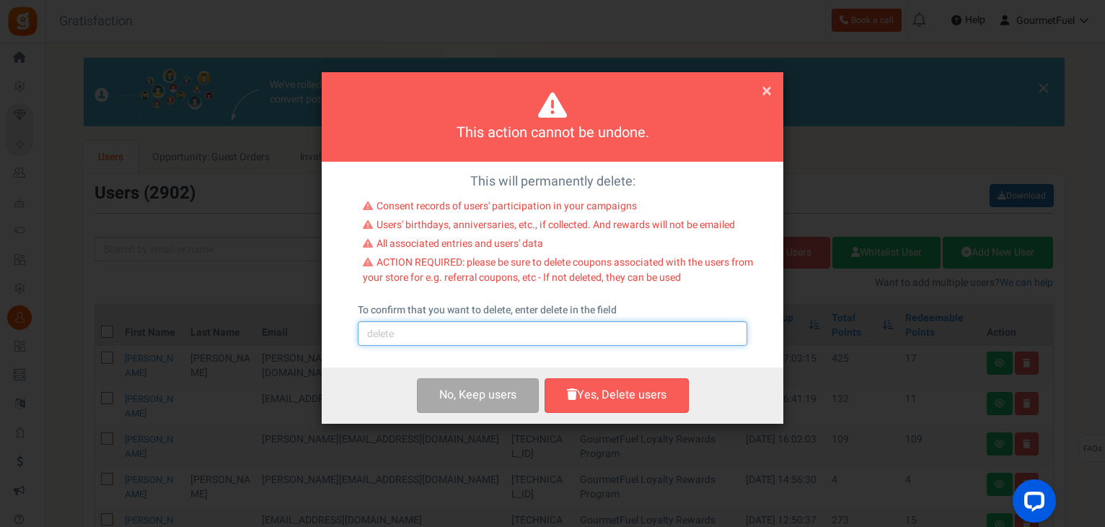
click at [494, 323] on input "text" at bounding box center [553, 333] width 390 height 25
type input "delete"
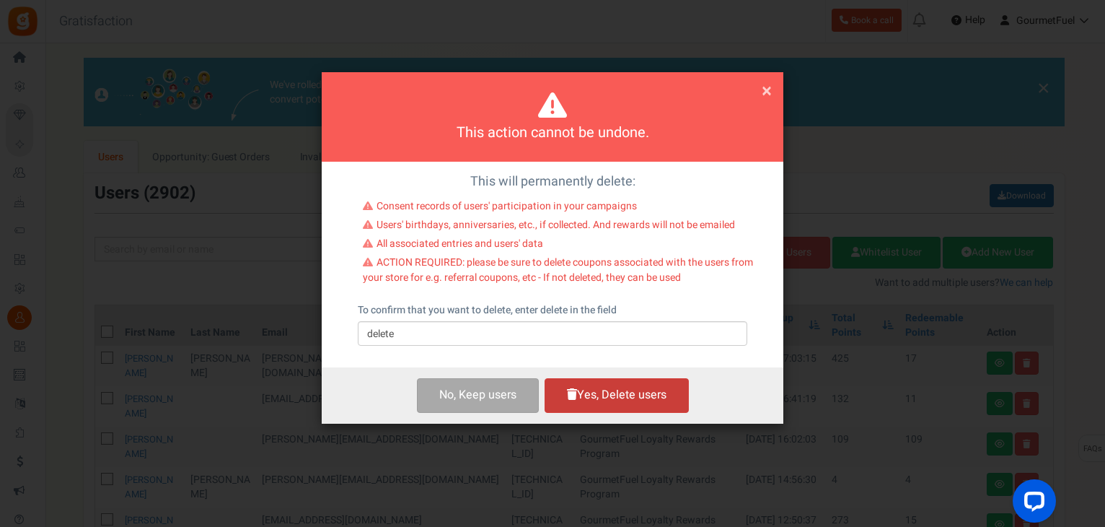
click at [606, 390] on button "Yes, Delete users" at bounding box center [617, 395] width 144 height 34
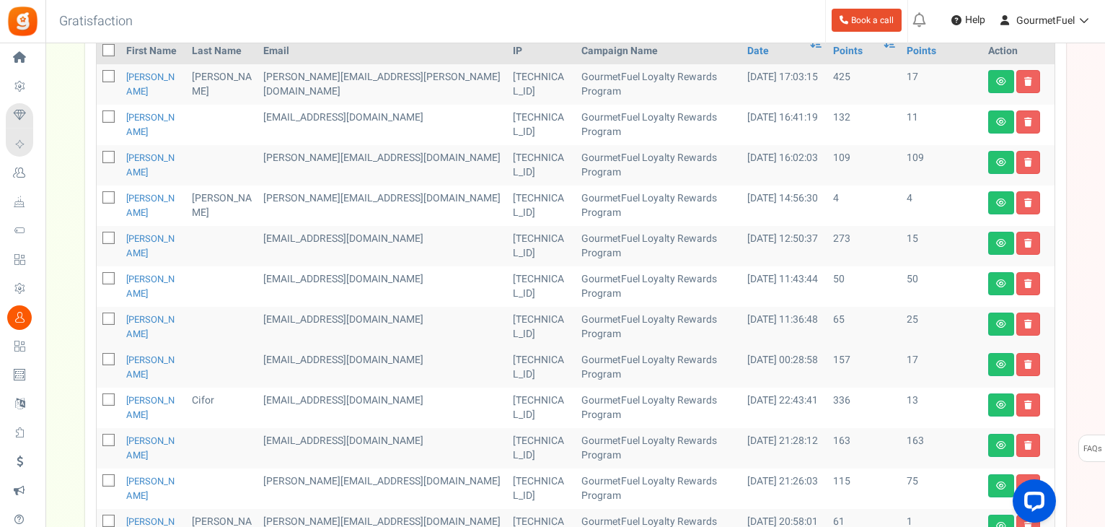
scroll to position [289, 0]
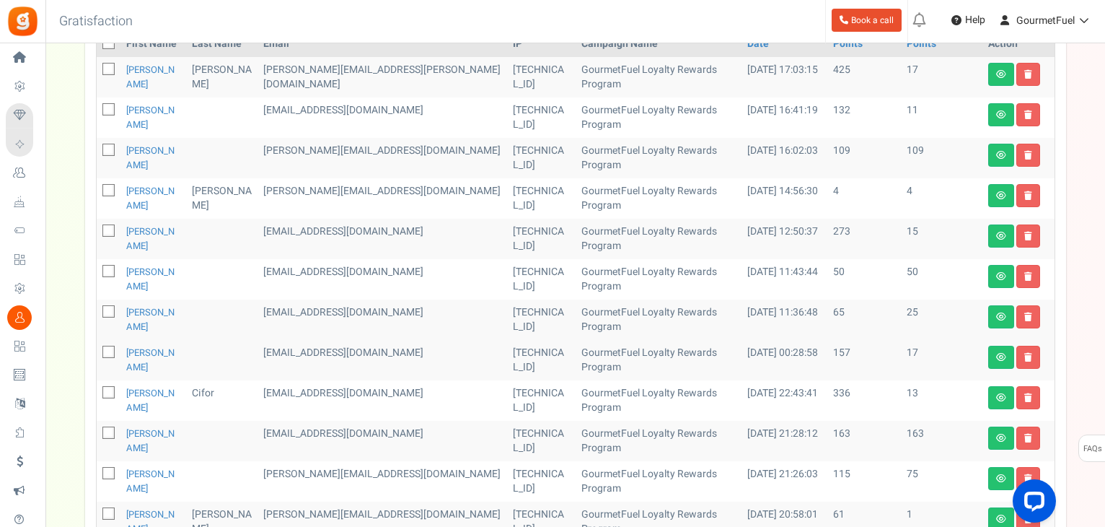
click at [110, 272] on icon at bounding box center [109, 271] width 9 height 9
click at [97, 272] on input "checkbox" at bounding box center [92, 272] width 9 height 9
checkbox input "true"
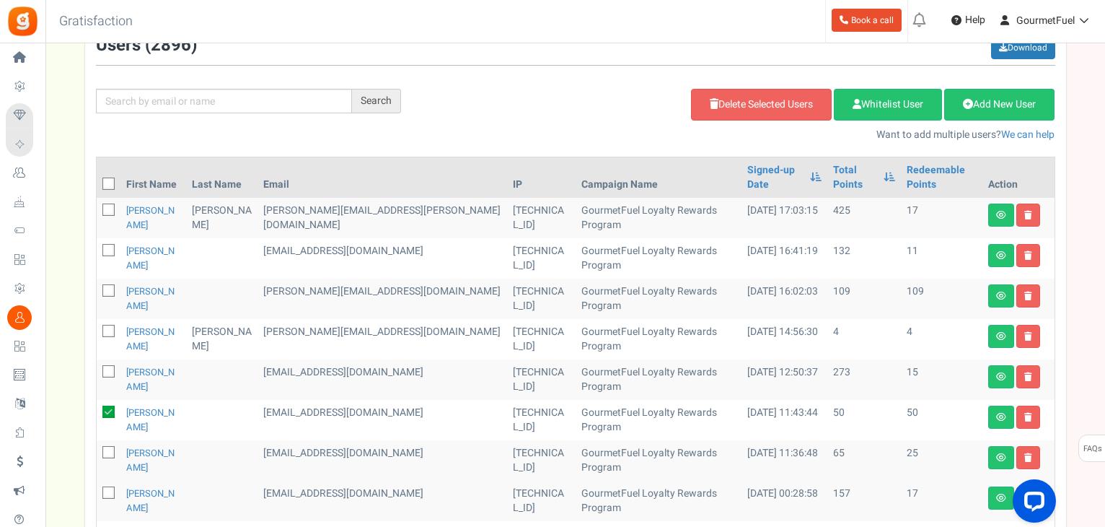
scroll to position [144, 0]
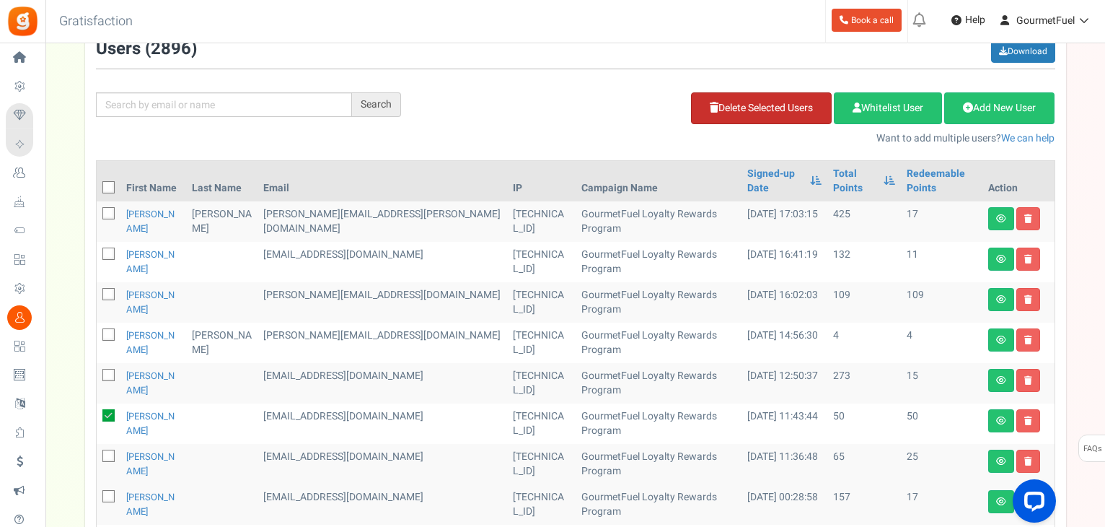
click at [734, 107] on link "Delete Selected Users" at bounding box center [761, 108] width 141 height 32
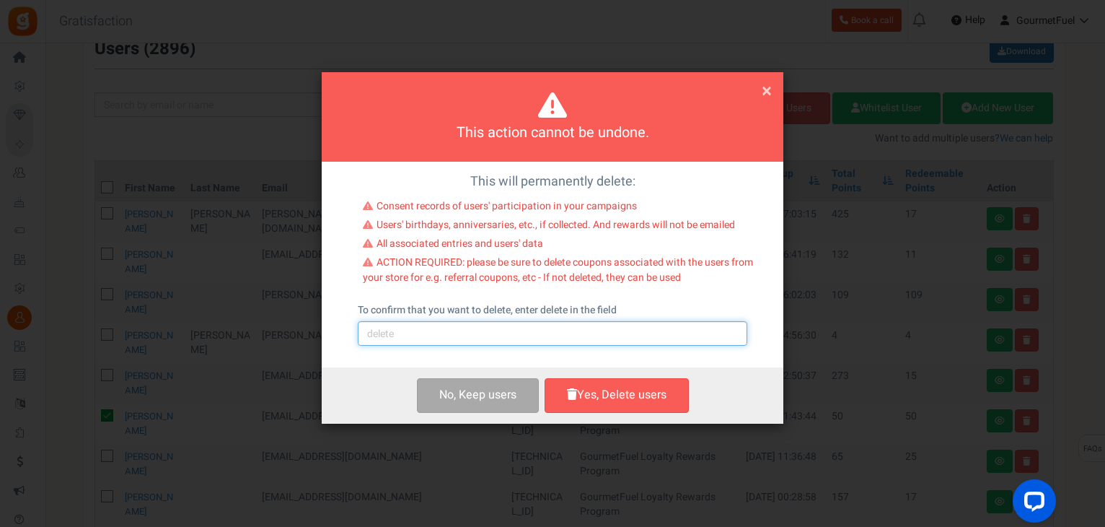
click at [417, 341] on input "text" at bounding box center [553, 333] width 390 height 25
type input "delete"
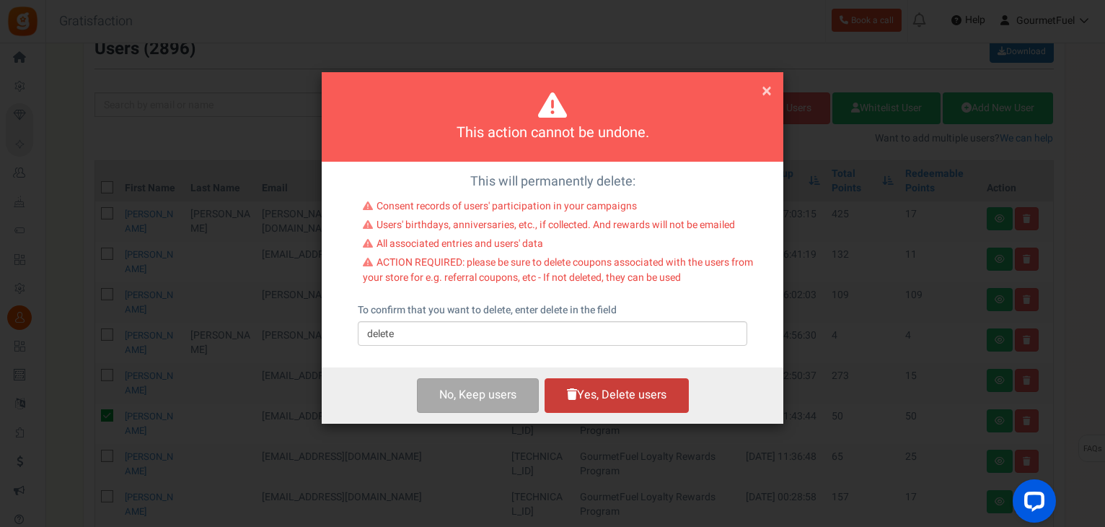
click at [609, 388] on button "Yes, Delete users" at bounding box center [617, 395] width 144 height 34
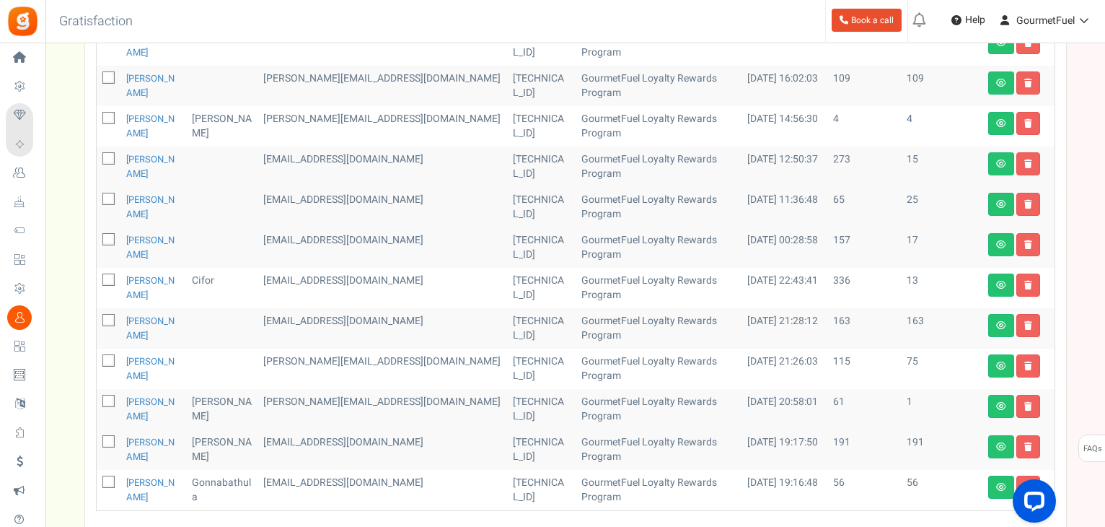
scroll to position [480, 0]
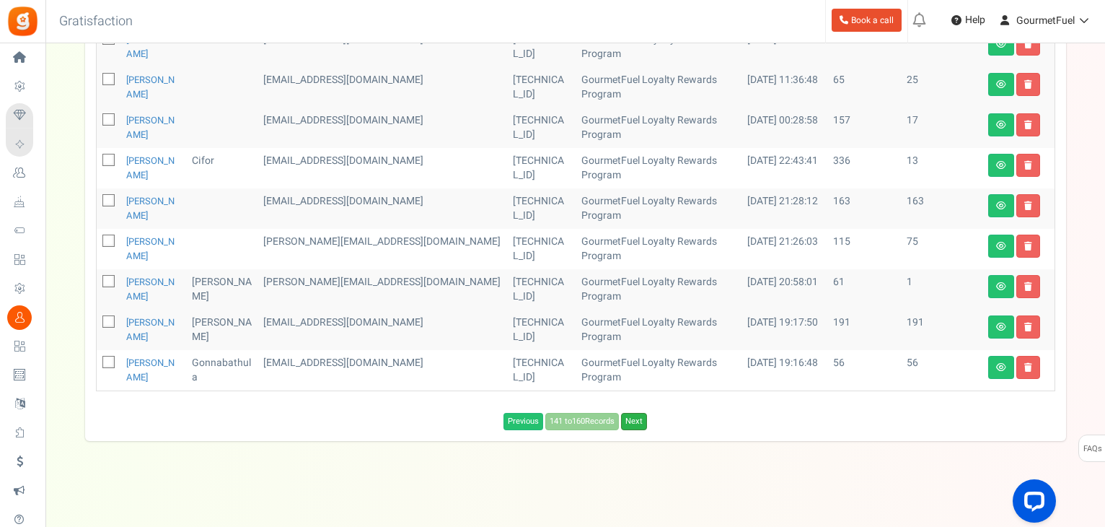
click at [639, 417] on link "Next" at bounding box center [634, 421] width 26 height 17
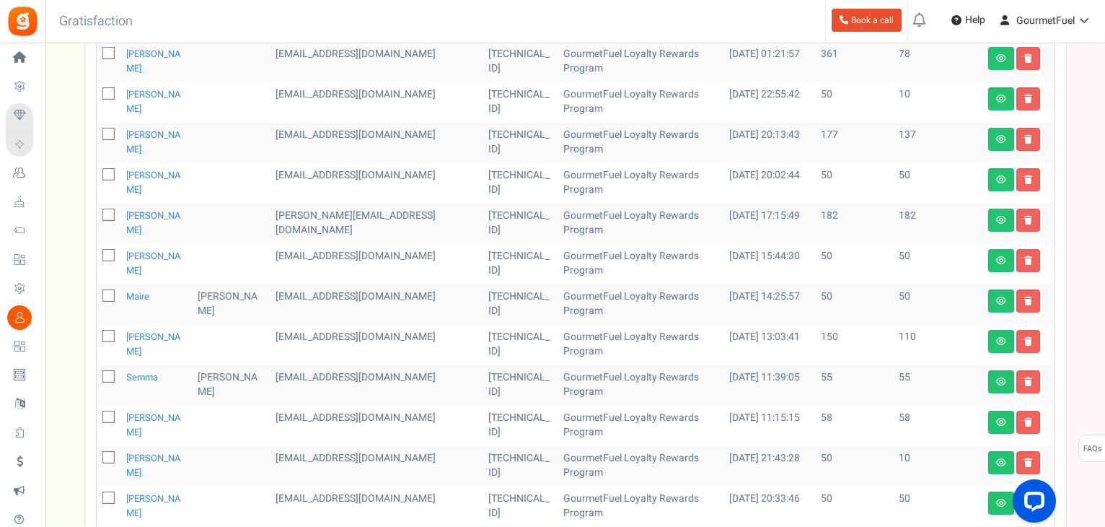
click at [109, 251] on icon at bounding box center [109, 255] width 9 height 9
click at [97, 252] on input "checkbox" at bounding box center [92, 256] width 9 height 9
checkbox input "true"
click at [109, 291] on icon at bounding box center [109, 295] width 9 height 9
click at [97, 292] on input "checkbox" at bounding box center [92, 296] width 9 height 9
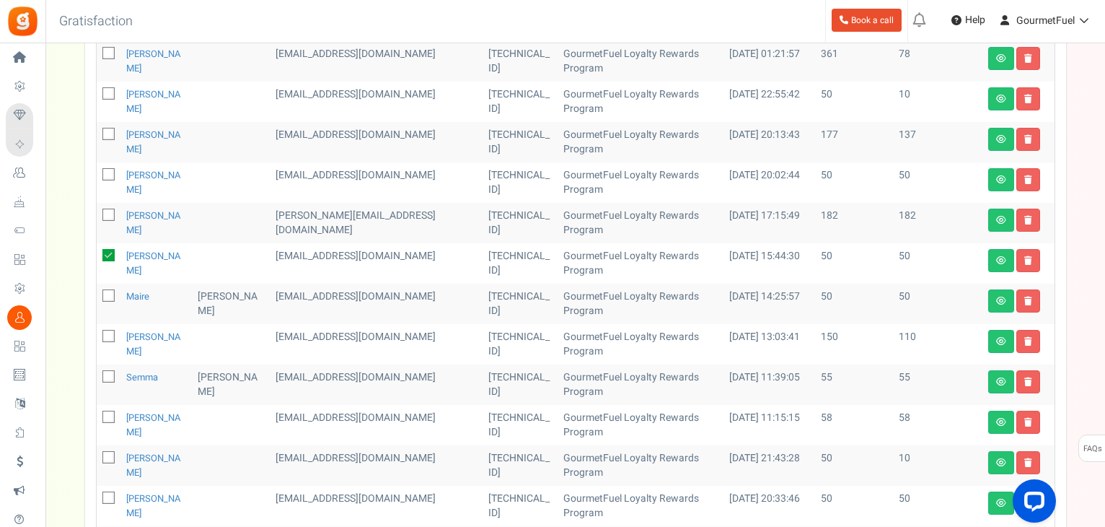
checkbox input "true"
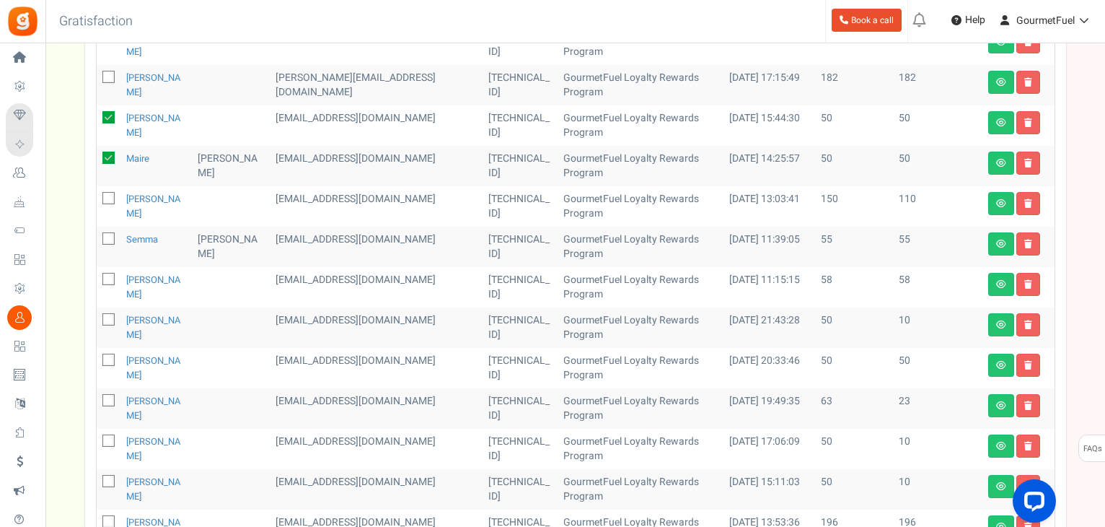
scroll to position [610, 0]
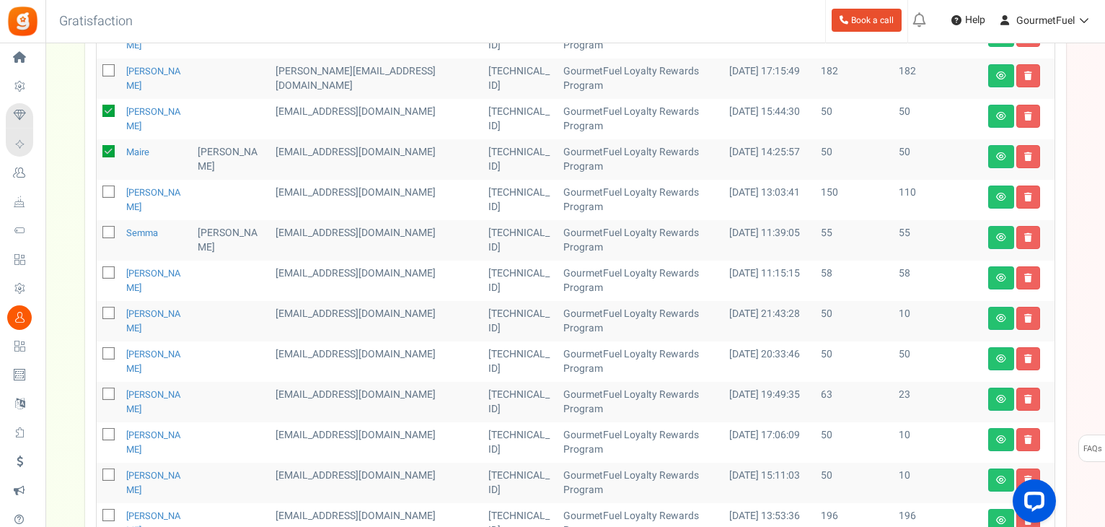
click at [107, 349] on icon at bounding box center [109, 353] width 9 height 9
click at [97, 350] on input "checkbox" at bounding box center [92, 354] width 9 height 9
checkbox input "true"
click at [107, 430] on icon at bounding box center [109, 434] width 9 height 9
click at [97, 431] on input "checkbox" at bounding box center [92, 435] width 9 height 9
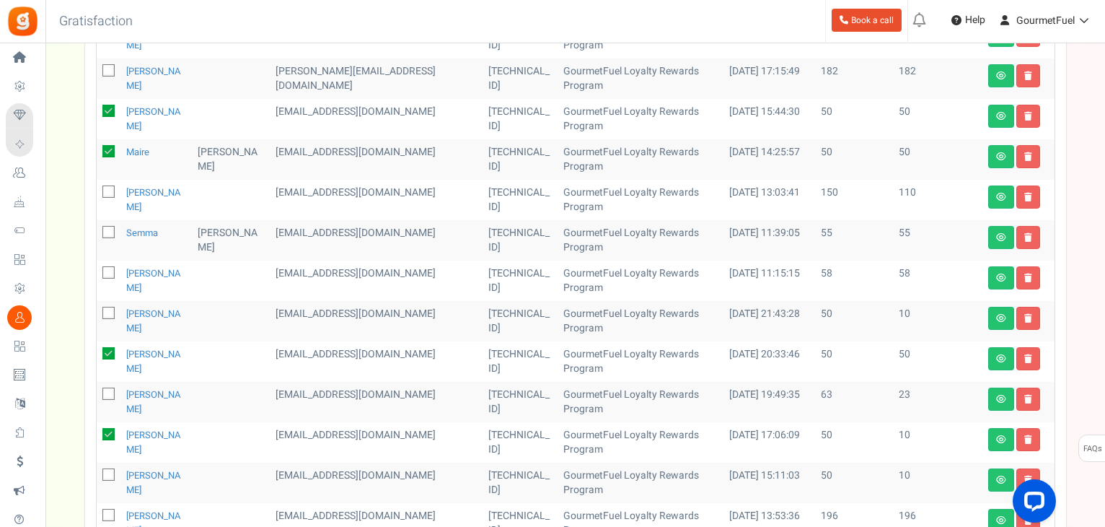
click at [107, 428] on icon at bounding box center [108, 434] width 12 height 12
click at [97, 431] on input "checkbox" at bounding box center [92, 435] width 9 height 9
checkbox input "false"
click at [111, 470] on icon at bounding box center [109, 474] width 9 height 9
click at [97, 471] on input "checkbox" at bounding box center [92, 475] width 9 height 9
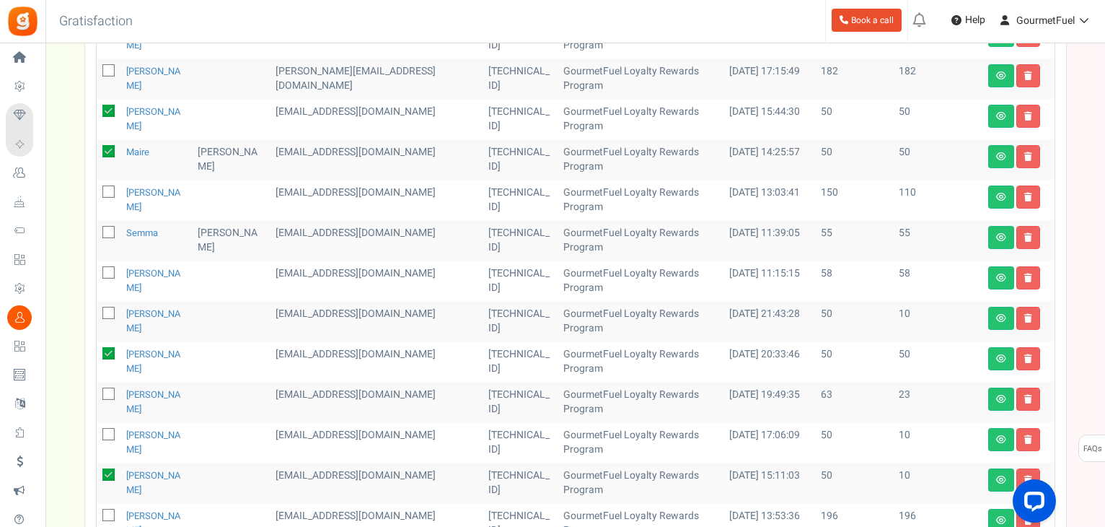
click at [111, 468] on icon at bounding box center [108, 474] width 12 height 12
click at [97, 471] on input "checkbox" at bounding box center [92, 475] width 9 height 9
checkbox input "false"
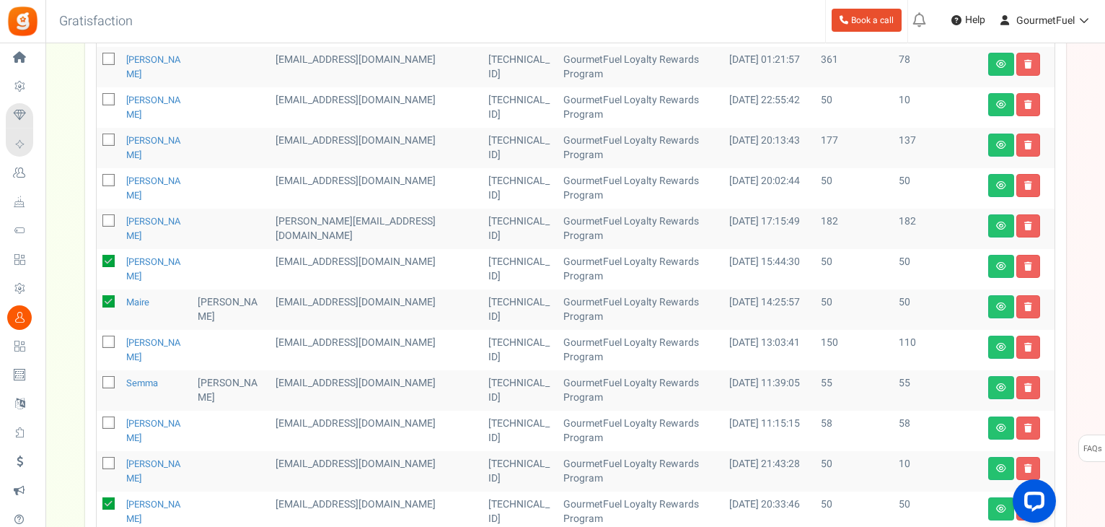
click at [108, 176] on icon at bounding box center [109, 180] width 9 height 9
click at [97, 177] on input "checkbox" at bounding box center [92, 181] width 9 height 9
checkbox input "true"
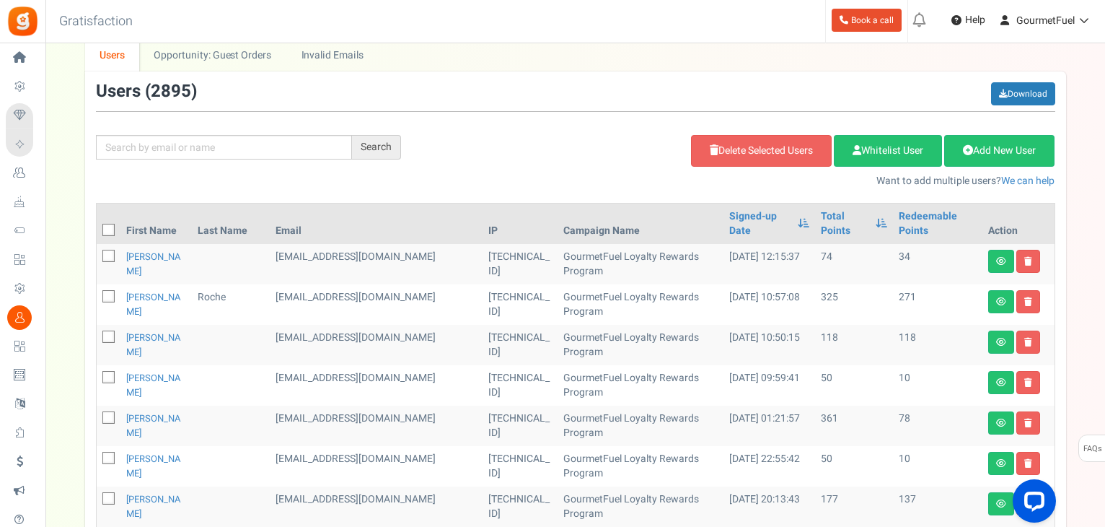
scroll to position [100, 0]
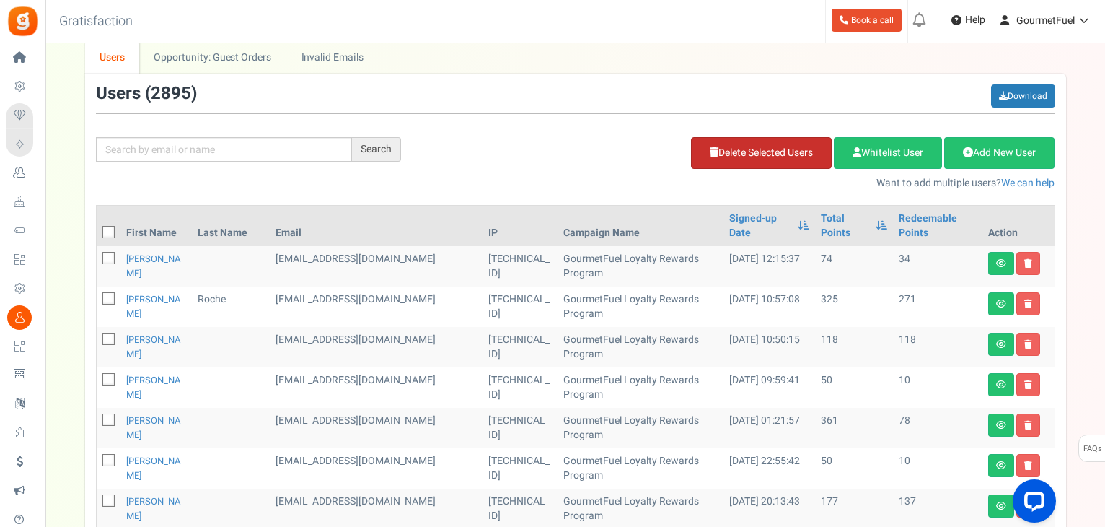
click at [748, 149] on link "Delete Selected Users" at bounding box center [761, 153] width 141 height 32
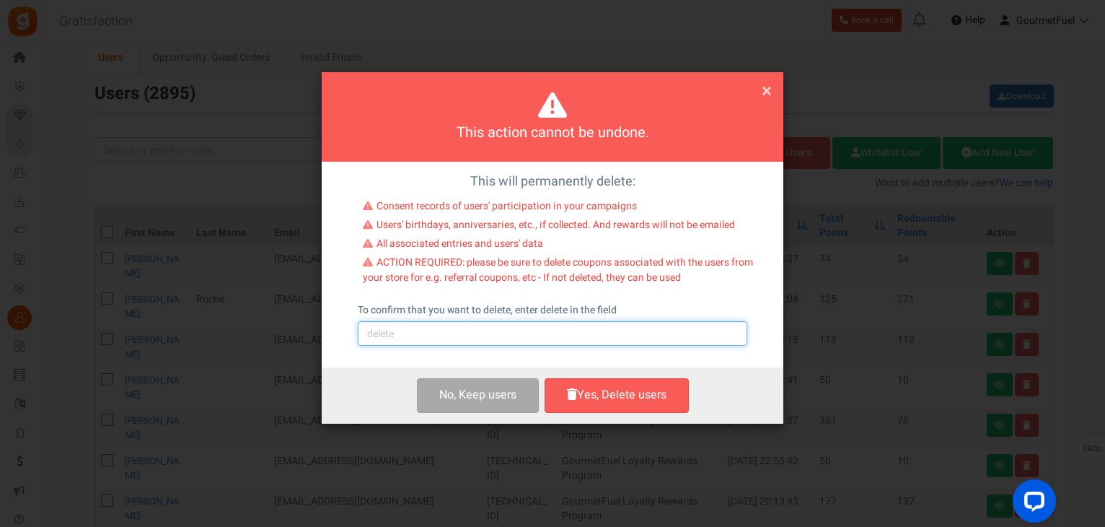
click at [483, 332] on input "text" at bounding box center [553, 333] width 390 height 25
type input "delete"
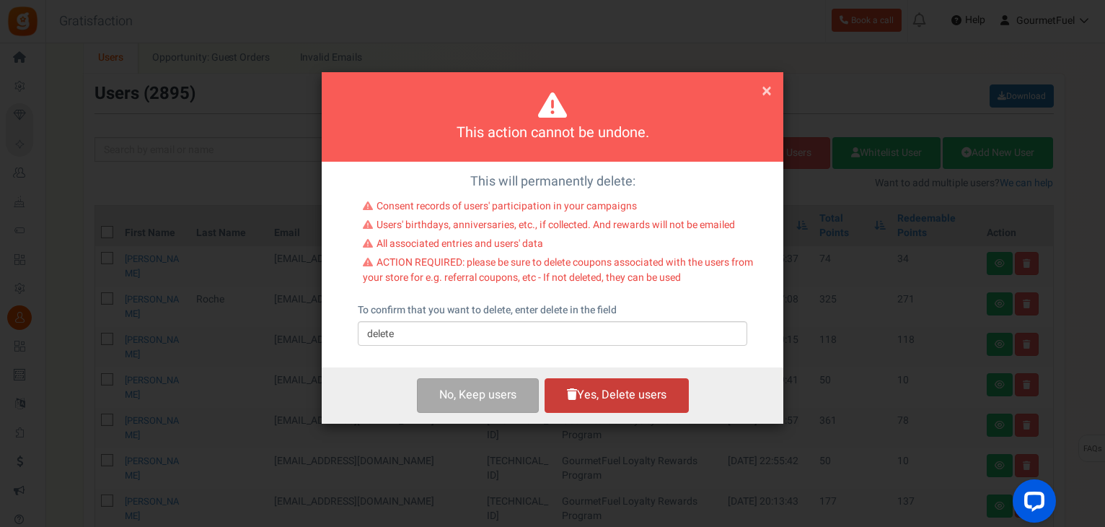
click at [611, 404] on button "Yes, Delete users" at bounding box center [617, 395] width 144 height 34
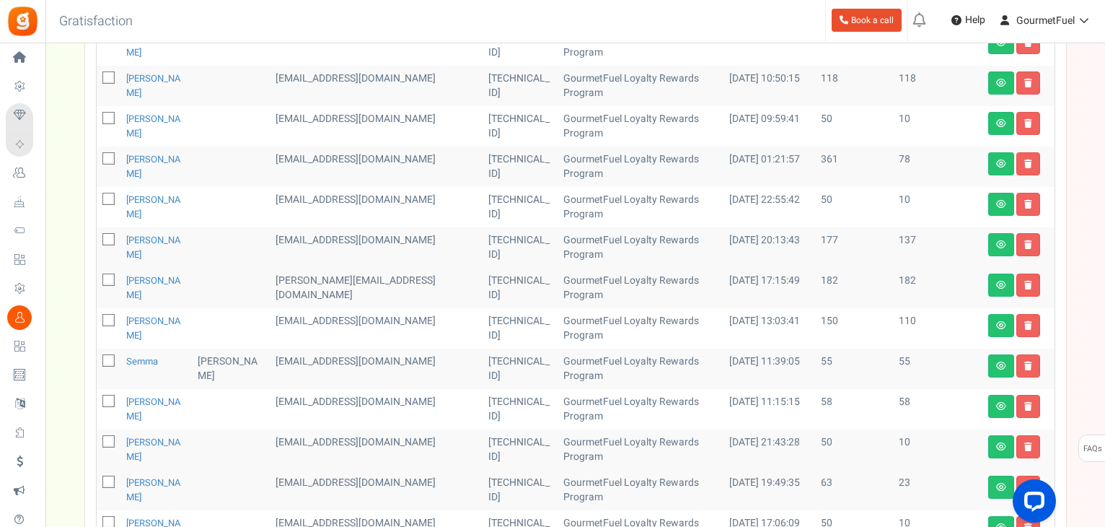
scroll to position [577, 0]
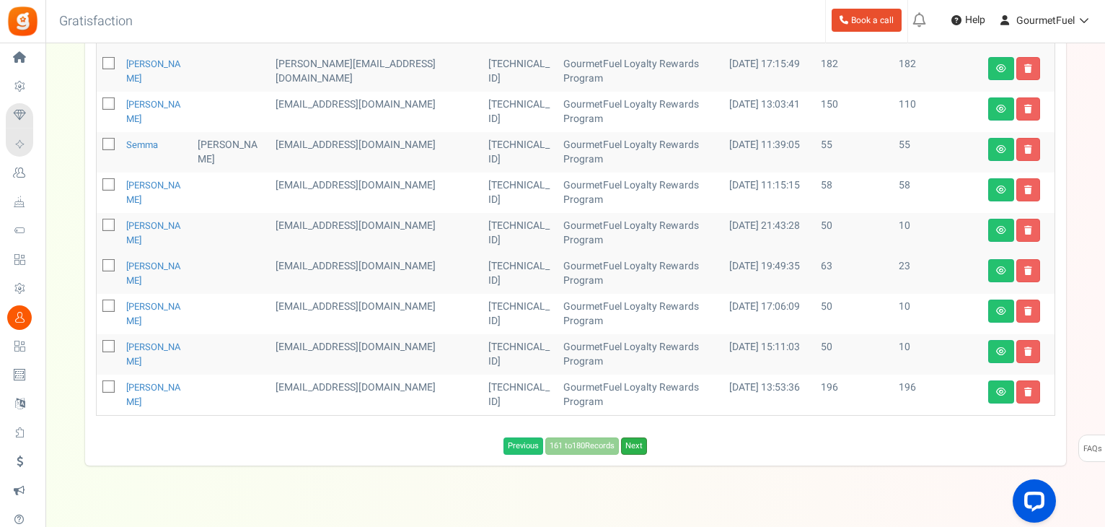
click at [644, 437] on link "Next" at bounding box center [634, 445] width 26 height 17
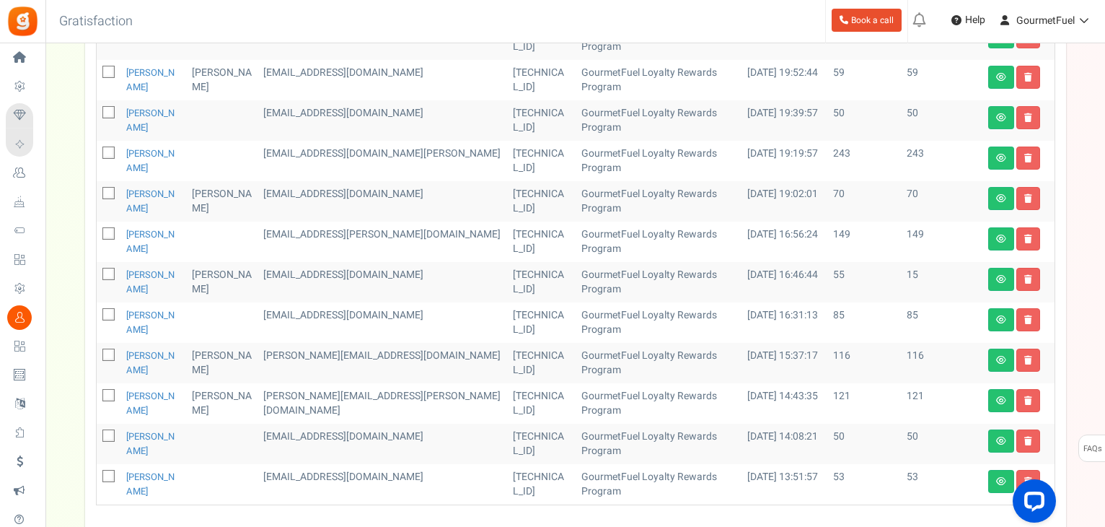
scroll to position [749, 0]
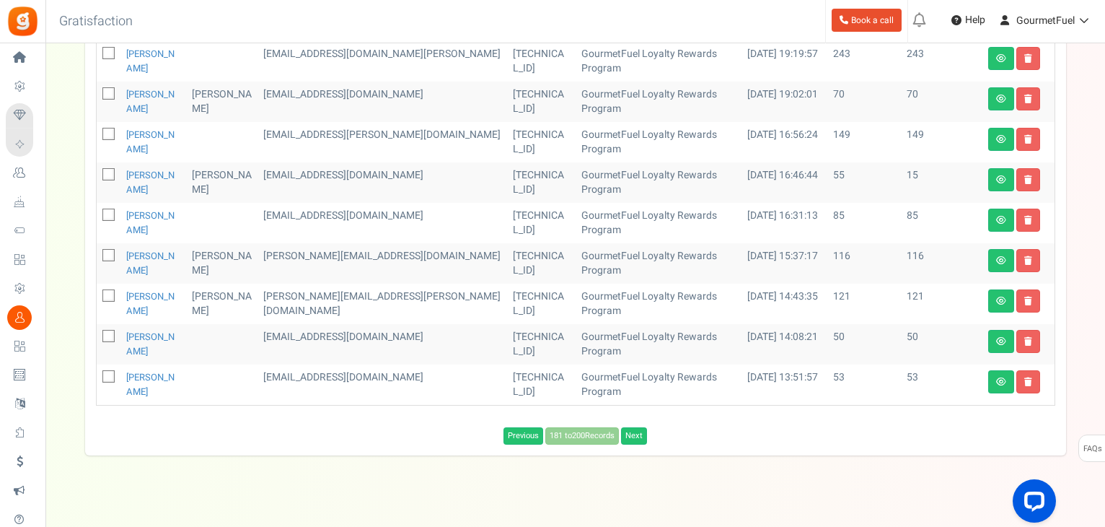
click at [109, 332] on icon at bounding box center [109, 336] width 9 height 9
click at [97, 333] on input "checkbox" at bounding box center [92, 337] width 9 height 9
checkbox input "true"
click at [107, 372] on icon at bounding box center [109, 376] width 9 height 9
click at [97, 373] on input "checkbox" at bounding box center [92, 377] width 9 height 9
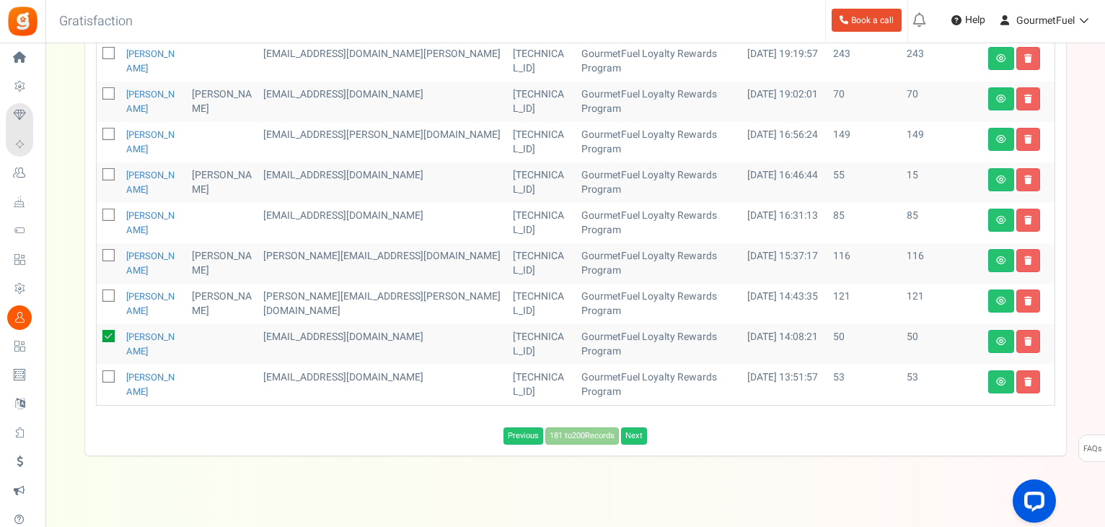
checkbox input "true"
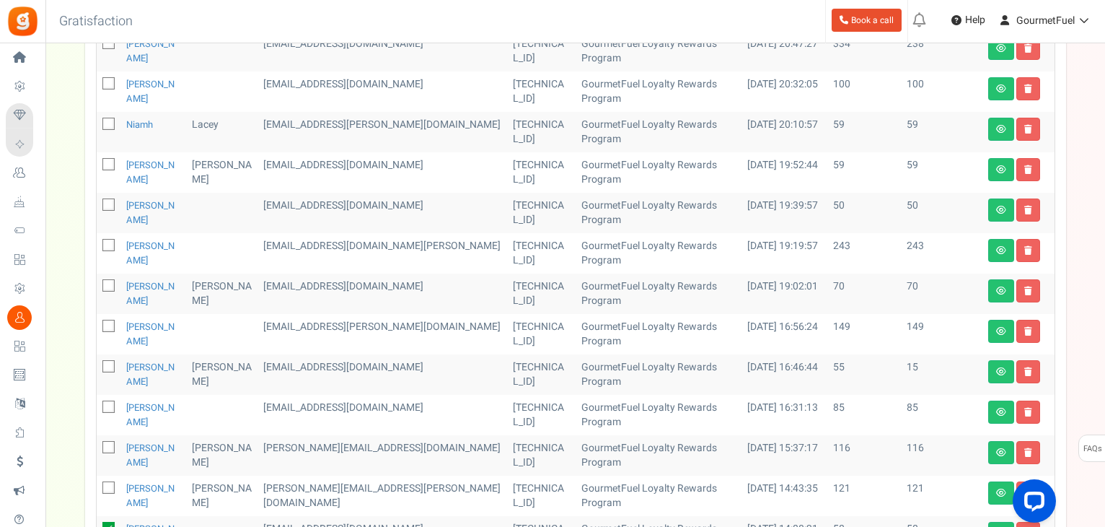
scroll to position [532, 0]
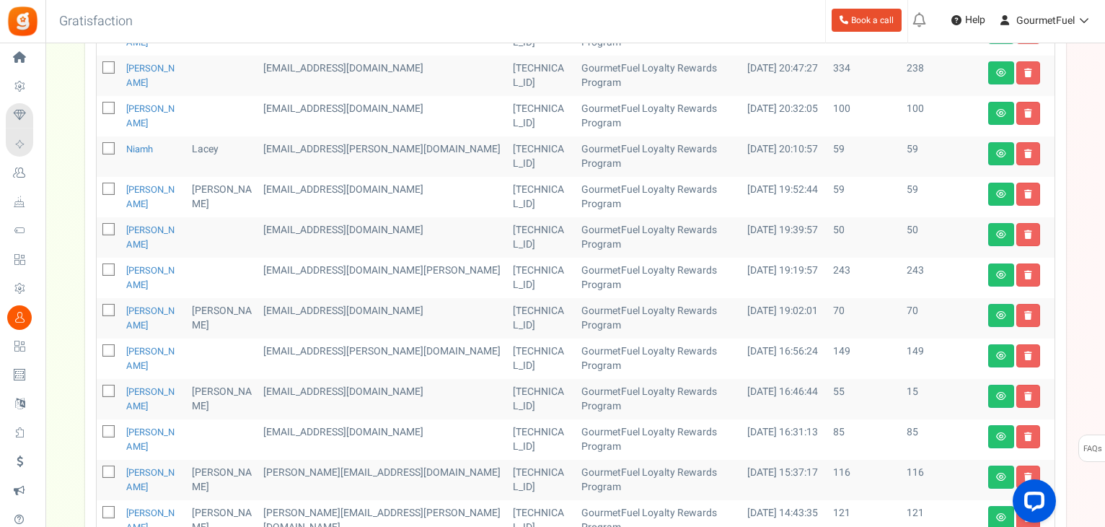
click at [109, 225] on icon at bounding box center [109, 229] width 9 height 9
click at [97, 226] on input "checkbox" at bounding box center [92, 230] width 9 height 9
checkbox input "true"
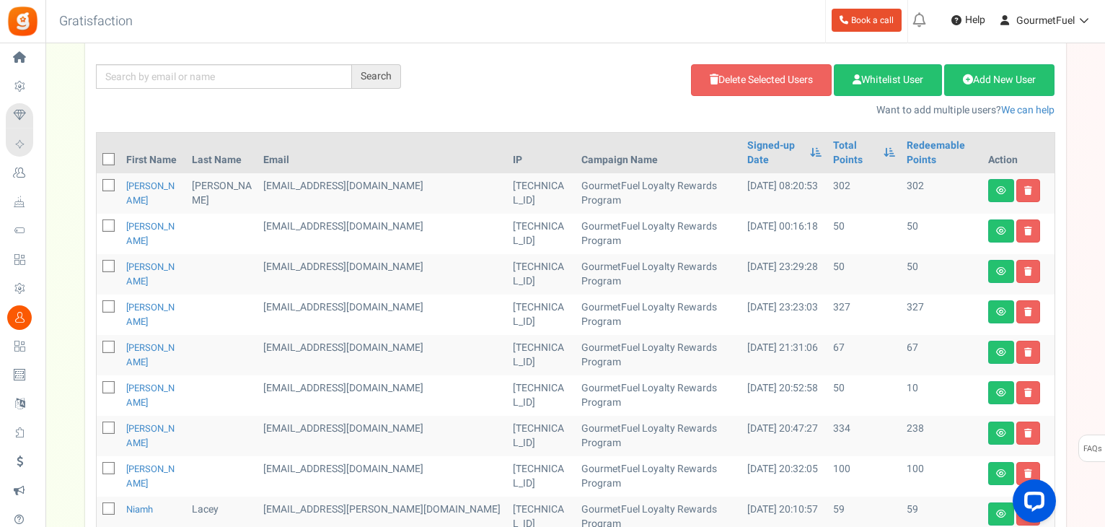
scroll to position [172, 0]
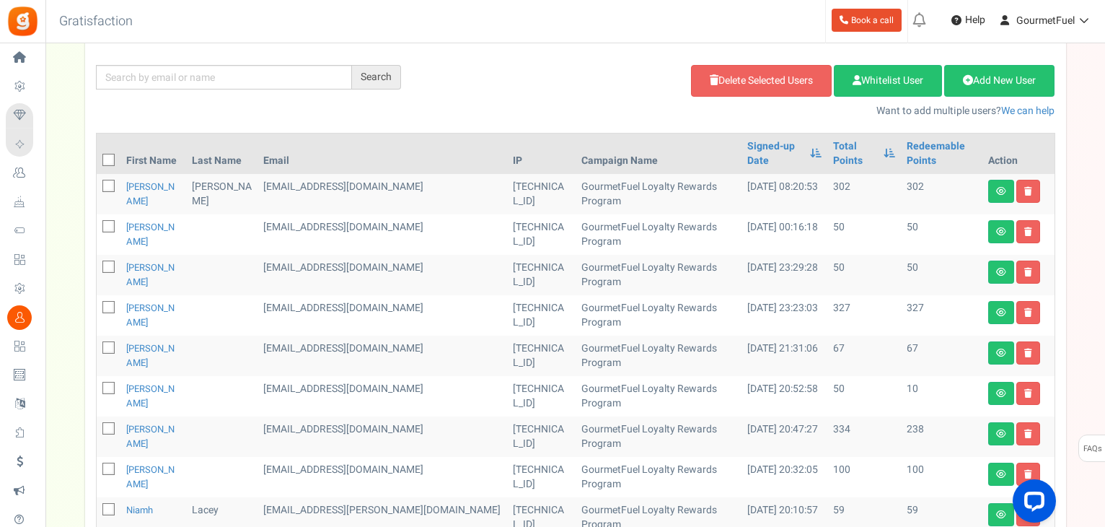
click at [107, 263] on icon at bounding box center [109, 267] width 9 height 9
click at [97, 263] on input "checkbox" at bounding box center [92, 267] width 9 height 9
checkbox input "true"
click at [106, 222] on icon at bounding box center [109, 226] width 9 height 9
click at [97, 223] on input "checkbox" at bounding box center [92, 227] width 9 height 9
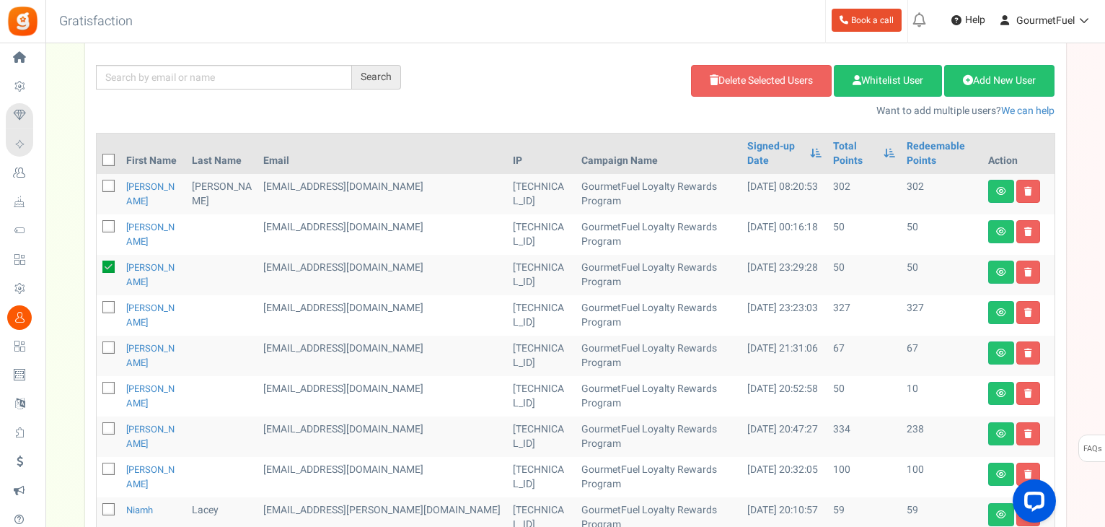
checkbox input "true"
click at [762, 76] on link "Delete Selected Users" at bounding box center [761, 81] width 141 height 32
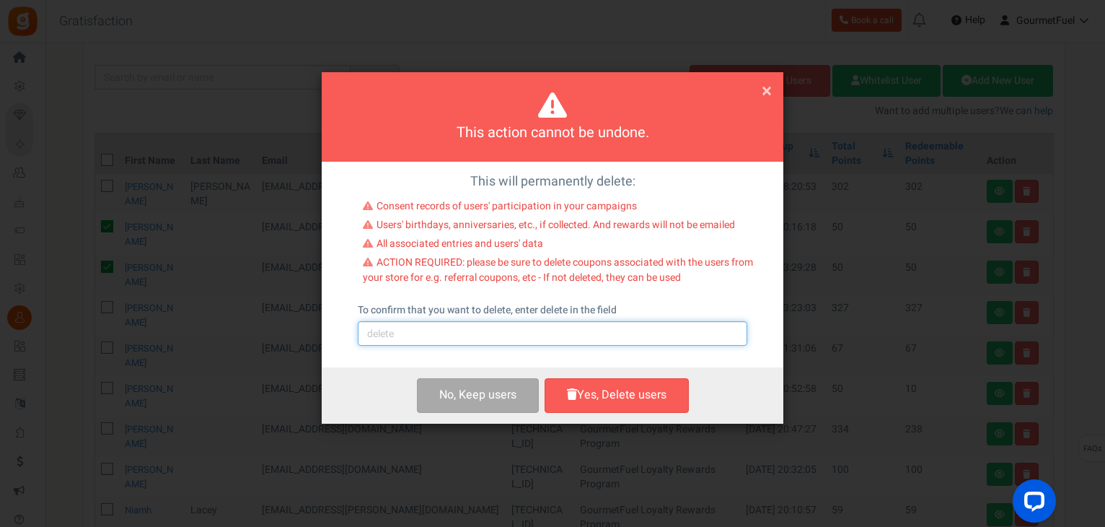
click at [497, 335] on input "text" at bounding box center [553, 333] width 390 height 25
type input "delete"
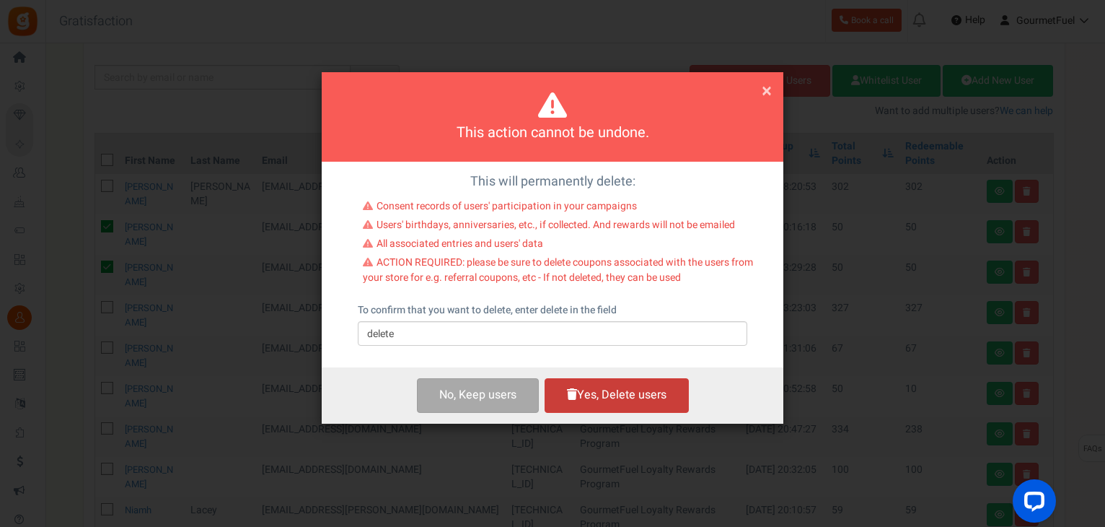
click at [619, 397] on button "Yes, Delete users" at bounding box center [617, 395] width 144 height 34
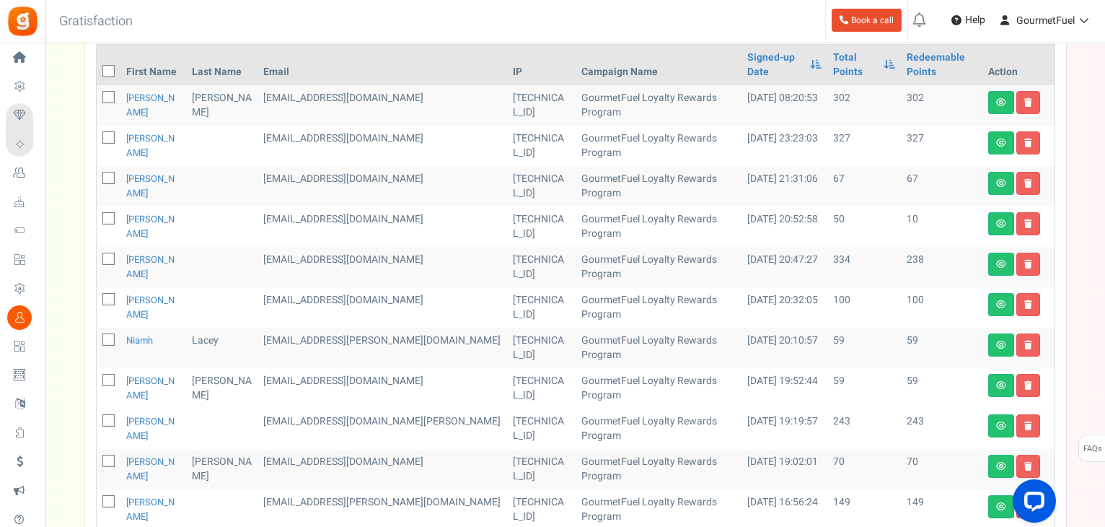
scroll to position [460, 0]
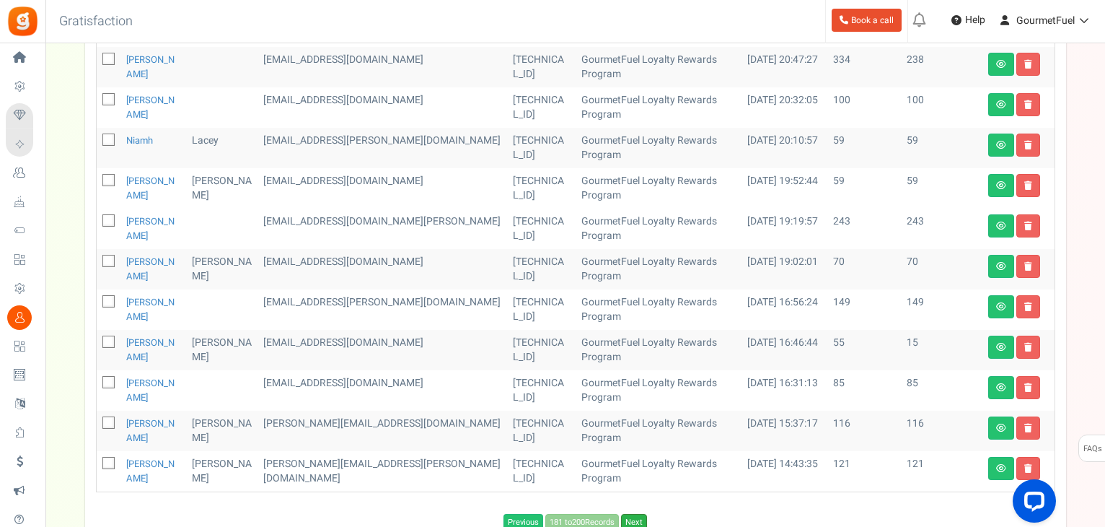
click at [636, 514] on link "Next" at bounding box center [634, 522] width 26 height 17
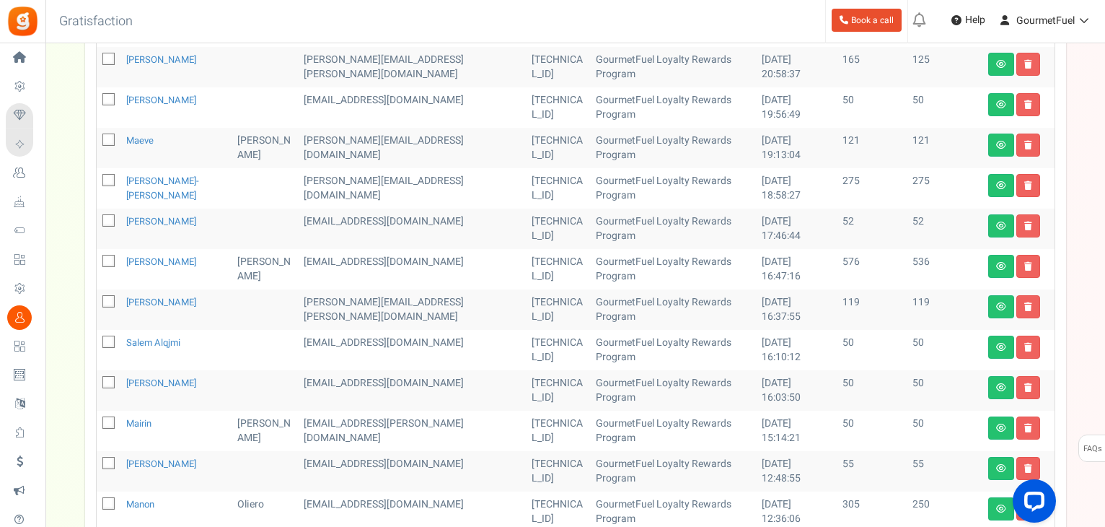
scroll to position [475, 0]
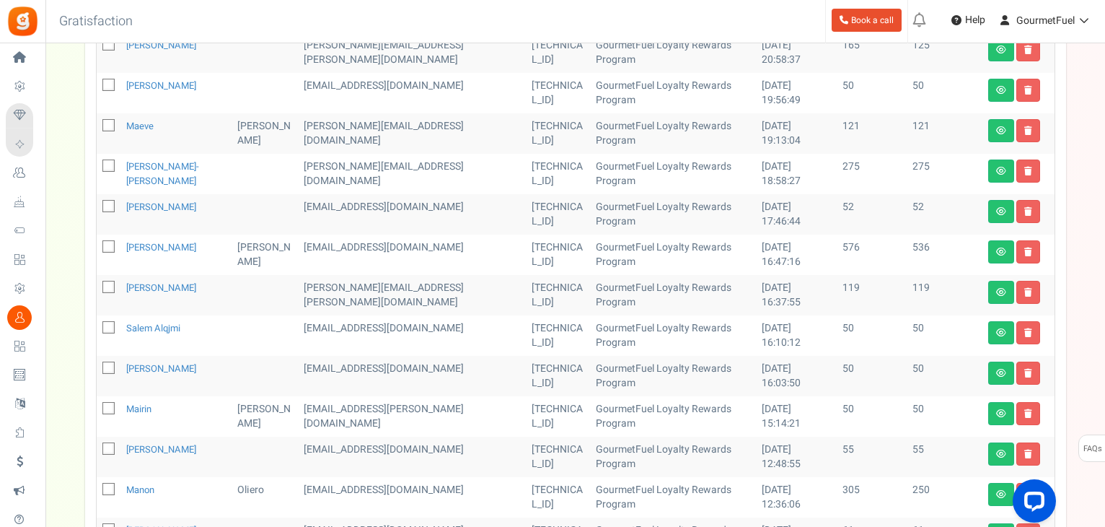
click at [107, 327] on icon at bounding box center [109, 327] width 9 height 9
click at [97, 327] on input "checkbox" at bounding box center [92, 328] width 9 height 9
checkbox input "true"
click at [107, 361] on span at bounding box center [108, 367] width 12 height 12
click at [97, 364] on input "checkbox" at bounding box center [92, 368] width 9 height 9
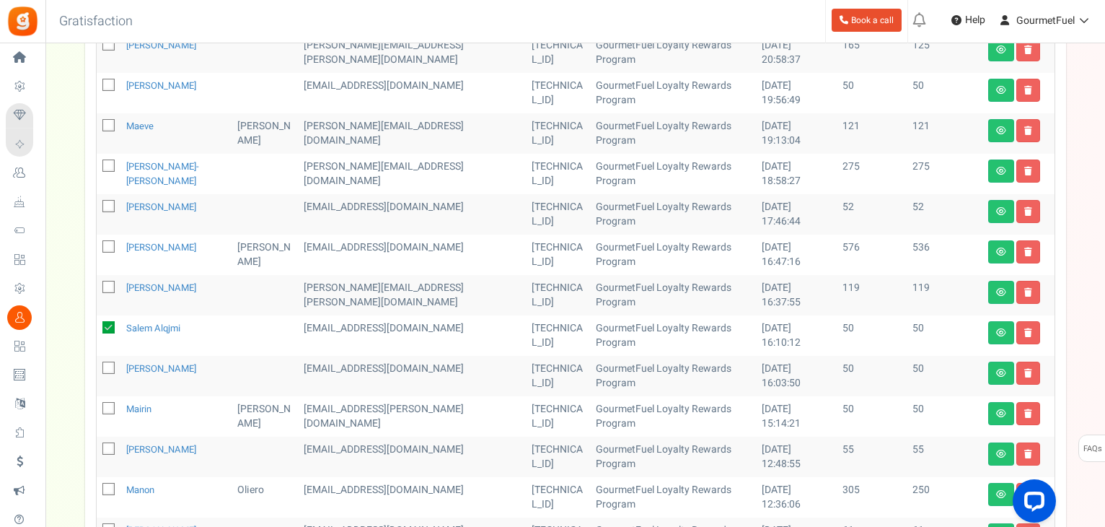
checkbox input "true"
click at [109, 405] on icon at bounding box center [109, 408] width 9 height 9
click at [97, 405] on input "checkbox" at bounding box center [92, 409] width 9 height 9
checkbox input "true"
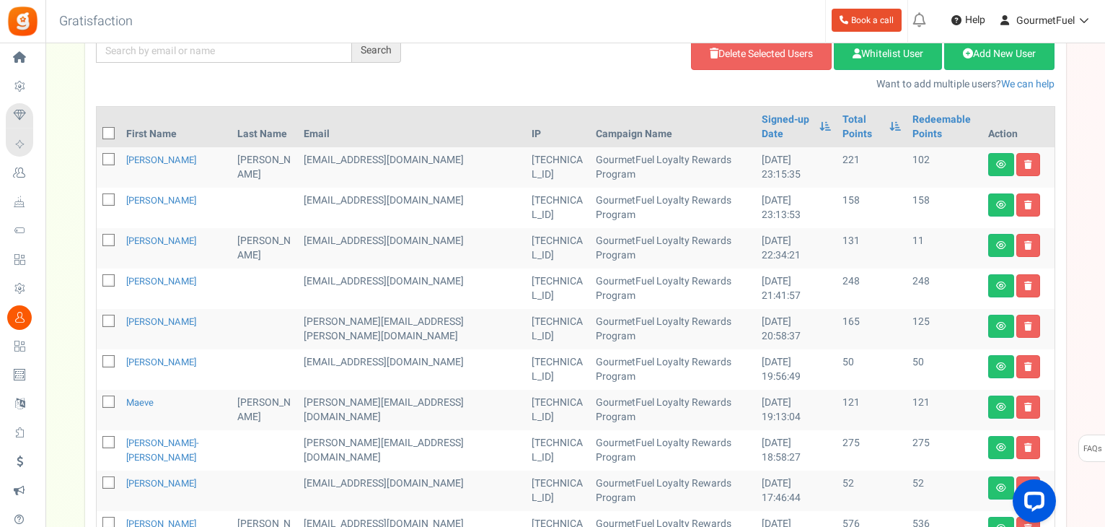
scroll to position [114, 0]
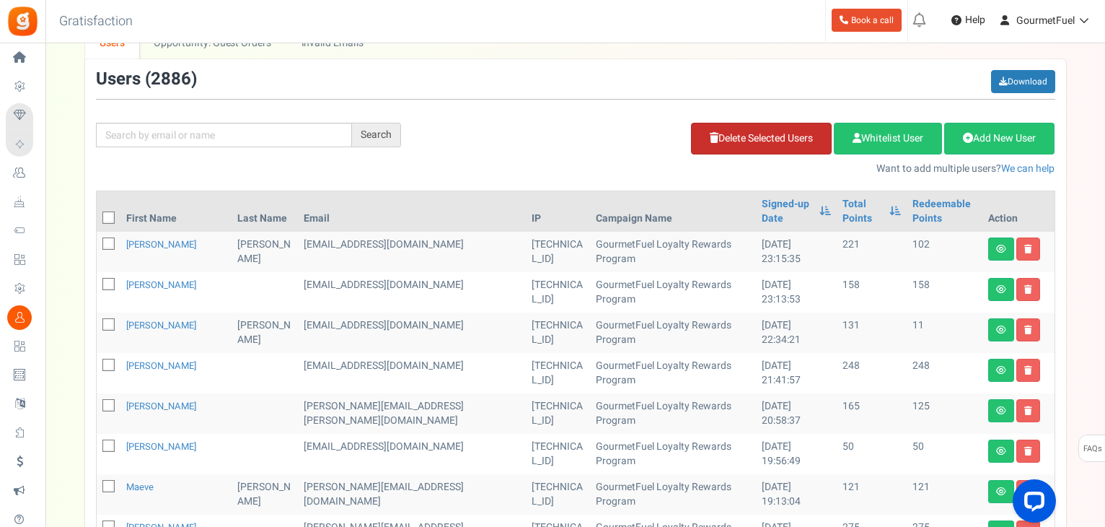
click at [775, 135] on link "Delete Selected Users" at bounding box center [761, 139] width 141 height 32
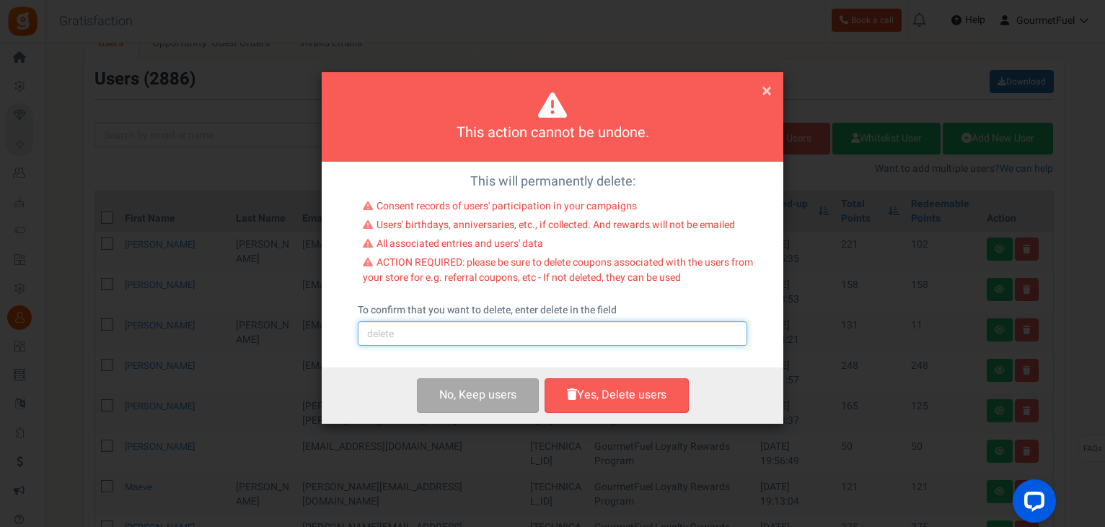
click at [468, 333] on input "text" at bounding box center [553, 333] width 390 height 25
type input "delete"
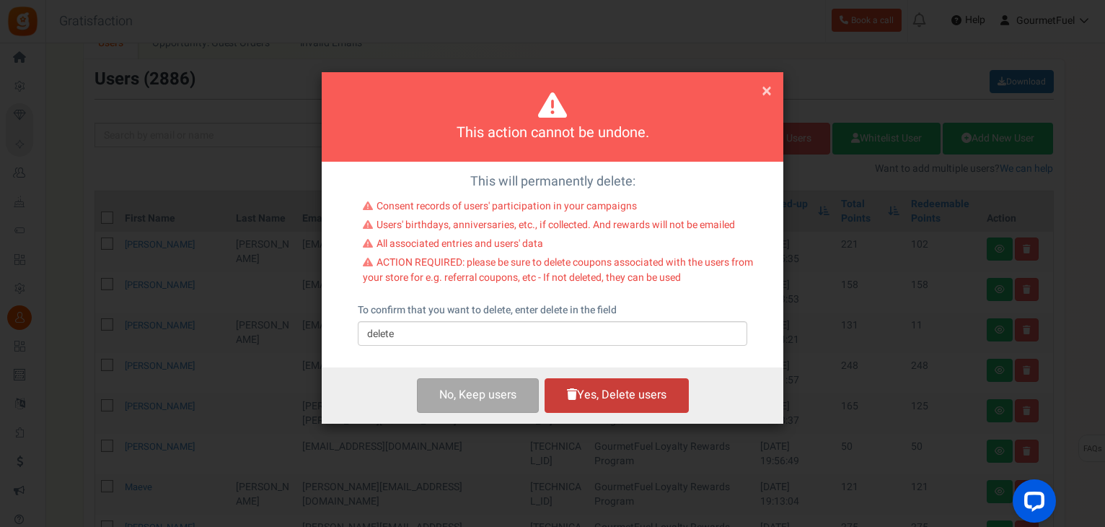
click at [615, 387] on button "Yes, Delete users" at bounding box center [617, 395] width 144 height 34
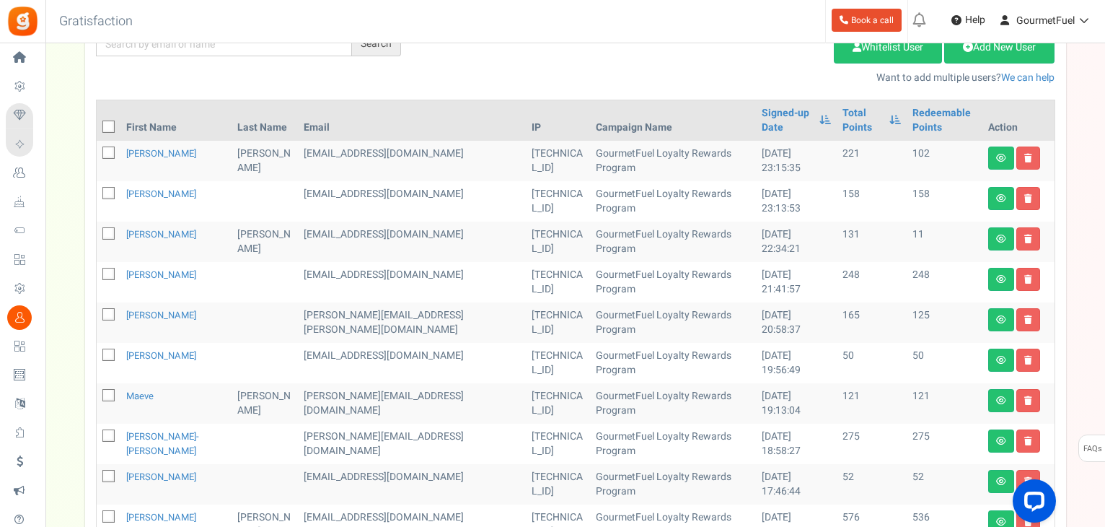
scroll to position [330, 0]
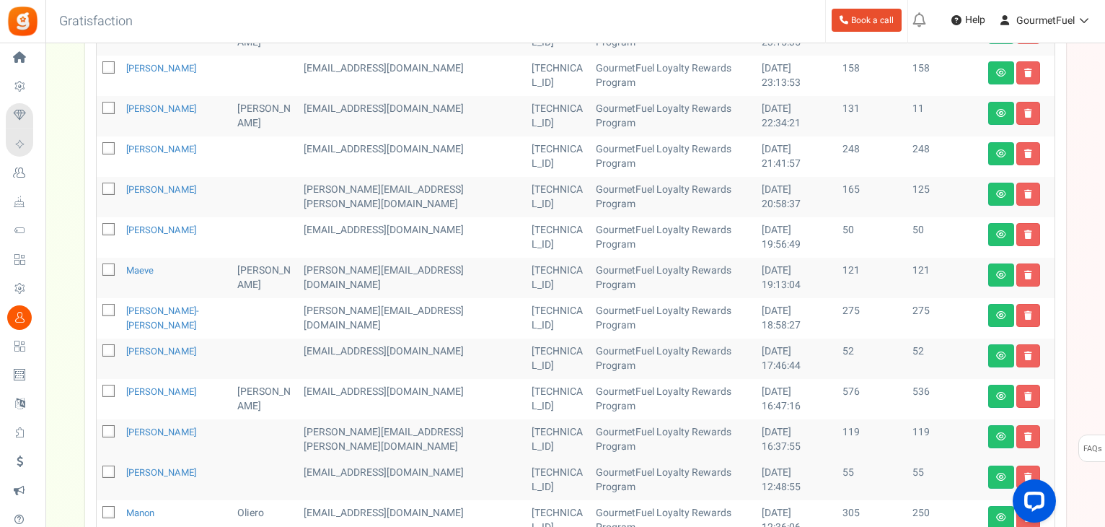
click at [111, 226] on icon at bounding box center [109, 229] width 9 height 9
click at [97, 226] on input "checkbox" at bounding box center [92, 230] width 9 height 9
checkbox input "true"
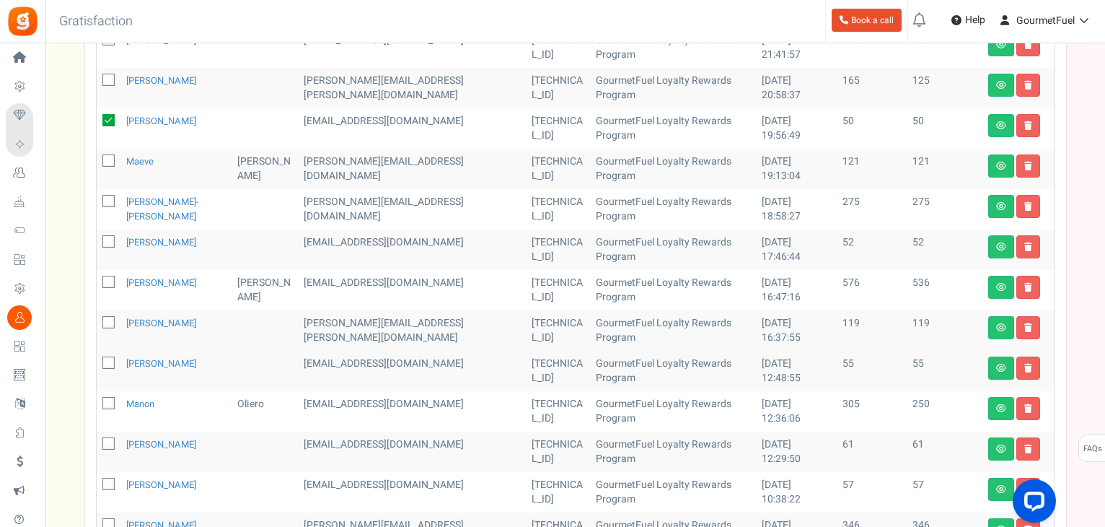
scroll to position [475, 0]
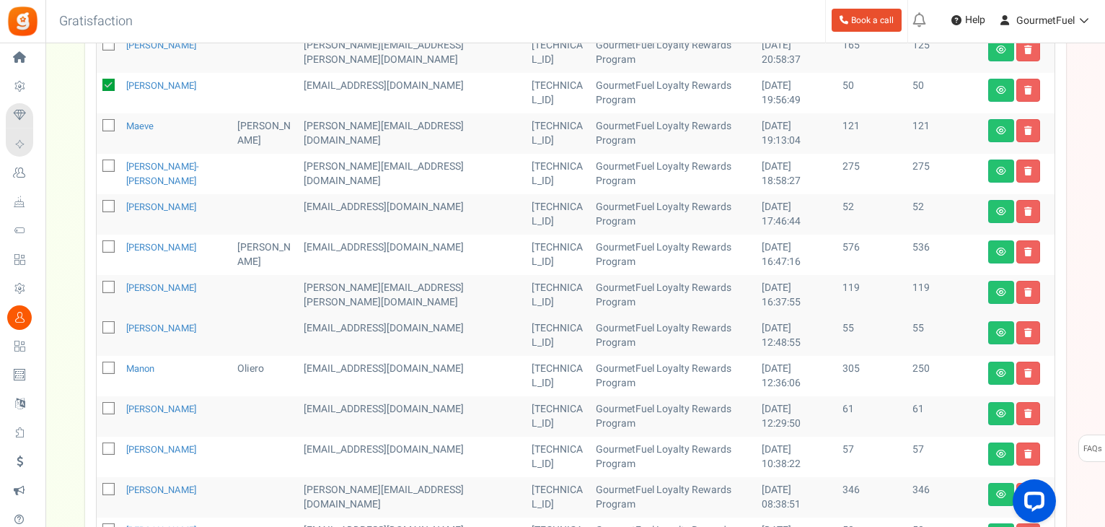
click at [105, 327] on icon at bounding box center [109, 327] width 9 height 9
click at [97, 327] on input "checkbox" at bounding box center [92, 328] width 9 height 9
checkbox input "true"
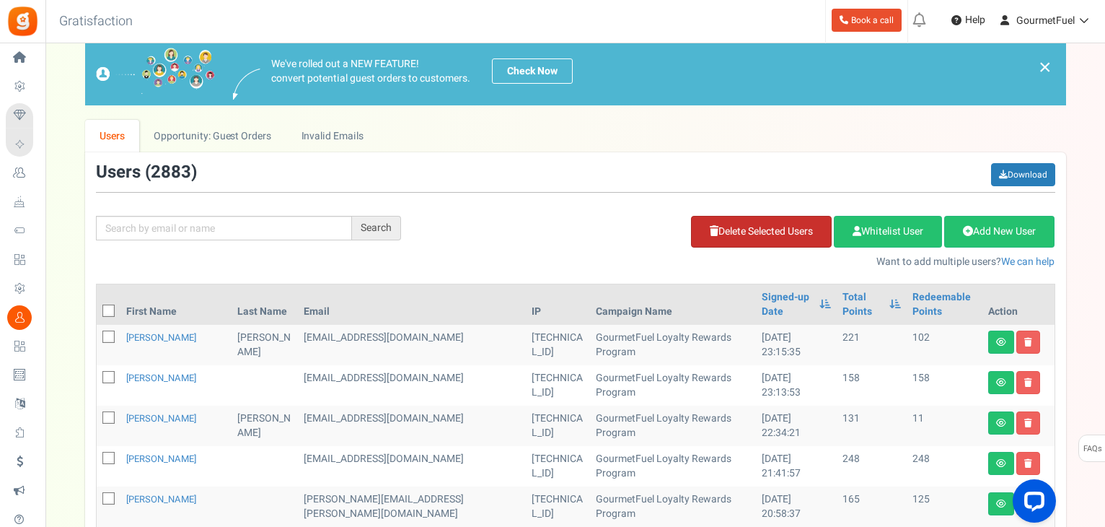
scroll to position [0, 0]
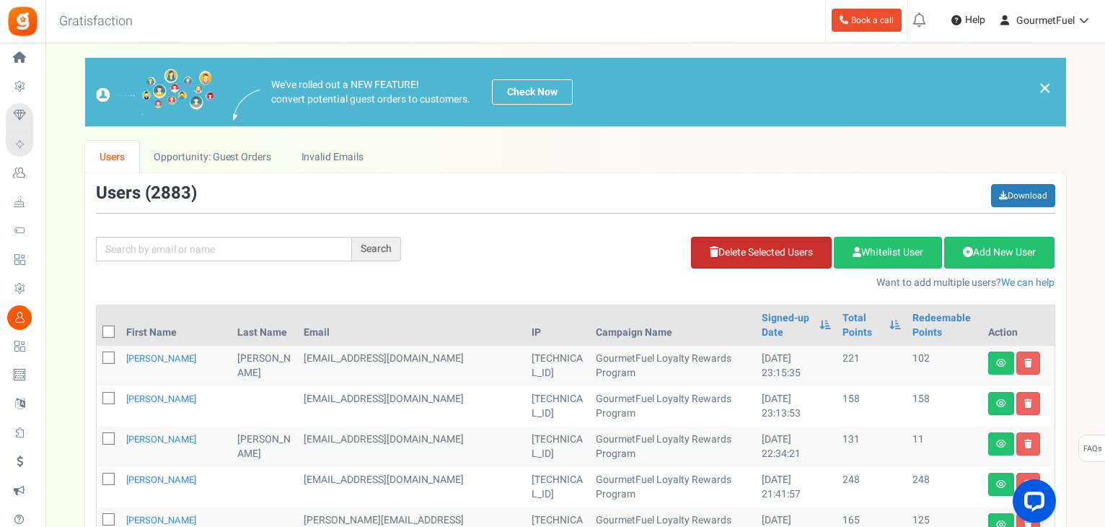
click at [767, 254] on link "Delete Selected Users" at bounding box center [761, 253] width 141 height 32
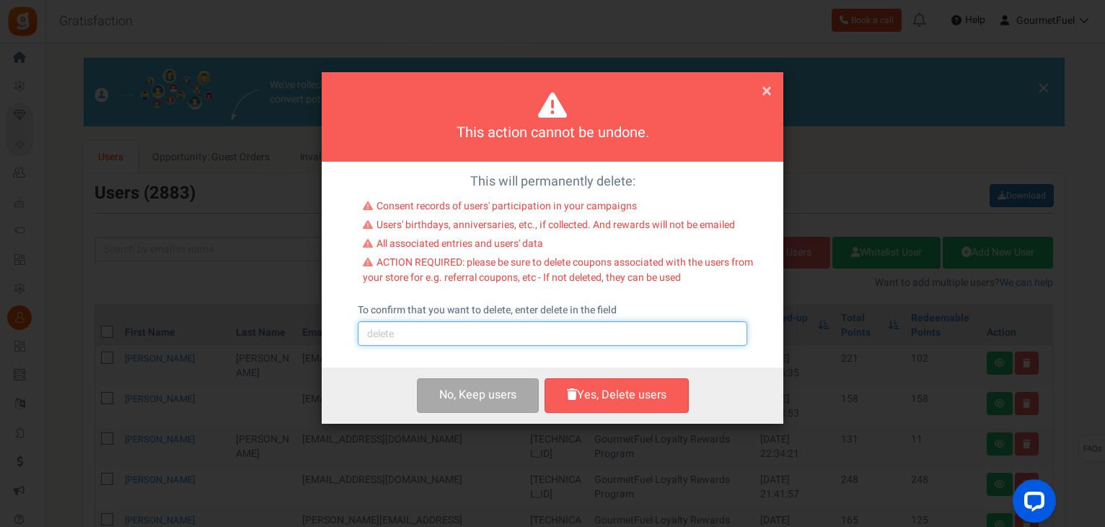
click at [529, 327] on input "text" at bounding box center [553, 333] width 390 height 25
type input "delete"
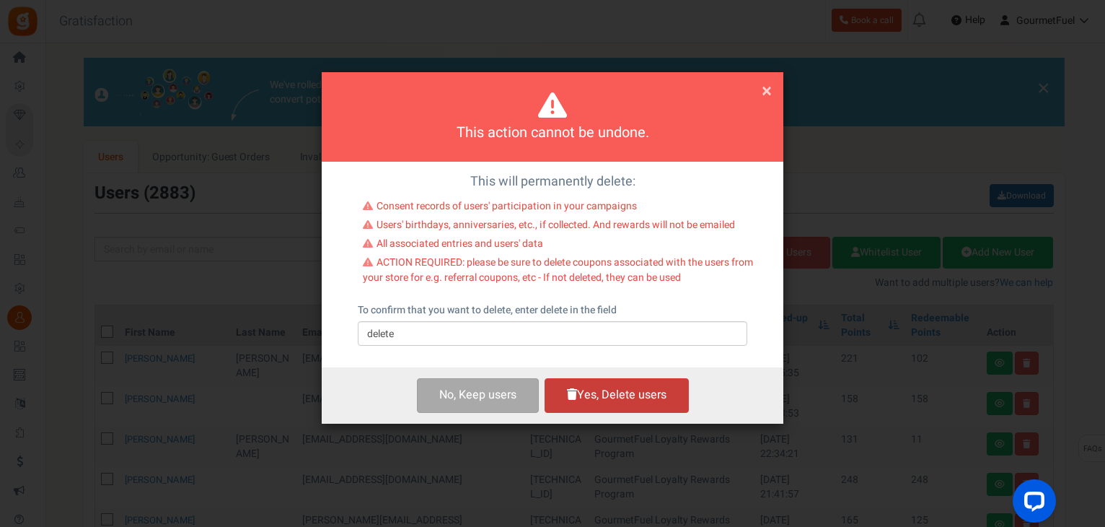
click at [615, 390] on button "Yes, Delete users" at bounding box center [617, 395] width 144 height 34
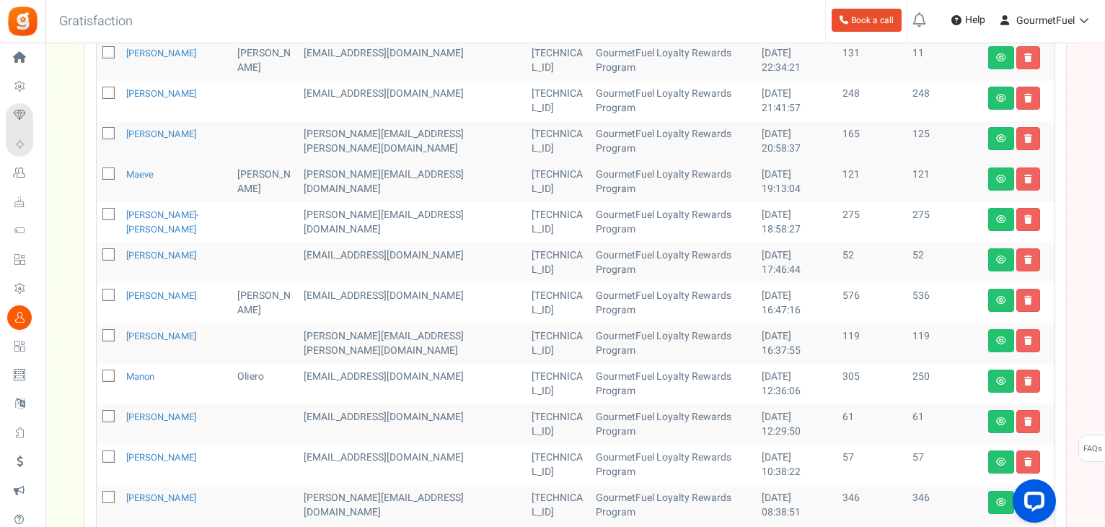
scroll to position [505, 0]
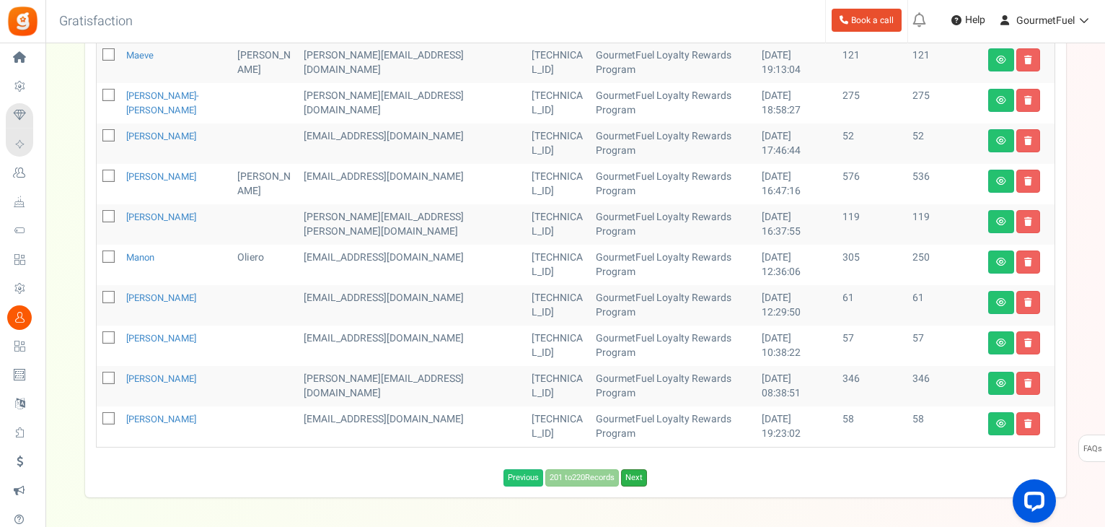
click at [638, 474] on link "Next" at bounding box center [634, 477] width 26 height 17
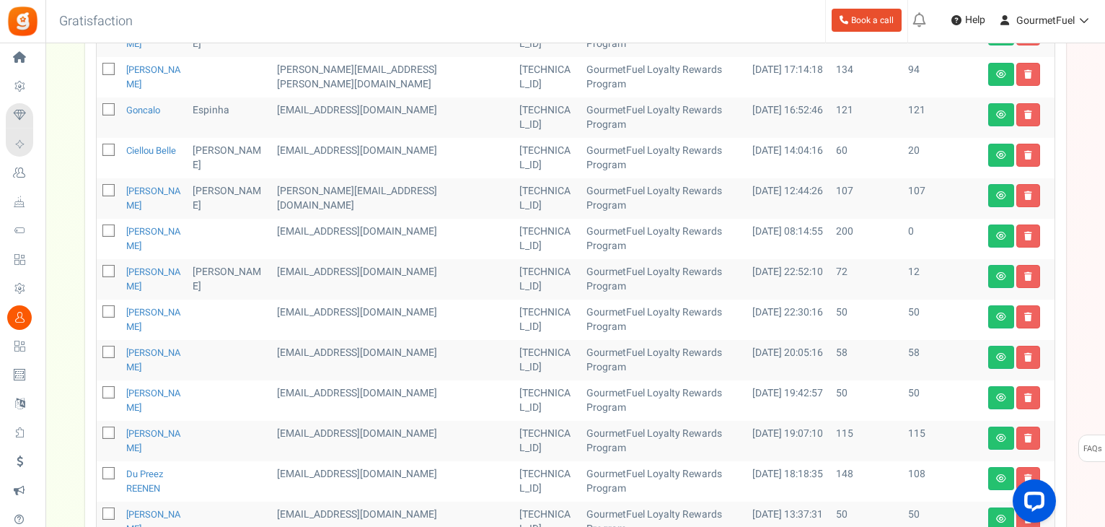
click at [105, 388] on icon at bounding box center [109, 392] width 9 height 9
click at [97, 389] on input "checkbox" at bounding box center [92, 393] width 9 height 9
checkbox input "true"
click at [108, 509] on icon at bounding box center [109, 513] width 9 height 9
click at [97, 510] on input "checkbox" at bounding box center [92, 514] width 9 height 9
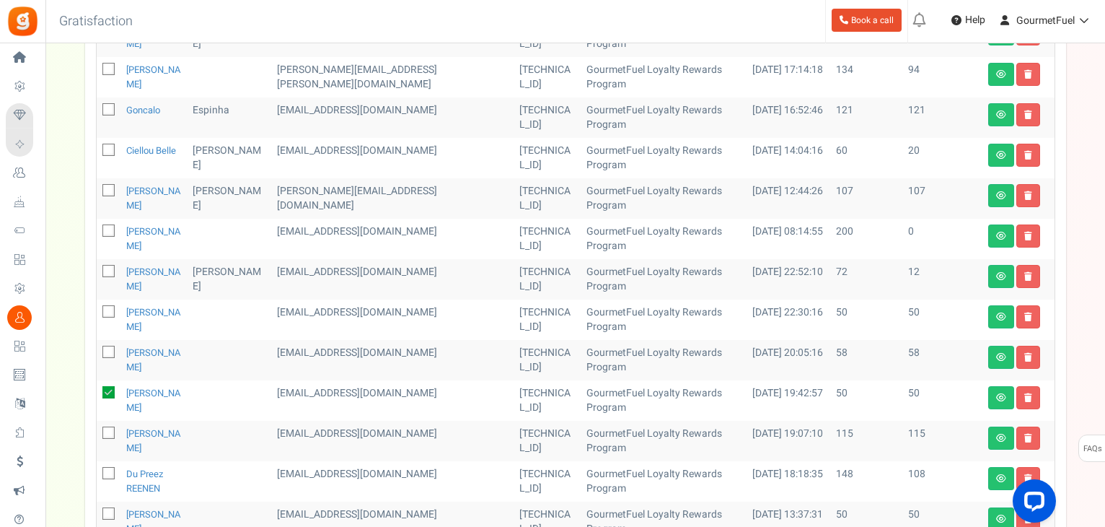
checkbox input "true"
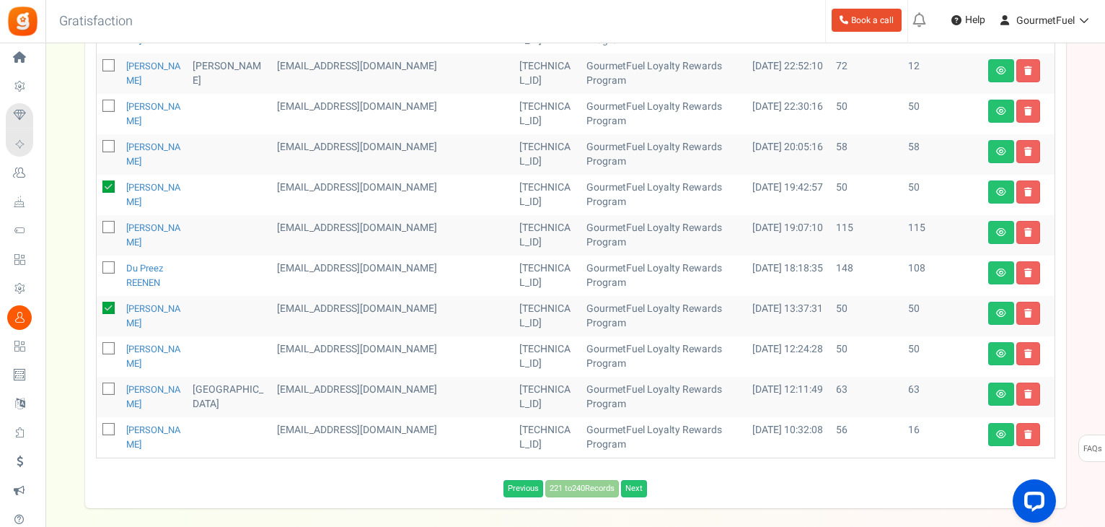
scroll to position [707, 0]
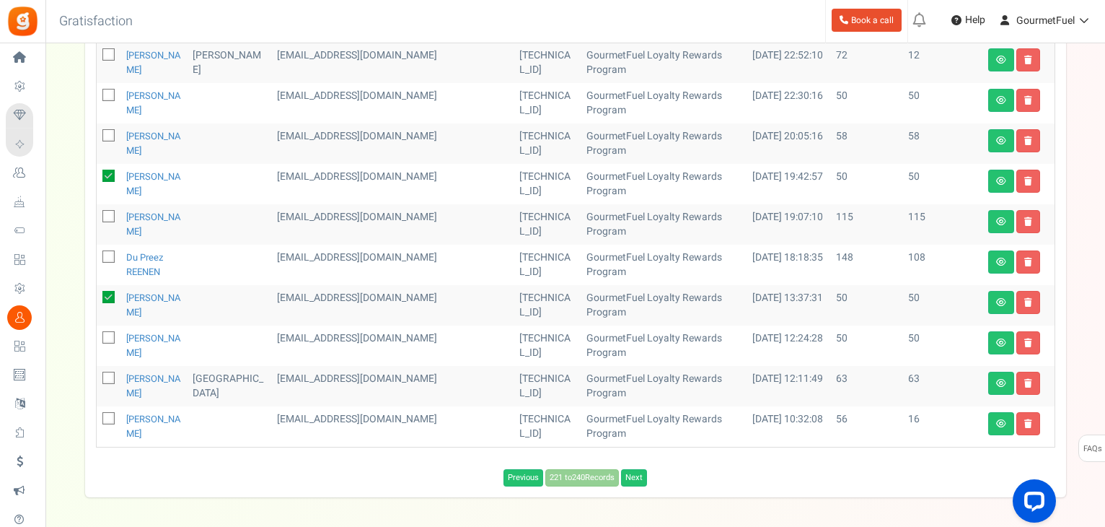
click at [107, 333] on icon at bounding box center [109, 337] width 9 height 9
click at [97, 334] on input "checkbox" at bounding box center [92, 338] width 9 height 9
checkbox input "true"
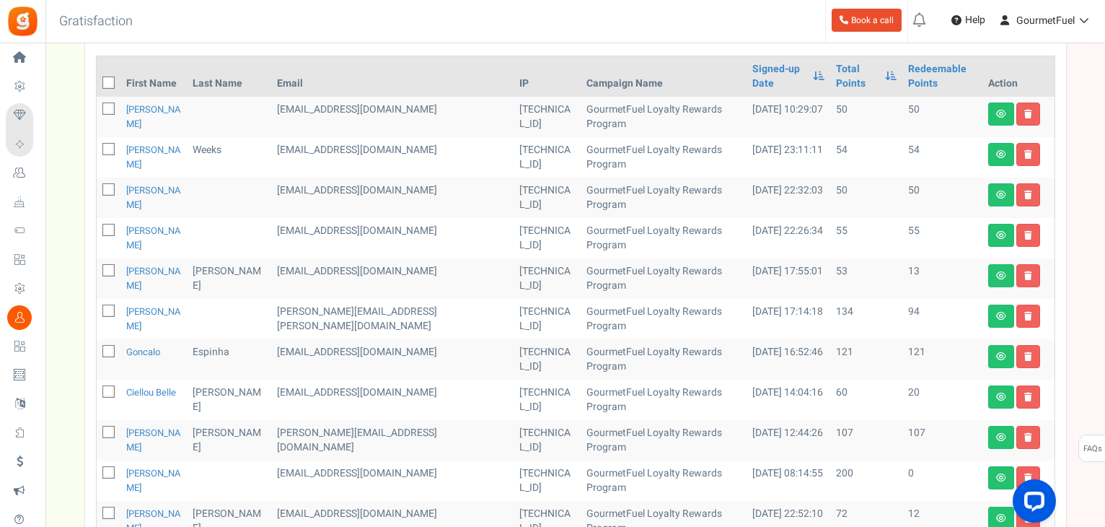
scroll to position [130, 0]
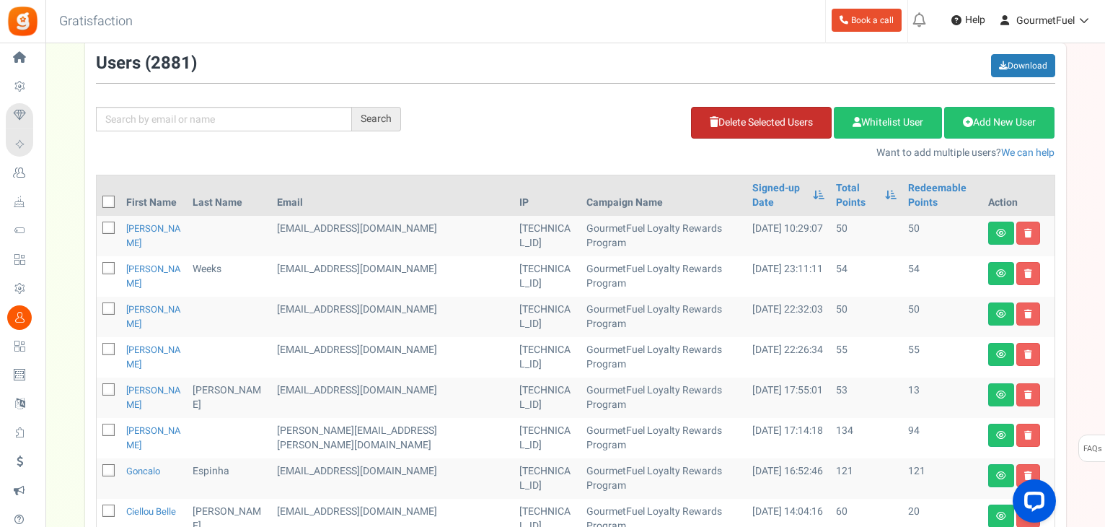
click at [773, 116] on link "Delete Selected Users" at bounding box center [761, 123] width 141 height 32
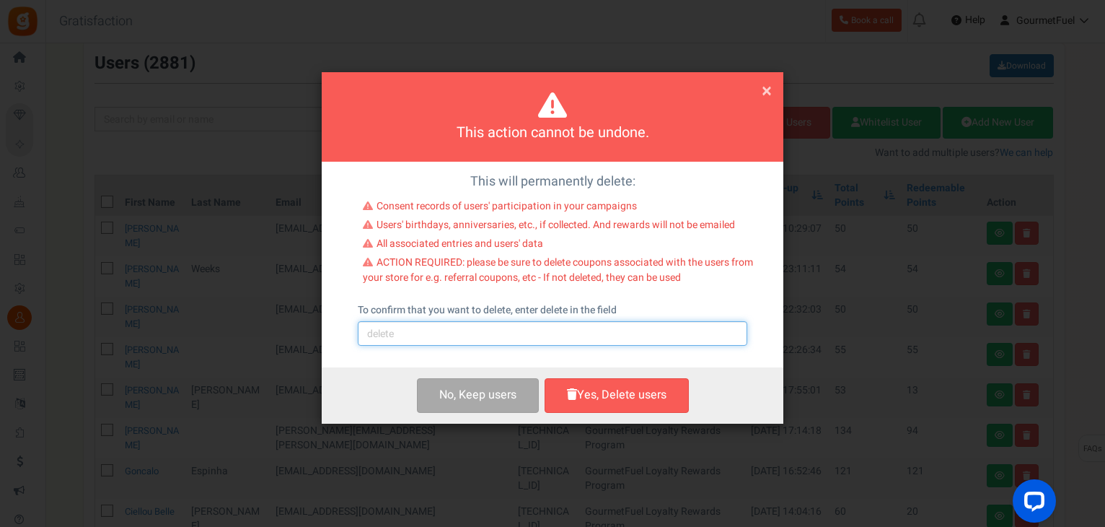
drag, startPoint x: 513, startPoint y: 335, endPoint x: 483, endPoint y: 346, distance: 31.5
click at [513, 335] on input "text" at bounding box center [553, 333] width 390 height 25
type input "delete"
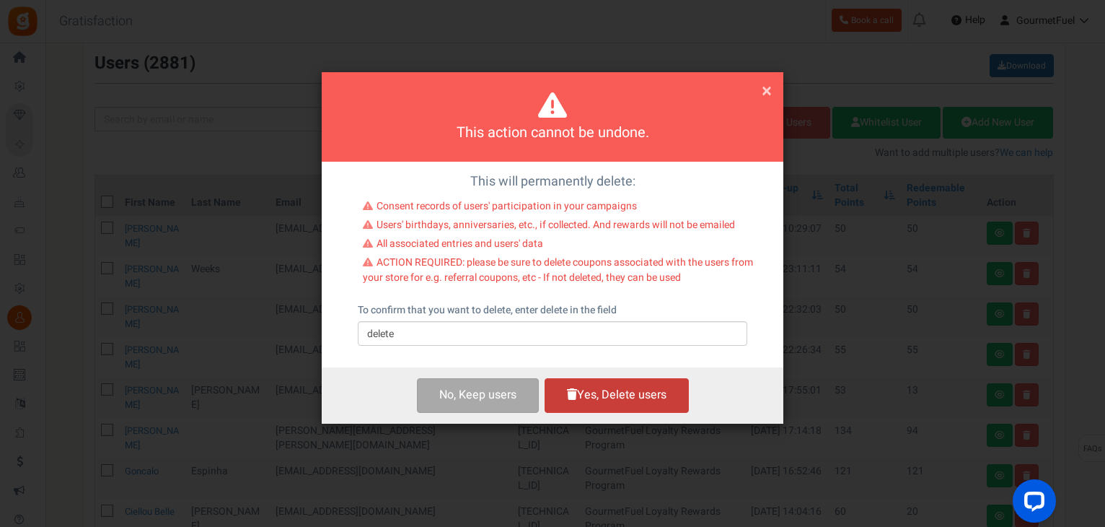
click at [589, 388] on button "Yes, Delete users" at bounding box center [617, 395] width 144 height 34
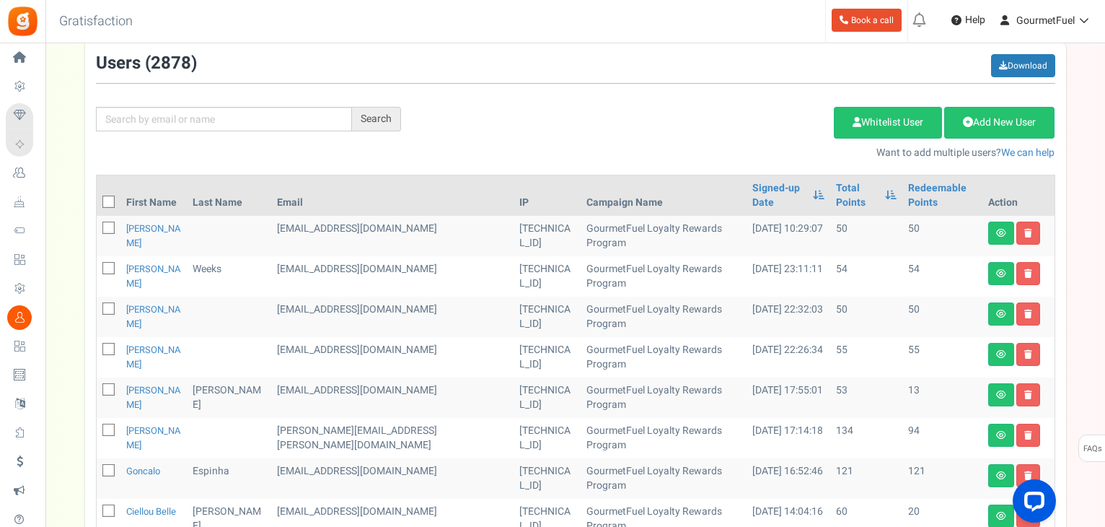
click at [113, 302] on span at bounding box center [108, 308] width 12 height 12
click at [97, 305] on input "checkbox" at bounding box center [92, 309] width 9 height 9
checkbox input "true"
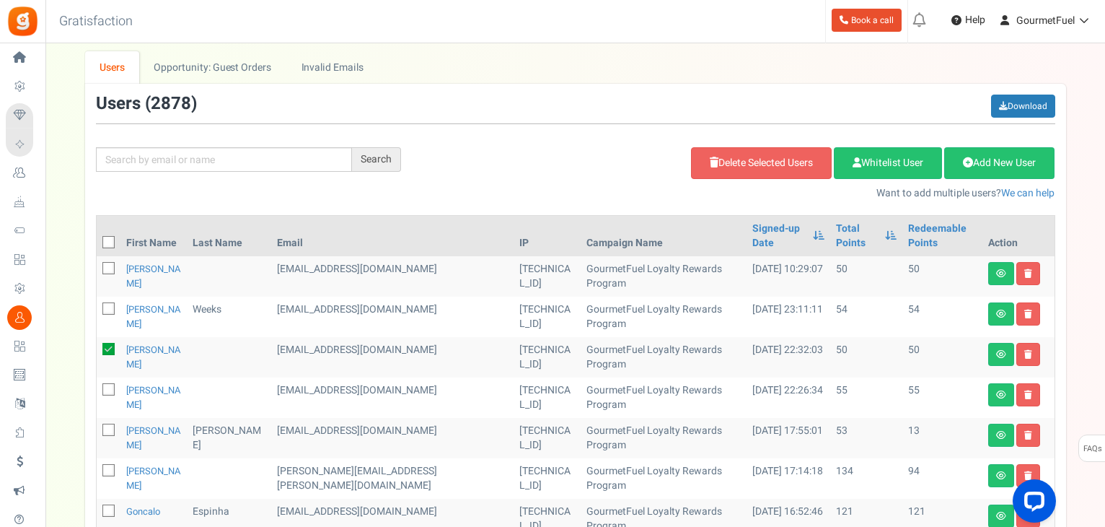
scroll to position [58, 0]
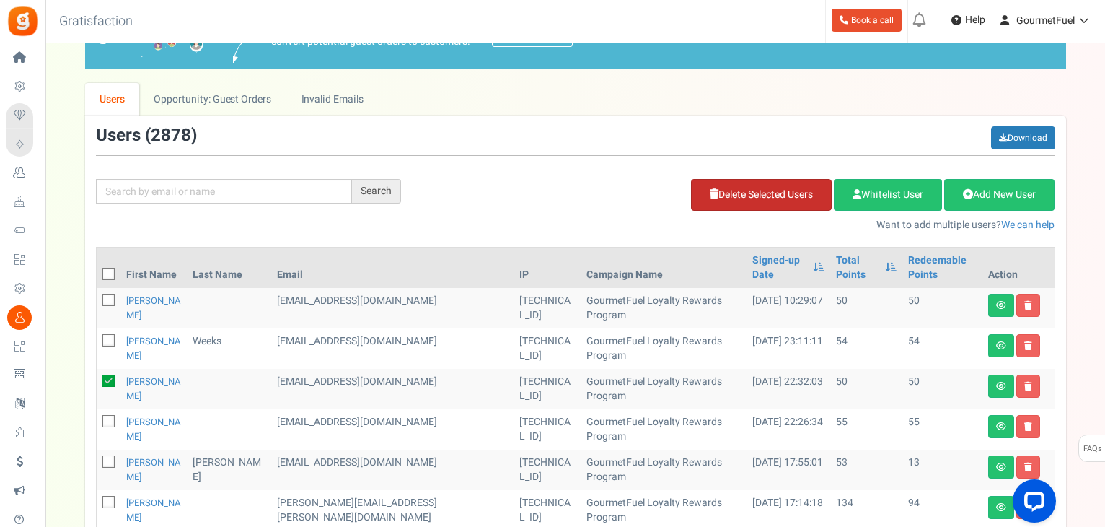
click at [752, 185] on link "Delete Selected Users" at bounding box center [761, 195] width 141 height 32
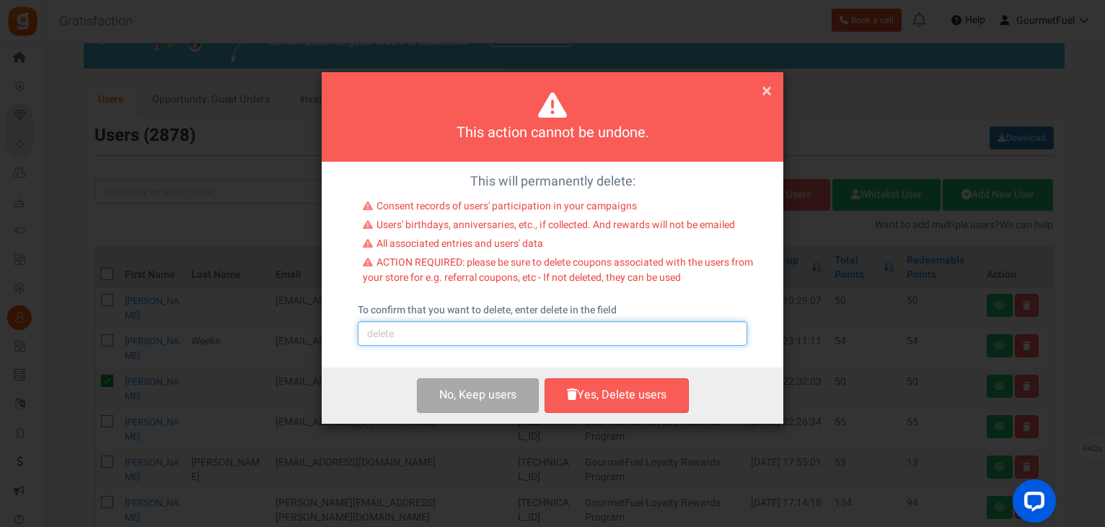
click at [459, 338] on input "text" at bounding box center [553, 333] width 390 height 25
type input "delete"
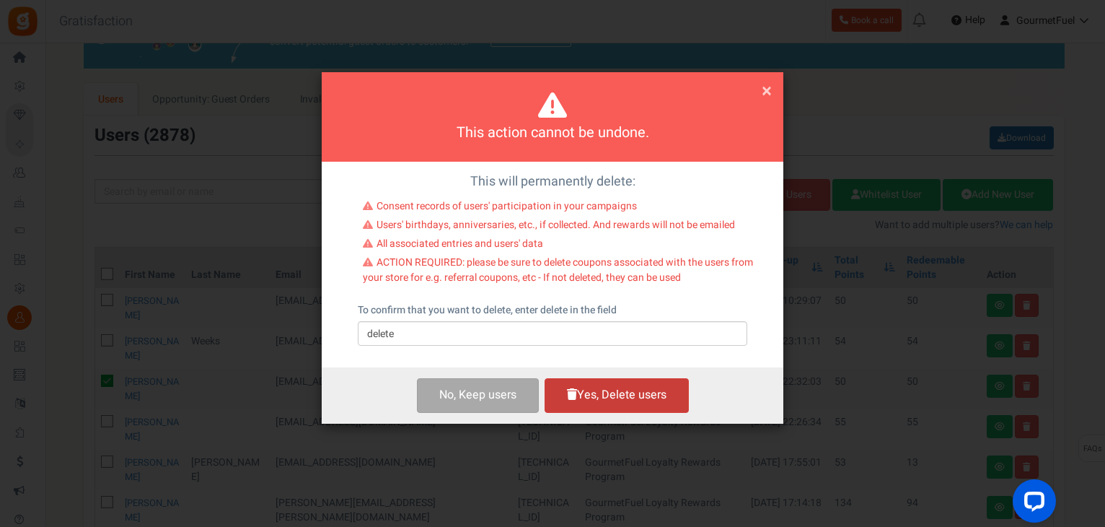
click at [612, 395] on button "Yes, Delete users" at bounding box center [617, 395] width 144 height 34
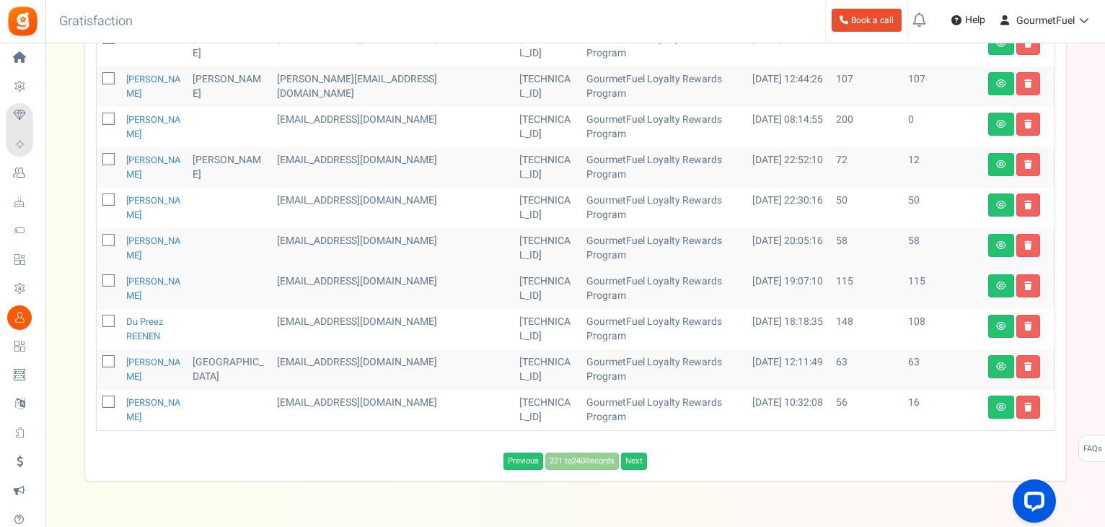
scroll to position [563, 0]
click at [635, 452] on link "Next" at bounding box center [634, 460] width 26 height 17
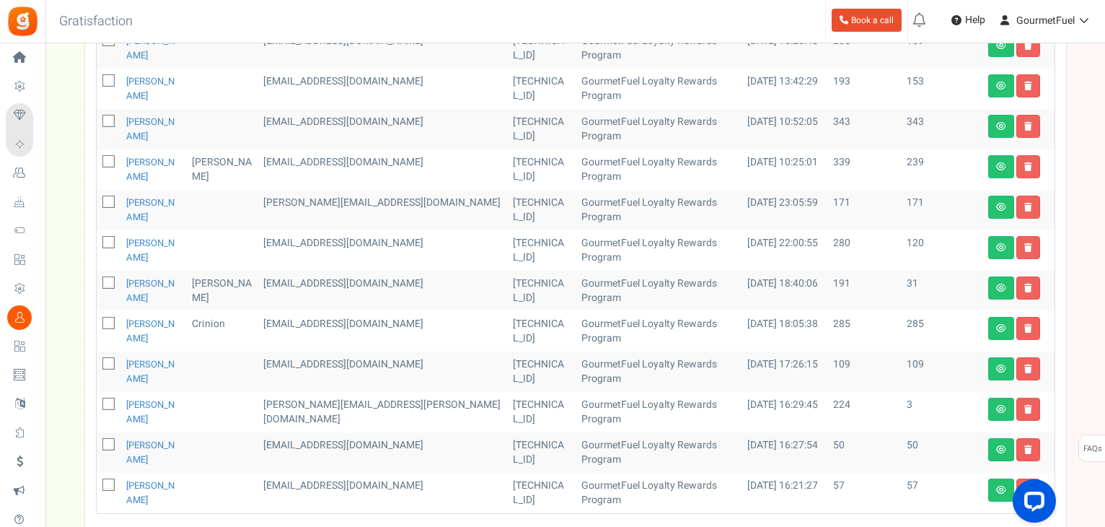
scroll to position [721, 0]
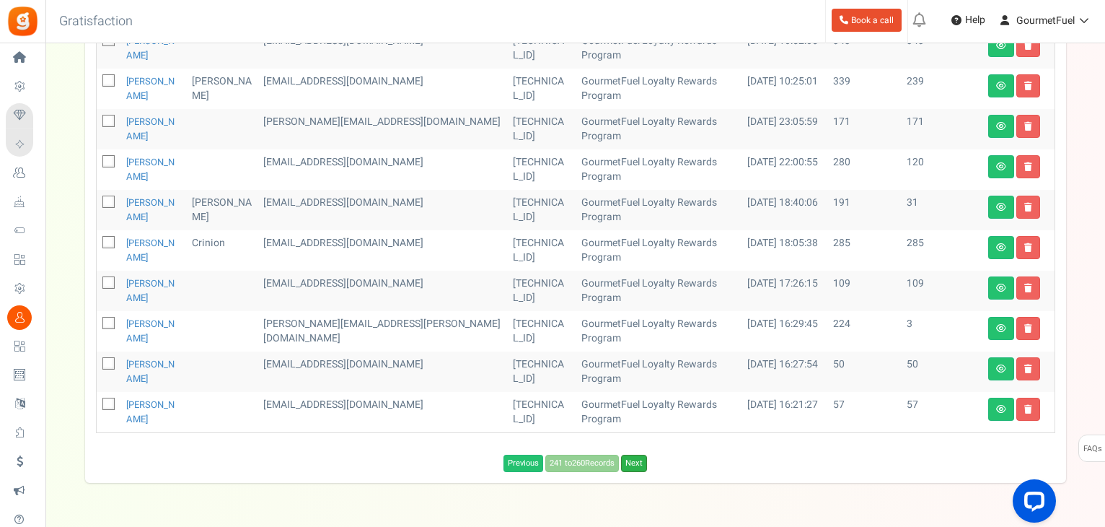
click at [635, 454] on link "Next" at bounding box center [634, 462] width 26 height 17
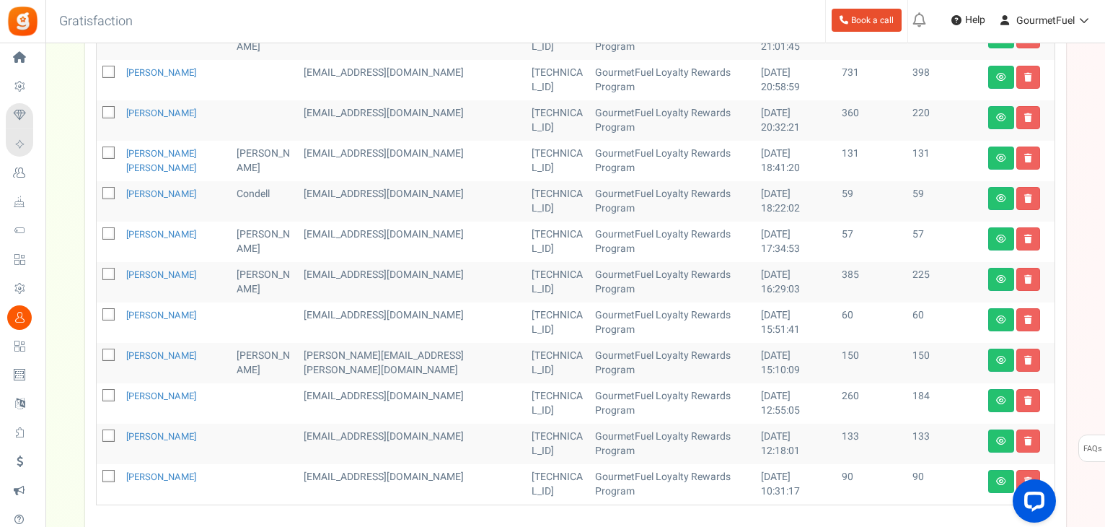
scroll to position [749, 0]
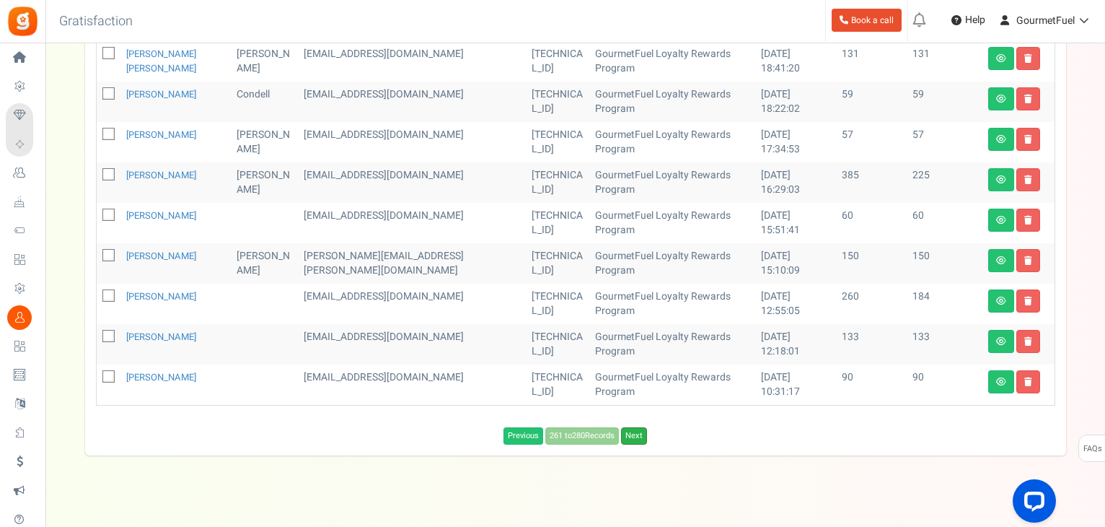
click at [643, 427] on link "Next" at bounding box center [634, 435] width 26 height 17
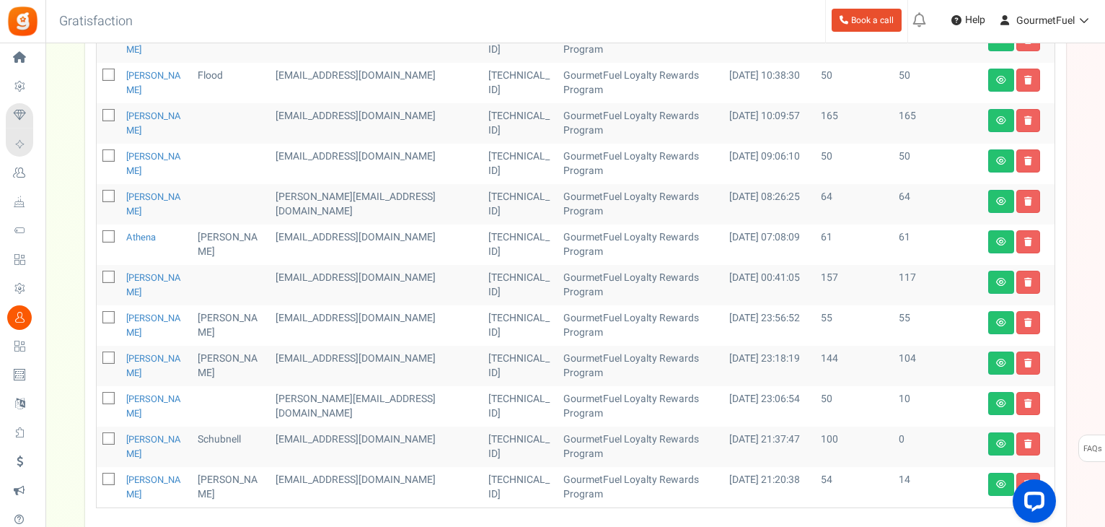
scroll to position [619, 0]
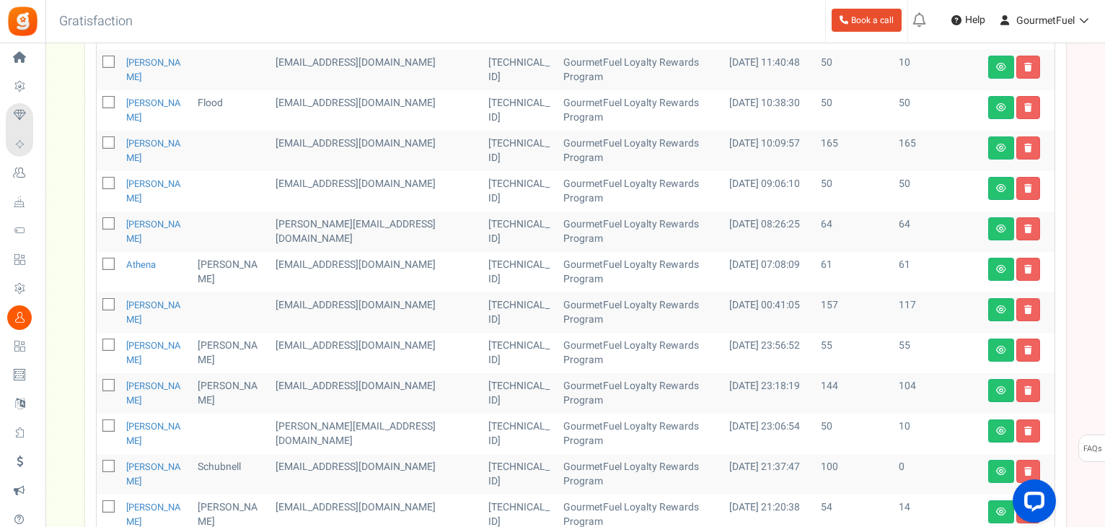
click at [107, 182] on icon at bounding box center [109, 183] width 9 height 9
click at [97, 182] on input "checkbox" at bounding box center [92, 184] width 9 height 9
checkbox input "true"
click at [106, 344] on icon at bounding box center [109, 344] width 9 height 9
click at [97, 344] on input "checkbox" at bounding box center [92, 345] width 9 height 9
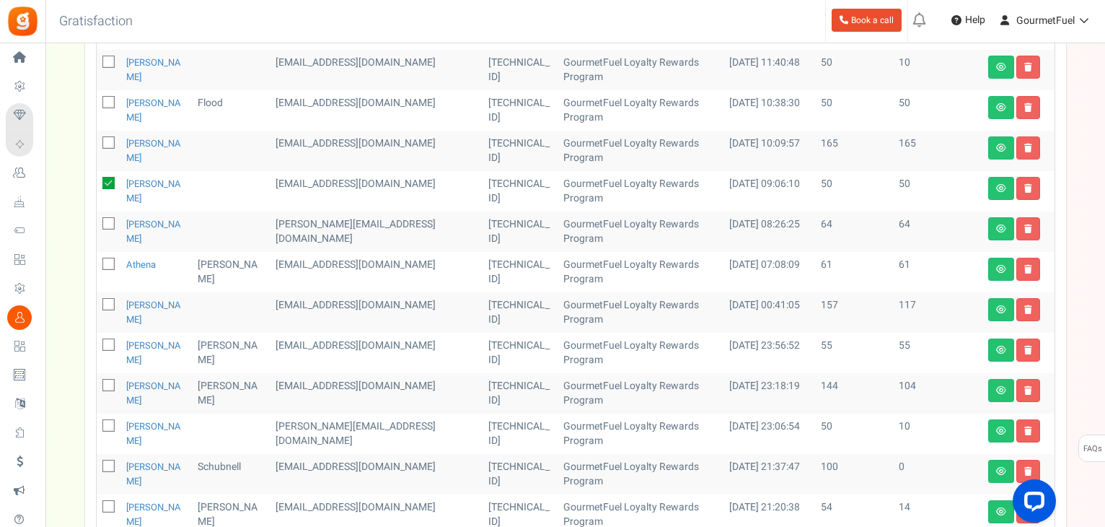
checkbox input "true"
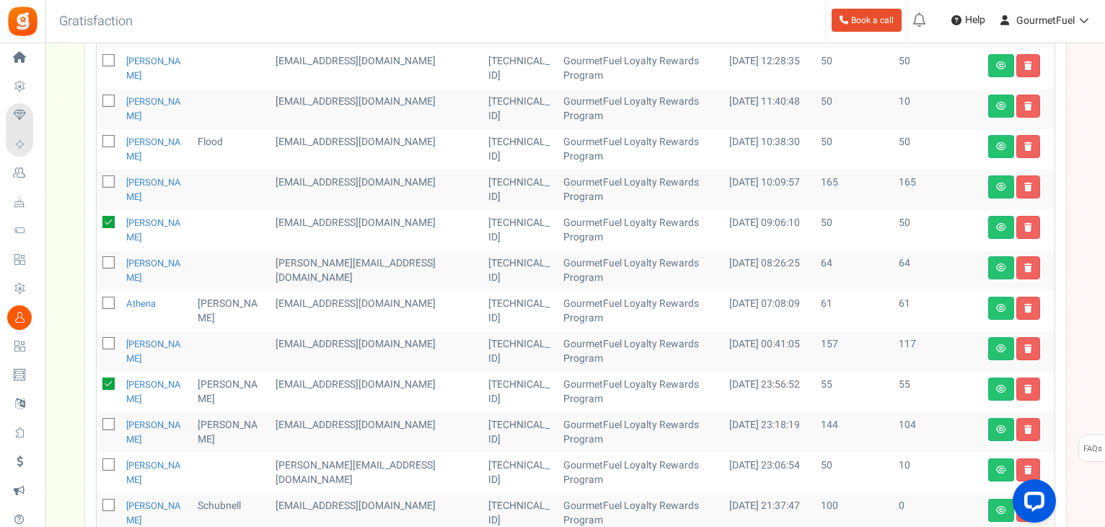
scroll to position [547, 0]
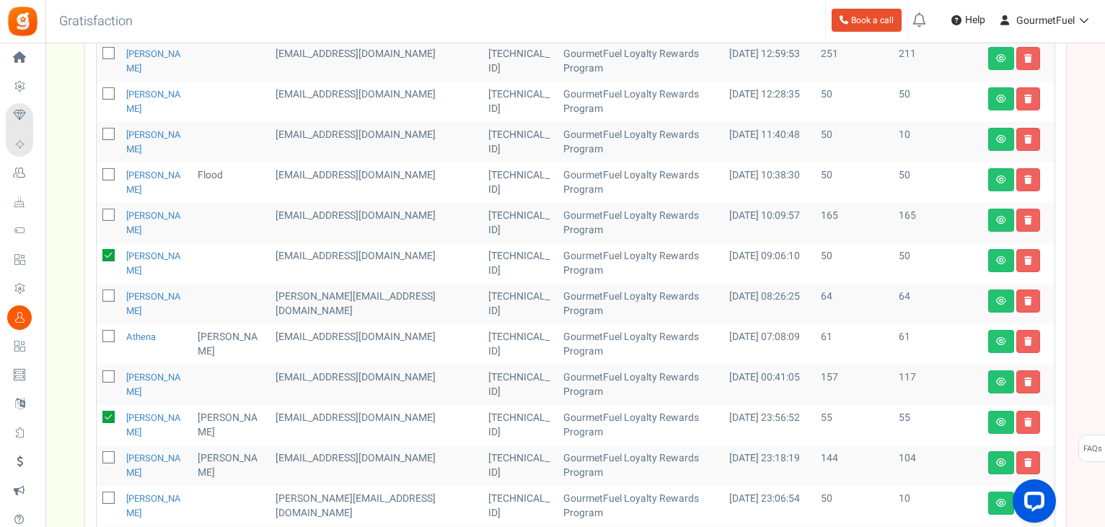
click at [110, 172] on icon at bounding box center [109, 174] width 9 height 9
click at [97, 172] on input "checkbox" at bounding box center [92, 175] width 9 height 9
checkbox input "true"
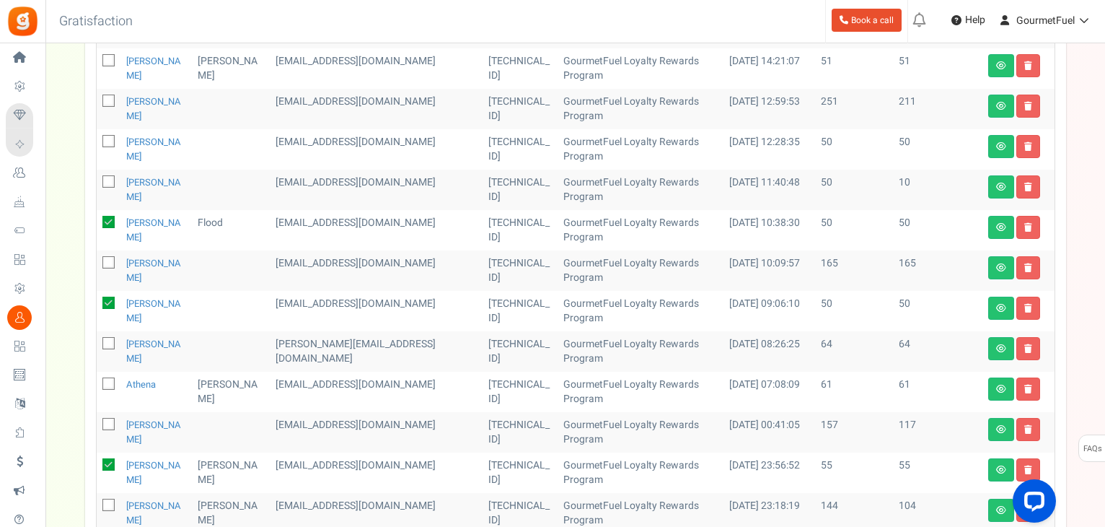
scroll to position [475, 0]
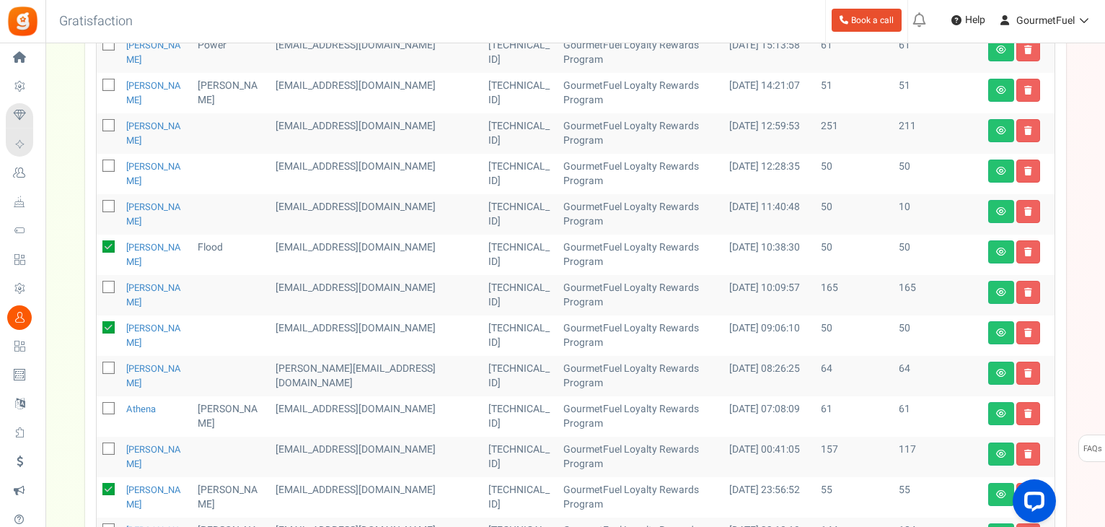
click at [111, 163] on icon at bounding box center [109, 166] width 9 height 9
click at [97, 163] on input "checkbox" at bounding box center [92, 166] width 9 height 9
checkbox input "true"
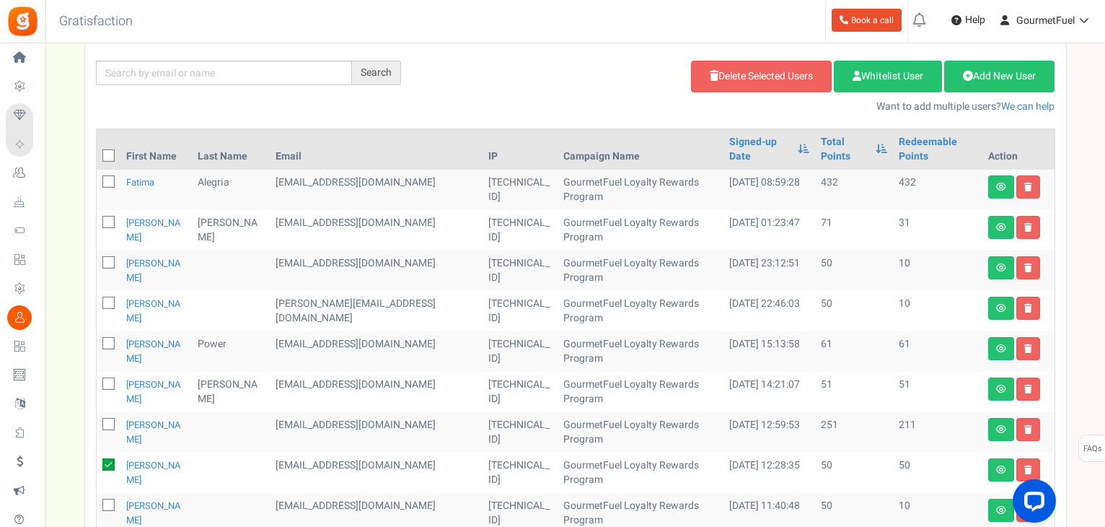
scroll to position [114, 0]
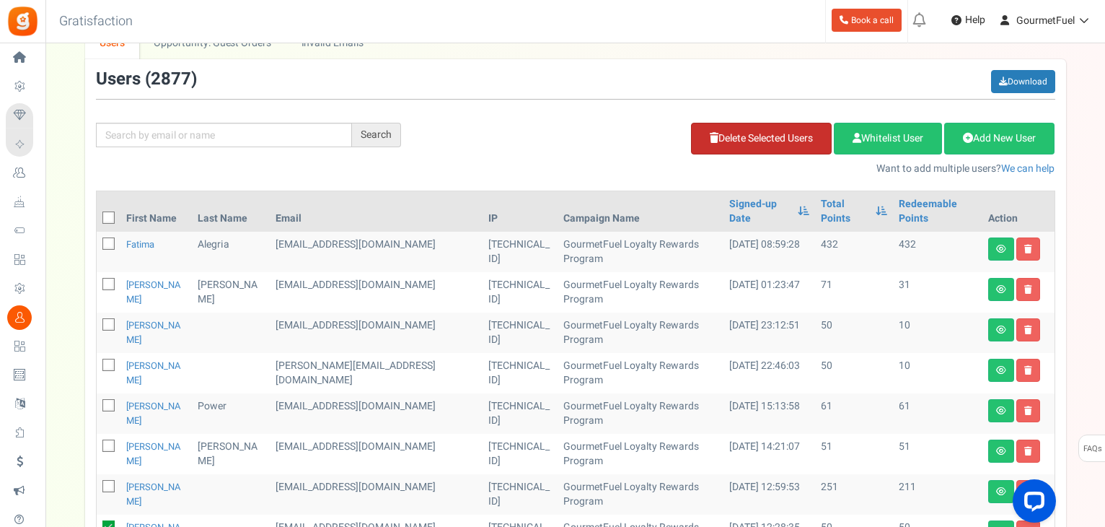
click at [771, 136] on link "Delete Selected Users" at bounding box center [761, 139] width 141 height 32
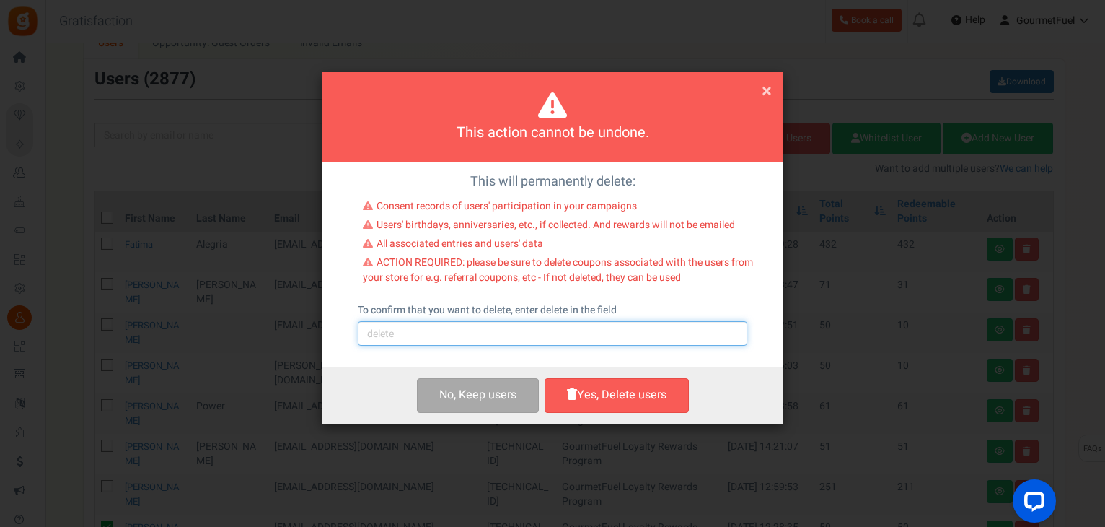
click at [527, 327] on input "text" at bounding box center [553, 333] width 390 height 25
type input "delete"
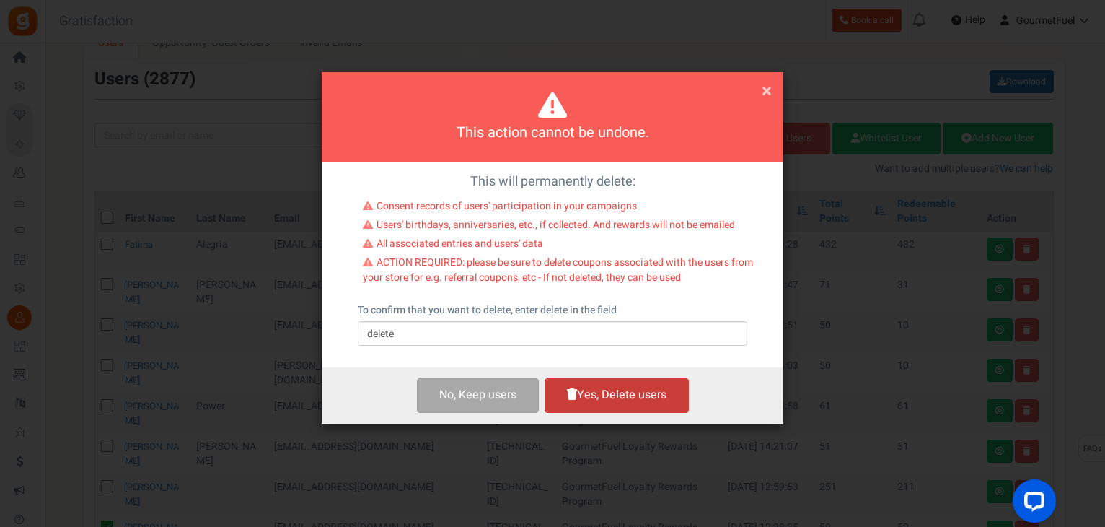
click at [610, 400] on button "Yes, Delete users" at bounding box center [617, 395] width 144 height 34
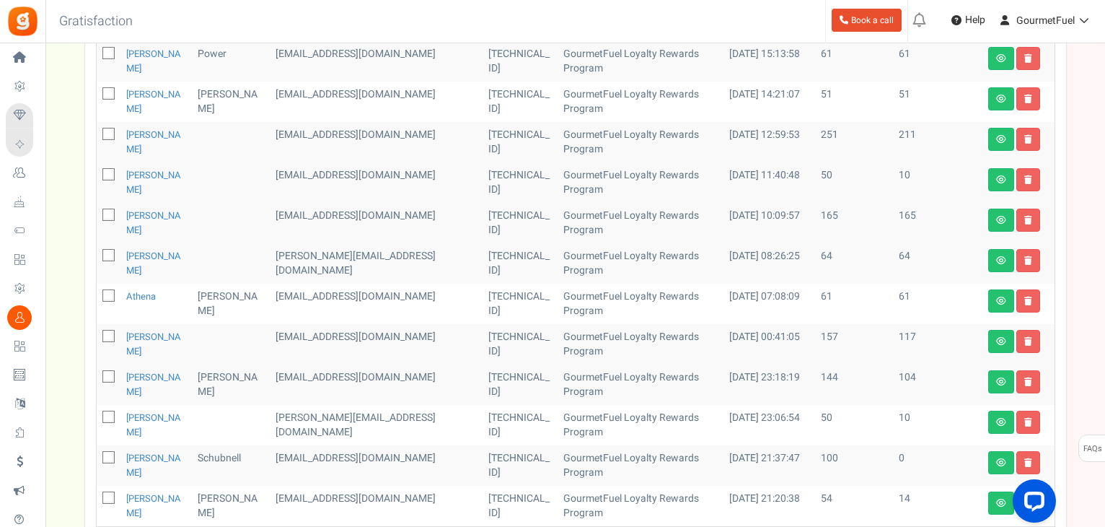
scroll to position [547, 0]
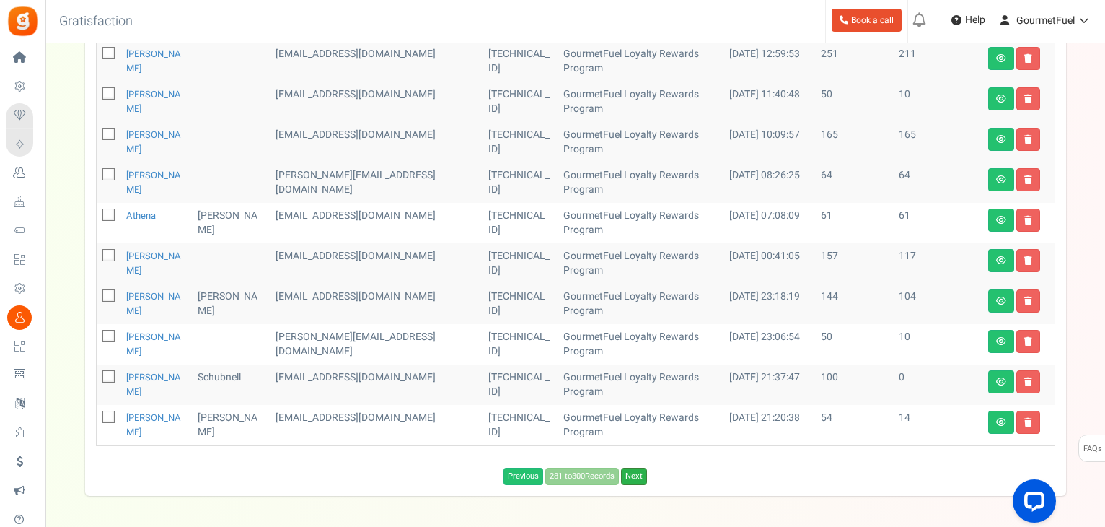
click at [635, 472] on link "Next" at bounding box center [634, 475] width 26 height 17
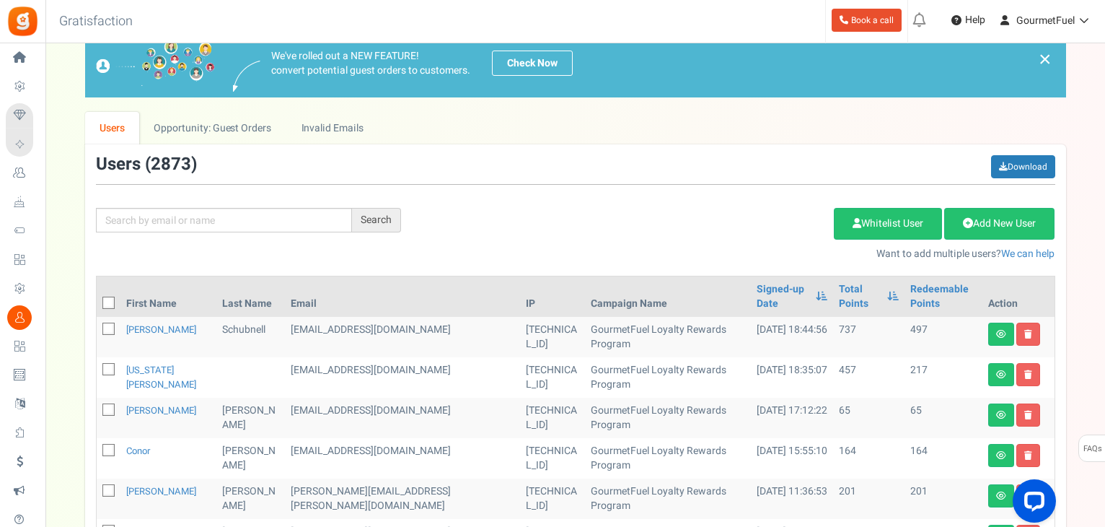
scroll to position [27, 0]
